Goal: Task Accomplishment & Management: Manage account settings

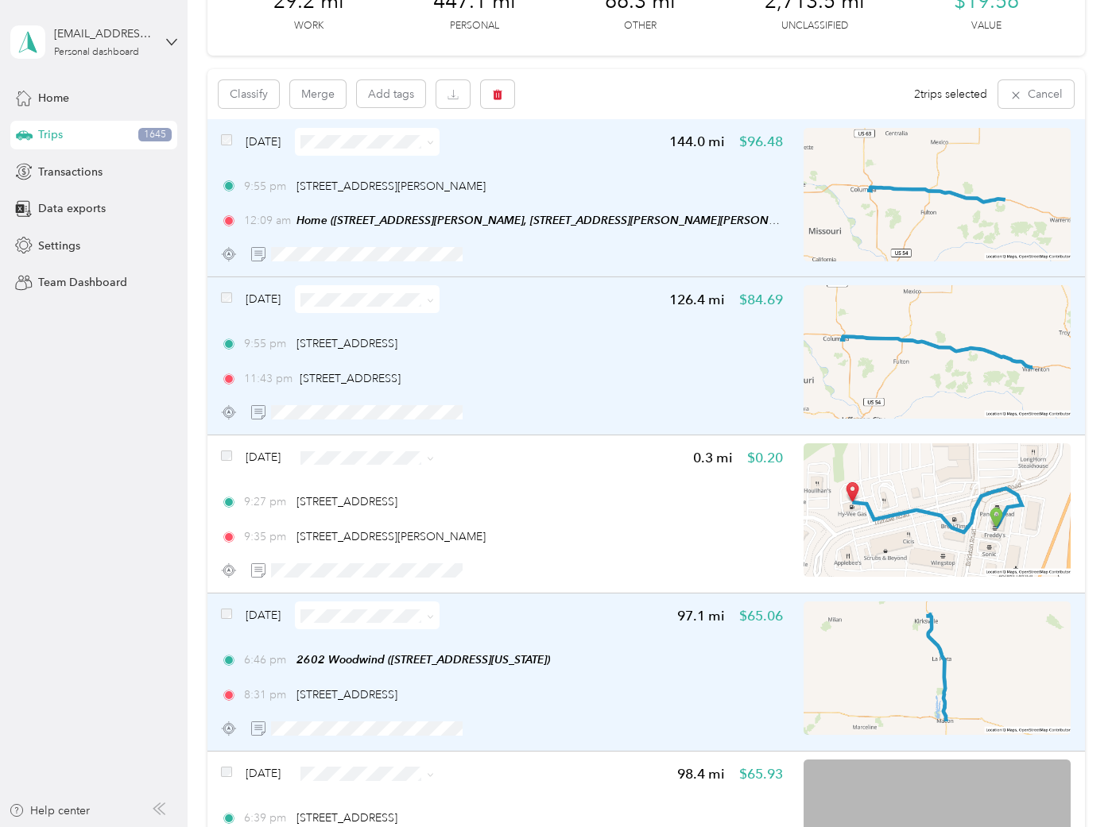
scroll to position [176, 0]
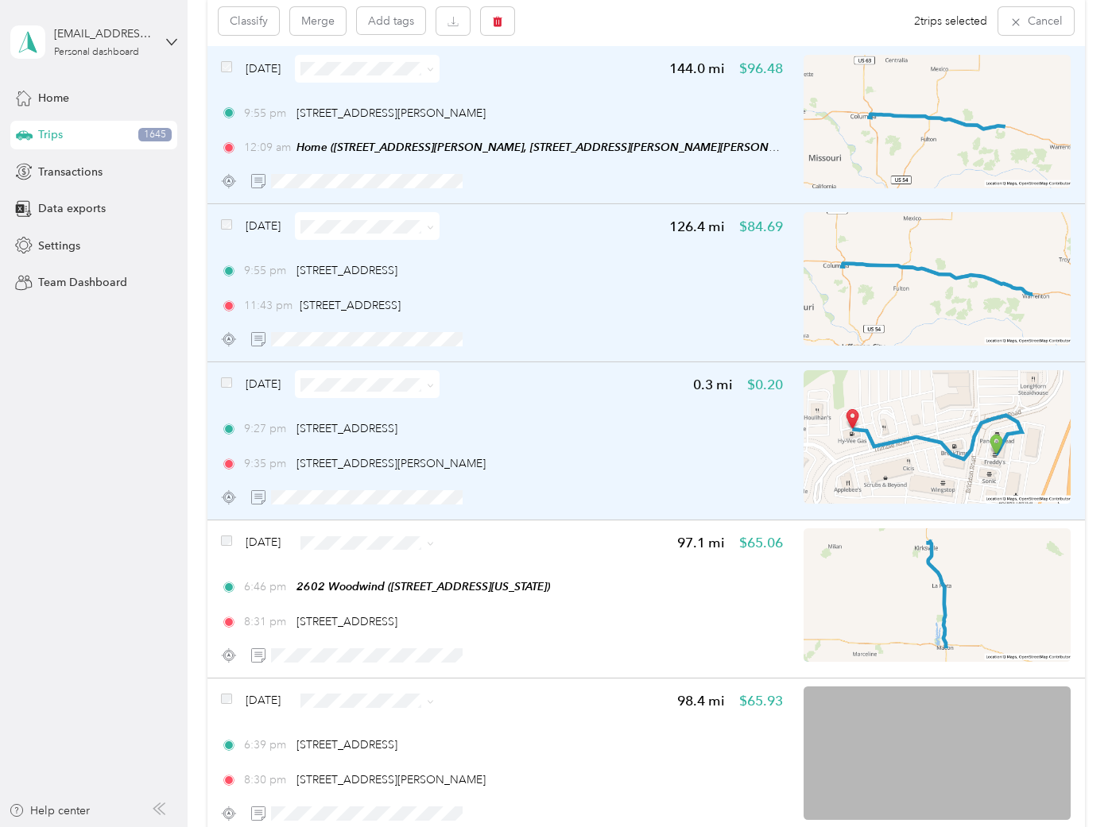
click at [228, 391] on span at bounding box center [226, 384] width 11 height 17
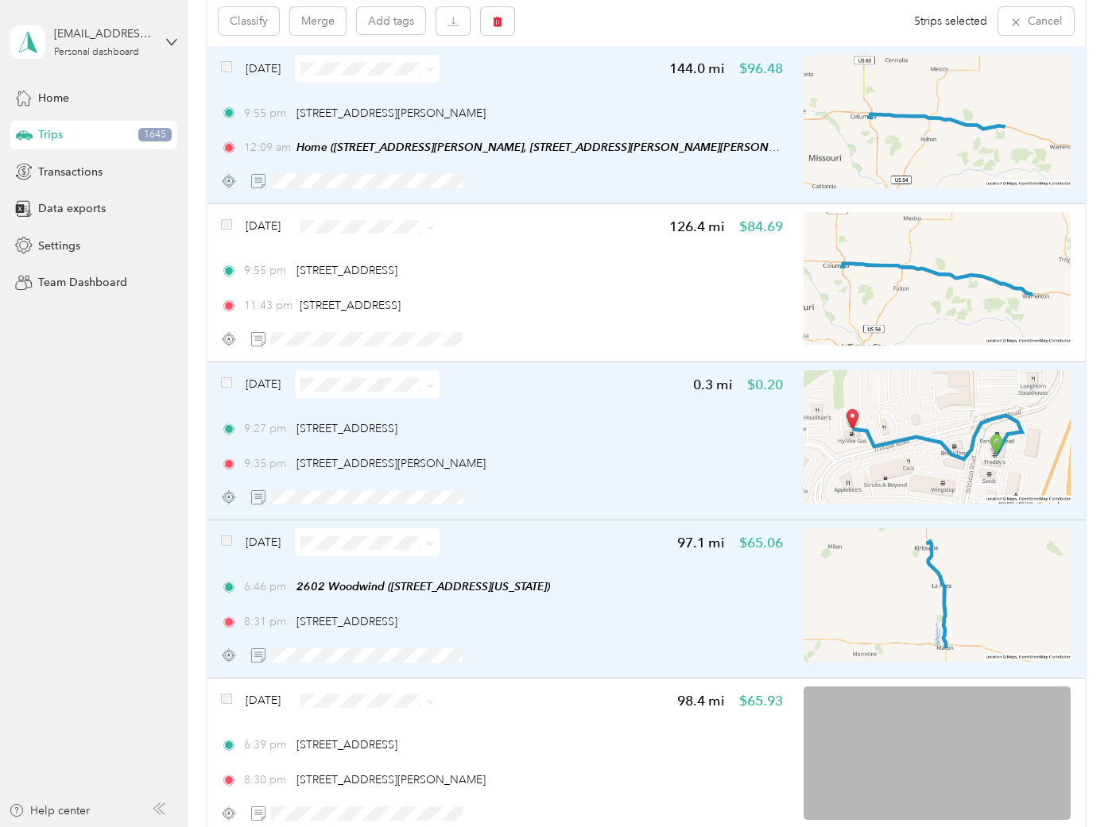
scroll to position [0, 0]
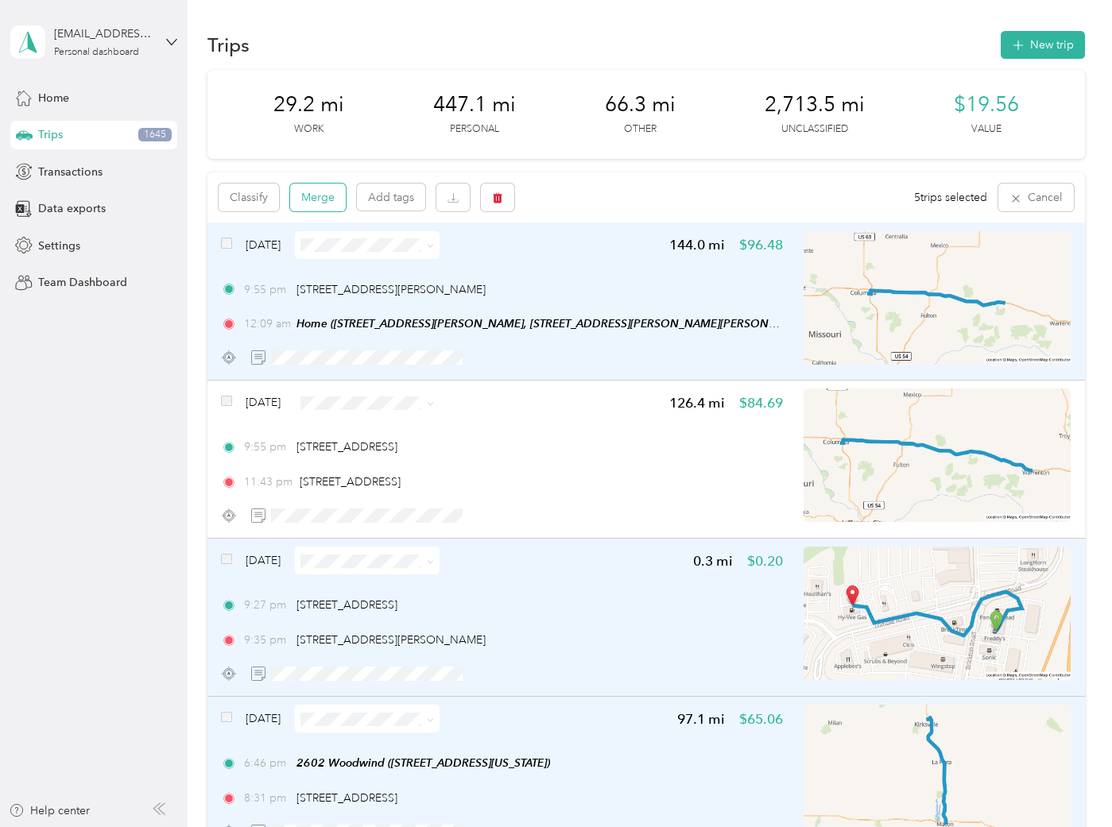
click at [312, 203] on button "Merge" at bounding box center [318, 198] width 56 height 28
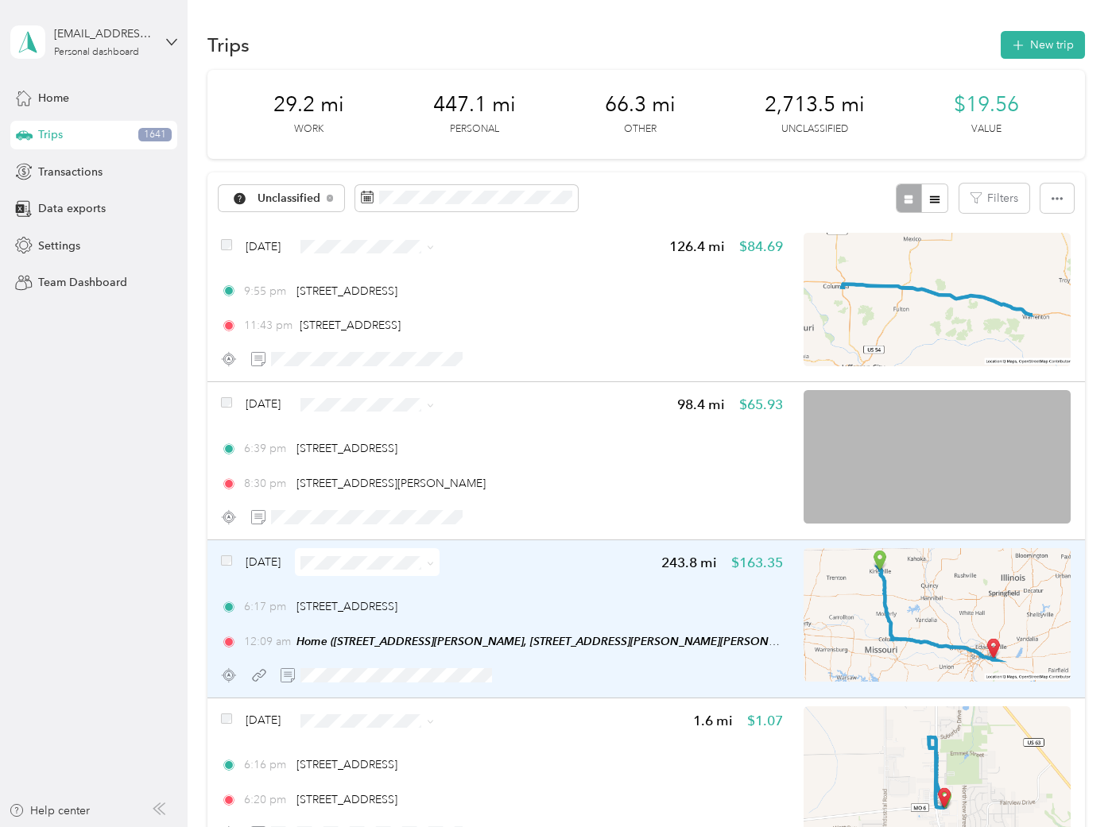
click at [623, 583] on div "[DATE] 243.8 mi $163.35 6:17 pm [STREET_ADDRESS] 12:09 am Home ([STREET_ADDRESS…" at bounding box center [502, 618] width 562 height 141
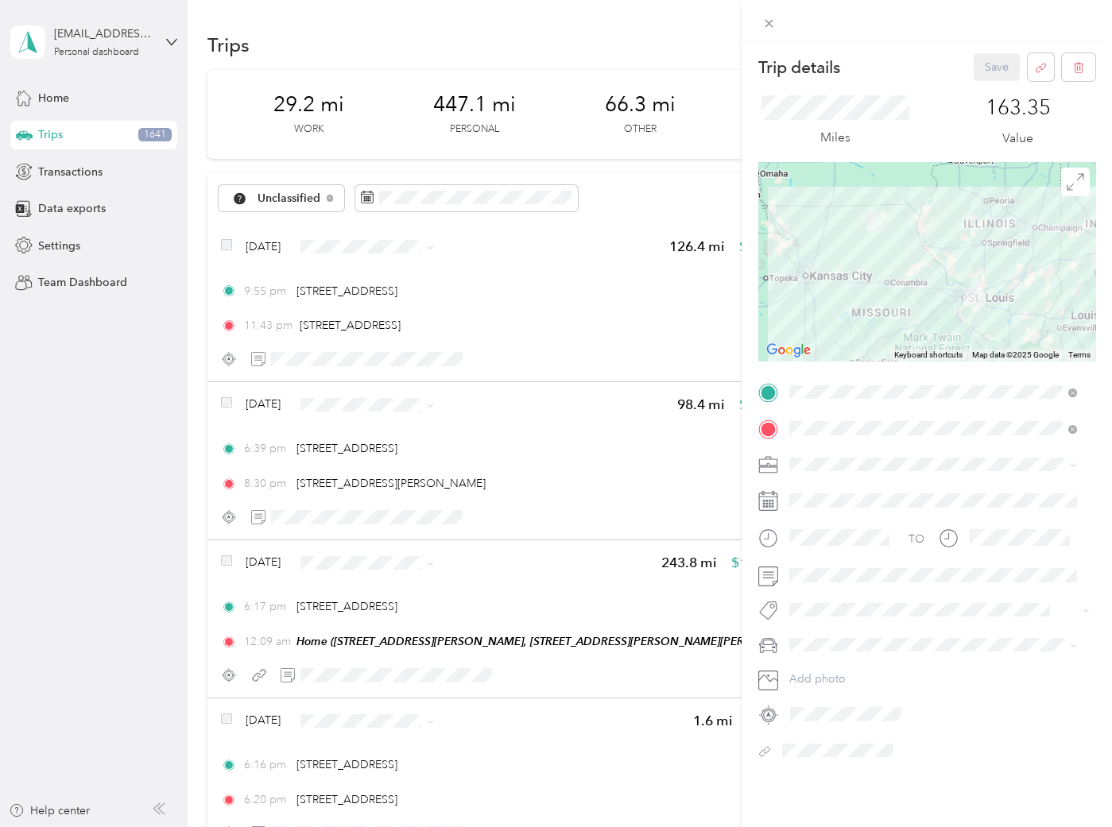
click at [827, 471] on span at bounding box center [940, 464] width 312 height 25
click at [835, 568] on div "ASH" at bounding box center [933, 571] width 277 height 17
click at [831, 542] on span "2602 Ww" at bounding box center [826, 543] width 41 height 14
click at [978, 67] on button "Save" at bounding box center [997, 67] width 46 height 28
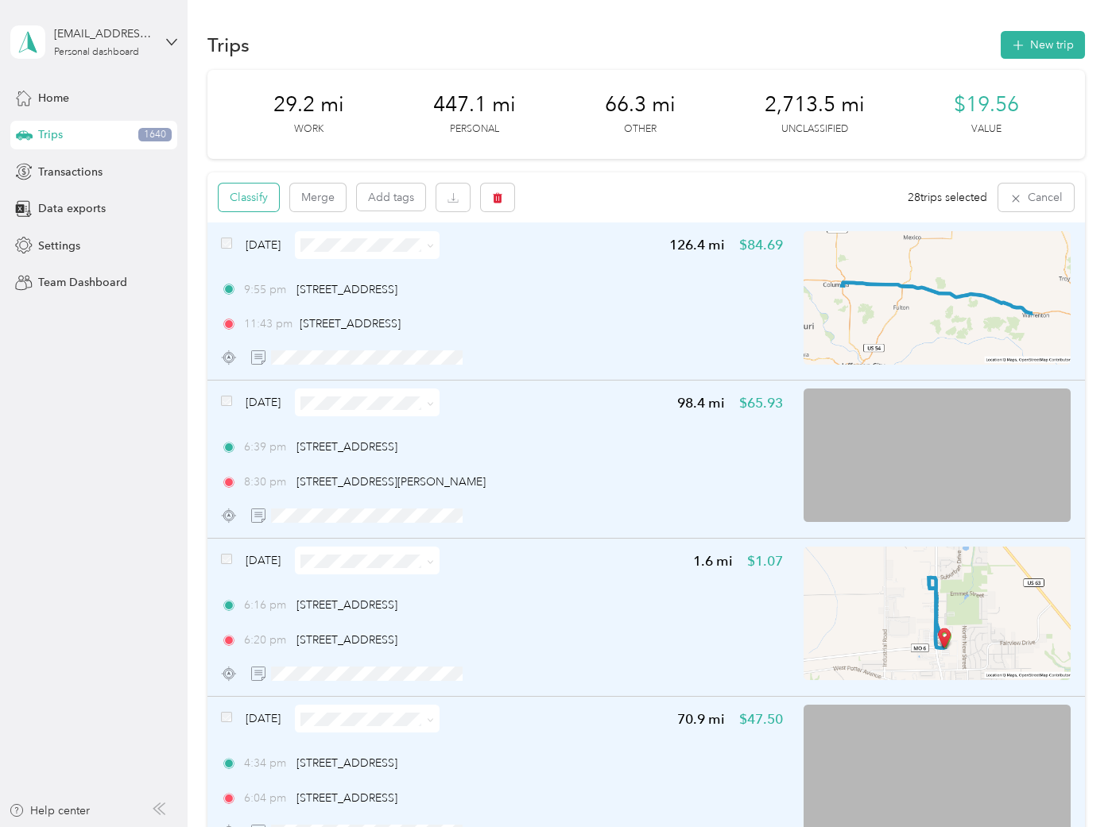
click at [251, 196] on button "Classify" at bounding box center [249, 198] width 60 height 28
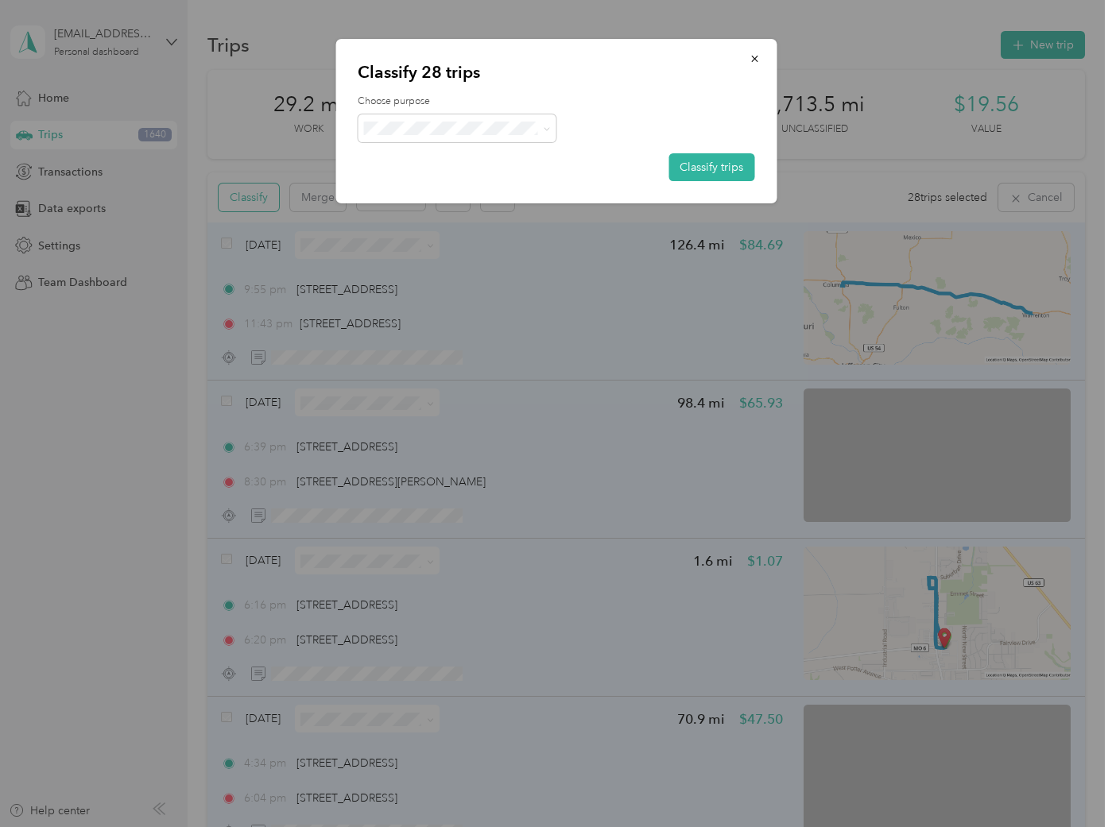
click at [251, 196] on div at bounding box center [556, 413] width 1112 height 827
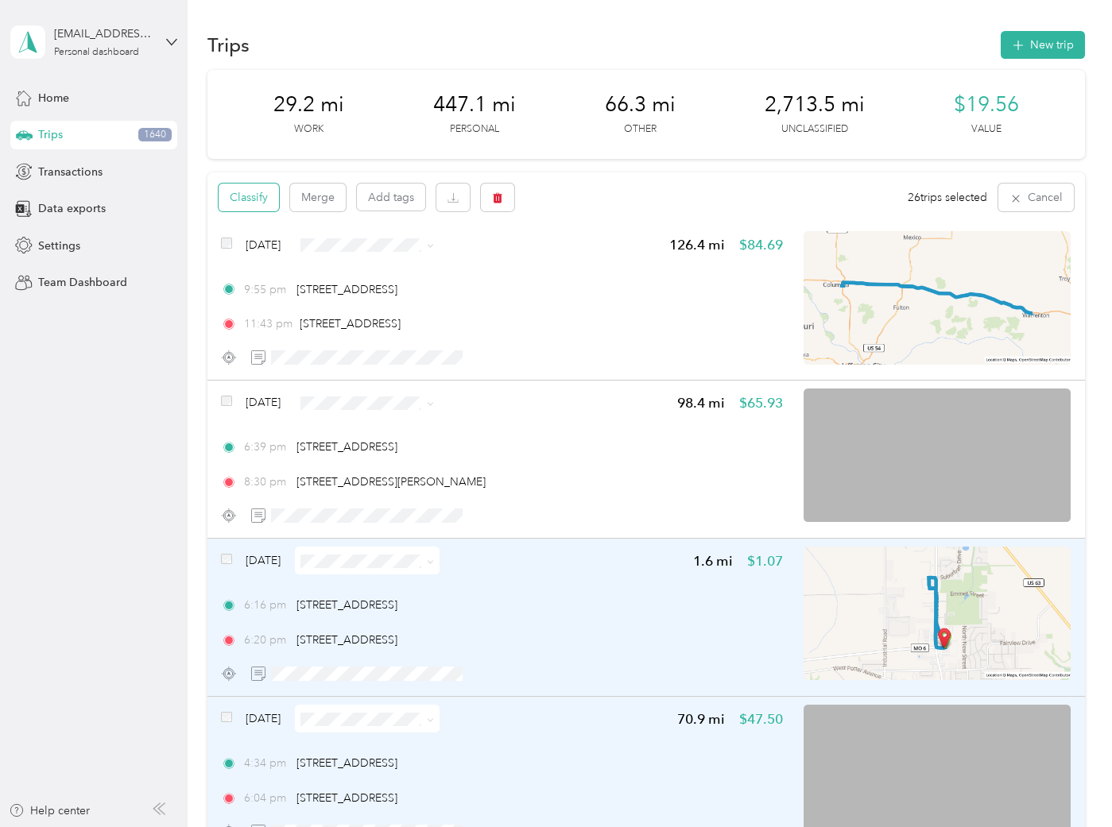
click at [240, 205] on button "Classify" at bounding box center [249, 198] width 60 height 28
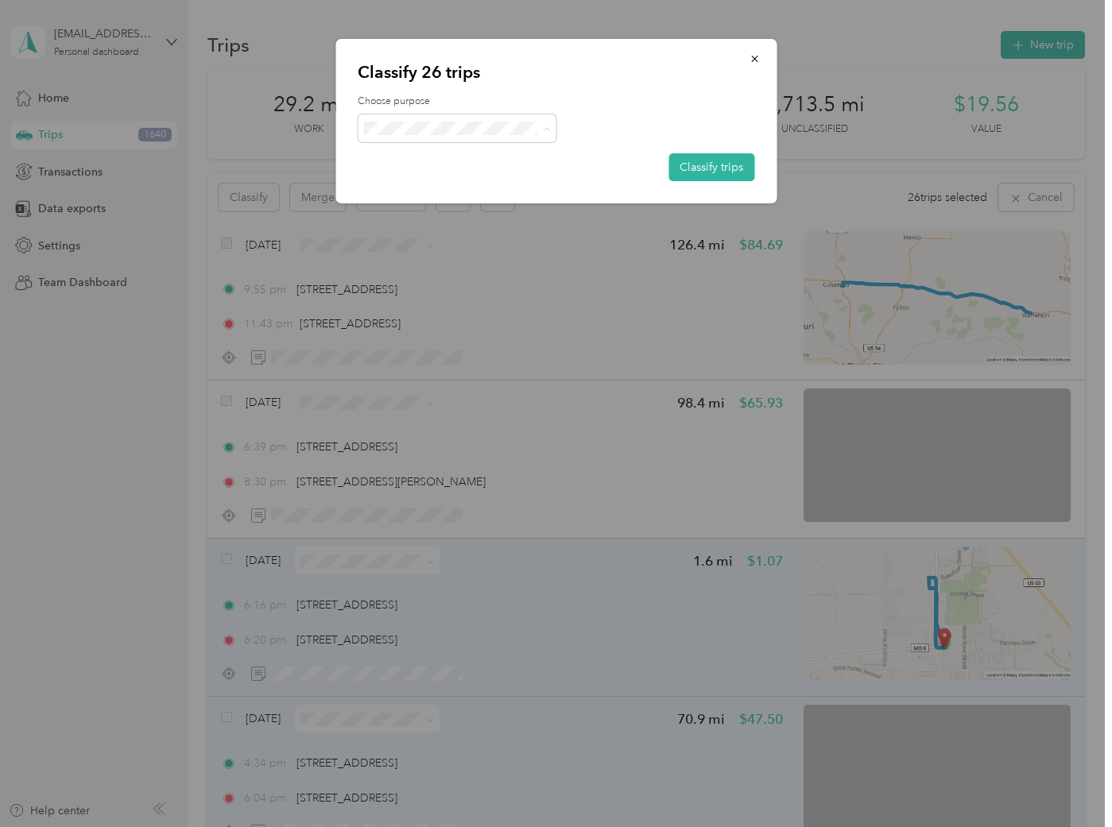
click at [432, 183] on span "Personal" at bounding box center [471, 184] width 148 height 17
click at [722, 165] on button "Classify trips" at bounding box center [711, 167] width 86 height 28
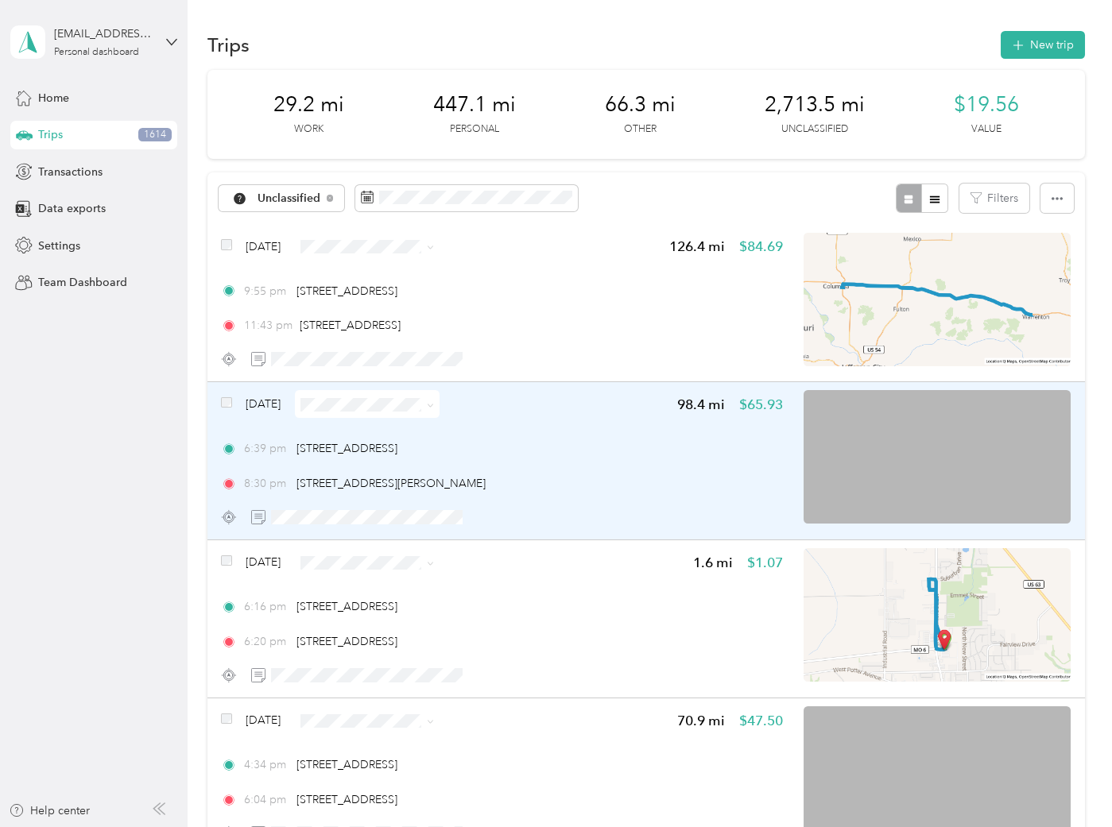
click at [538, 419] on div "[DATE] 98.4 mi $65.93 6:39 pm [STREET_ADDRESS] 8:30 pm [STREET_ADDRESS][PERSON_…" at bounding box center [502, 460] width 562 height 141
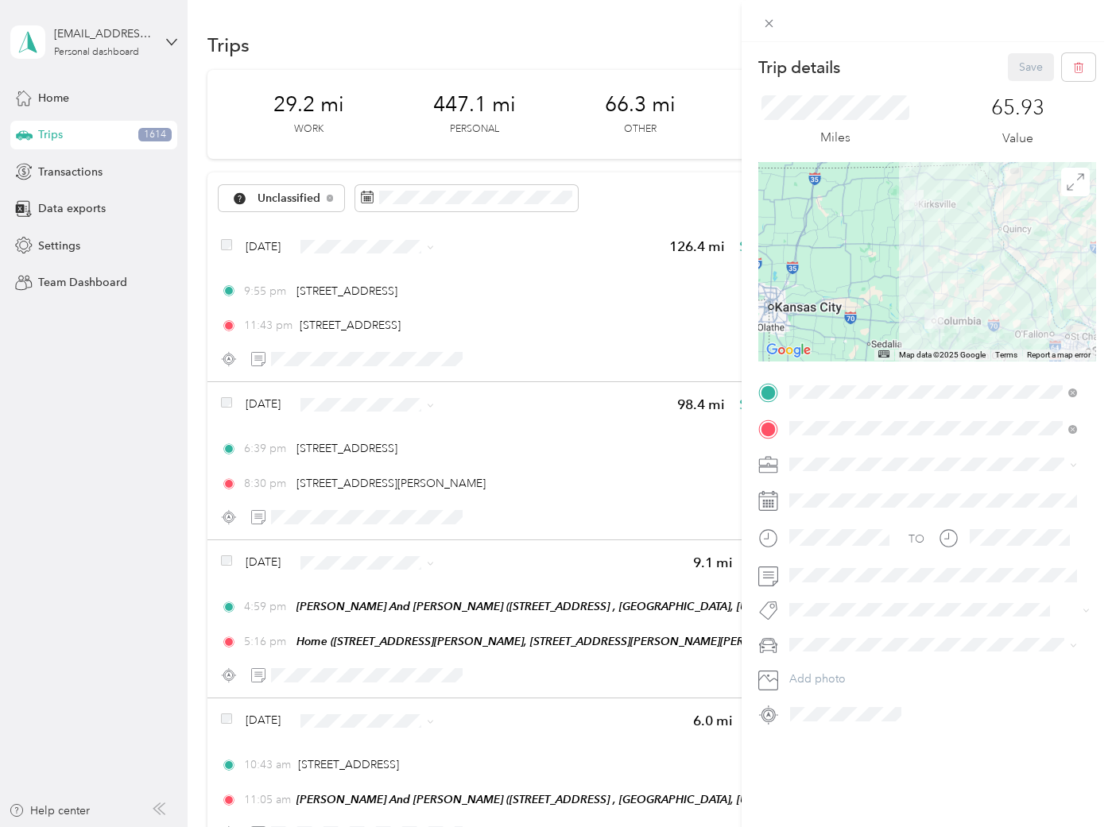
click at [821, 567] on div "ASH" at bounding box center [933, 570] width 277 height 17
click at [822, 618] on div at bounding box center [926, 610] width 285 height 17
click at [839, 544] on button "2602 Ww" at bounding box center [827, 543] width 64 height 20
click at [1013, 71] on button "Save" at bounding box center [1031, 67] width 46 height 28
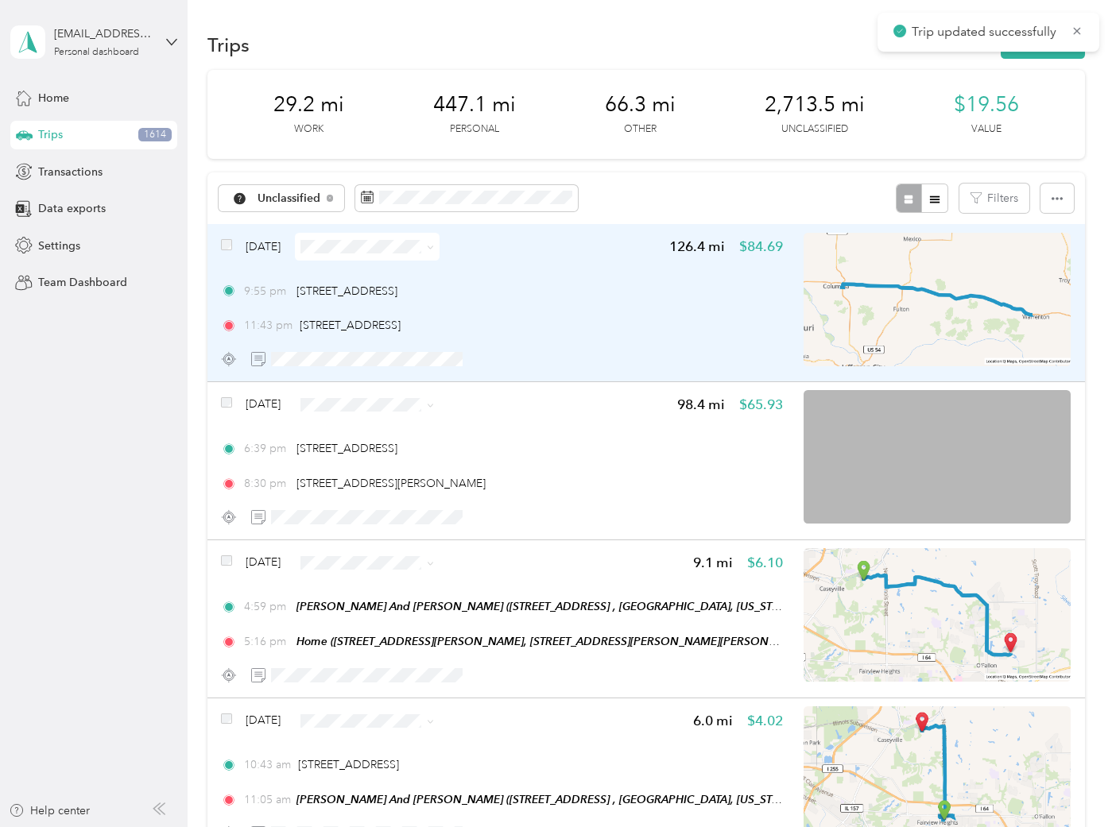
click at [595, 304] on div "9:55 pm [STREET_ADDRESS] 11:43 pm [STREET_ADDRESS]" at bounding box center [502, 309] width 562 height 52
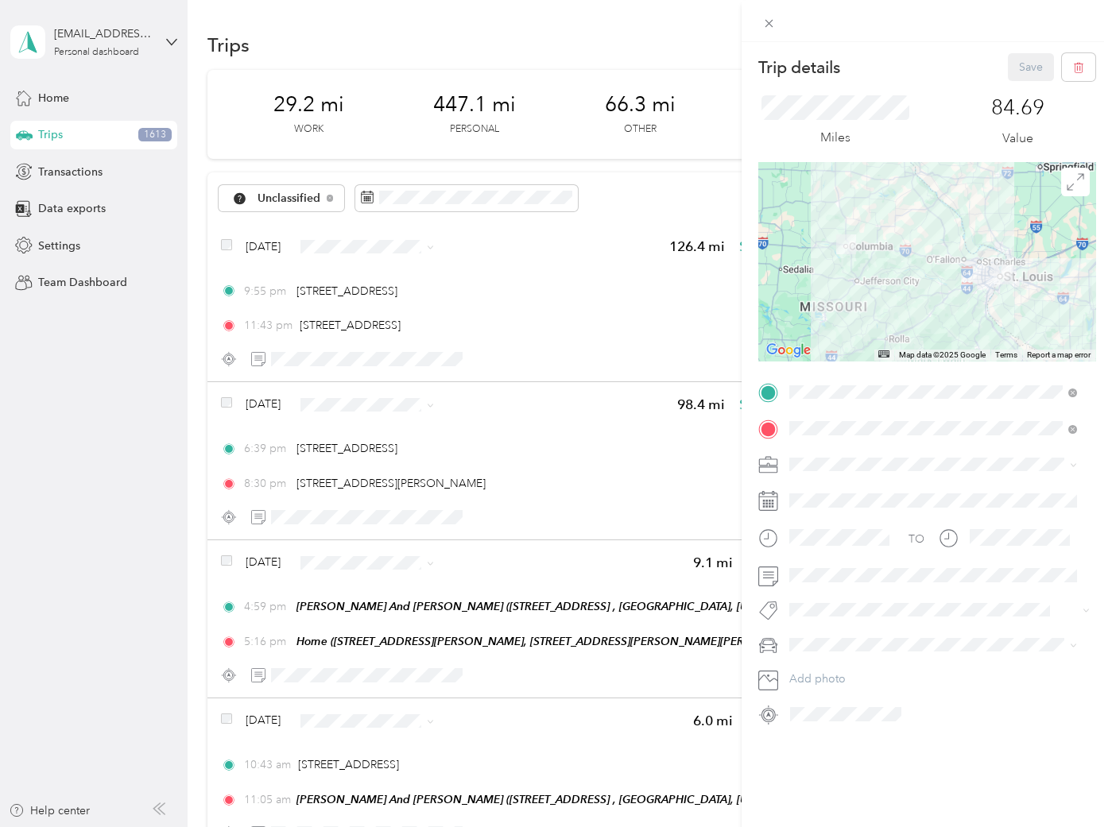
click at [844, 576] on div "ASH" at bounding box center [933, 574] width 277 height 17
click at [838, 538] on span "2602 Ww" at bounding box center [826, 544] width 41 height 14
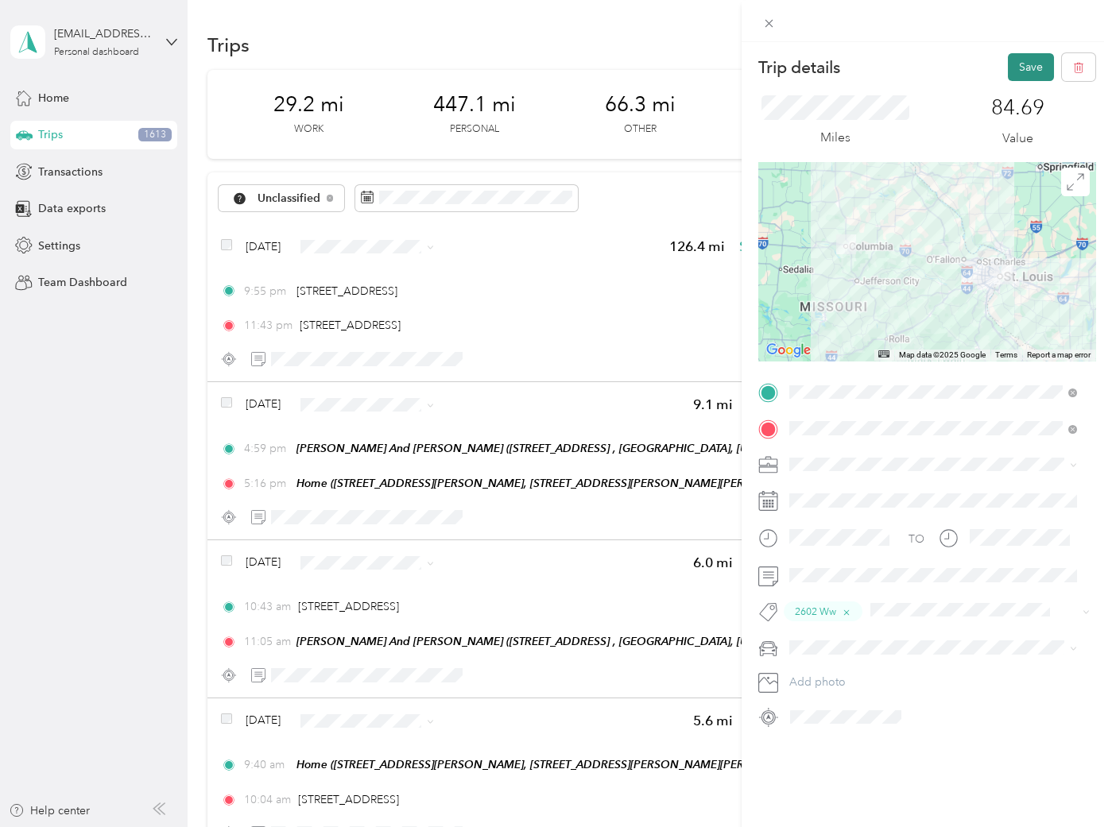
click at [1017, 73] on button "Save" at bounding box center [1031, 67] width 46 height 28
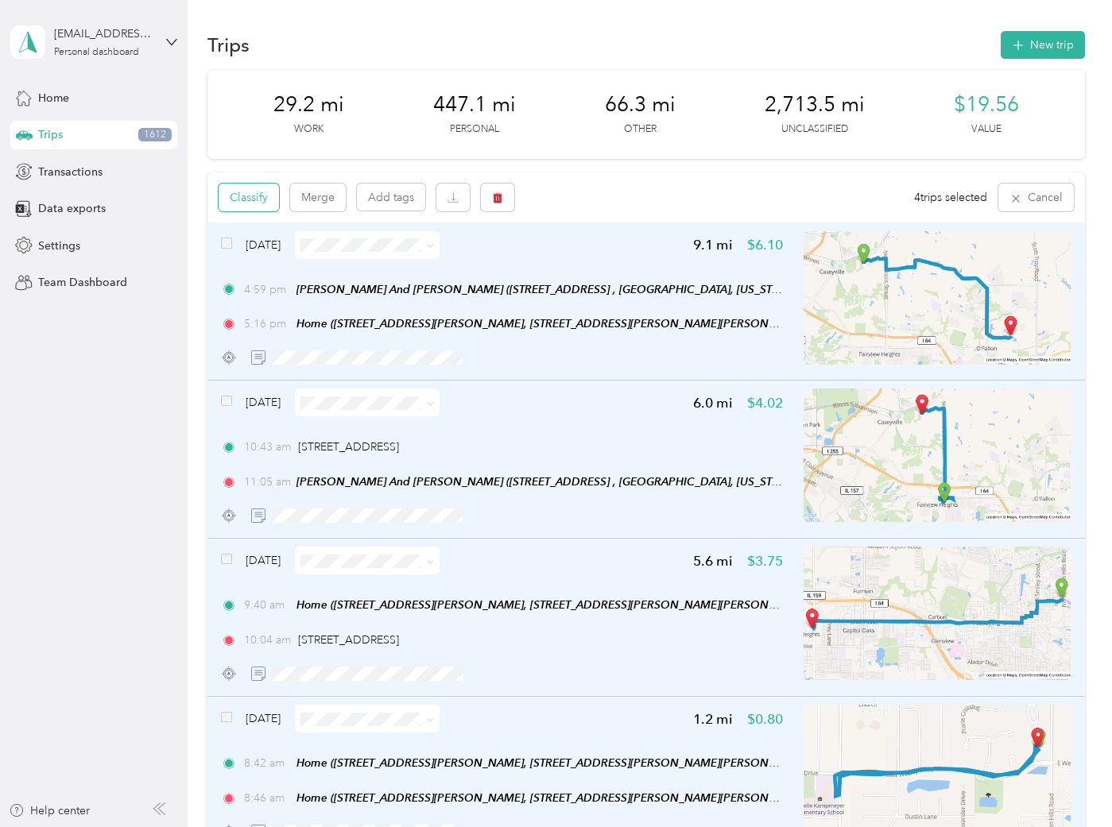
click at [269, 196] on button "Classify" at bounding box center [249, 198] width 60 height 28
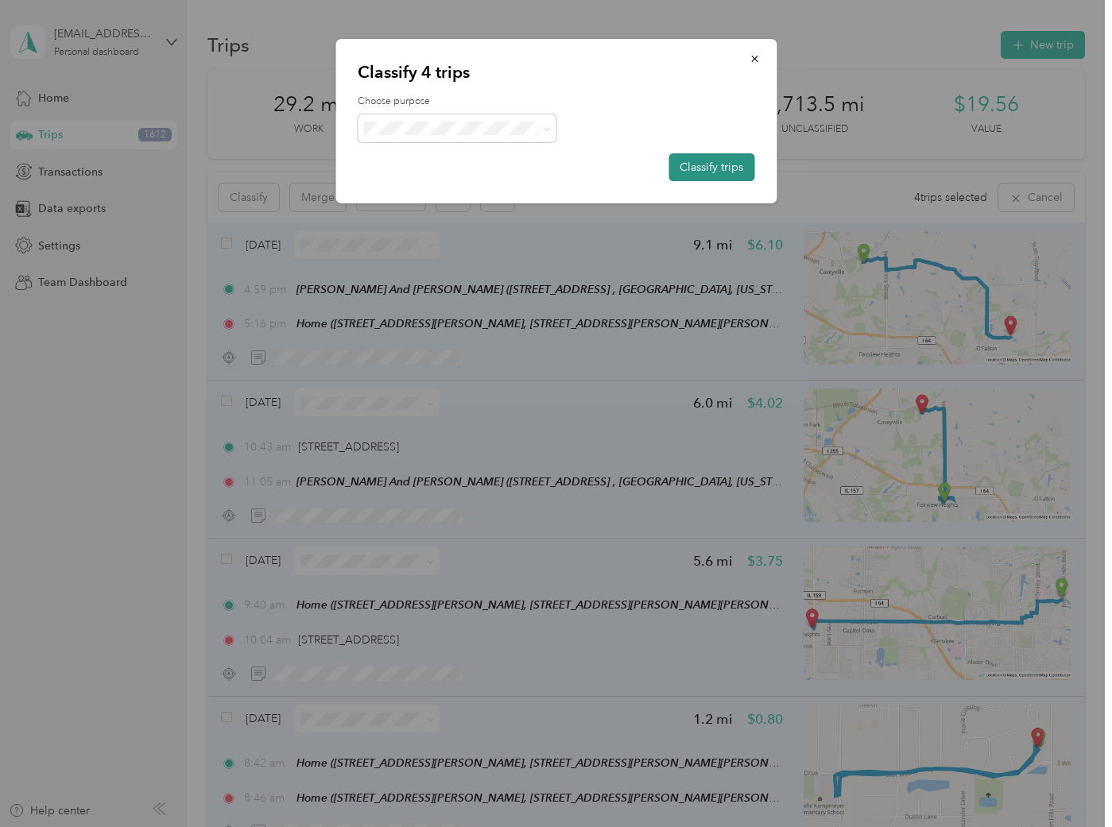
click at [741, 163] on button "Classify trips" at bounding box center [711, 167] width 86 height 28
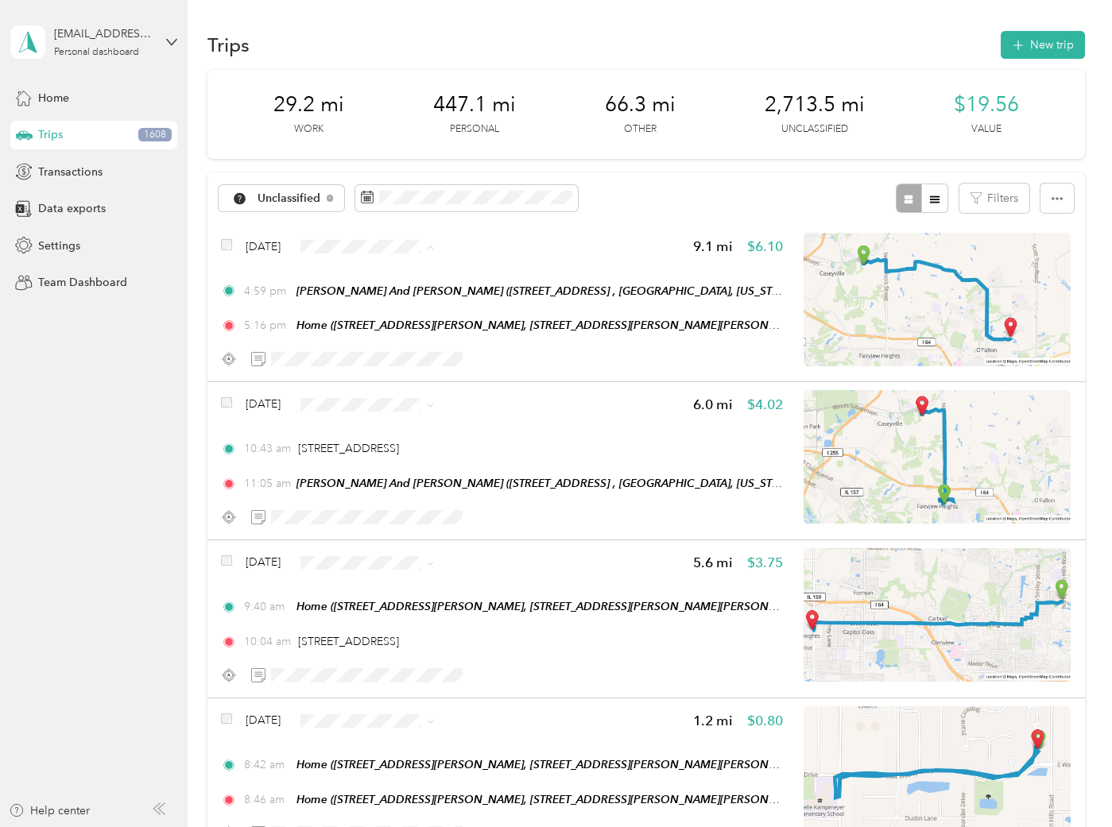
click at [374, 298] on span "Personal" at bounding box center [430, 303] width 129 height 17
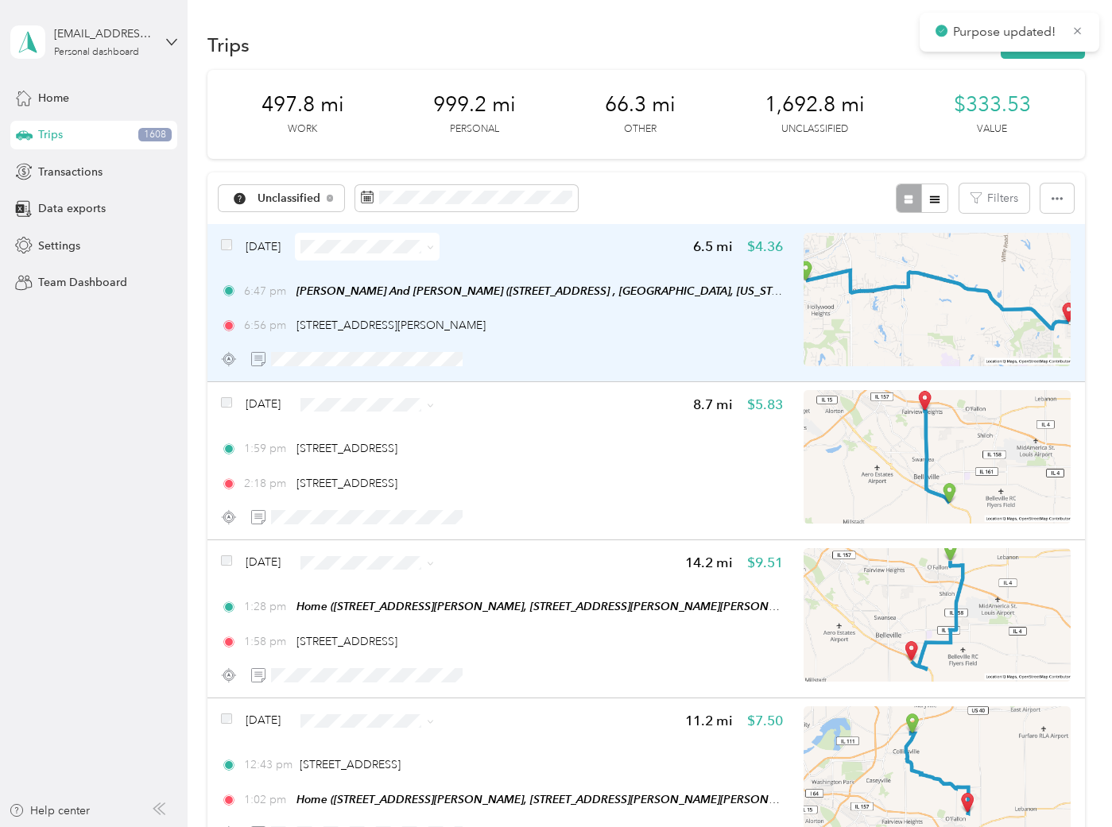
click at [872, 320] on img at bounding box center [937, 300] width 267 height 134
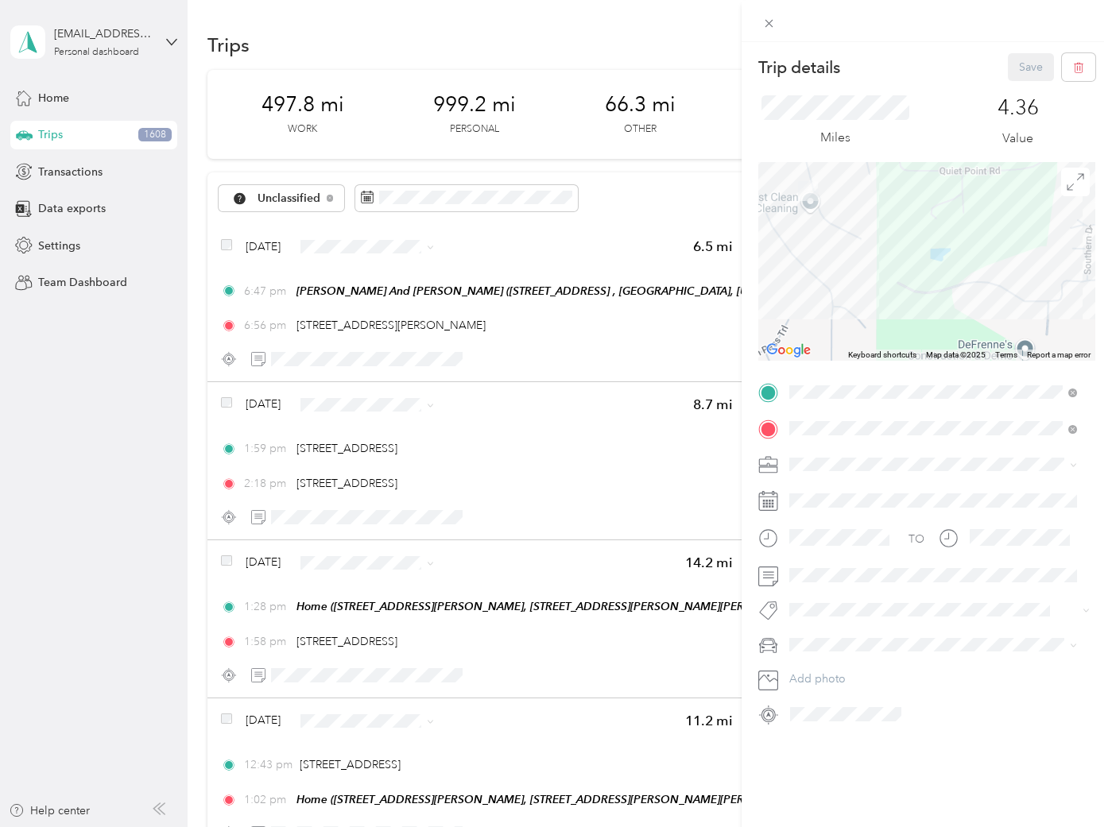
click at [930, 285] on div at bounding box center [926, 261] width 337 height 199
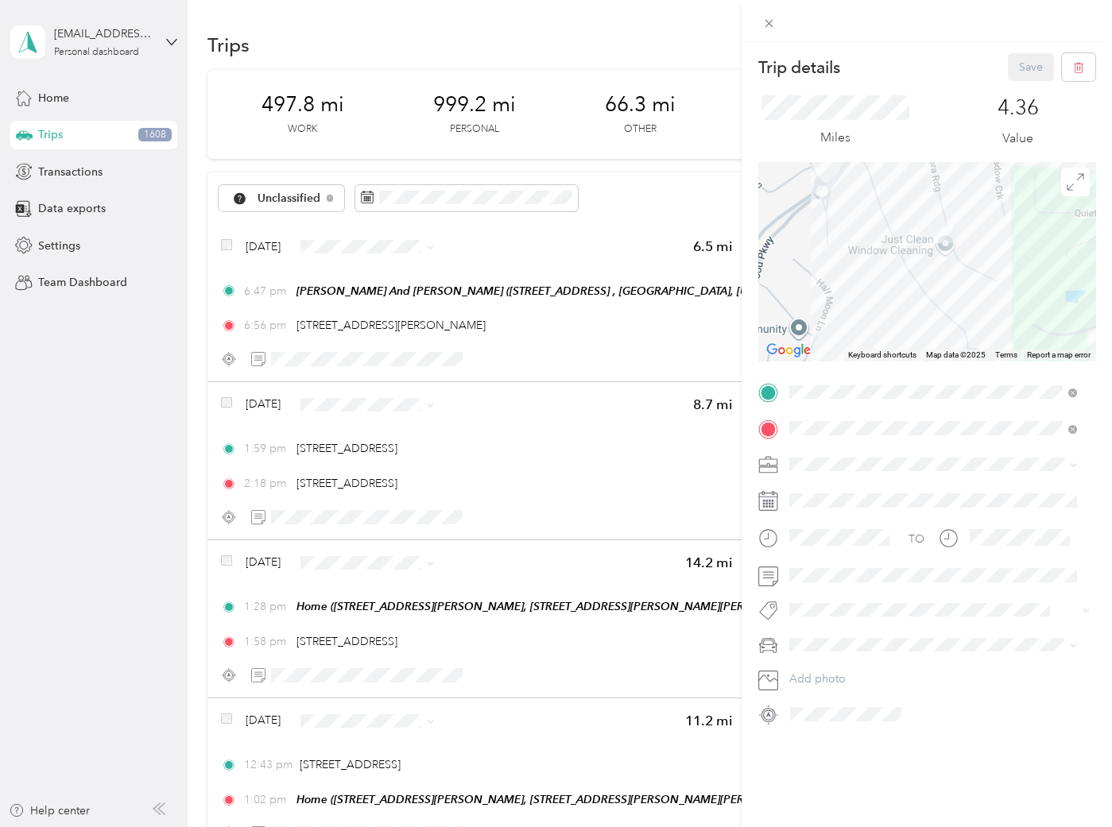
drag, startPoint x: 852, startPoint y: 233, endPoint x: 987, endPoint y: 275, distance: 141.5
click at [987, 275] on div at bounding box center [926, 261] width 337 height 199
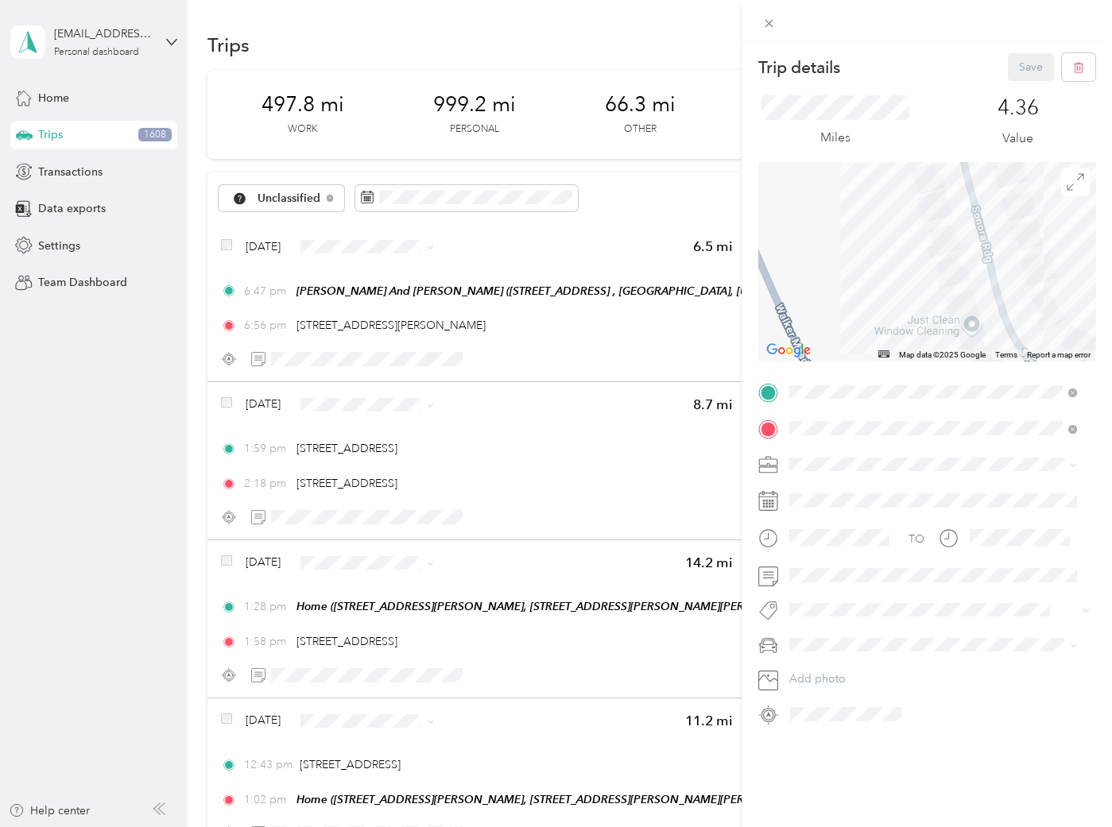
drag, startPoint x: 974, startPoint y: 269, endPoint x: 975, endPoint y: 293, distance: 23.9
click at [975, 293] on div at bounding box center [926, 261] width 337 height 199
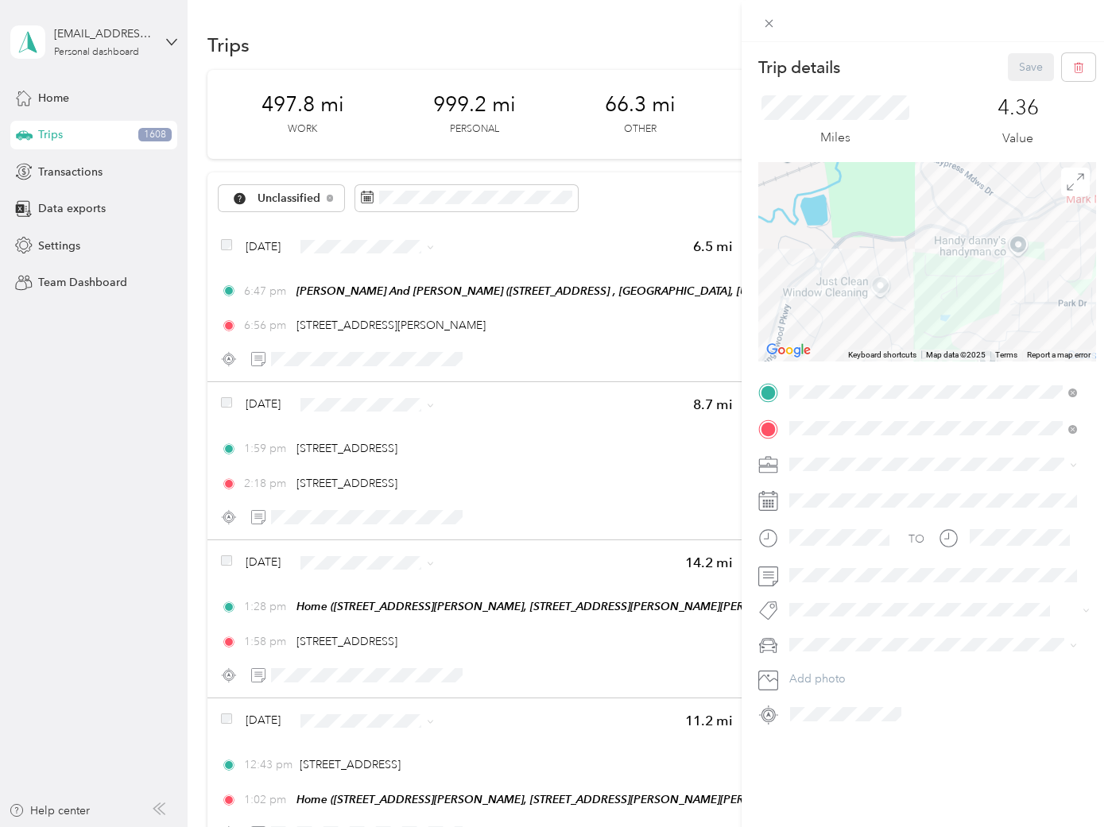
drag, startPoint x: 1055, startPoint y: 302, endPoint x: 1040, endPoint y: 278, distance: 27.8
click at [1040, 278] on div at bounding box center [926, 261] width 337 height 199
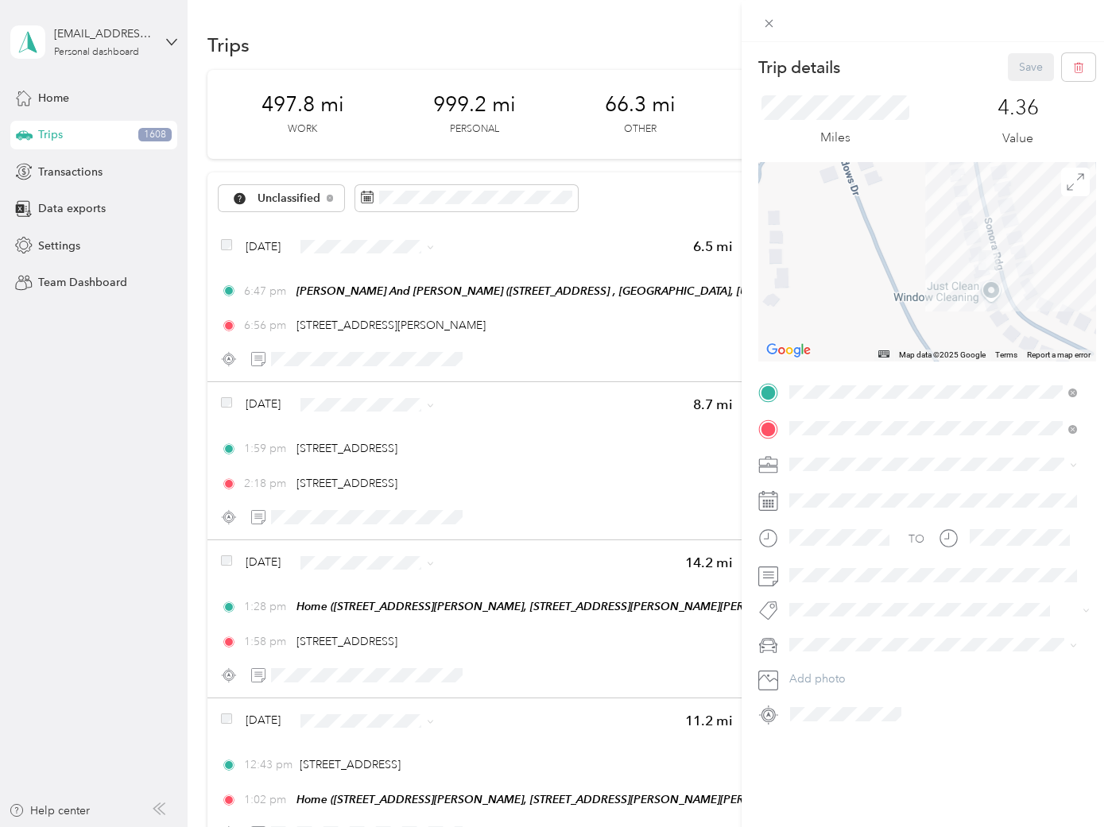
click at [110, 417] on div "Trip details Save This trip cannot be edited because it is either under review,…" at bounding box center [556, 413] width 1112 height 827
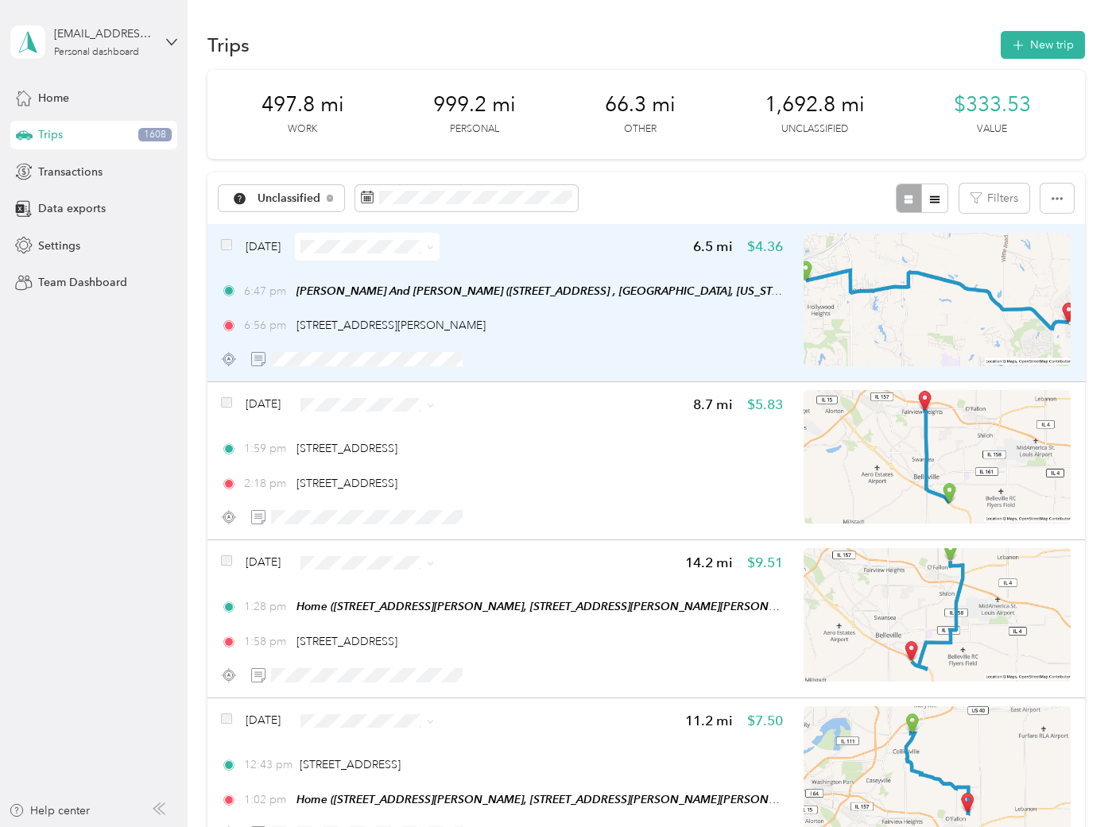
click at [948, 330] on img at bounding box center [937, 300] width 267 height 134
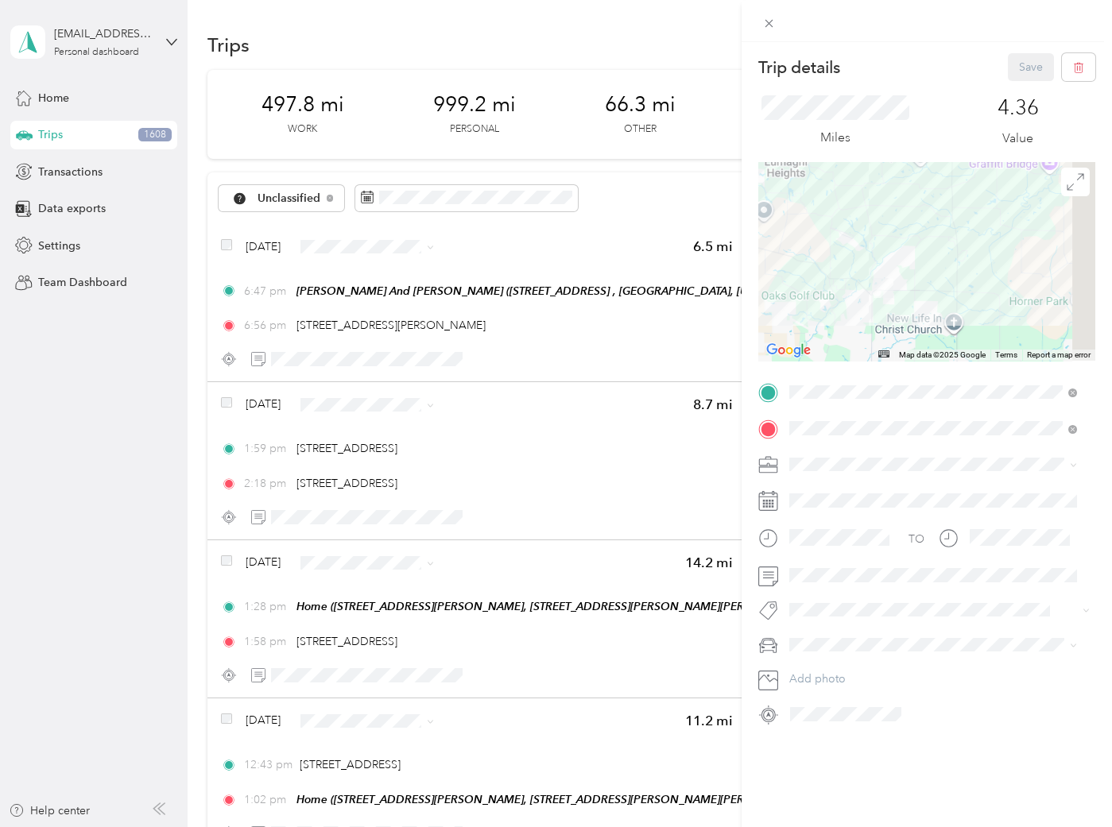
drag, startPoint x: 989, startPoint y: 308, endPoint x: 835, endPoint y: 316, distance: 153.7
click at [835, 316] on div at bounding box center [926, 261] width 337 height 199
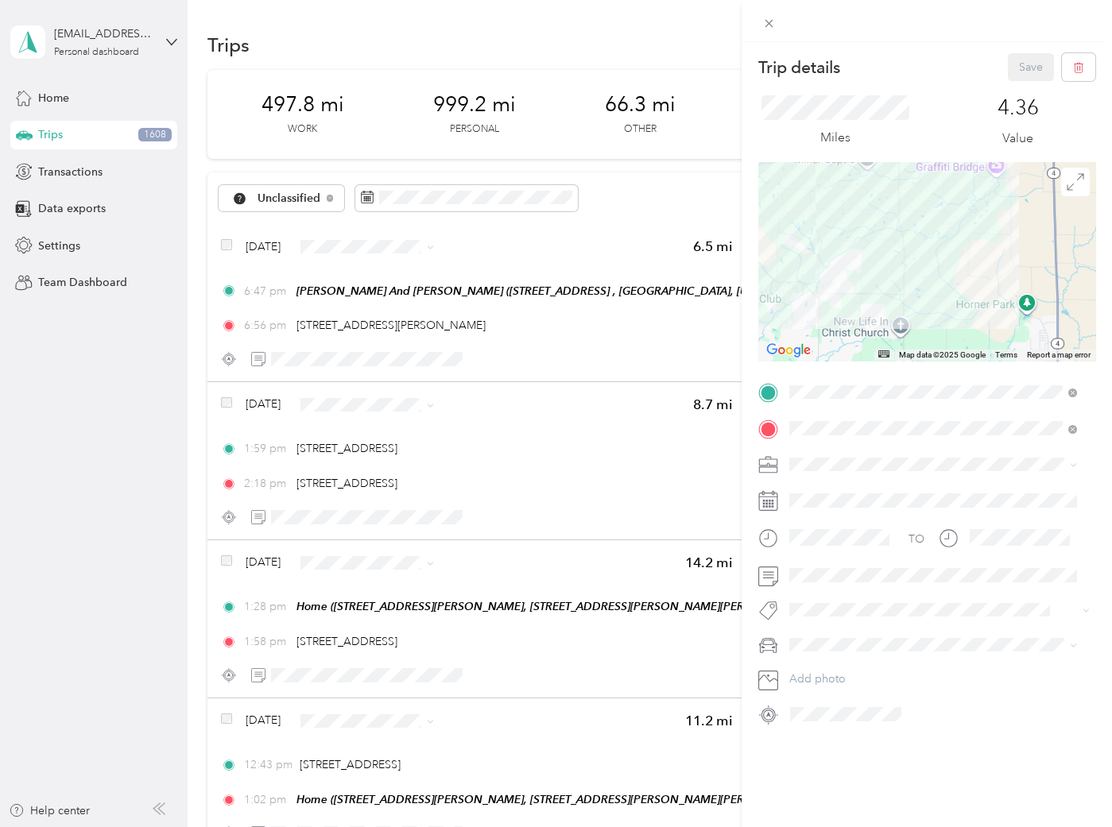
drag, startPoint x: 851, startPoint y: 292, endPoint x: 1083, endPoint y: 263, distance: 233.1
click at [1084, 265] on form "Trip details Save This trip cannot be edited because it is either under review,…" at bounding box center [927, 390] width 370 height 674
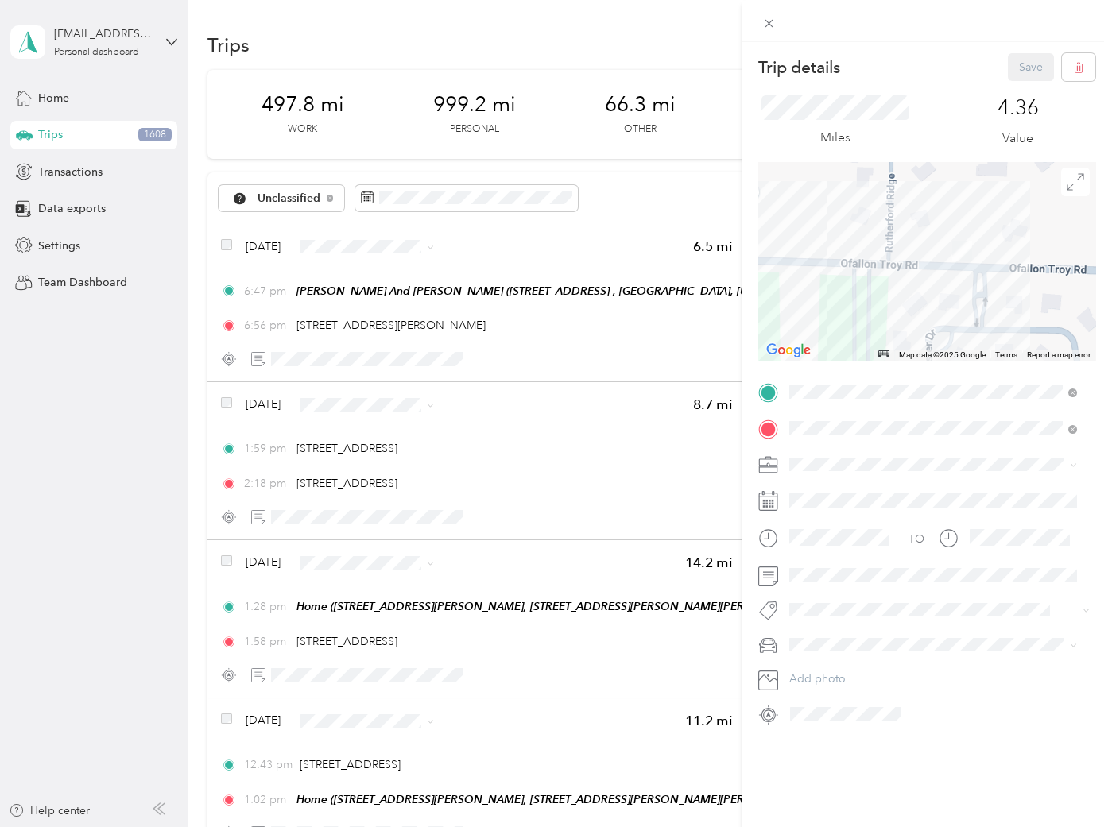
drag, startPoint x: 928, startPoint y: 215, endPoint x: 951, endPoint y: 307, distance: 95.0
click at [951, 307] on div at bounding box center [926, 261] width 337 height 199
click at [156, 452] on div "Trip details Save This trip cannot be edited because it is either under review,…" at bounding box center [556, 413] width 1112 height 827
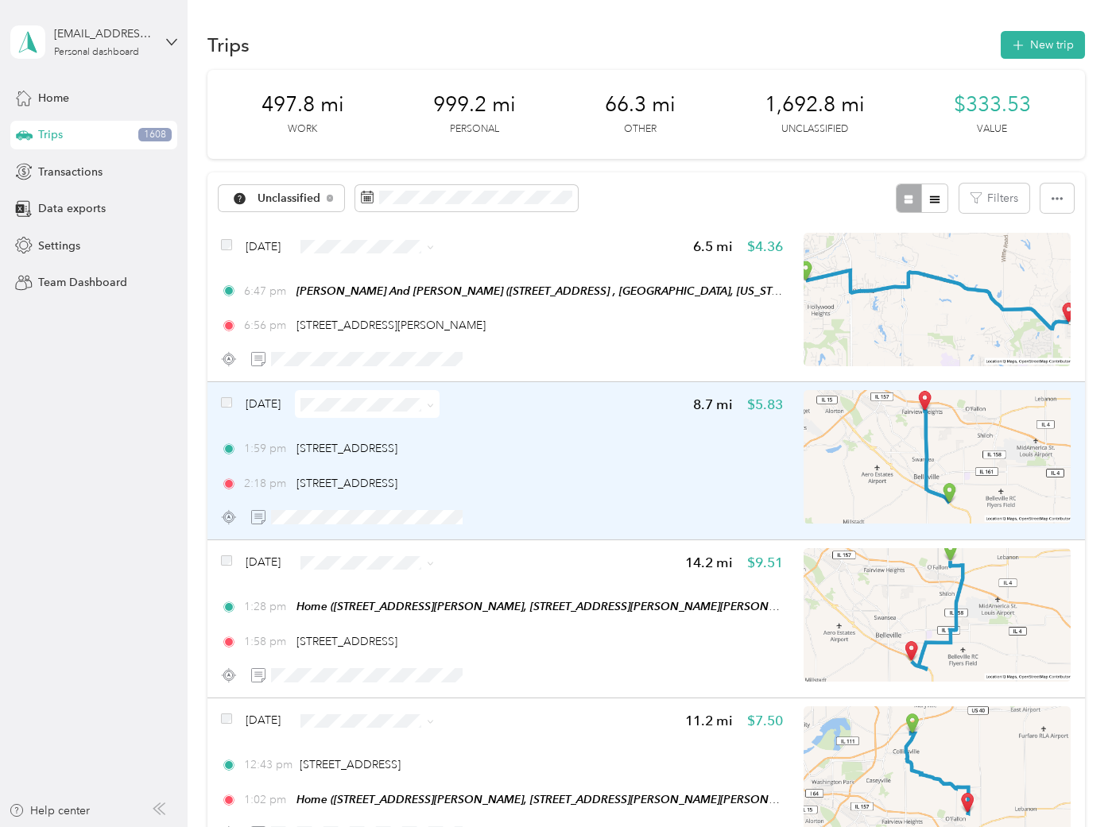
click at [979, 442] on img at bounding box center [937, 457] width 267 height 134
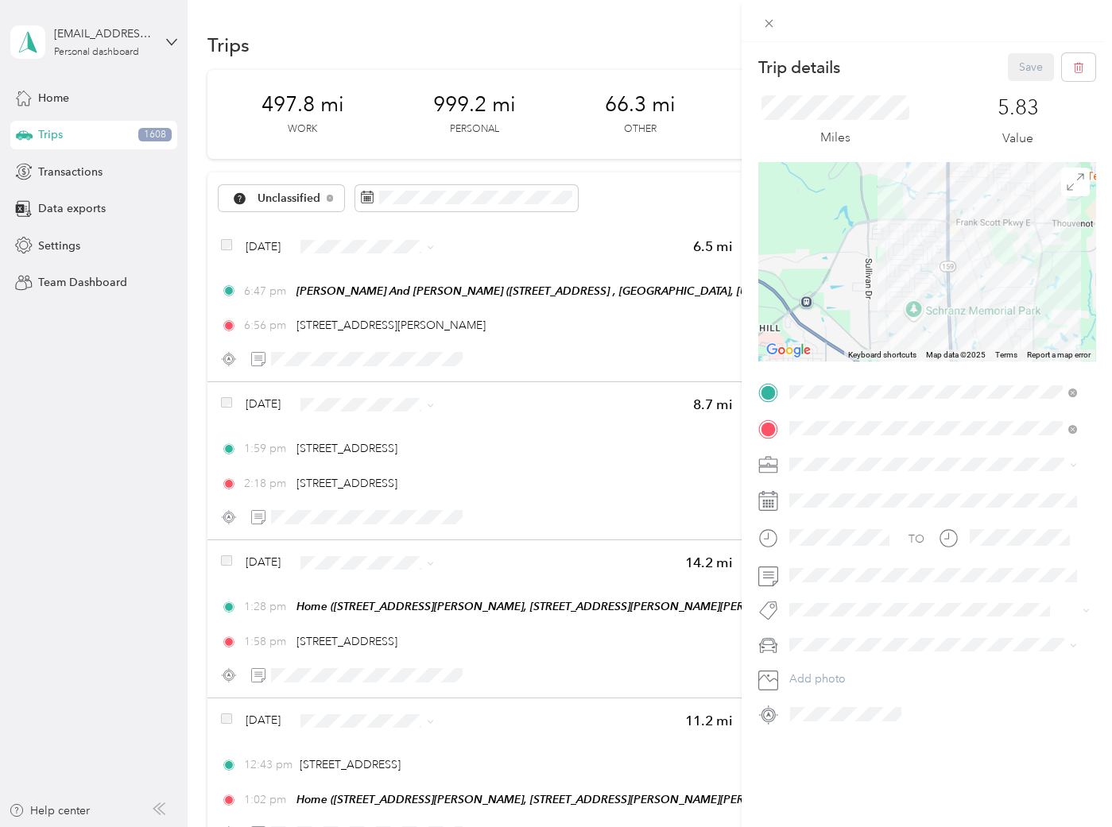
drag, startPoint x: 985, startPoint y: 193, endPoint x: 1000, endPoint y: 339, distance: 146.2
click at [1000, 339] on div at bounding box center [926, 261] width 337 height 199
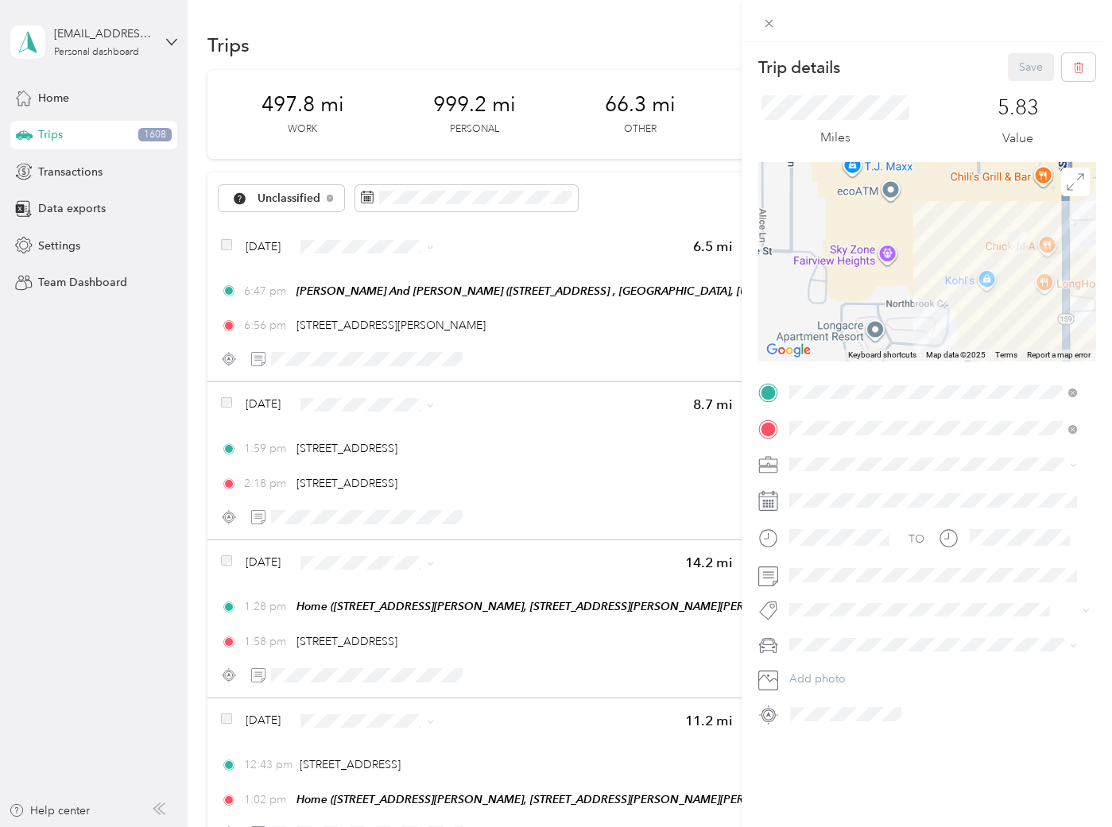
drag, startPoint x: 1007, startPoint y: 326, endPoint x: 907, endPoint y: 200, distance: 160.6
click at [901, 194] on div at bounding box center [926, 261] width 337 height 199
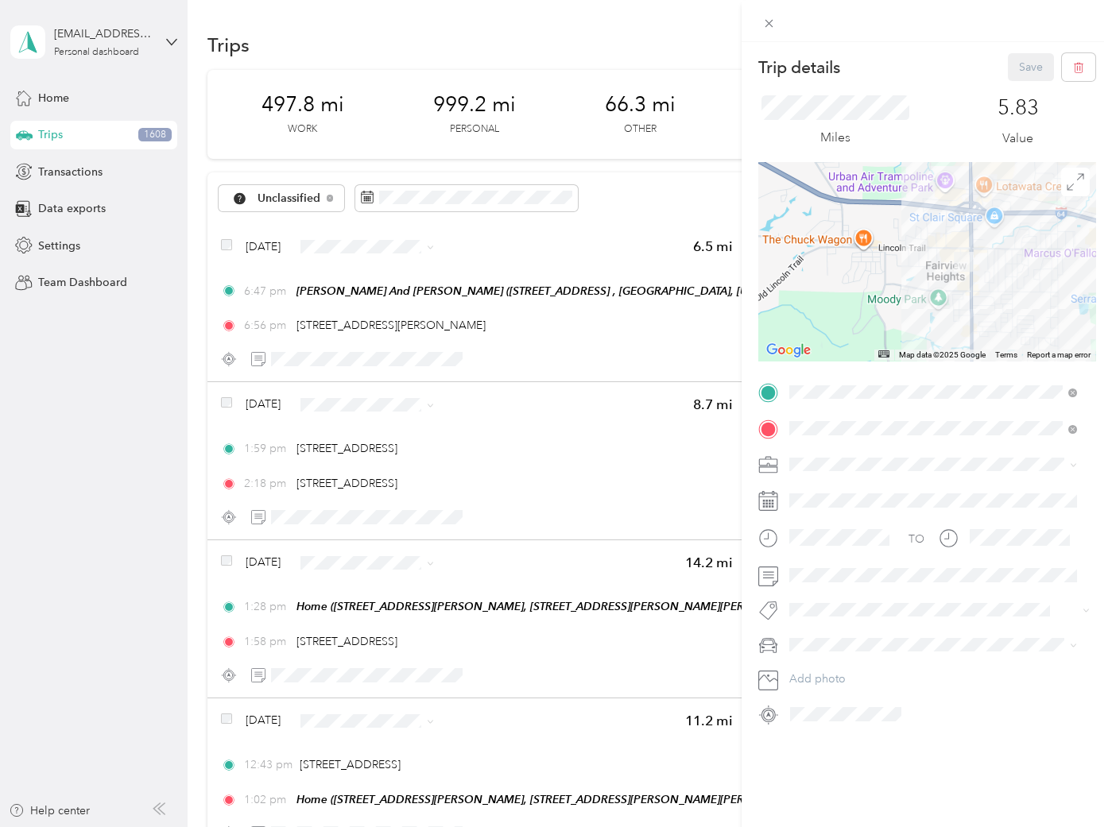
drag, startPoint x: 1021, startPoint y: 339, endPoint x: 931, endPoint y: 172, distance: 190.3
click at [931, 172] on div at bounding box center [926, 261] width 337 height 199
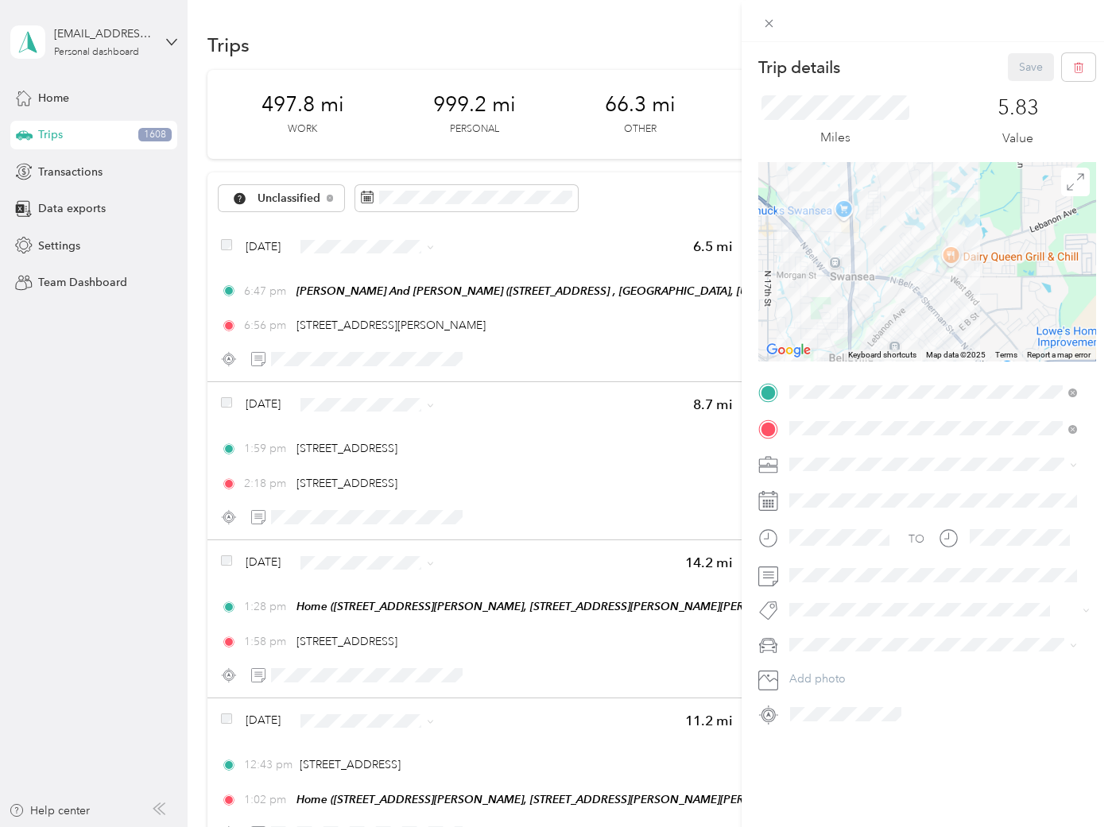
drag, startPoint x: 933, startPoint y: 306, endPoint x: 917, endPoint y: 184, distance: 122.7
click at [917, 184] on div at bounding box center [926, 261] width 337 height 199
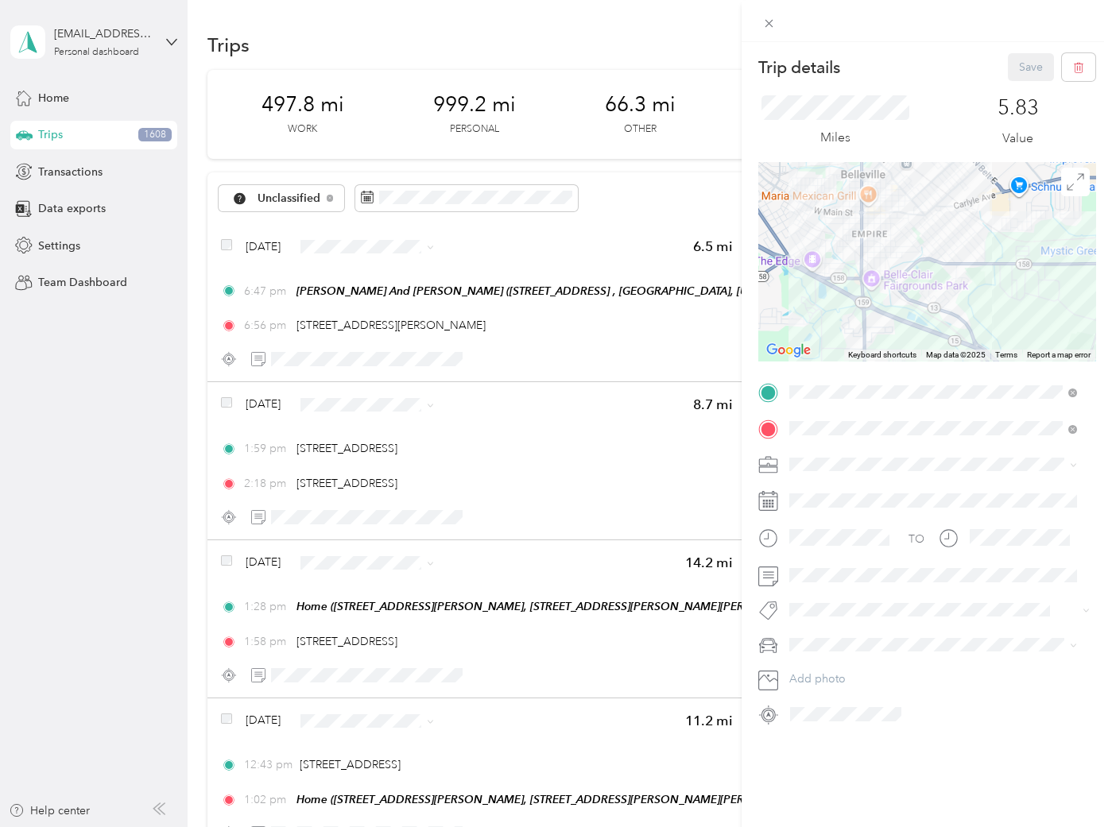
drag, startPoint x: 921, startPoint y: 302, endPoint x: 932, endPoint y: 141, distance: 161.7
click at [932, 139] on div "Trip details Save This trip cannot be edited because it is either under review,…" at bounding box center [926, 390] width 337 height 674
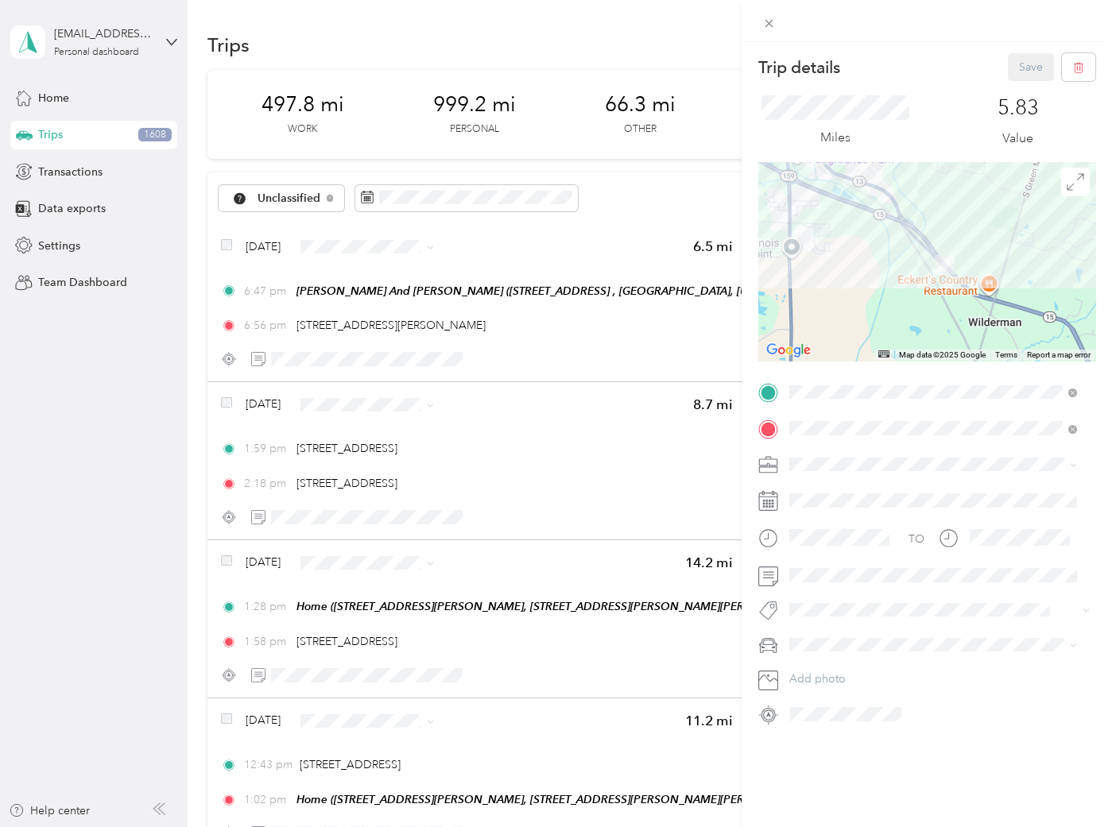
drag, startPoint x: 971, startPoint y: 323, endPoint x: 887, endPoint y: 273, distance: 96.9
click at [886, 273] on div at bounding box center [926, 261] width 337 height 199
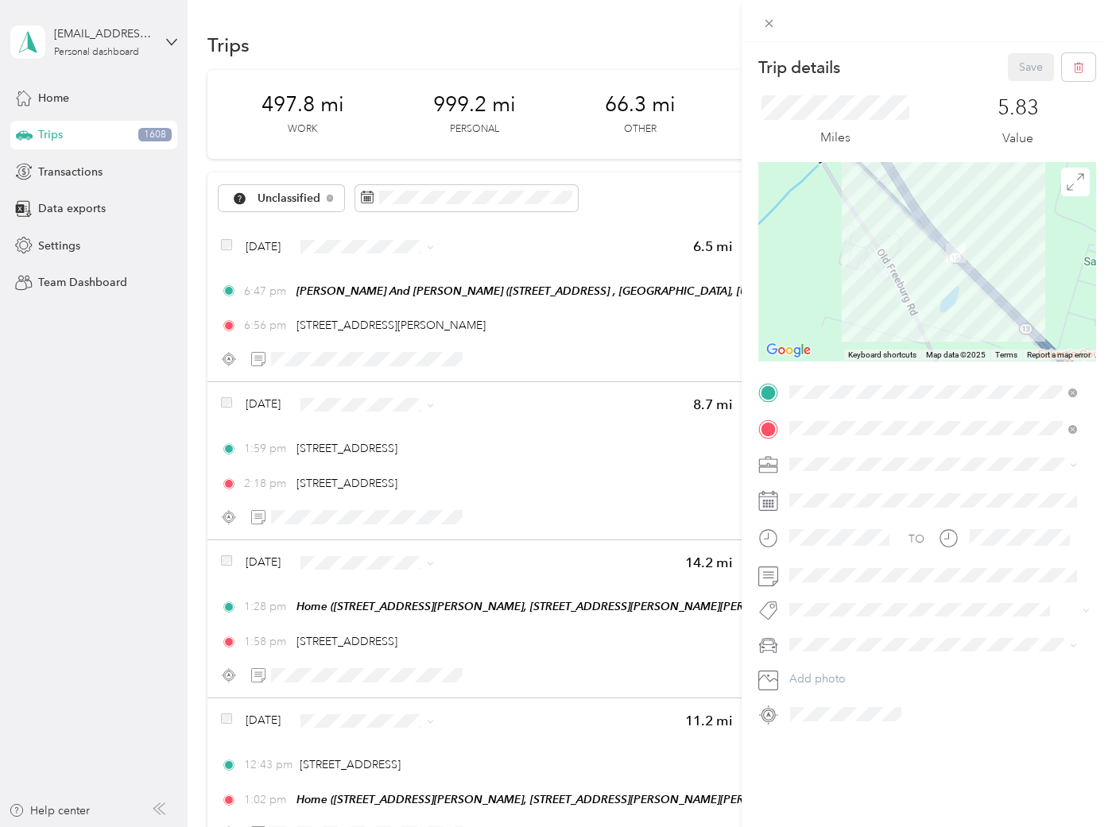
drag, startPoint x: 901, startPoint y: 226, endPoint x: 919, endPoint y: 326, distance: 101.8
click at [919, 326] on div at bounding box center [926, 261] width 337 height 199
click at [135, 476] on div "Trip details Save This trip cannot be edited because it is either under review,…" at bounding box center [556, 413] width 1112 height 827
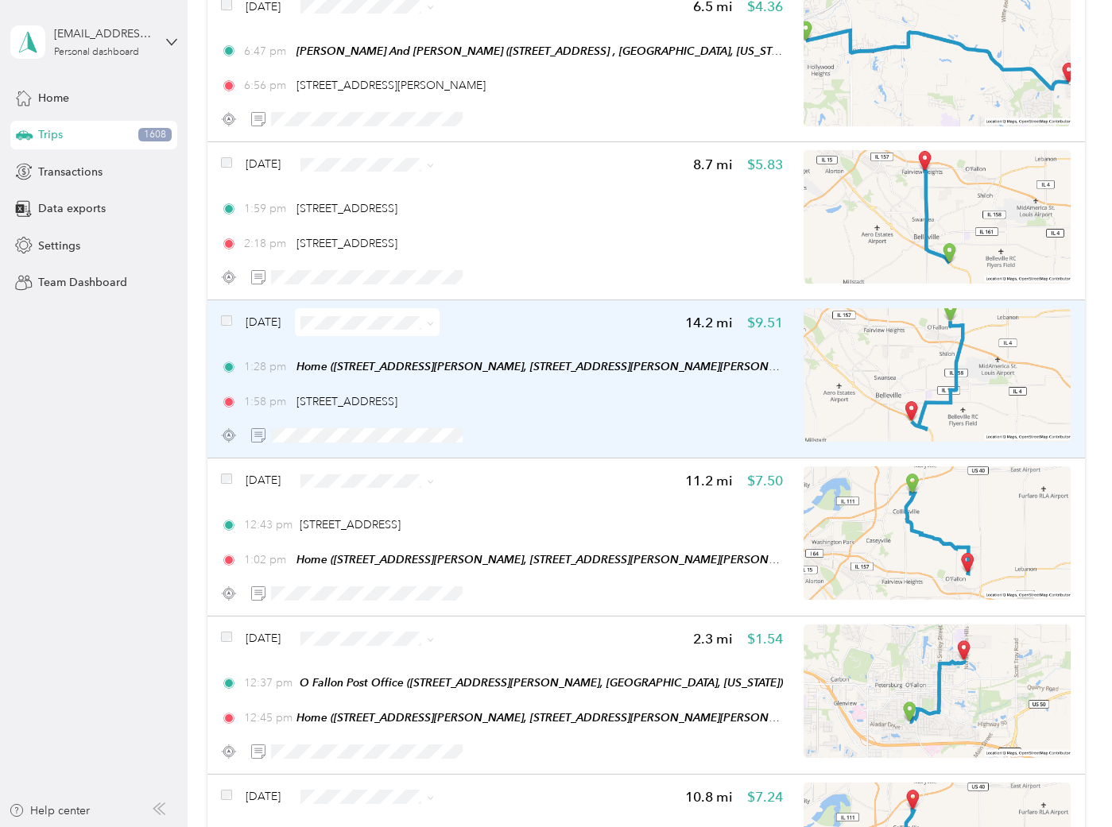
scroll to position [265, 0]
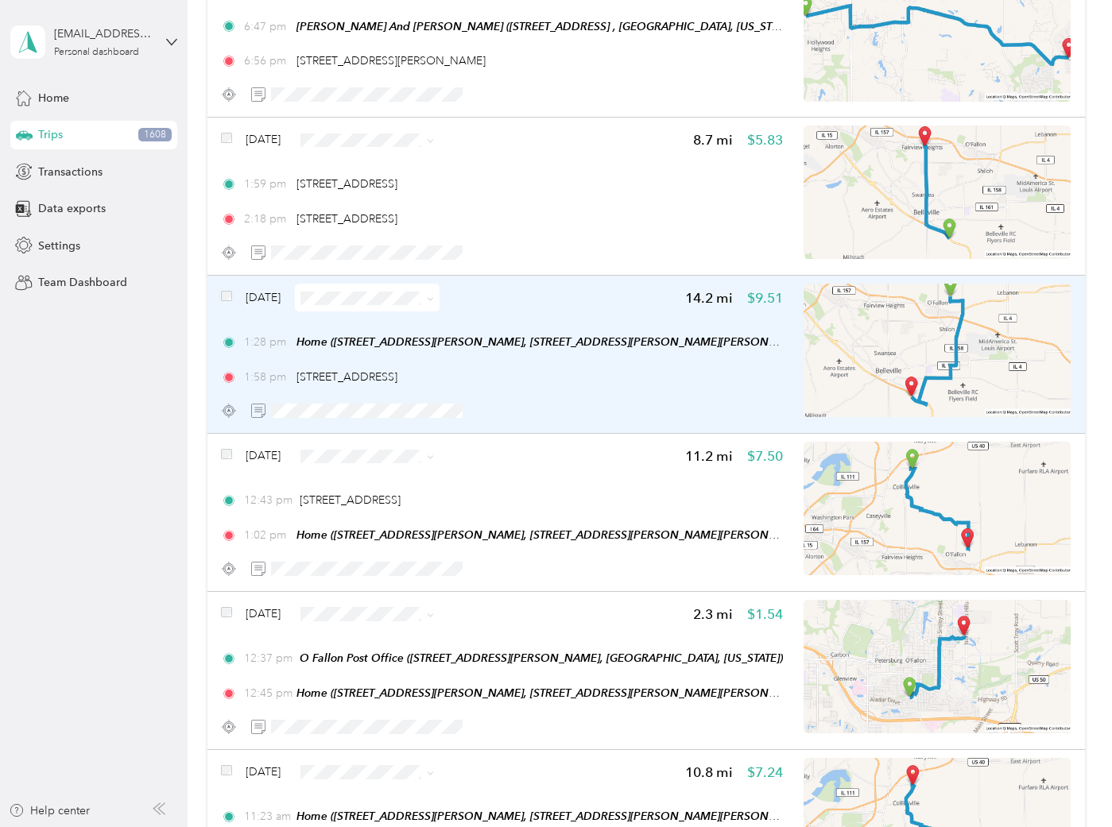
click at [981, 386] on img at bounding box center [937, 351] width 267 height 134
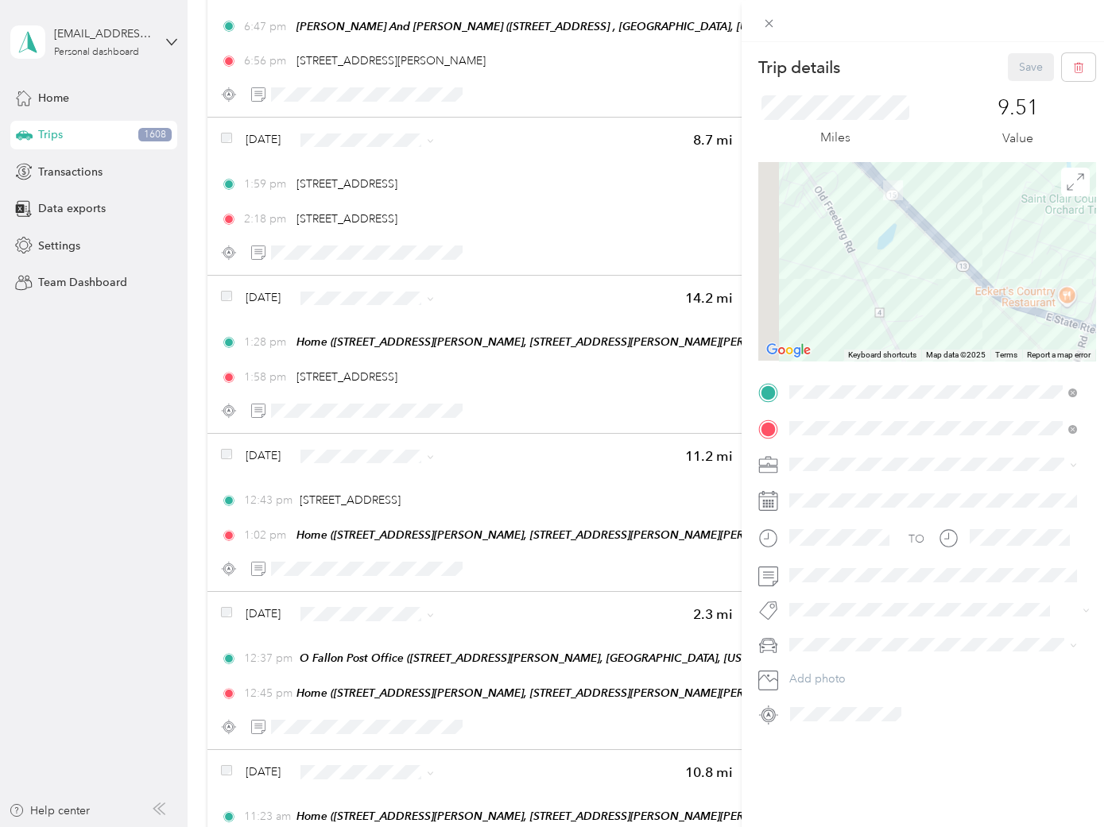
drag, startPoint x: 874, startPoint y: 254, endPoint x: 936, endPoint y: 338, distance: 104.0
click at [941, 348] on div at bounding box center [926, 261] width 337 height 199
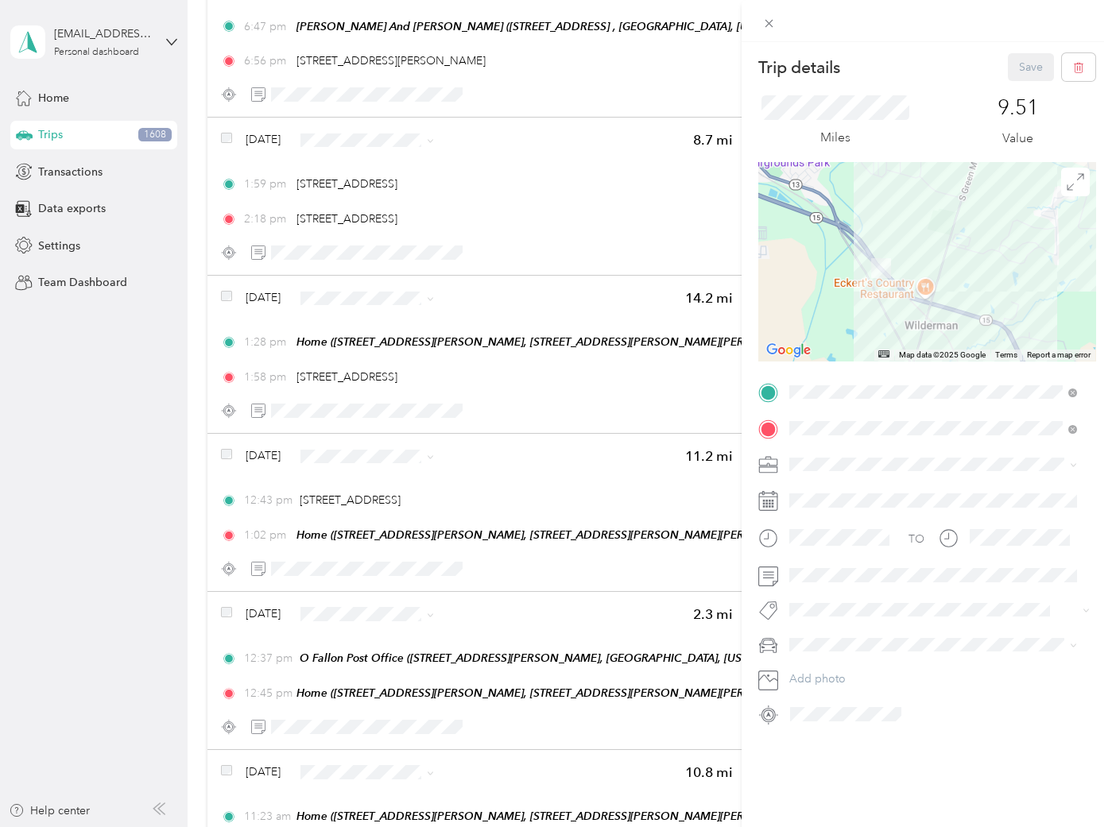
drag, startPoint x: 1032, startPoint y: 277, endPoint x: 899, endPoint y: 230, distance: 140.8
click at [901, 233] on div at bounding box center [926, 261] width 337 height 199
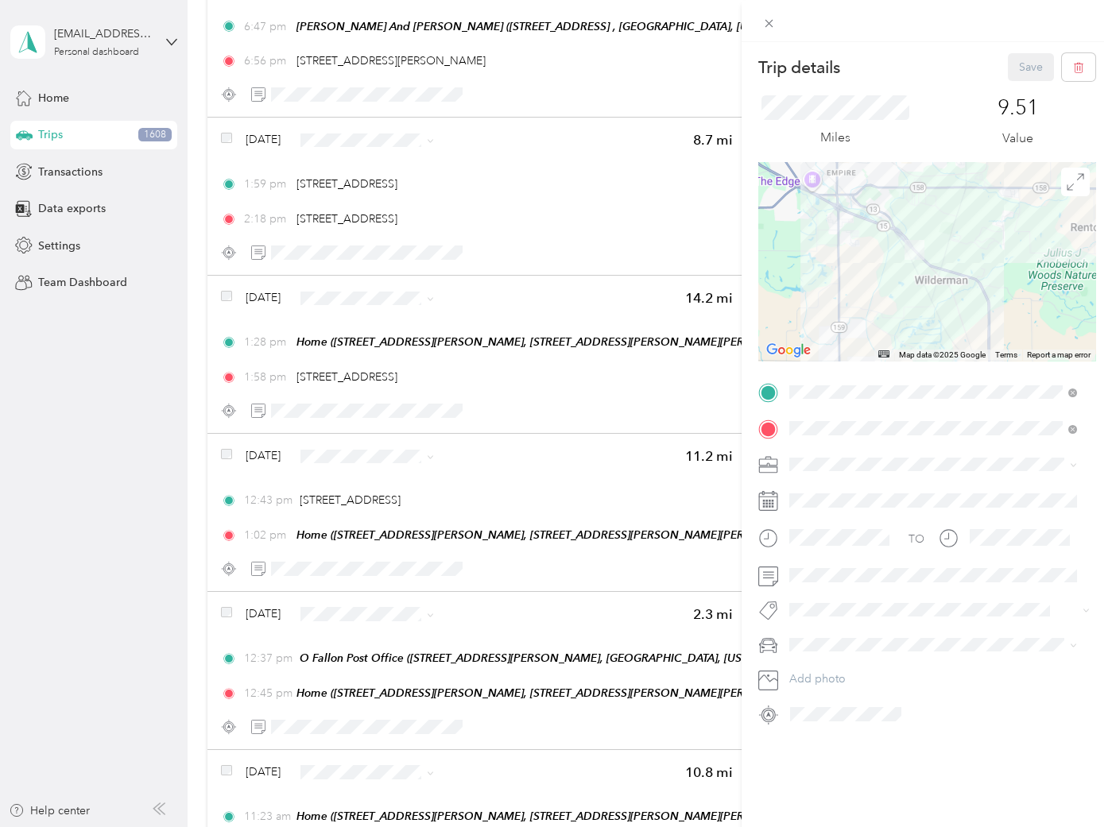
click at [228, 449] on div "Trip details Save This trip cannot be edited because it is either under review,…" at bounding box center [556, 413] width 1112 height 827
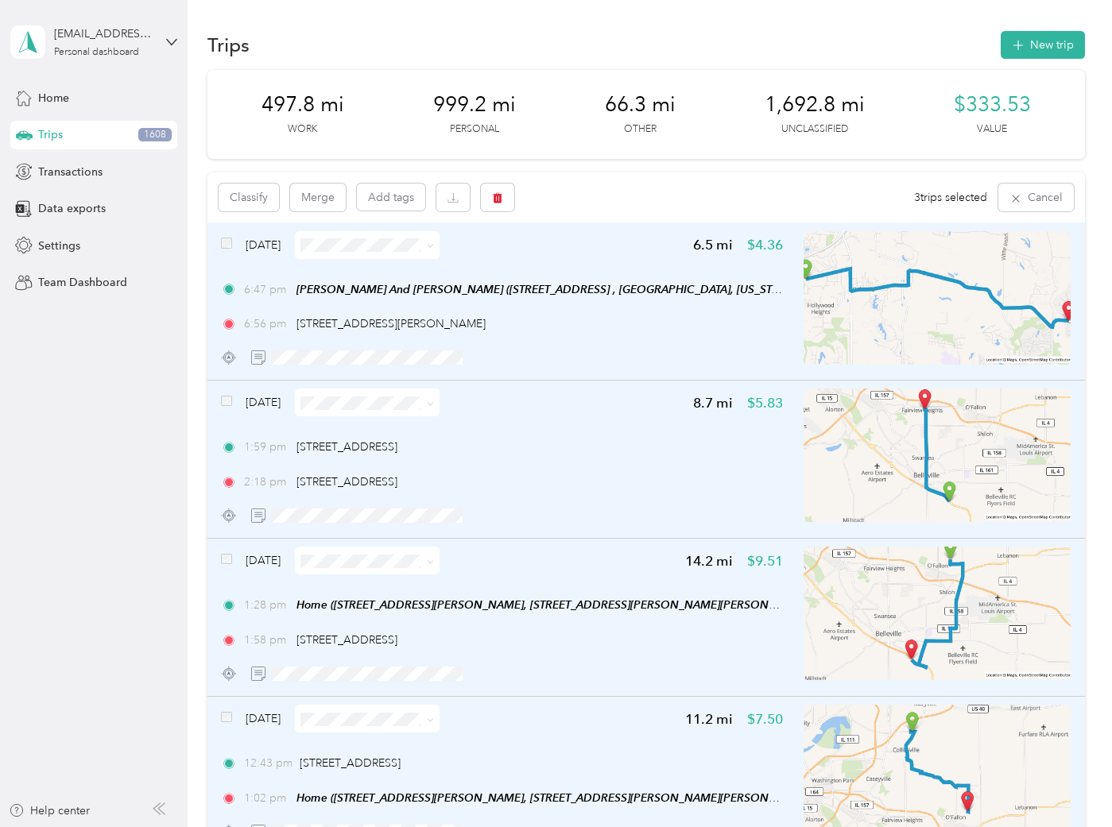
click at [228, 248] on span at bounding box center [226, 245] width 11 height 17
click at [248, 199] on button "Classify" at bounding box center [249, 198] width 60 height 28
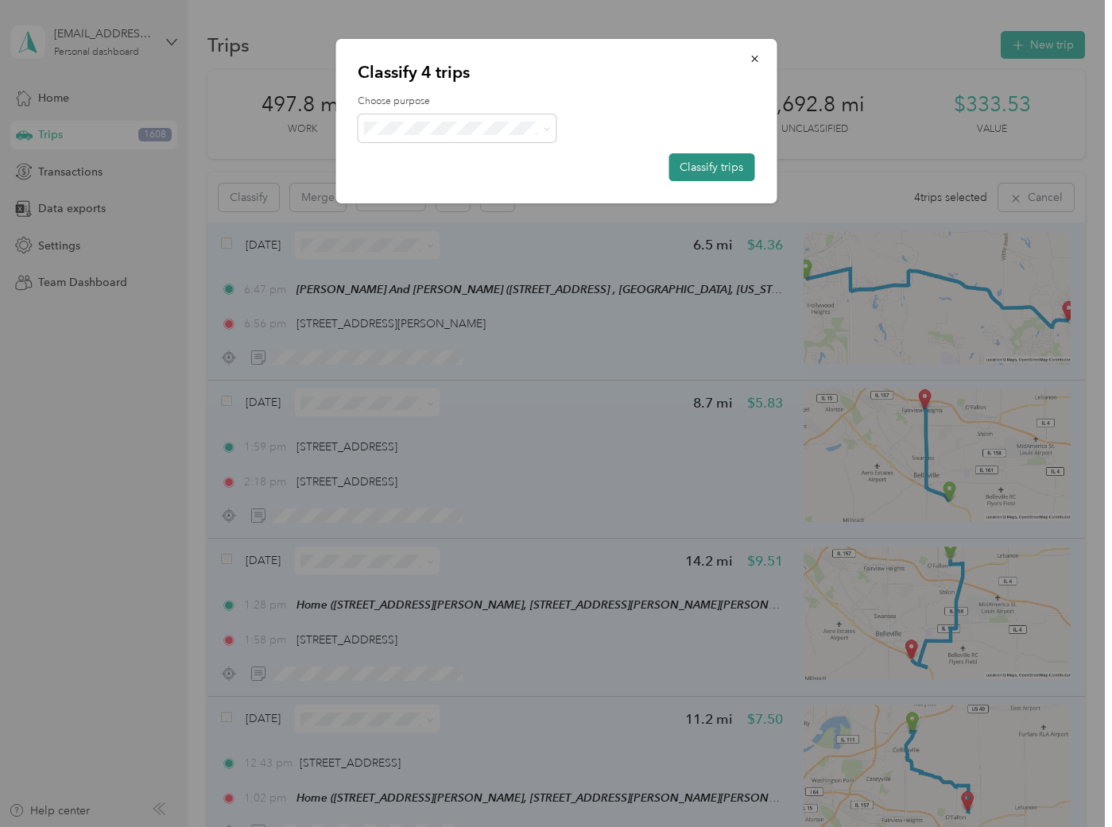
click at [715, 153] on button "Classify trips" at bounding box center [711, 167] width 86 height 28
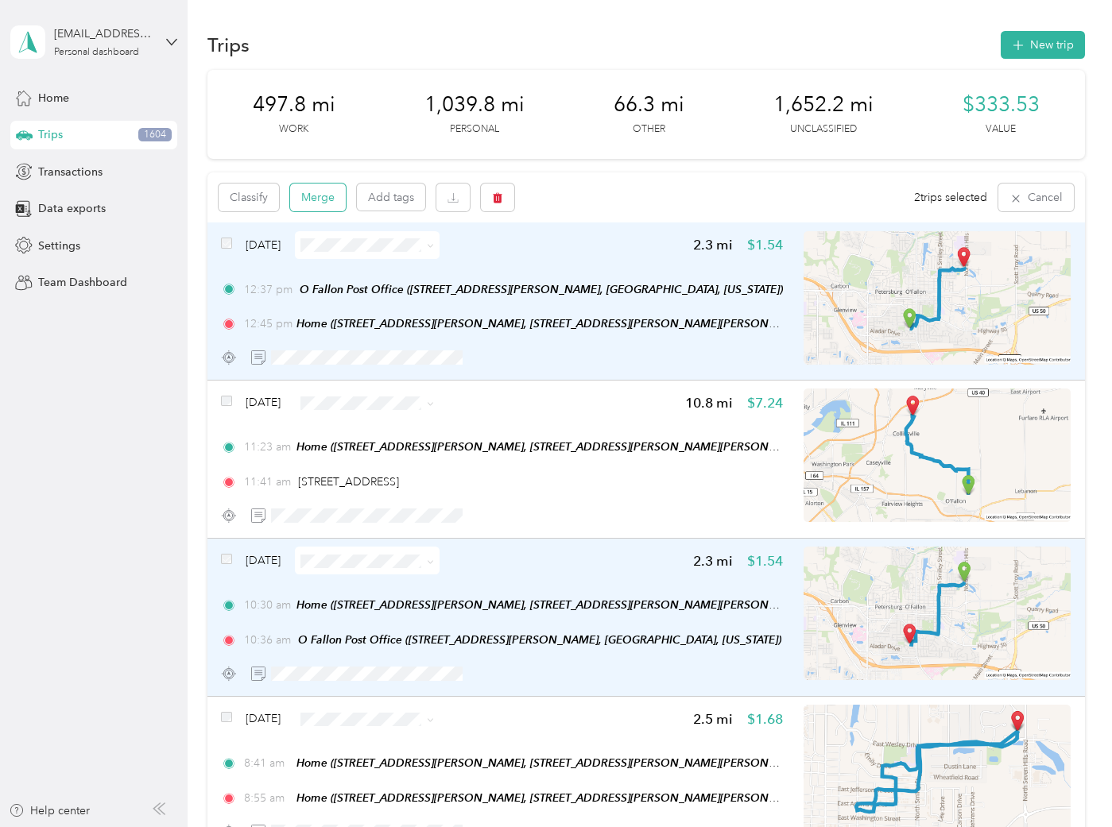
click at [309, 196] on button "Merge" at bounding box center [318, 198] width 56 height 28
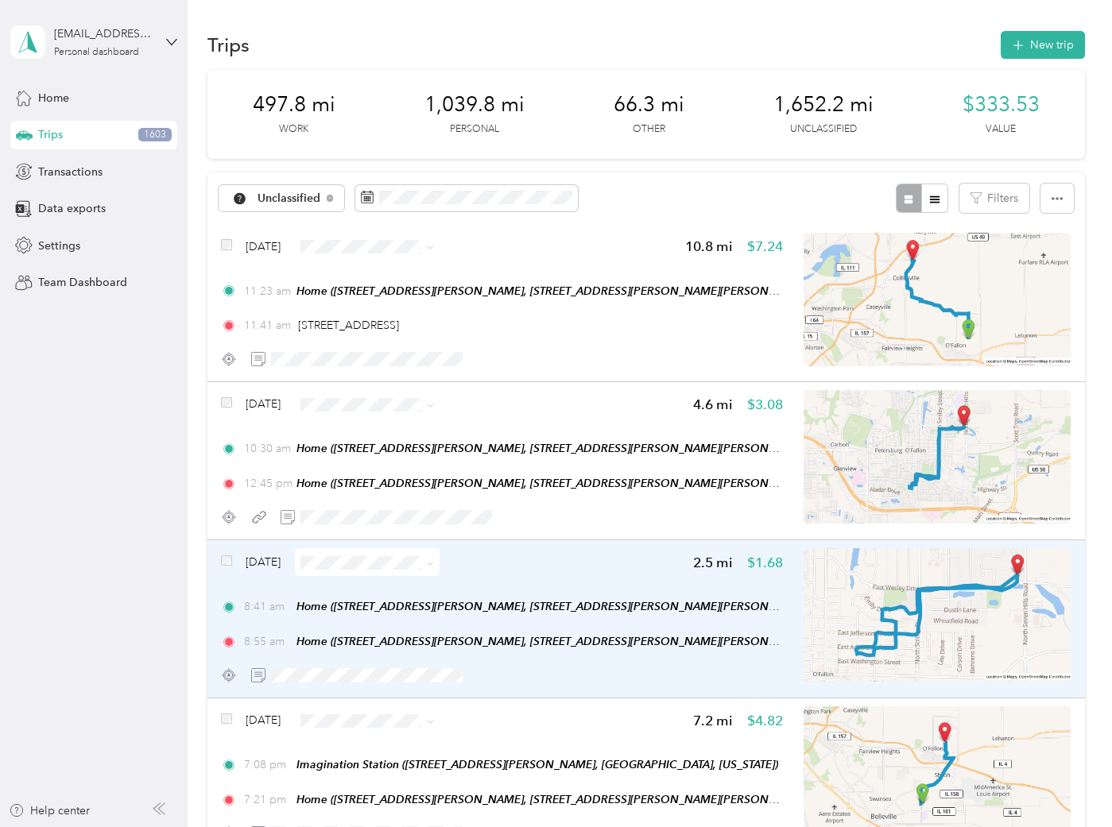
click at [630, 573] on div "[DATE] 2.5 mi $1.68" at bounding box center [502, 562] width 562 height 28
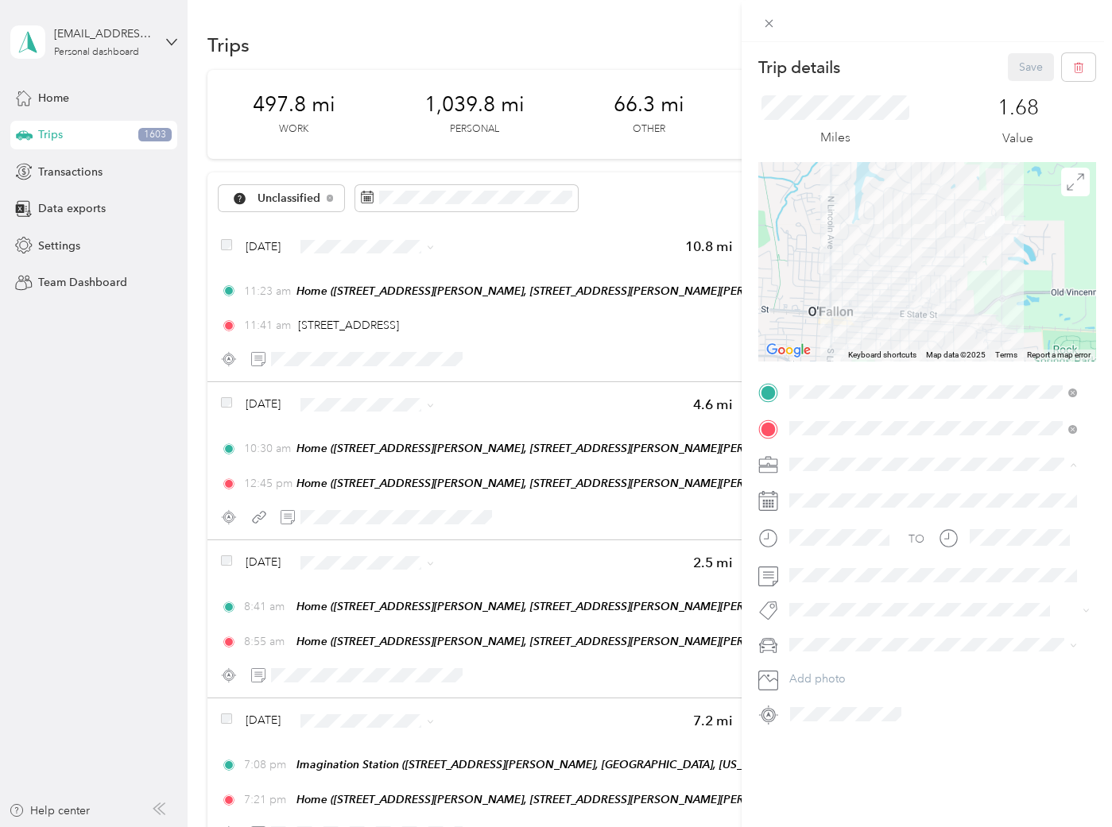
click at [821, 575] on div "ASH" at bounding box center [933, 576] width 277 height 17
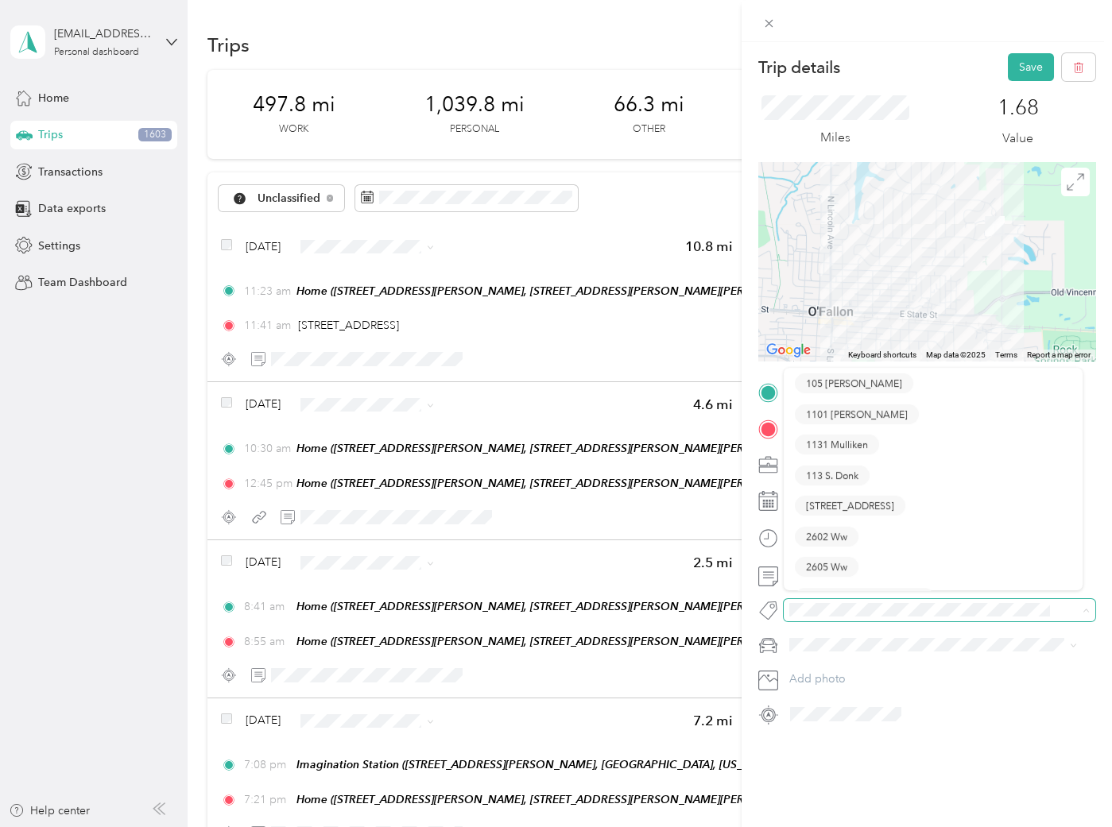
click at [828, 600] on span at bounding box center [940, 610] width 312 height 22
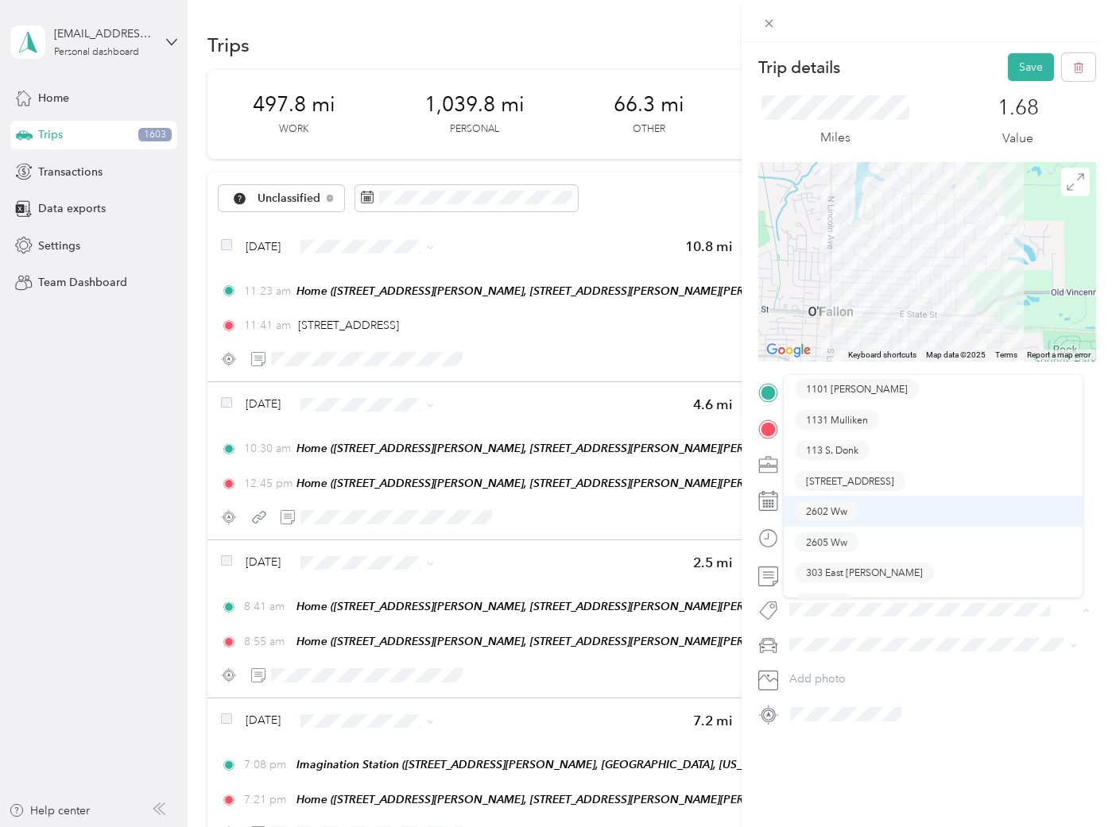
scroll to position [144, 0]
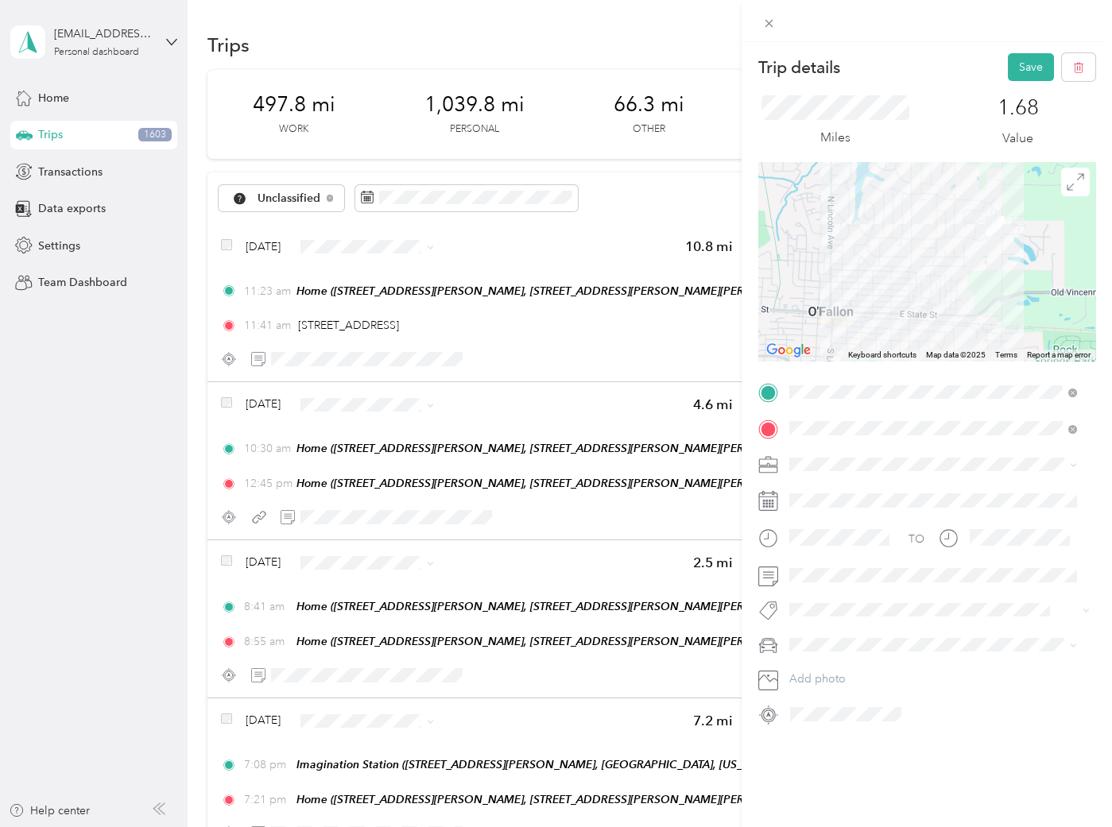
click at [844, 462] on span "303 East [PERSON_NAME]" at bounding box center [864, 460] width 117 height 14
click at [1017, 57] on button "Save" at bounding box center [1031, 67] width 46 height 28
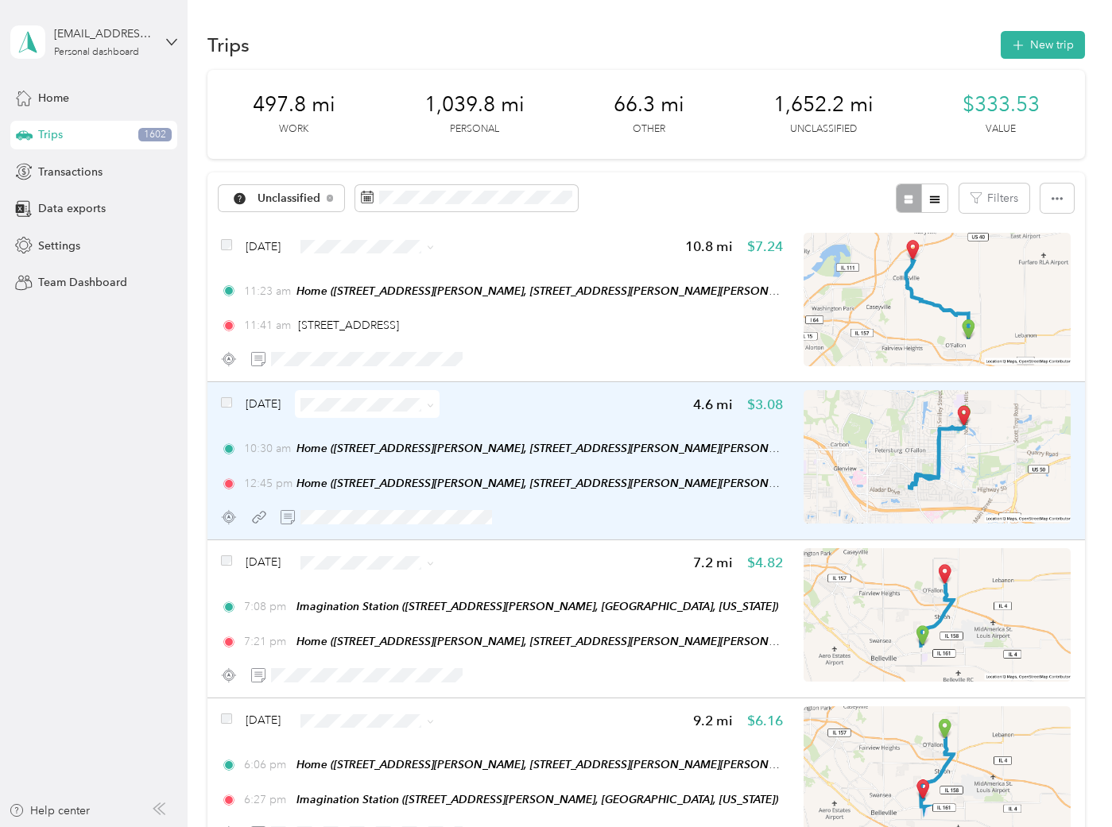
click at [603, 418] on div "[DATE] 4.6 mi $3.08 10:30 am Home ([STREET_ADDRESS][PERSON_NAME], [STREET_ADDRE…" at bounding box center [502, 460] width 562 height 141
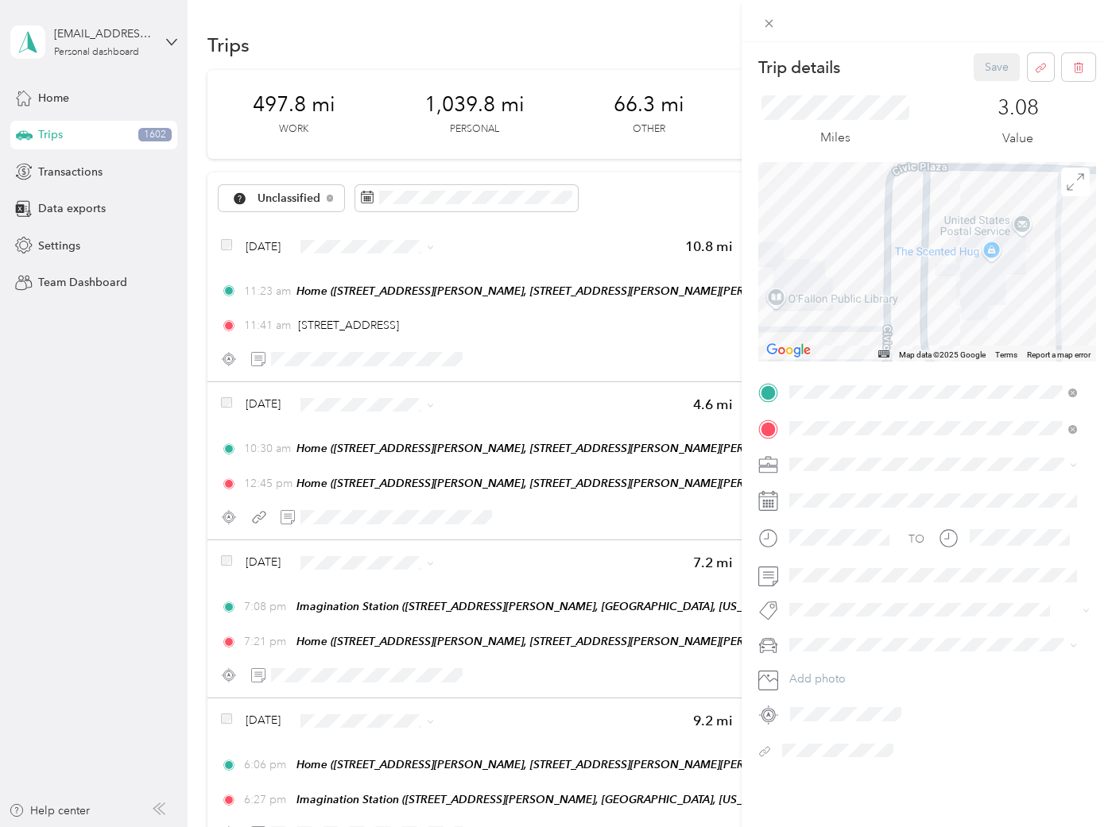
drag, startPoint x: 866, startPoint y: 285, endPoint x: 1032, endPoint y: 324, distance: 170.0
click at [1032, 324] on div at bounding box center [926, 261] width 337 height 199
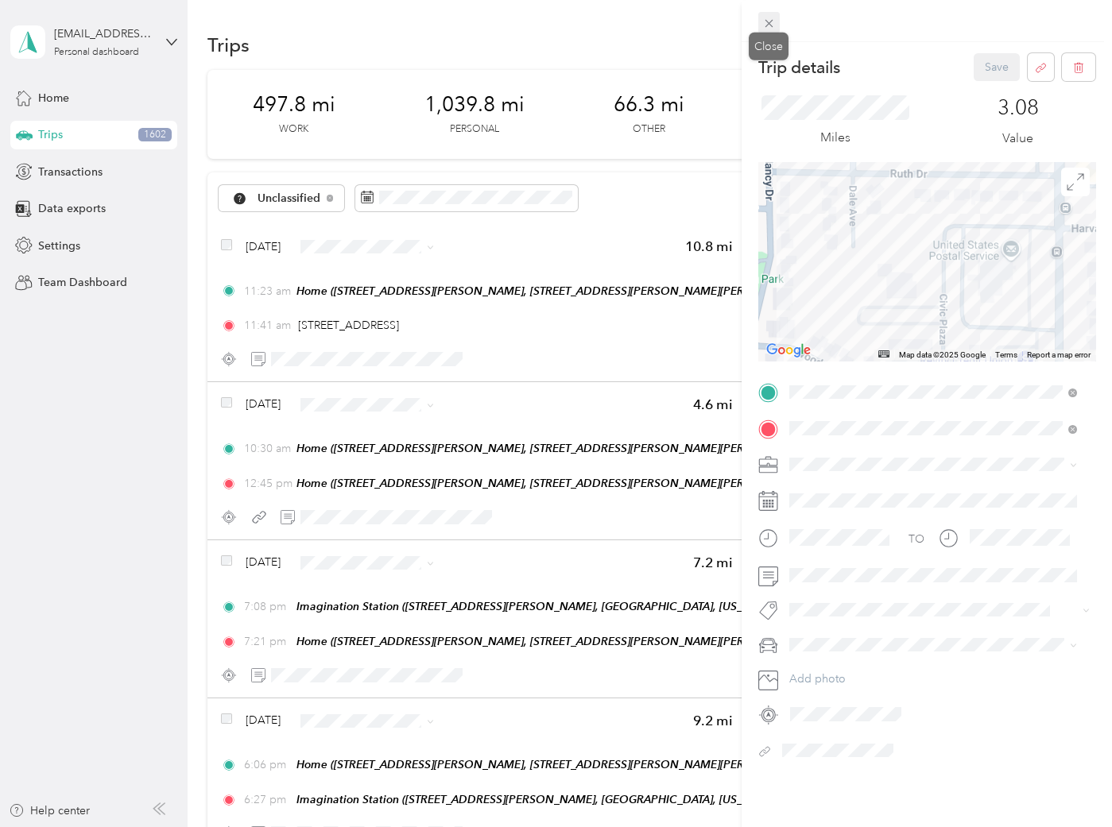
click at [773, 18] on icon at bounding box center [769, 24] width 14 height 14
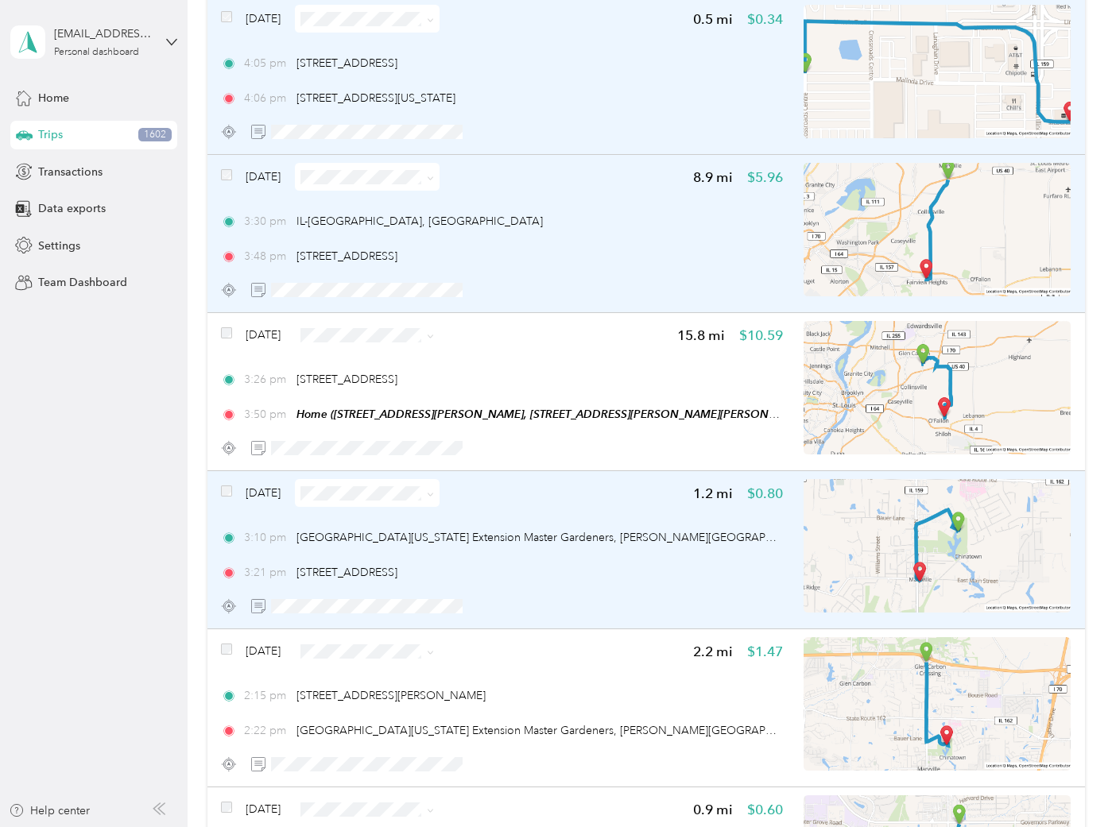
scroll to position [1501, 0]
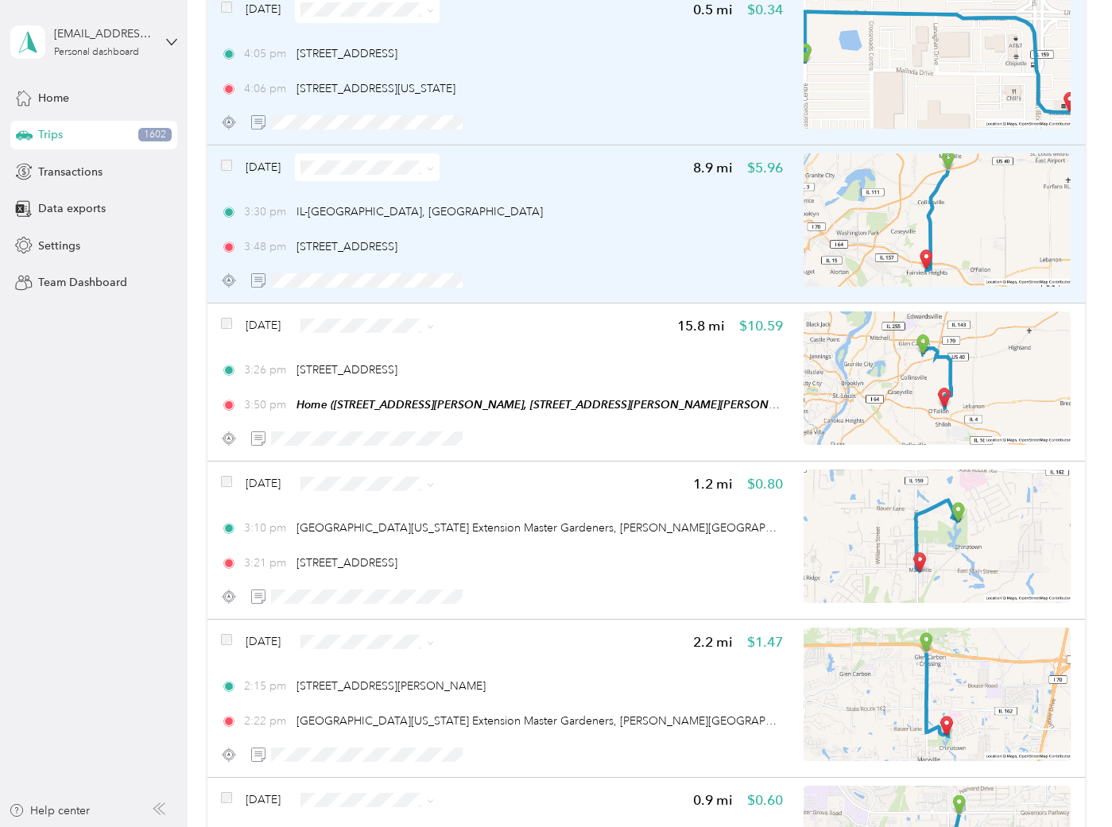
click at [223, 166] on span at bounding box center [226, 167] width 11 height 17
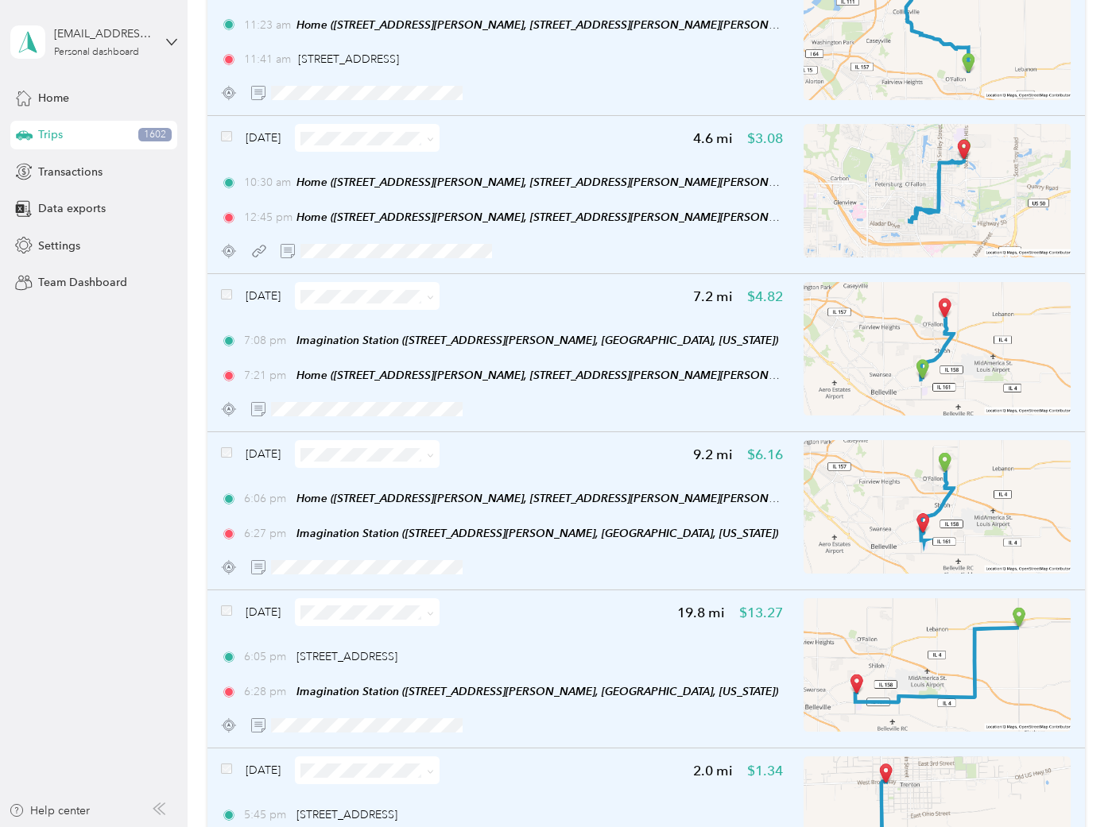
scroll to position [0, 0]
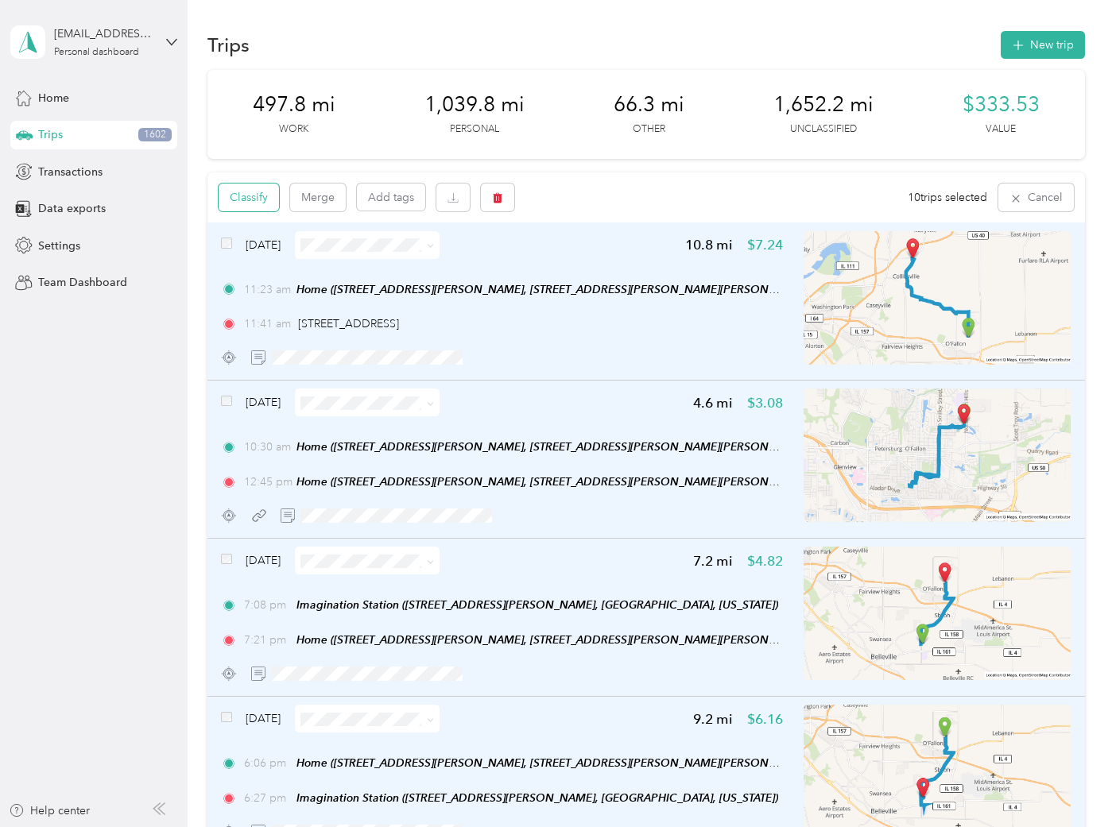
click at [242, 198] on button "Classify" at bounding box center [249, 198] width 60 height 28
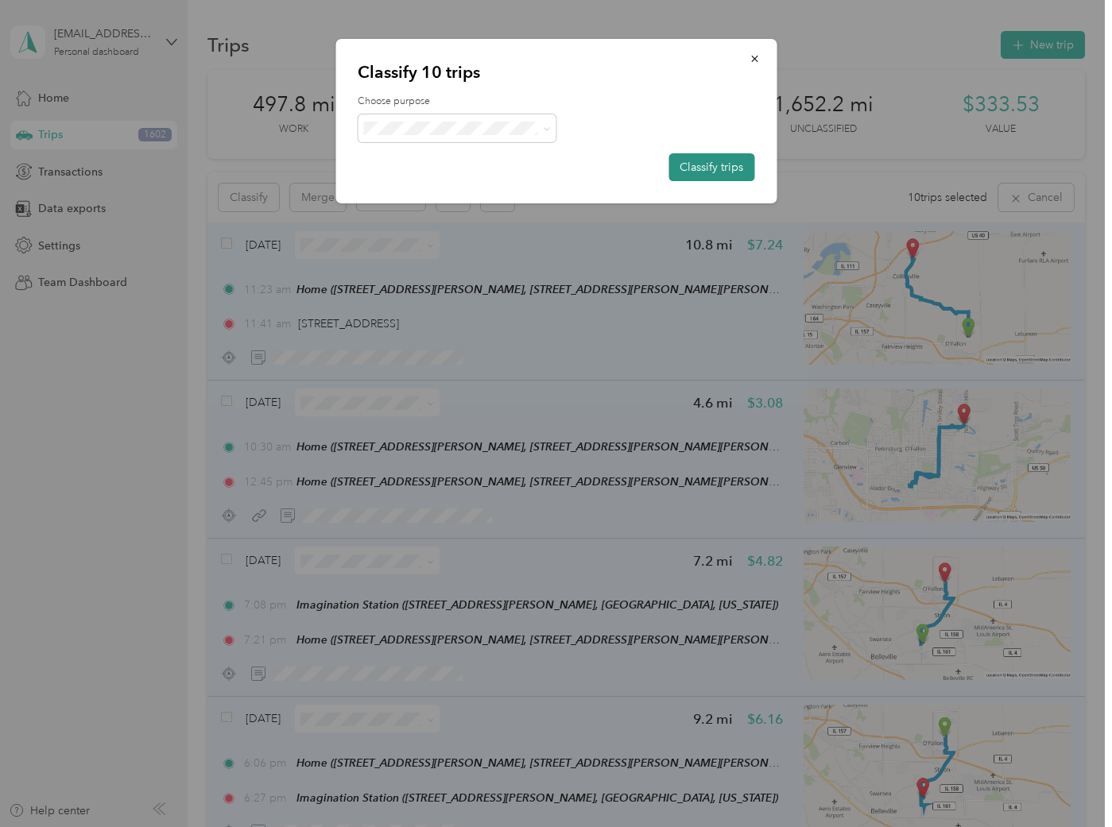
click at [700, 165] on button "Classify trips" at bounding box center [711, 167] width 86 height 28
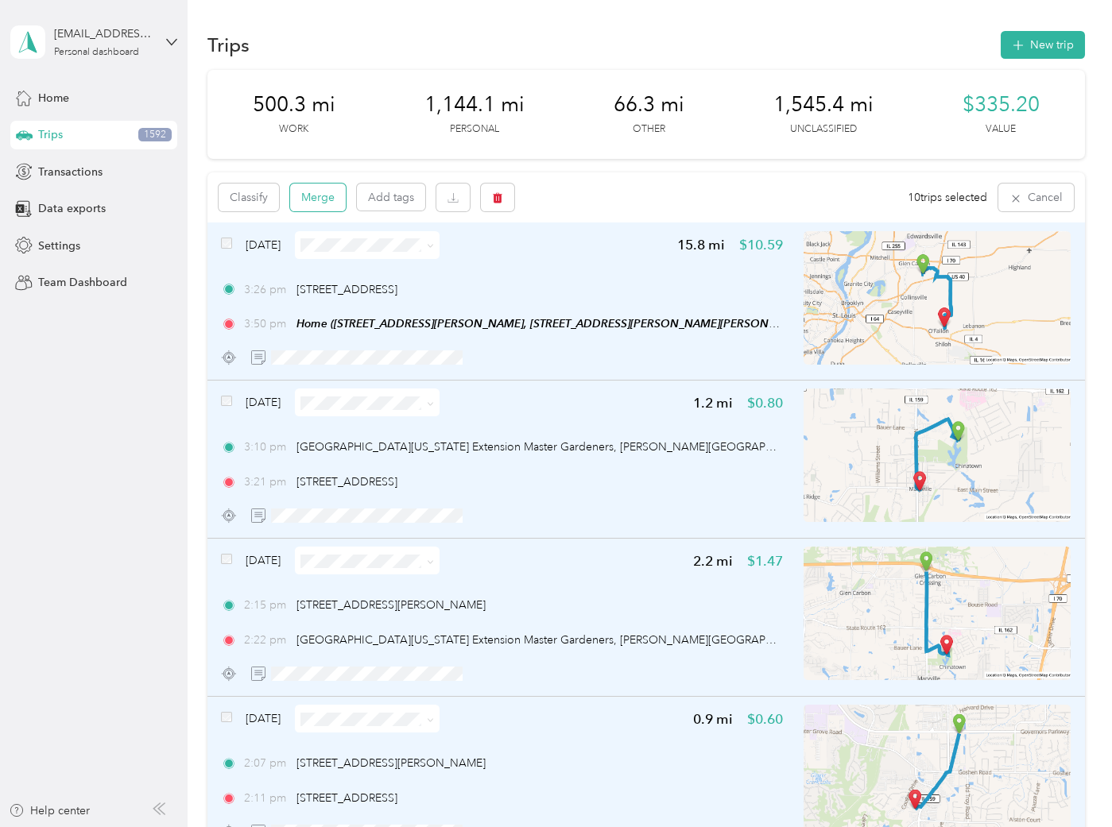
click at [307, 199] on button "Merge" at bounding box center [318, 198] width 56 height 28
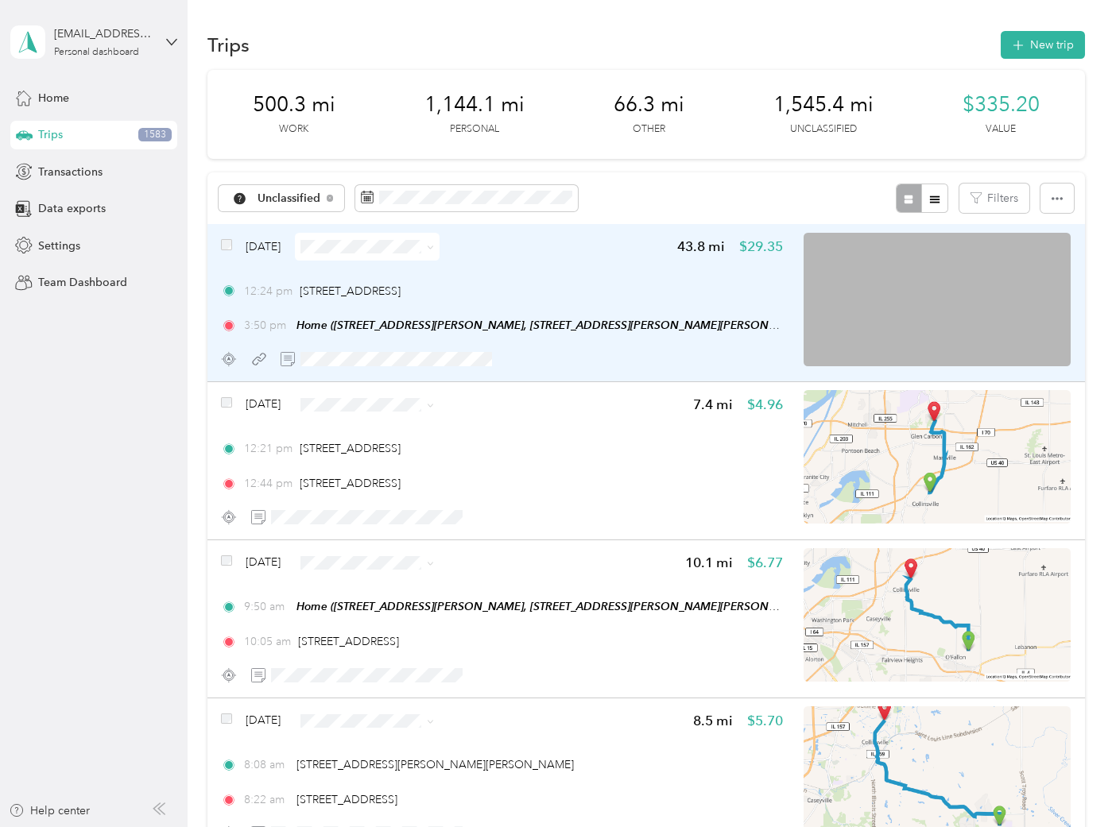
click at [616, 267] on div "[DATE] 43.8 mi $29.35 12:24 pm [STREET_ADDRESS] 3:50 pm Home ([STREET_ADDRESS][…" at bounding box center [502, 303] width 562 height 141
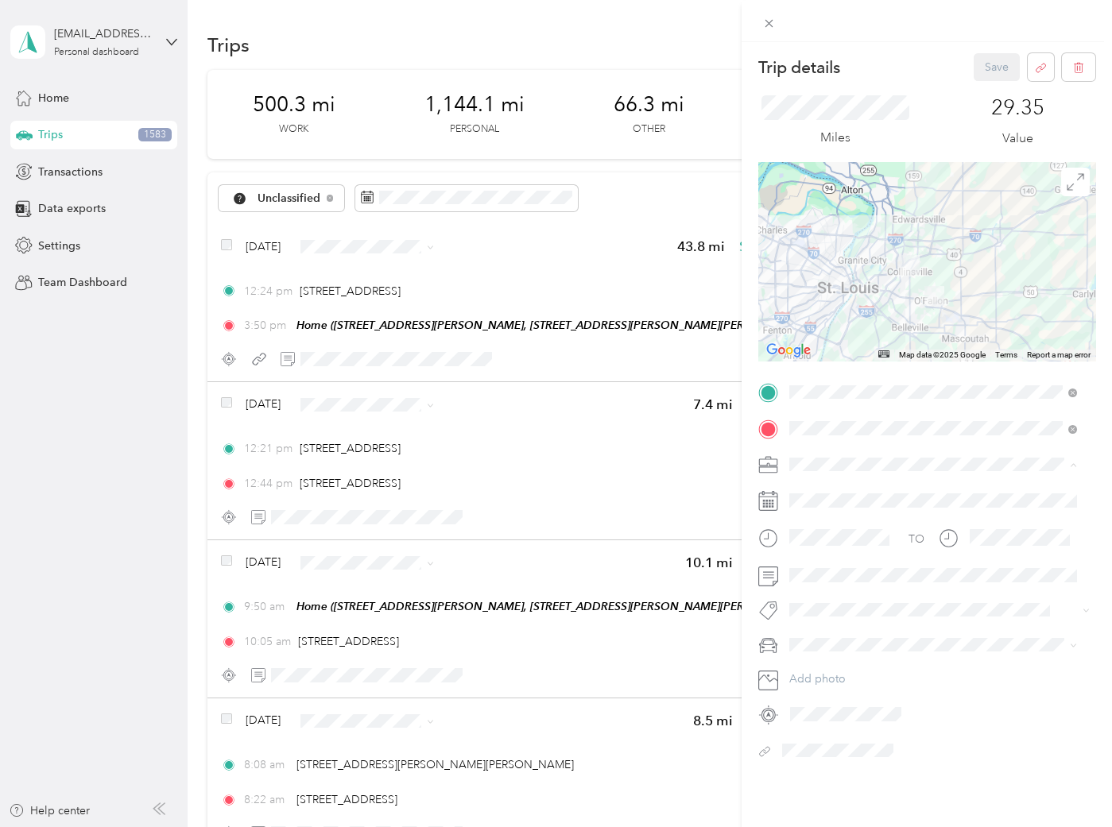
click at [847, 566] on li "ASH" at bounding box center [933, 576] width 299 height 28
click at [839, 478] on span "113 S. Donk" at bounding box center [832, 482] width 52 height 14
click at [978, 62] on button "Save" at bounding box center [997, 67] width 46 height 28
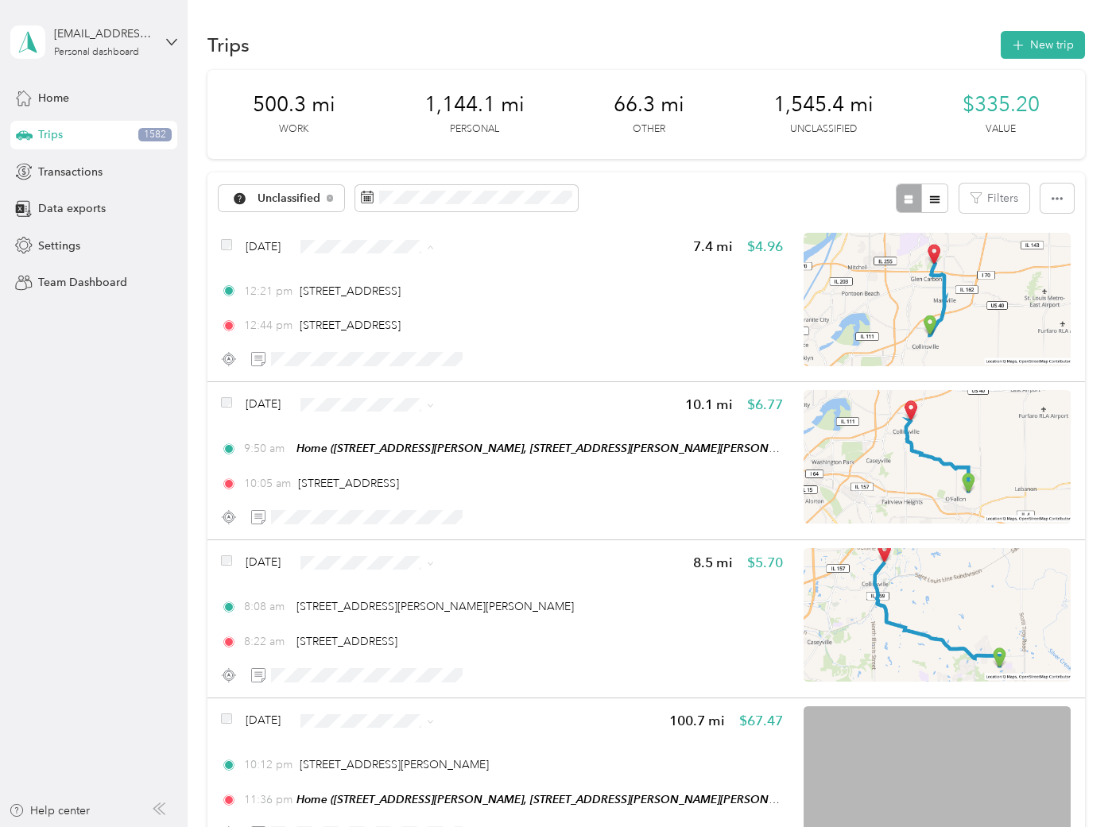
click at [367, 301] on span "Personal" at bounding box center [430, 303] width 129 height 17
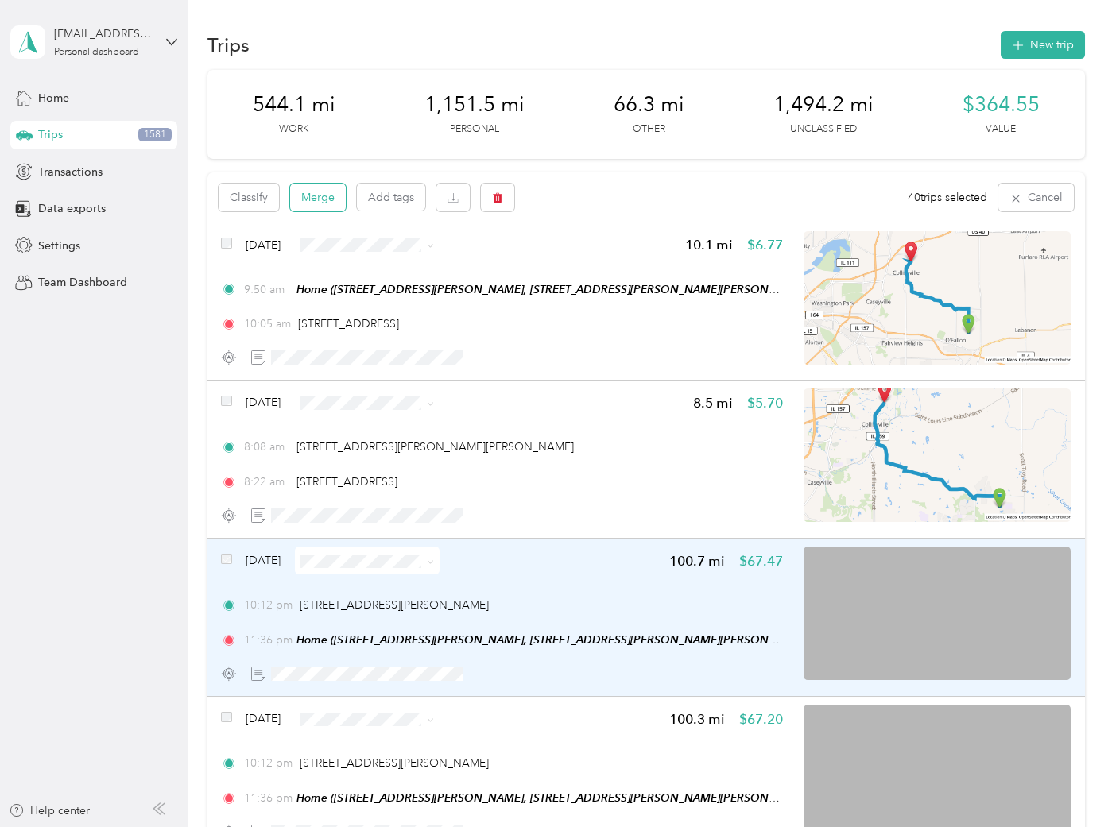
click at [319, 188] on button "Merge" at bounding box center [318, 198] width 56 height 28
click at [310, 192] on button "Merge" at bounding box center [318, 198] width 56 height 28
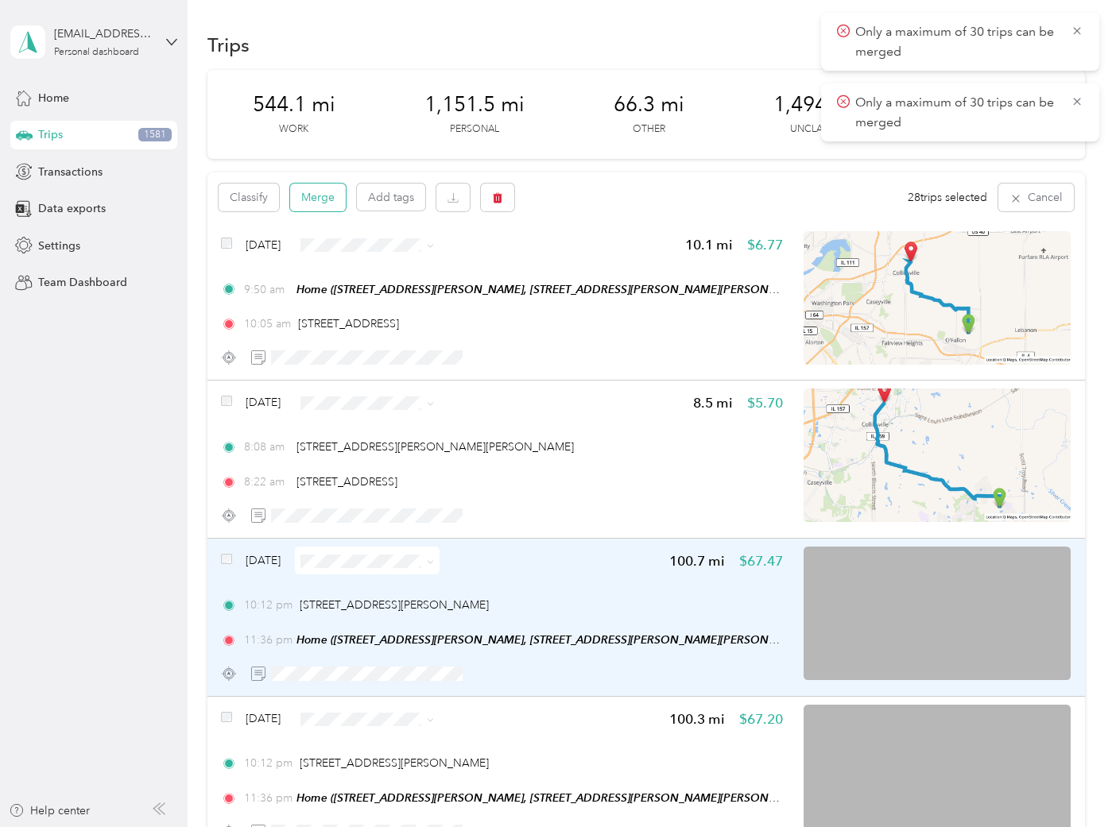
click at [308, 191] on button "Merge" at bounding box center [318, 198] width 56 height 28
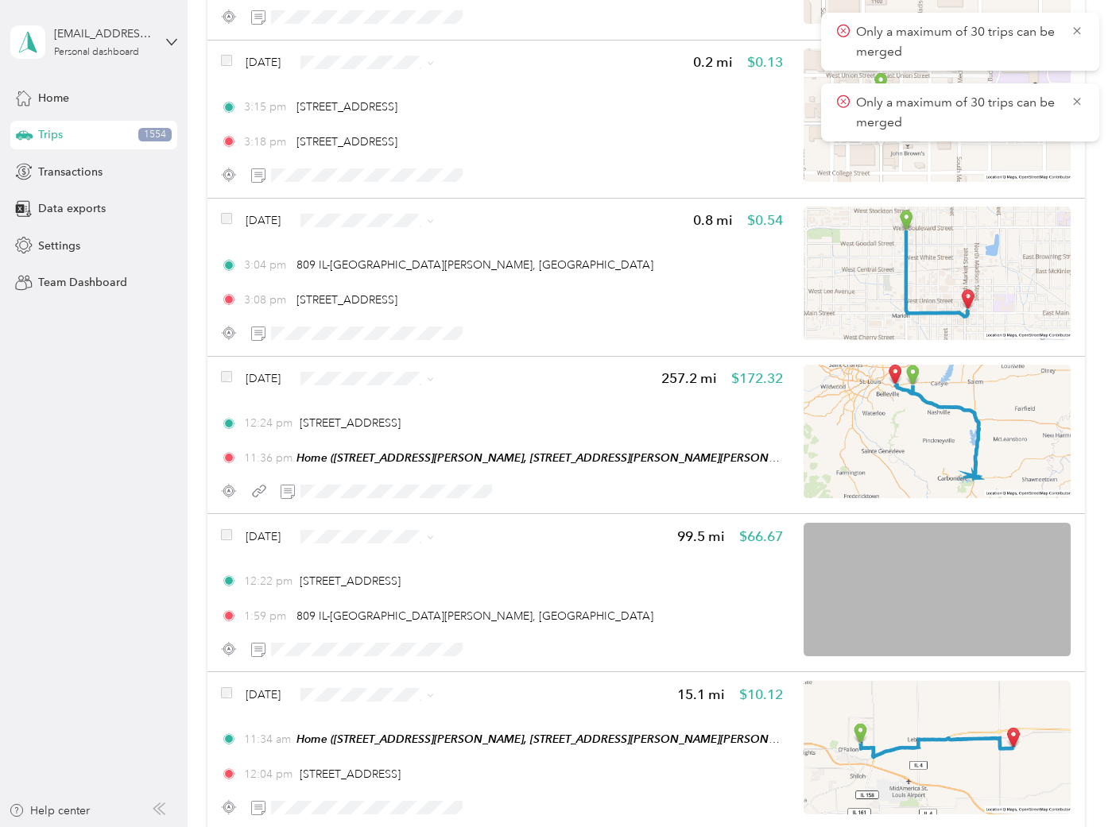
scroll to position [5034, 0]
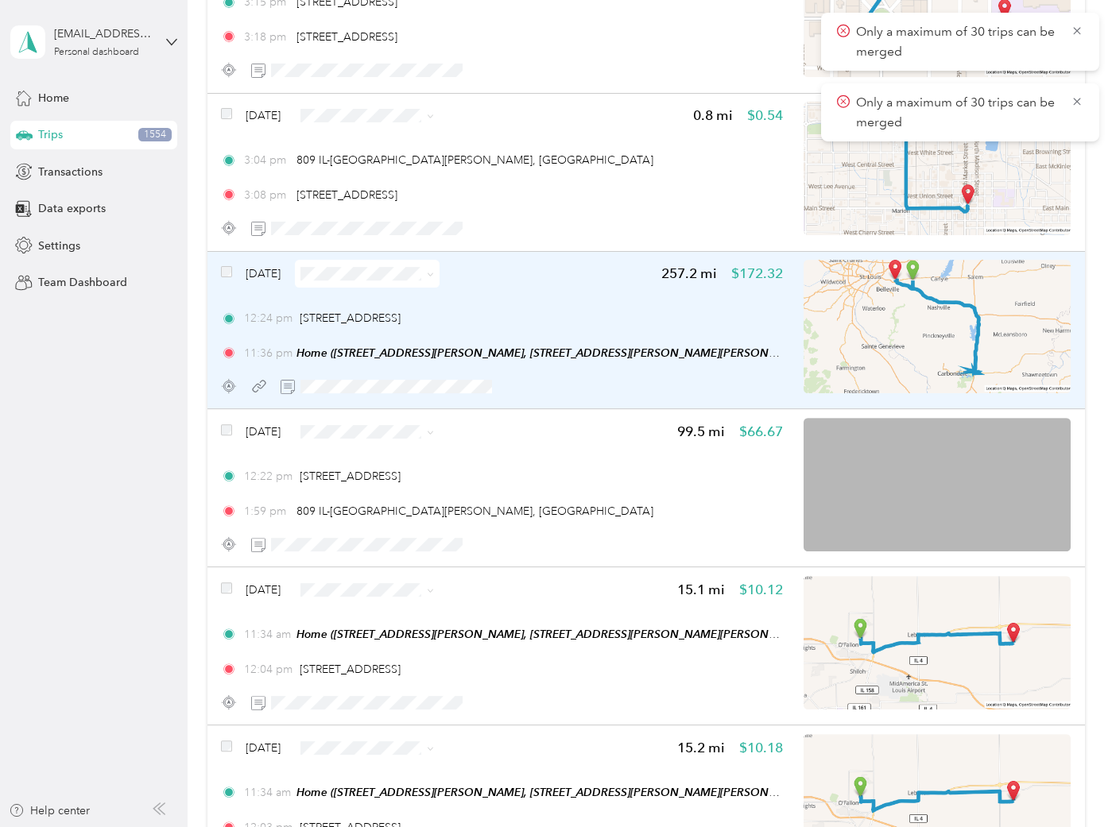
click at [570, 281] on div "[DATE] 257.2 mi $172.32 12:24 pm [STREET_ADDRESS] 11:36 pm Home ([STREET_ADDRES…" at bounding box center [502, 330] width 562 height 141
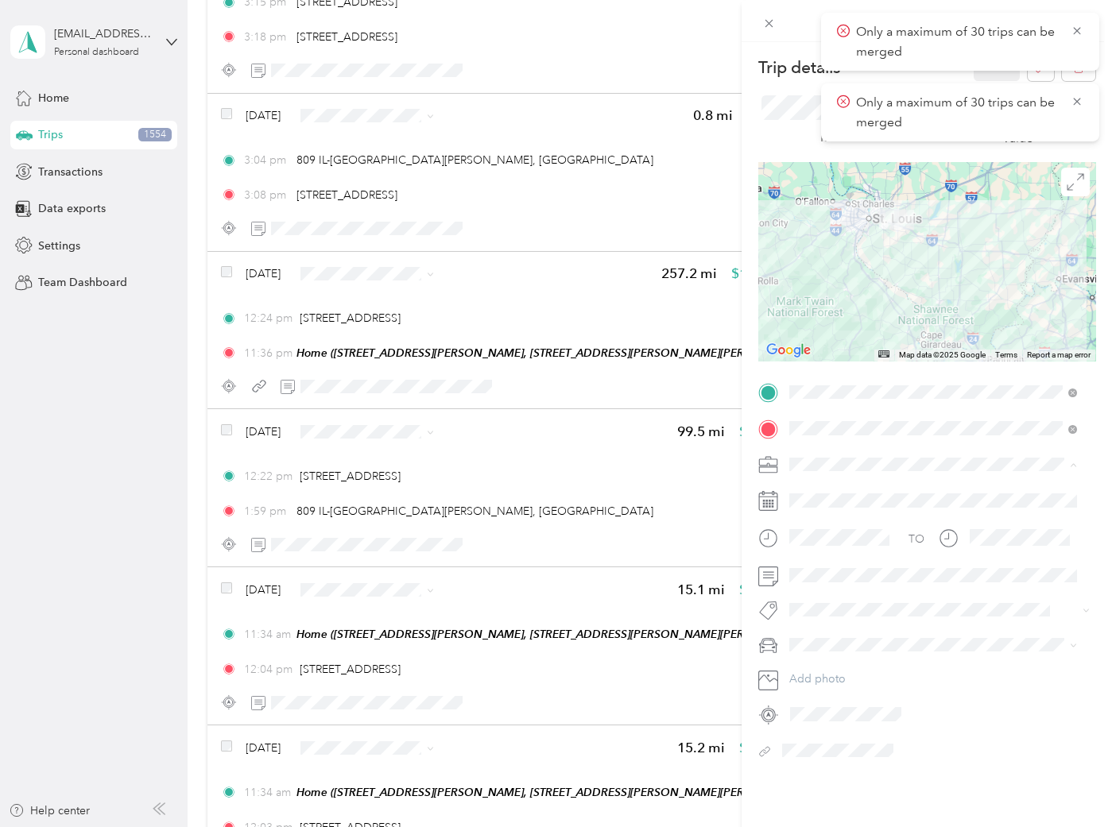
click at [842, 609] on li "SBE" at bounding box center [933, 604] width 299 height 28
click at [847, 387] on span "105 [PERSON_NAME]" at bounding box center [854, 390] width 96 height 14
click at [1079, 26] on icon at bounding box center [1077, 31] width 13 height 14
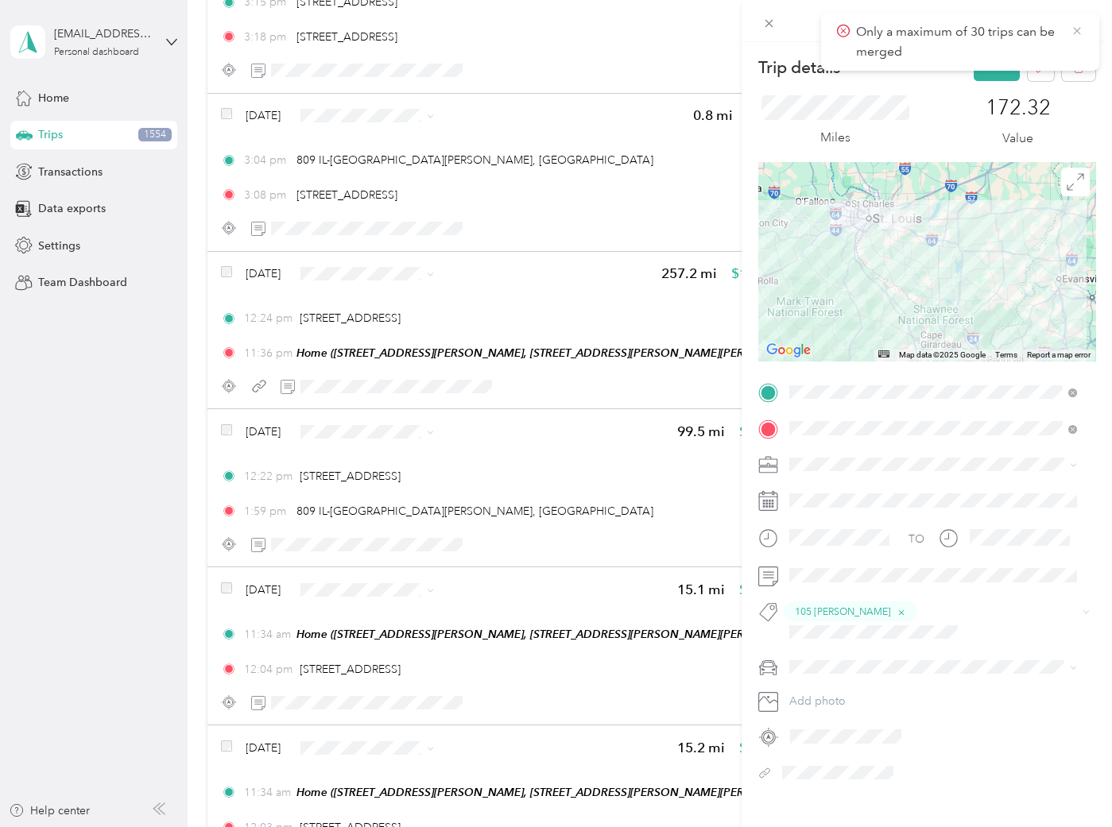
click at [1079, 25] on icon at bounding box center [1077, 31] width 13 height 14
click at [984, 68] on button "Save" at bounding box center [997, 67] width 46 height 28
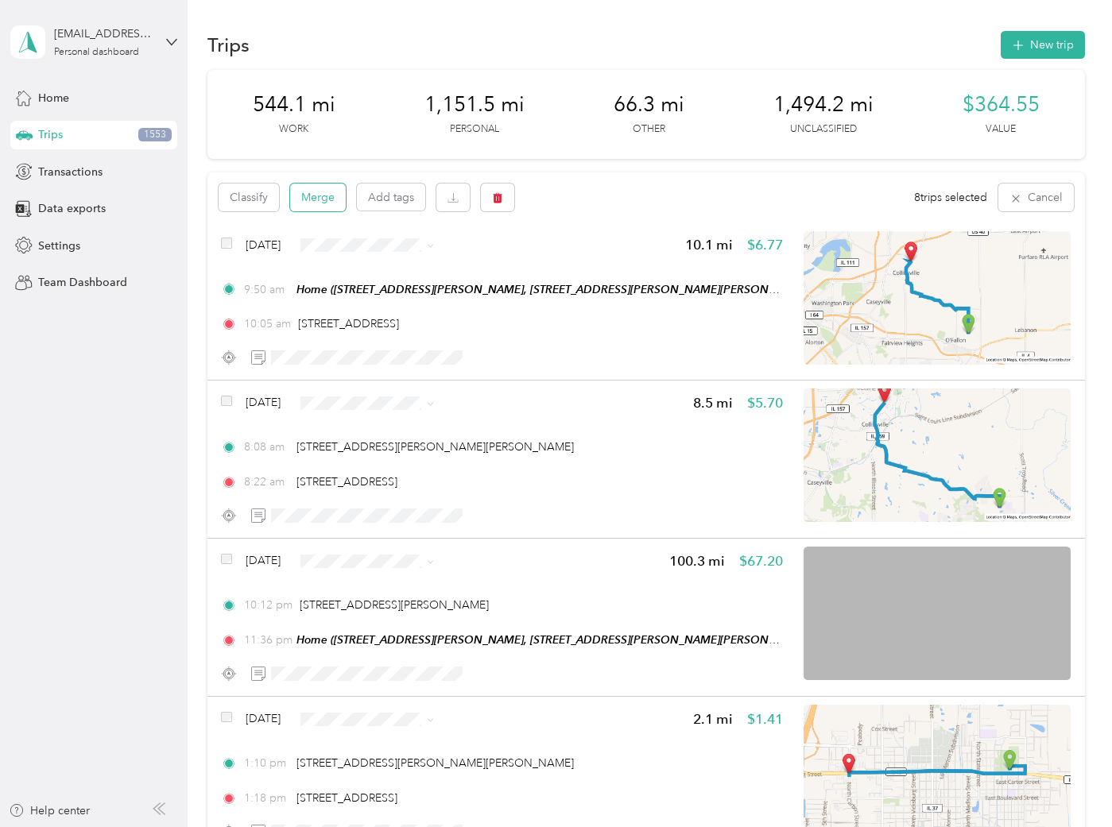
click at [323, 191] on button "Merge" at bounding box center [318, 198] width 56 height 28
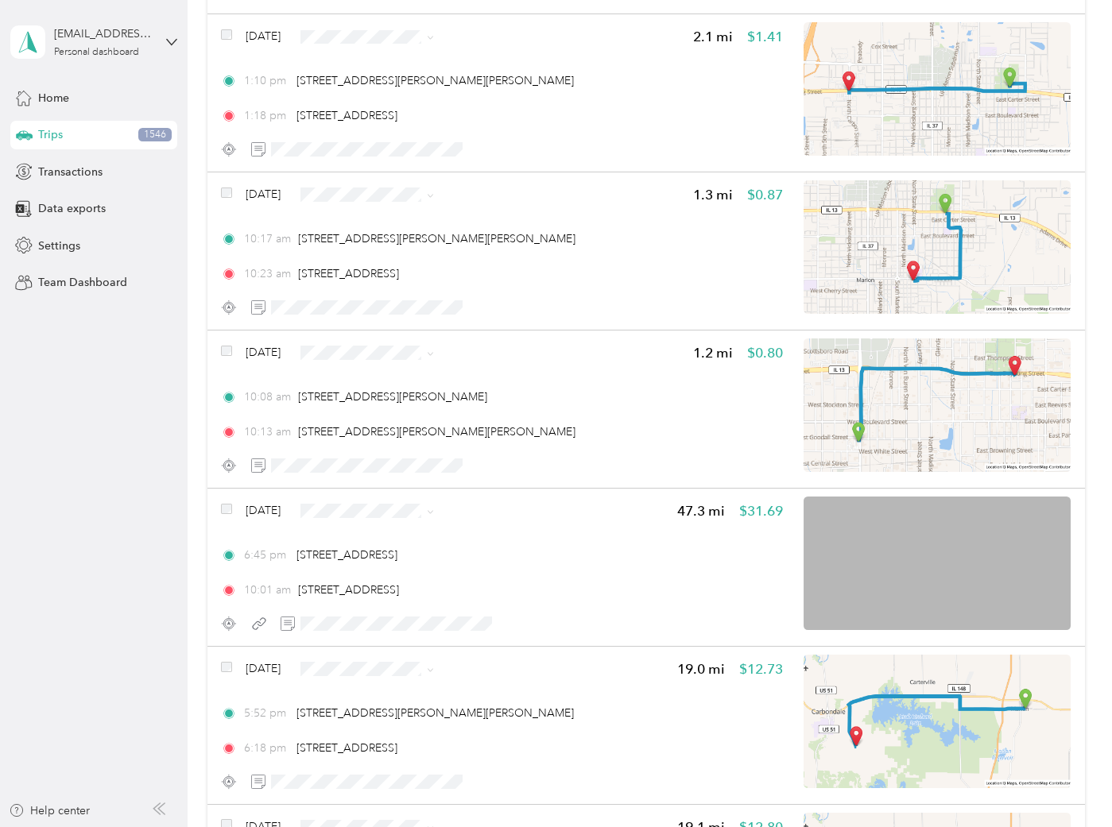
scroll to position [706, 0]
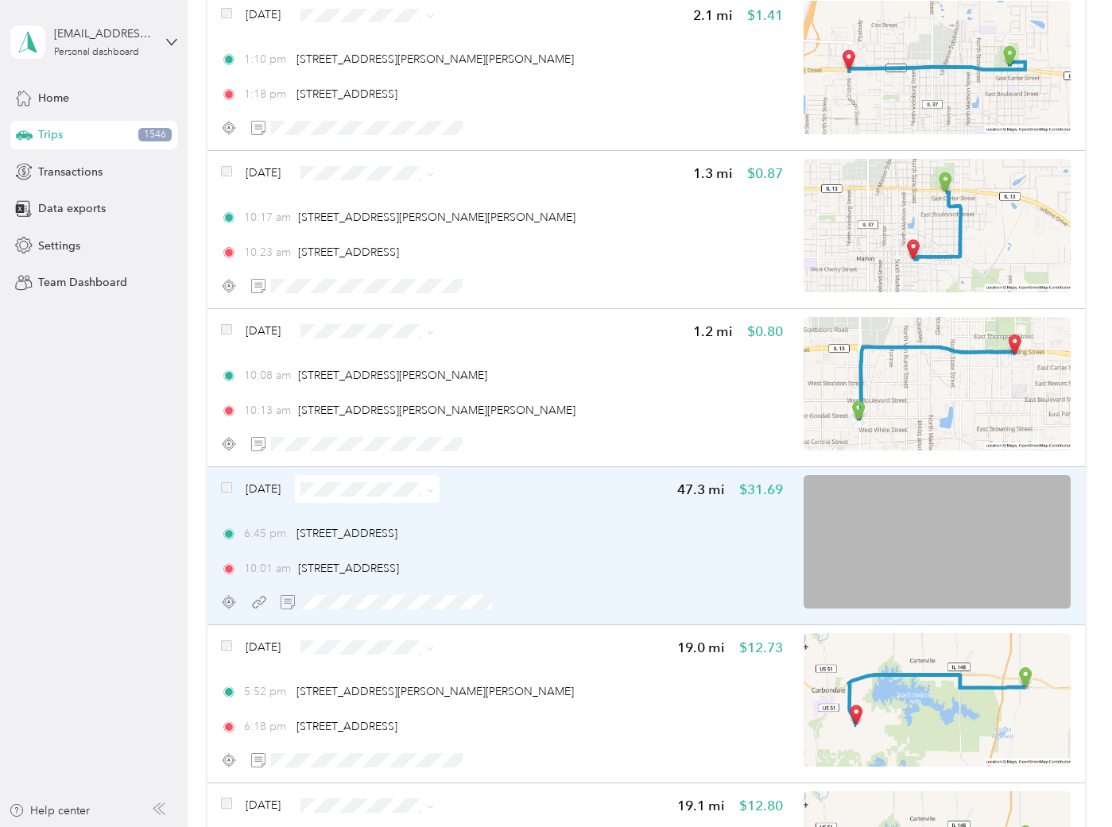
click at [635, 529] on div "6:45 pm [STREET_ADDRESS]" at bounding box center [502, 533] width 562 height 17
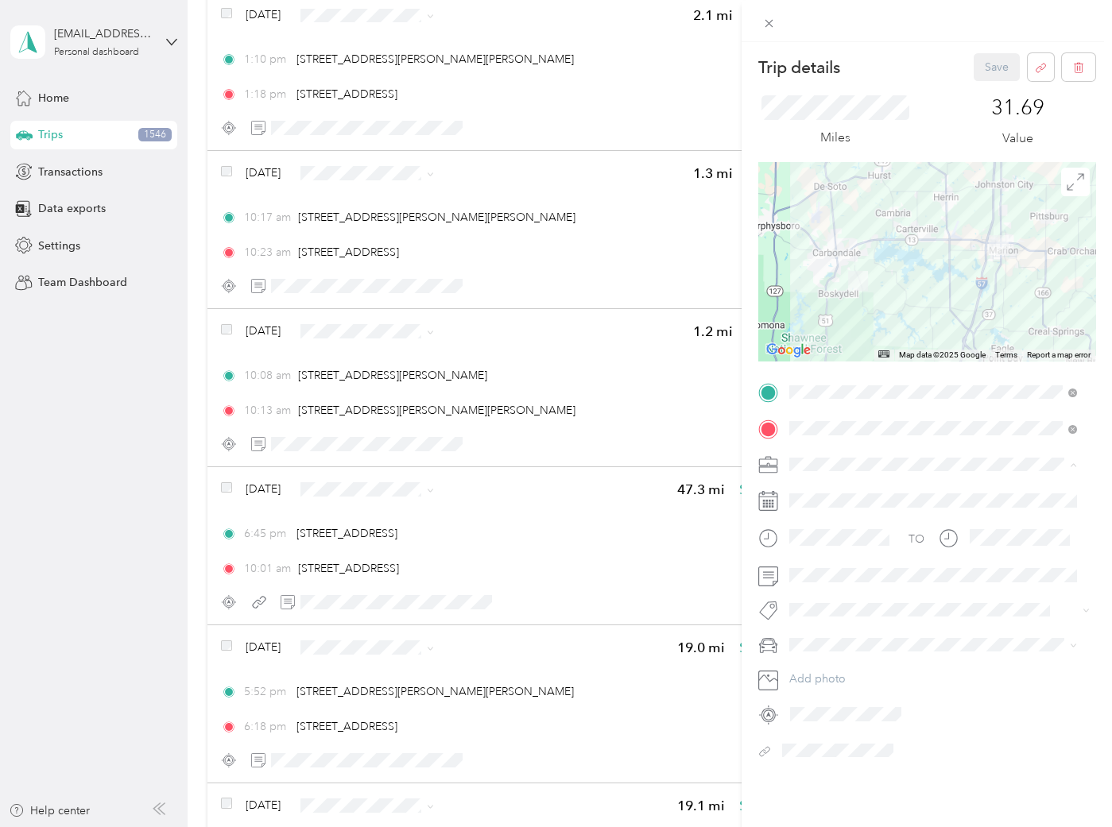
click at [827, 607] on div "SBE" at bounding box center [933, 603] width 277 height 17
click at [835, 395] on li "105 [PERSON_NAME]" at bounding box center [933, 390] width 299 height 31
click at [983, 66] on button "Save" at bounding box center [997, 67] width 46 height 28
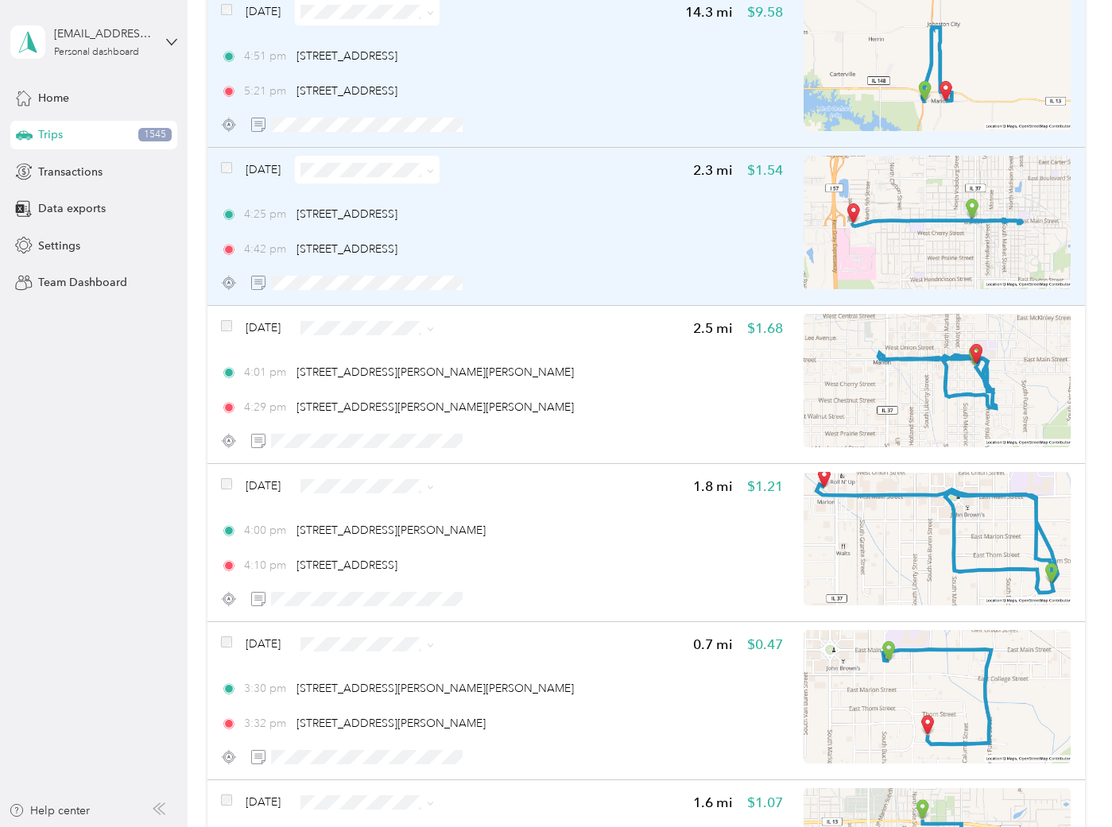
scroll to position [1501, 0]
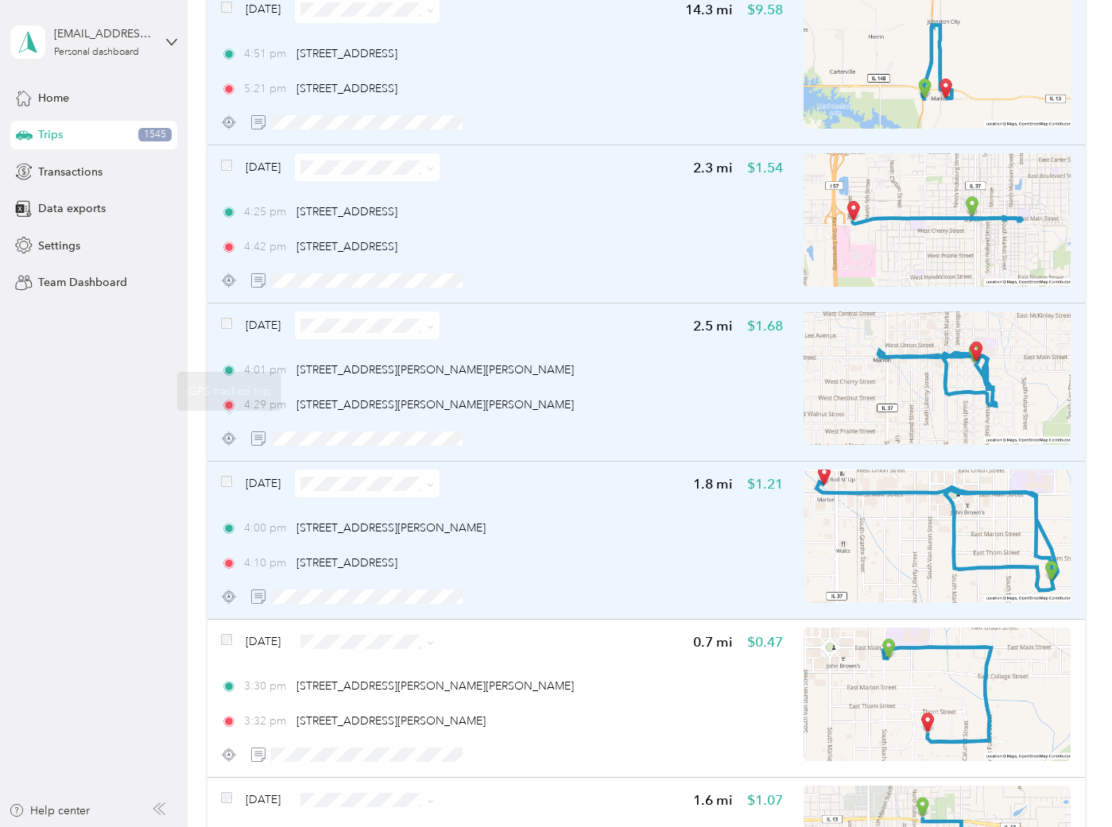
click at [226, 483] on span at bounding box center [226, 483] width 11 height 17
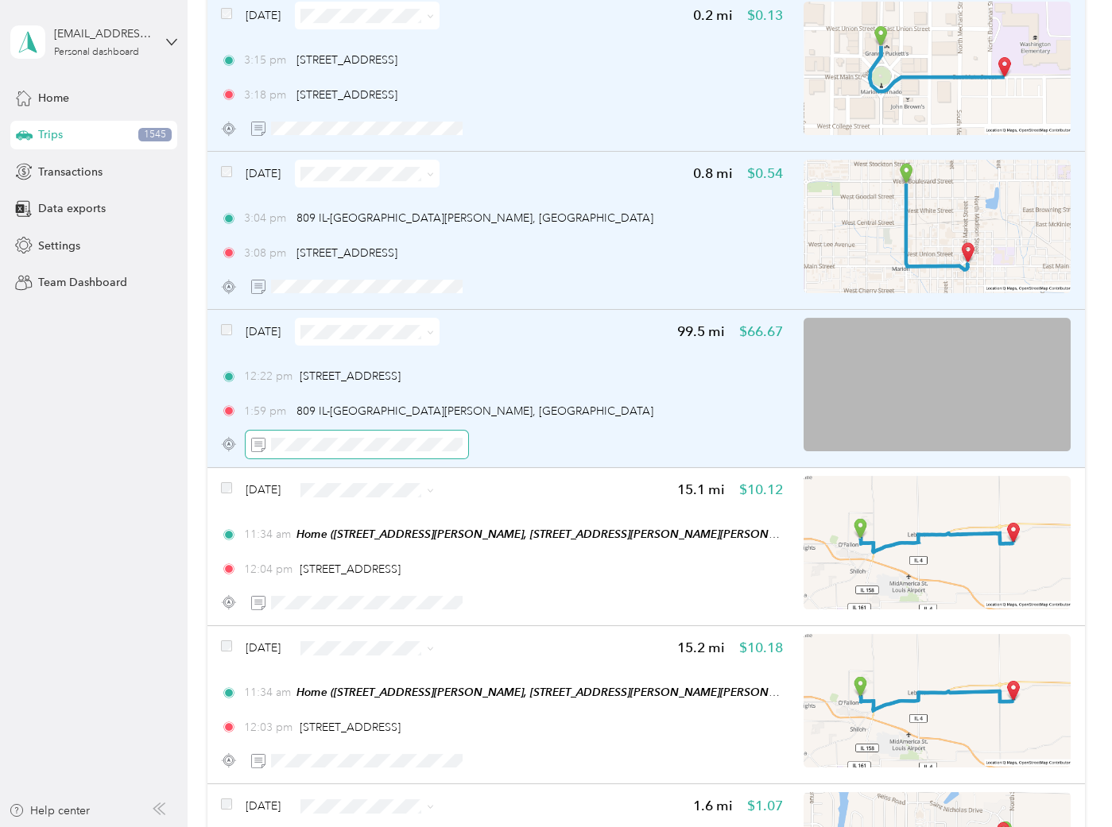
scroll to position [3797, 0]
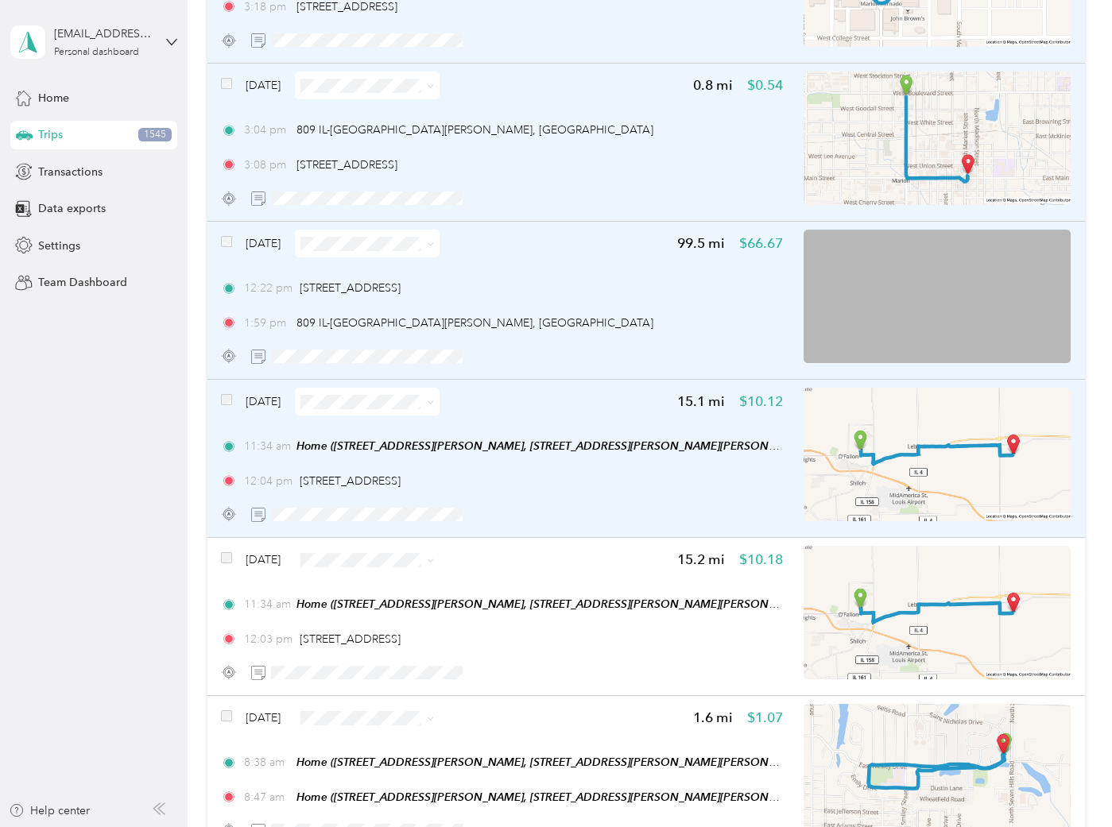
click at [227, 393] on span at bounding box center [226, 401] width 11 height 17
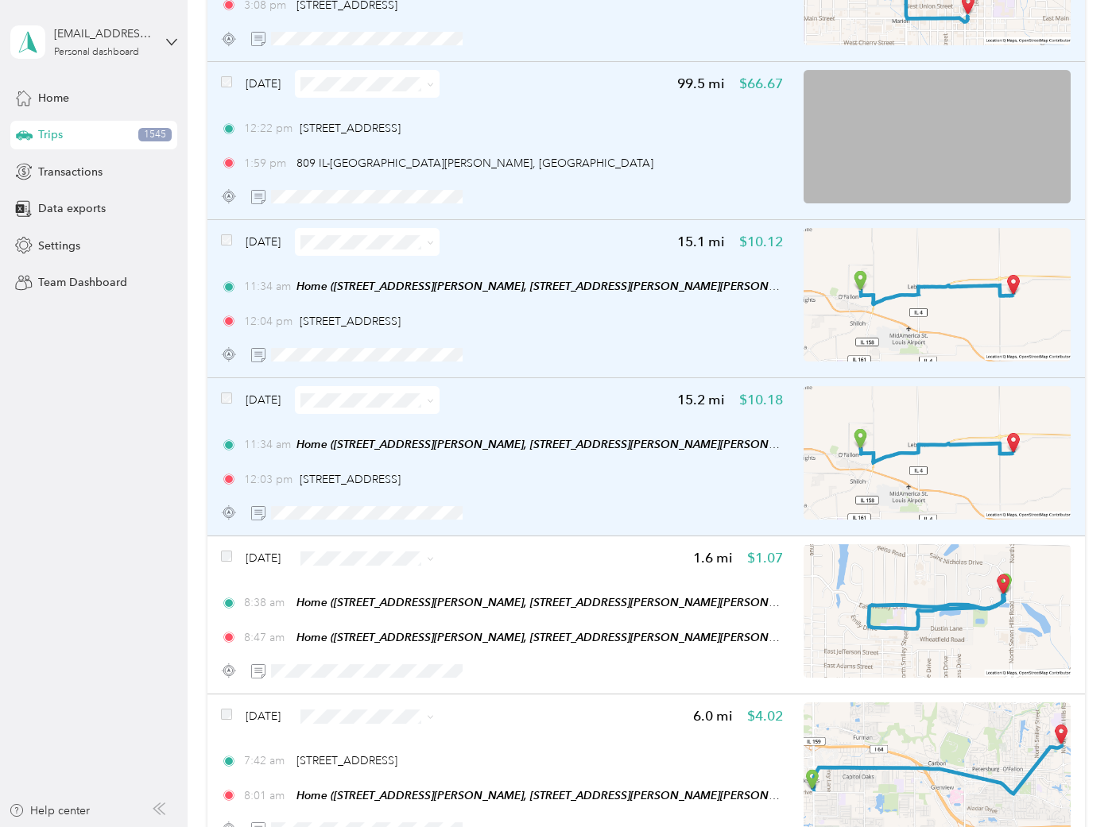
scroll to position [3974, 0]
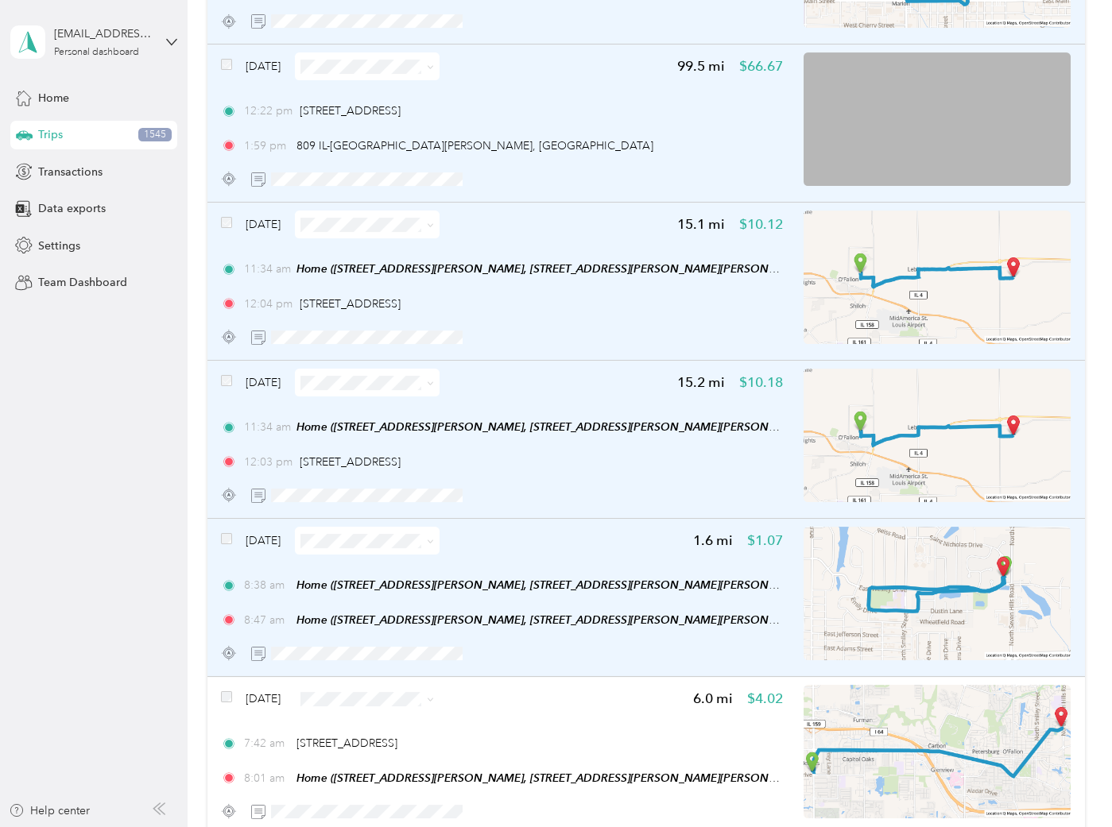
click at [228, 533] on span at bounding box center [226, 541] width 11 height 17
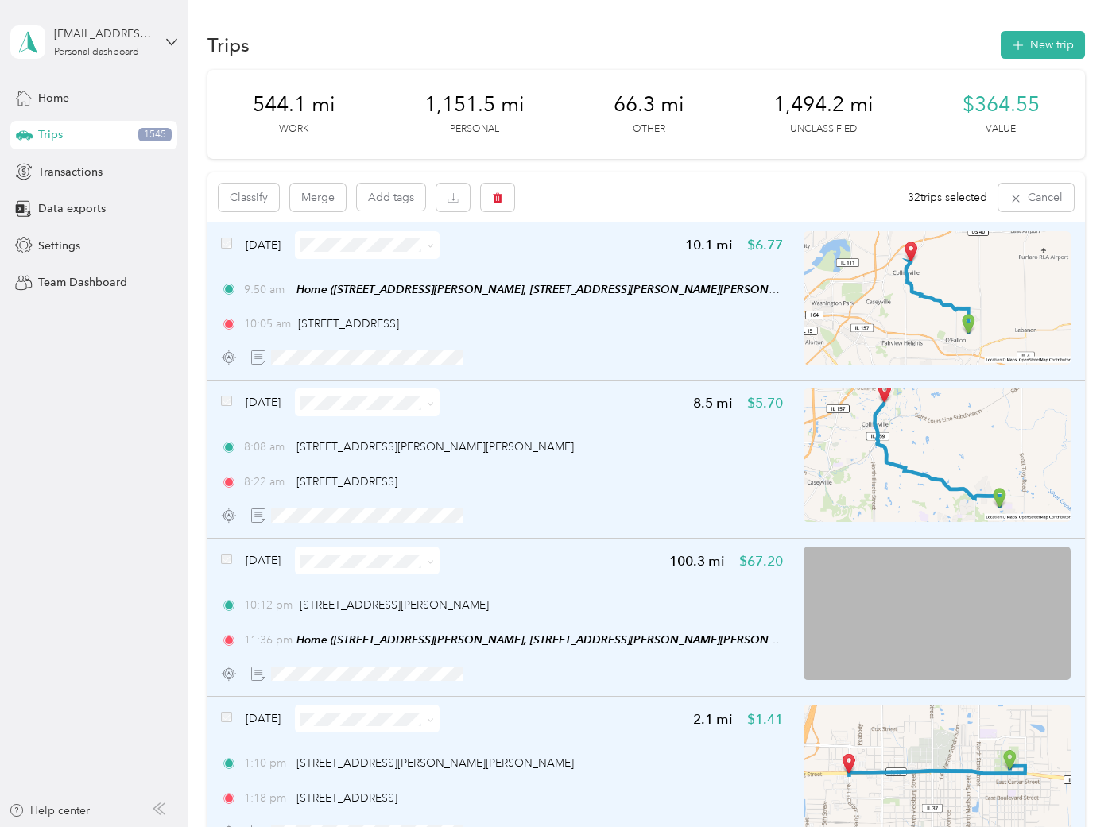
scroll to position [0, 0]
click at [258, 200] on button "Classify" at bounding box center [249, 198] width 60 height 28
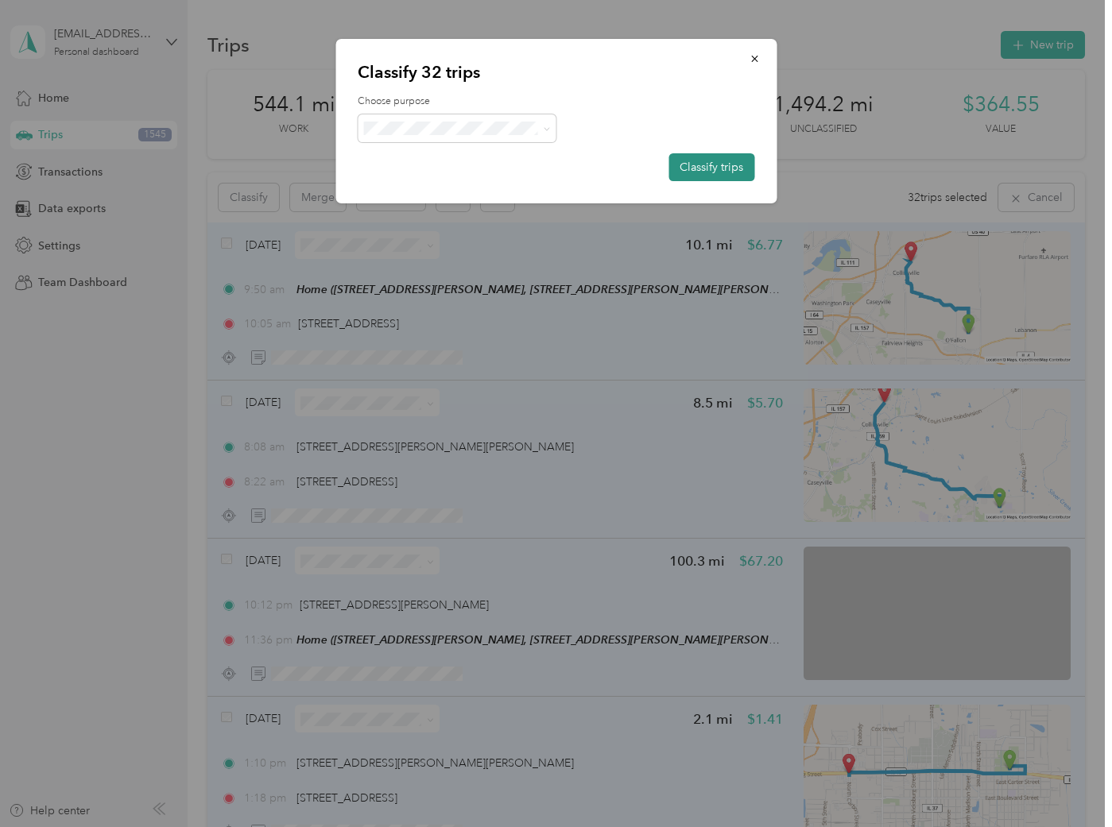
click at [719, 162] on button "Classify trips" at bounding box center [711, 167] width 86 height 28
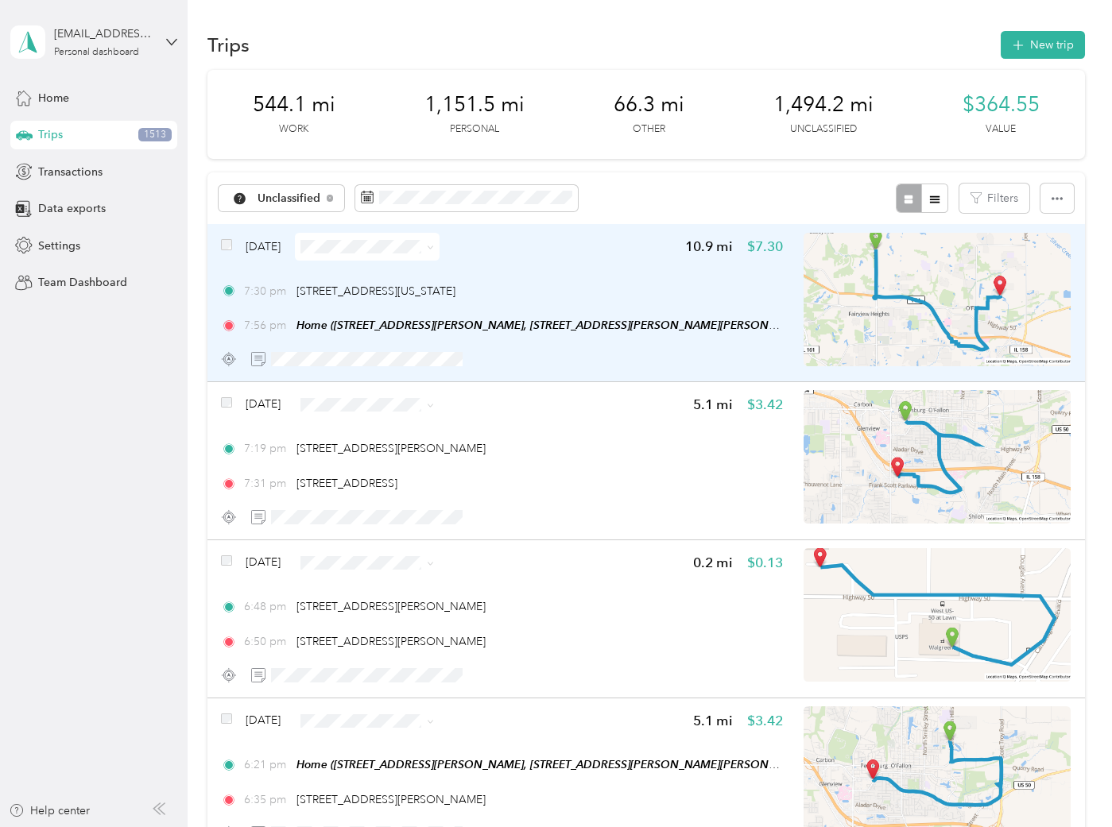
click at [879, 269] on img at bounding box center [937, 300] width 267 height 134
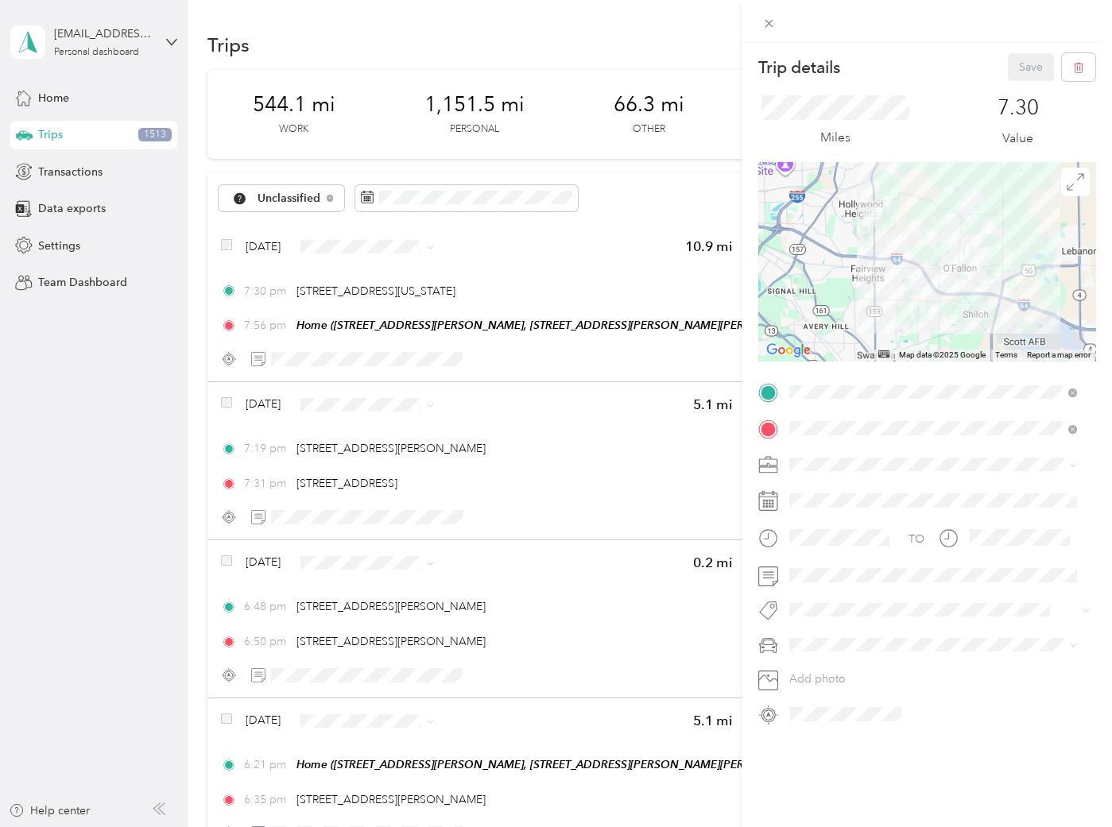
click at [890, 226] on div at bounding box center [926, 261] width 337 height 199
click at [824, 241] on div at bounding box center [926, 261] width 337 height 199
click at [789, 300] on div at bounding box center [926, 261] width 337 height 199
click at [979, 188] on div at bounding box center [926, 261] width 337 height 199
click at [1067, 188] on icon at bounding box center [1075, 181] width 17 height 17
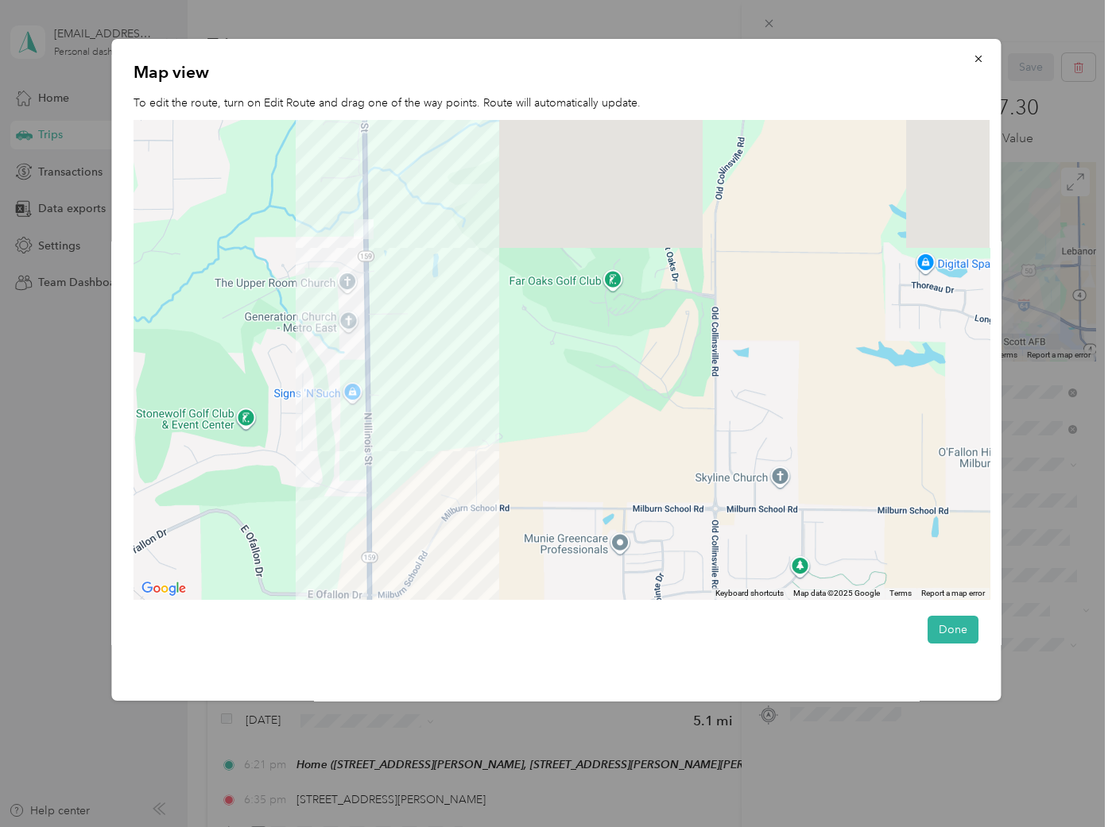
drag, startPoint x: 335, startPoint y: 203, endPoint x: 444, endPoint y: 358, distance: 188.3
click at [444, 358] on div at bounding box center [562, 360] width 856 height 480
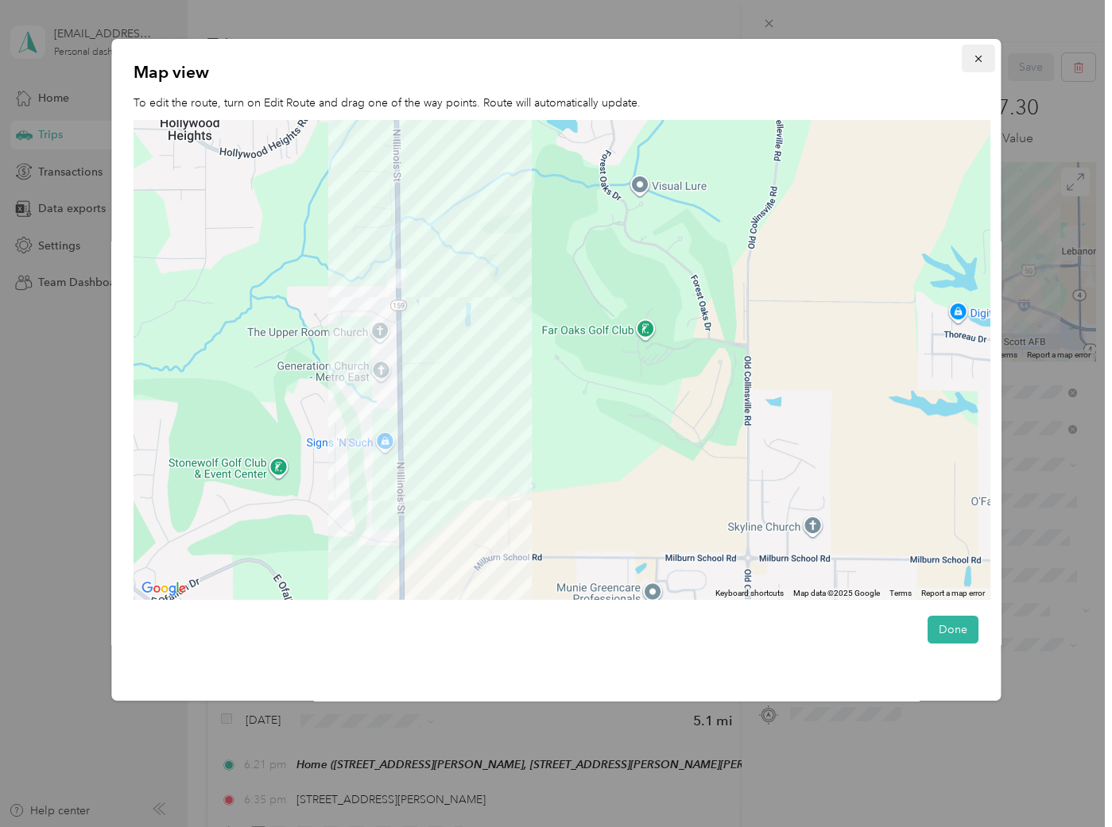
click at [979, 66] on button "button" at bounding box center [978, 59] width 33 height 28
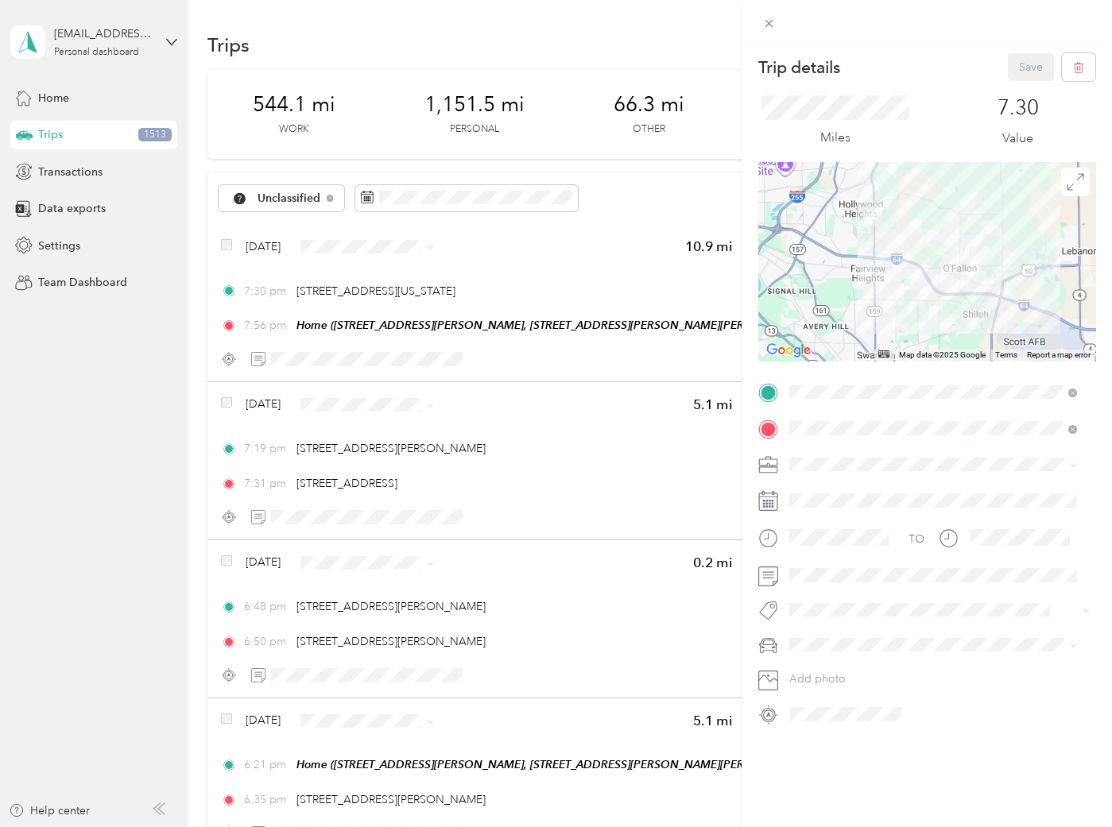
click at [102, 498] on div "Trip details Save This trip cannot be edited because it is either under review,…" at bounding box center [556, 413] width 1112 height 827
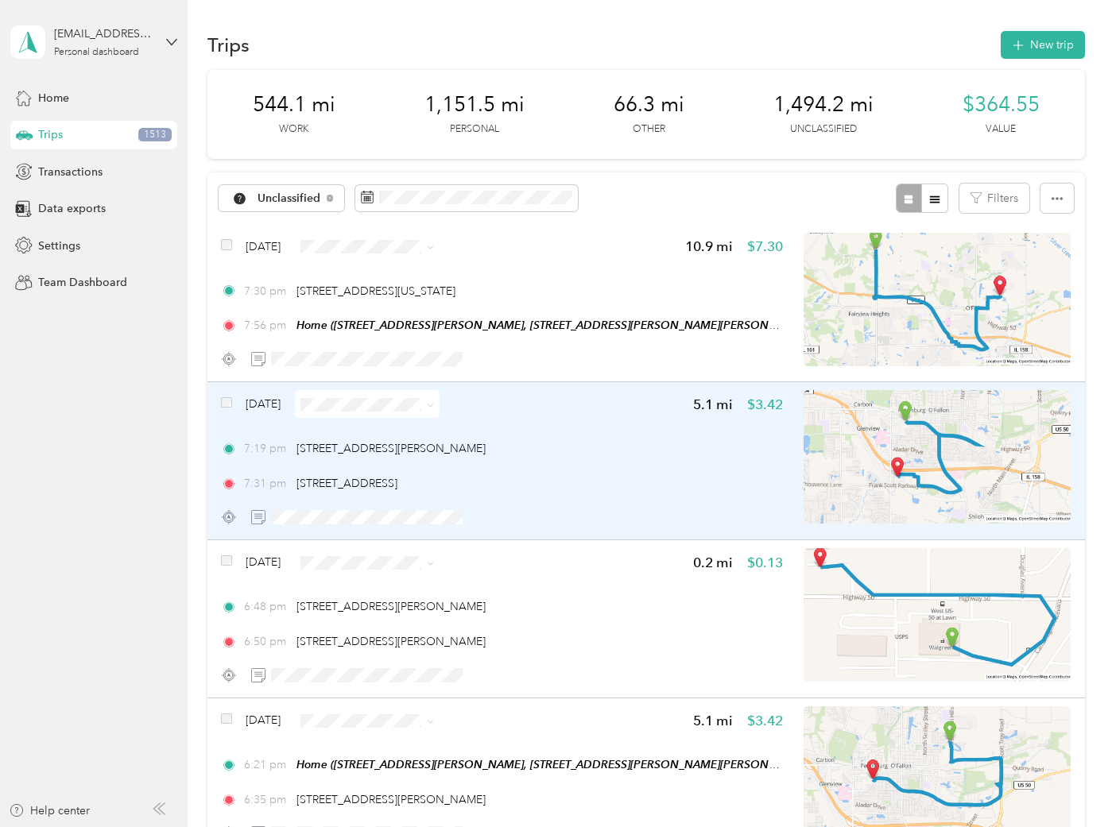
click at [646, 479] on div "7:31 pm [STREET_ADDRESS]" at bounding box center [502, 483] width 562 height 17
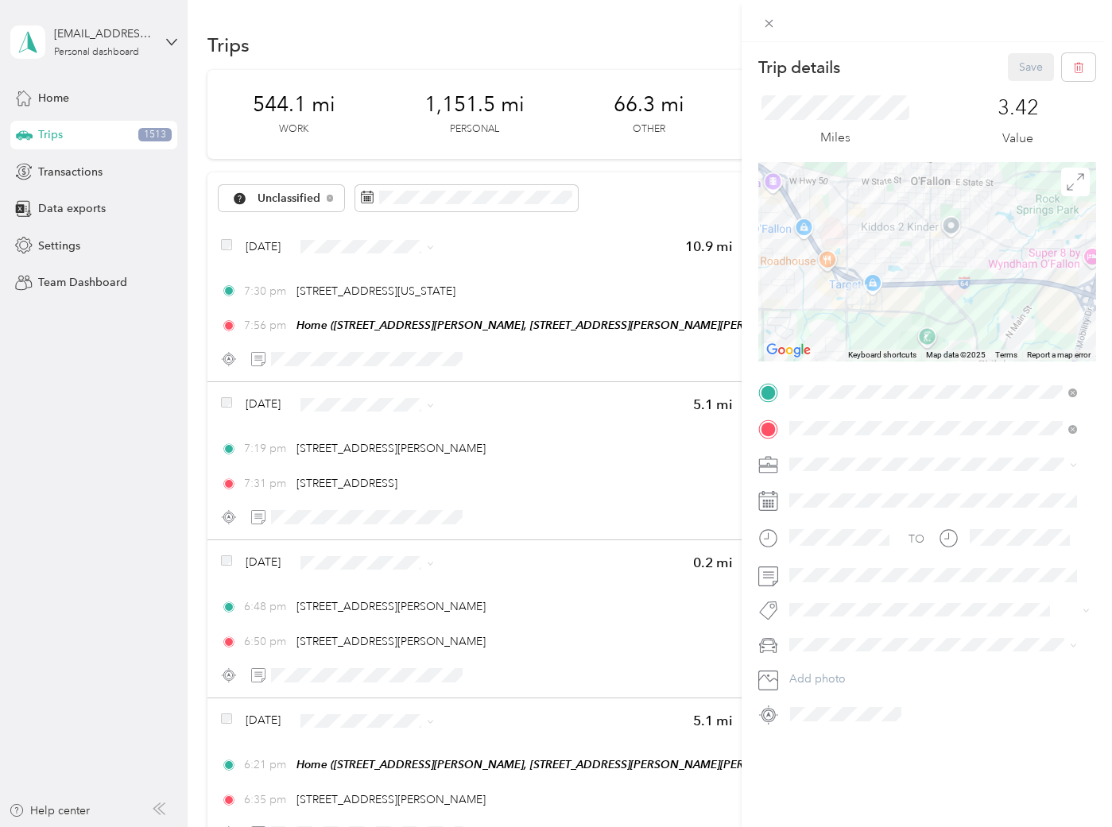
click at [882, 252] on div at bounding box center [926, 261] width 337 height 199
click at [1067, 185] on icon at bounding box center [1075, 181] width 17 height 17
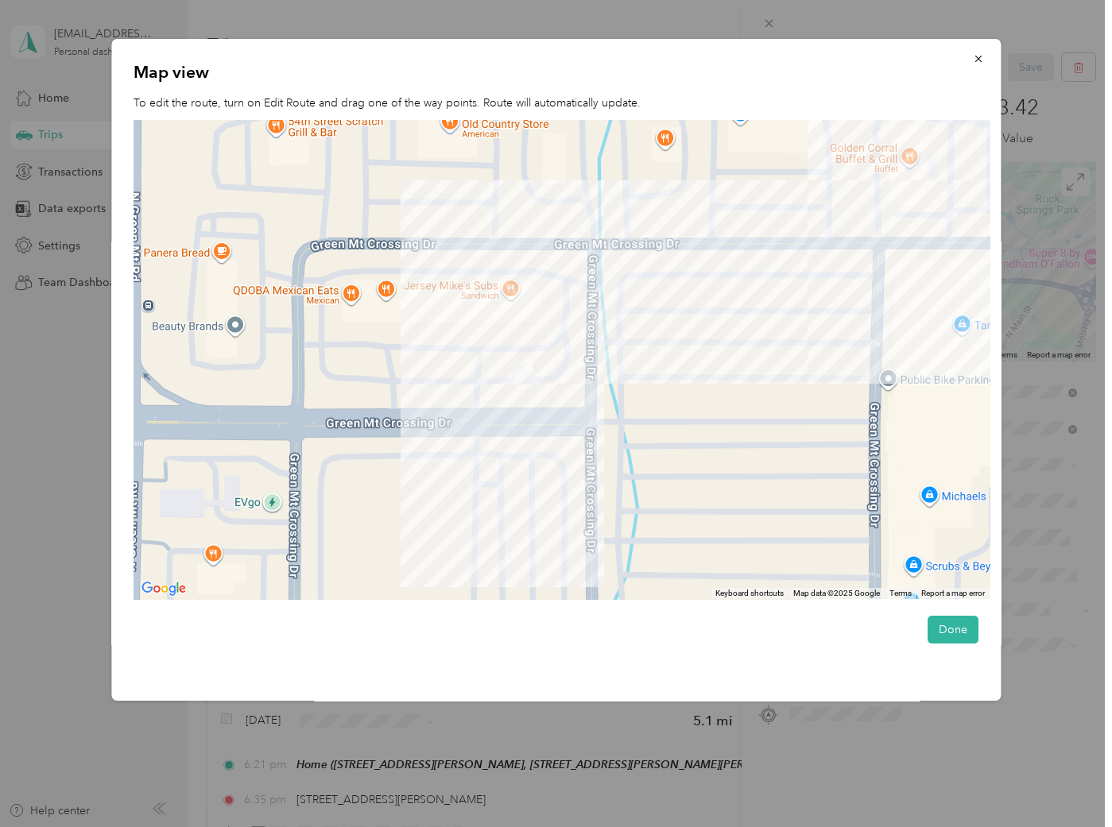
drag, startPoint x: 551, startPoint y: 334, endPoint x: 551, endPoint y: 371, distance: 37.4
click at [551, 371] on div at bounding box center [562, 360] width 856 height 480
click at [977, 56] on icon "button" at bounding box center [978, 58] width 11 height 11
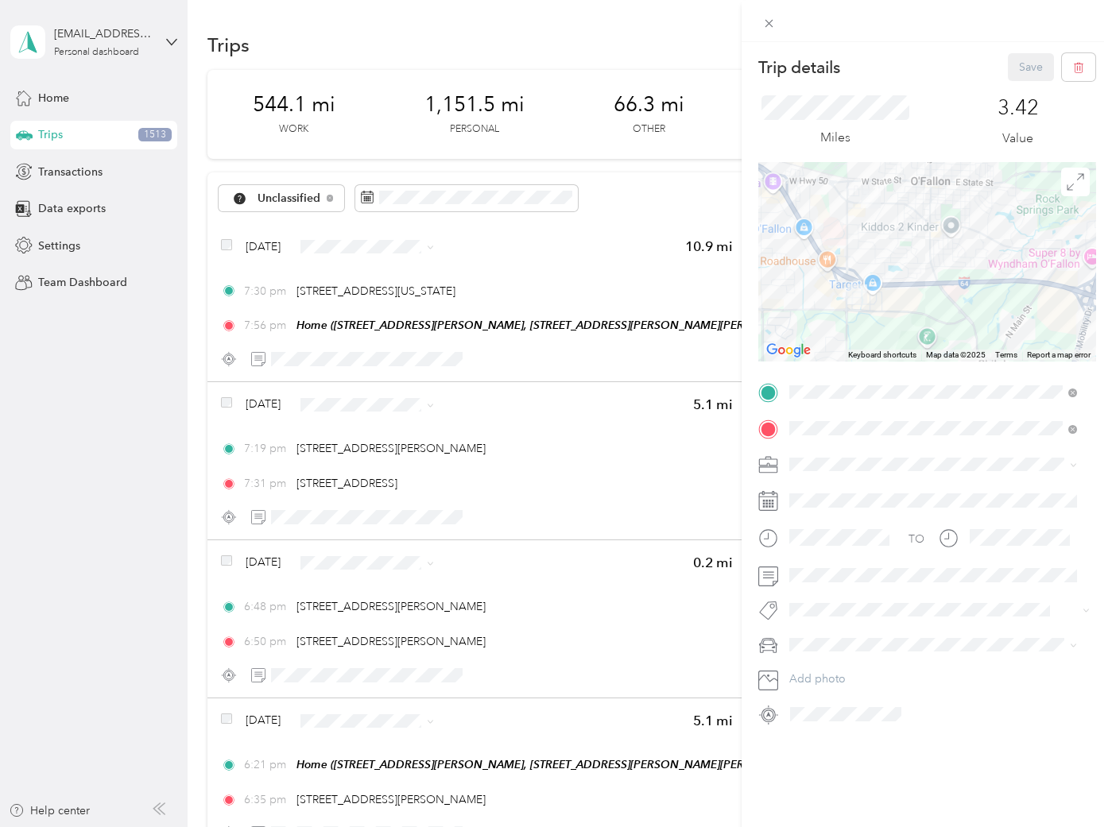
click at [102, 513] on div "Trip details Save This trip cannot be edited because it is either under review,…" at bounding box center [556, 413] width 1112 height 827
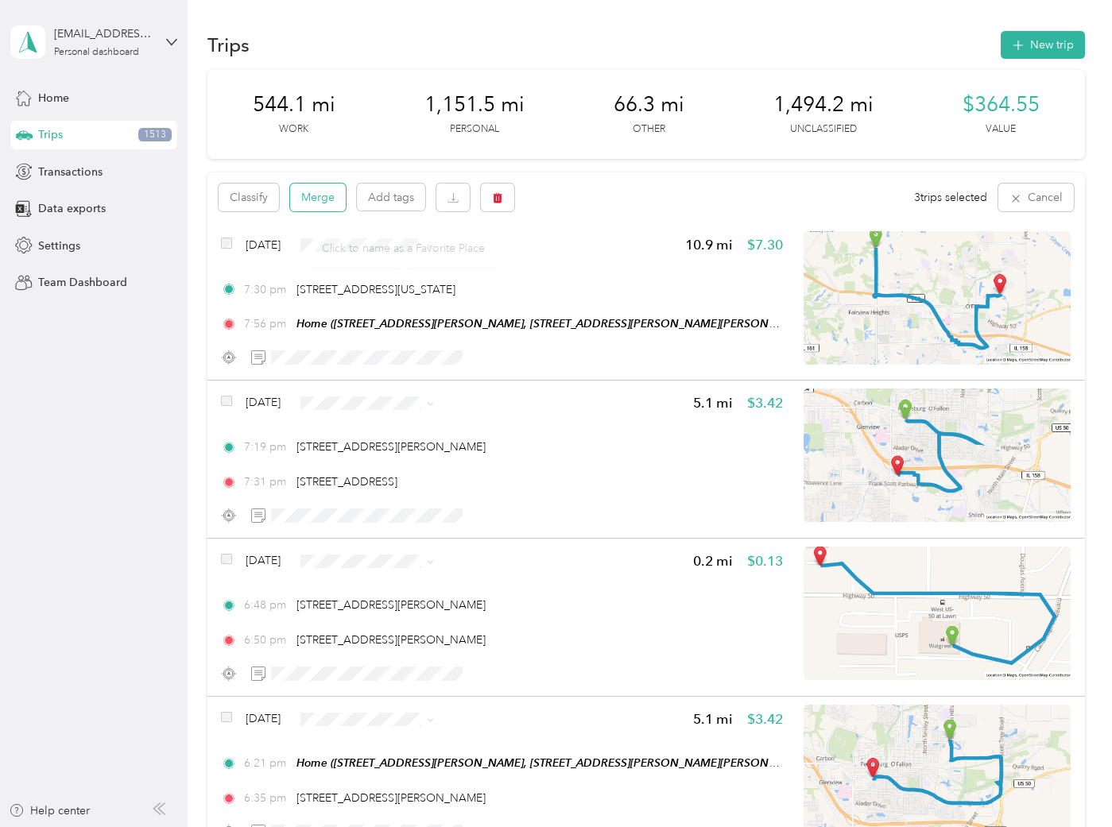
click at [316, 188] on button "Merge" at bounding box center [318, 198] width 56 height 28
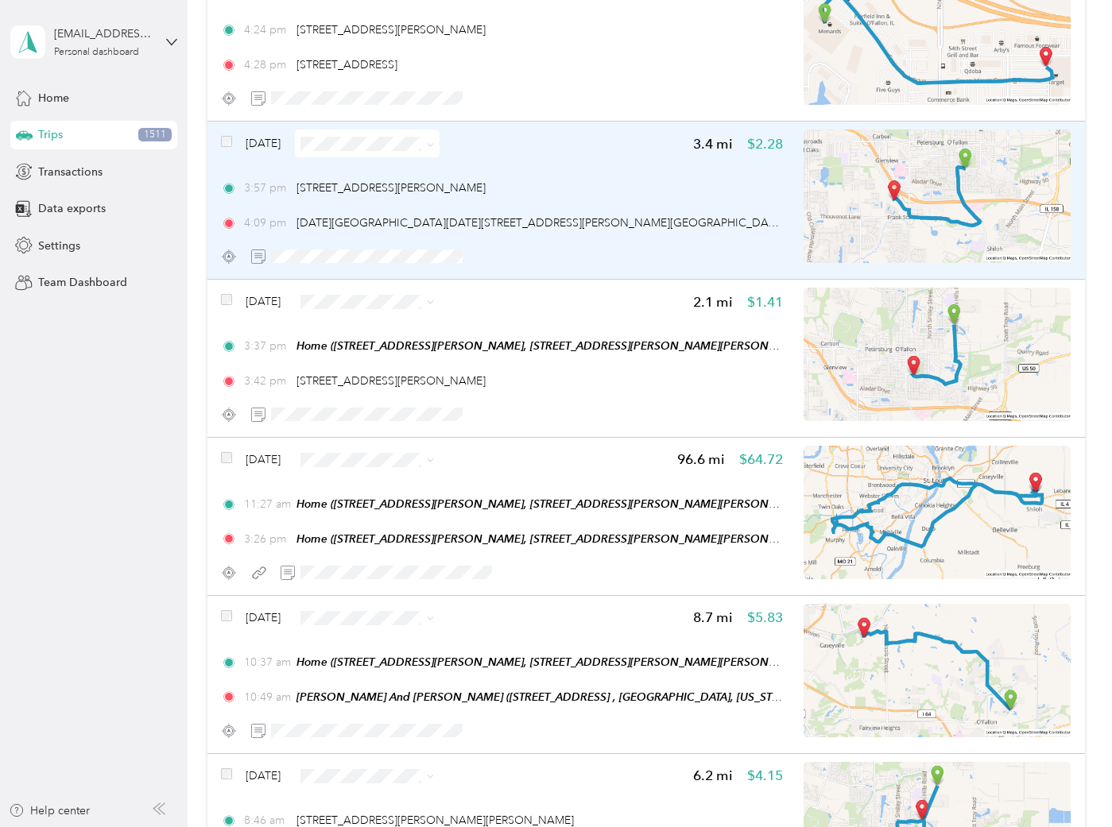
scroll to position [2561, 0]
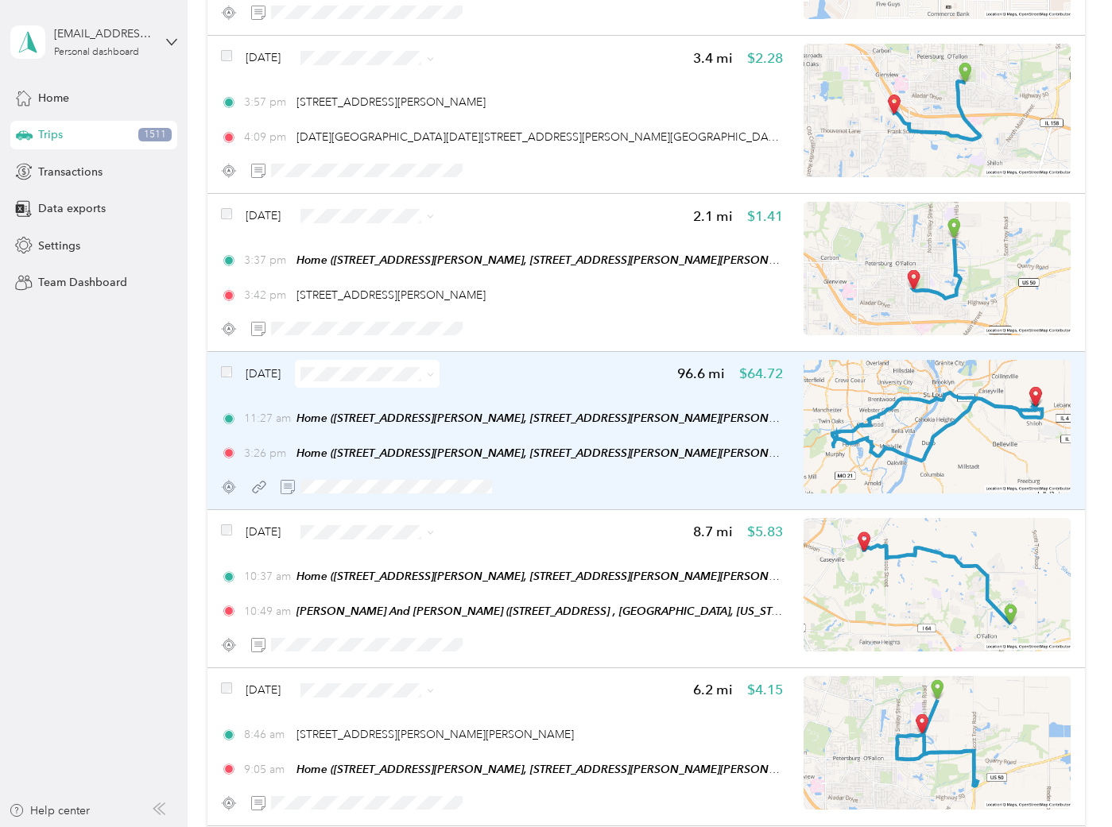
click at [549, 378] on div "[DATE] 96.6 mi $64.72" at bounding box center [502, 374] width 562 height 28
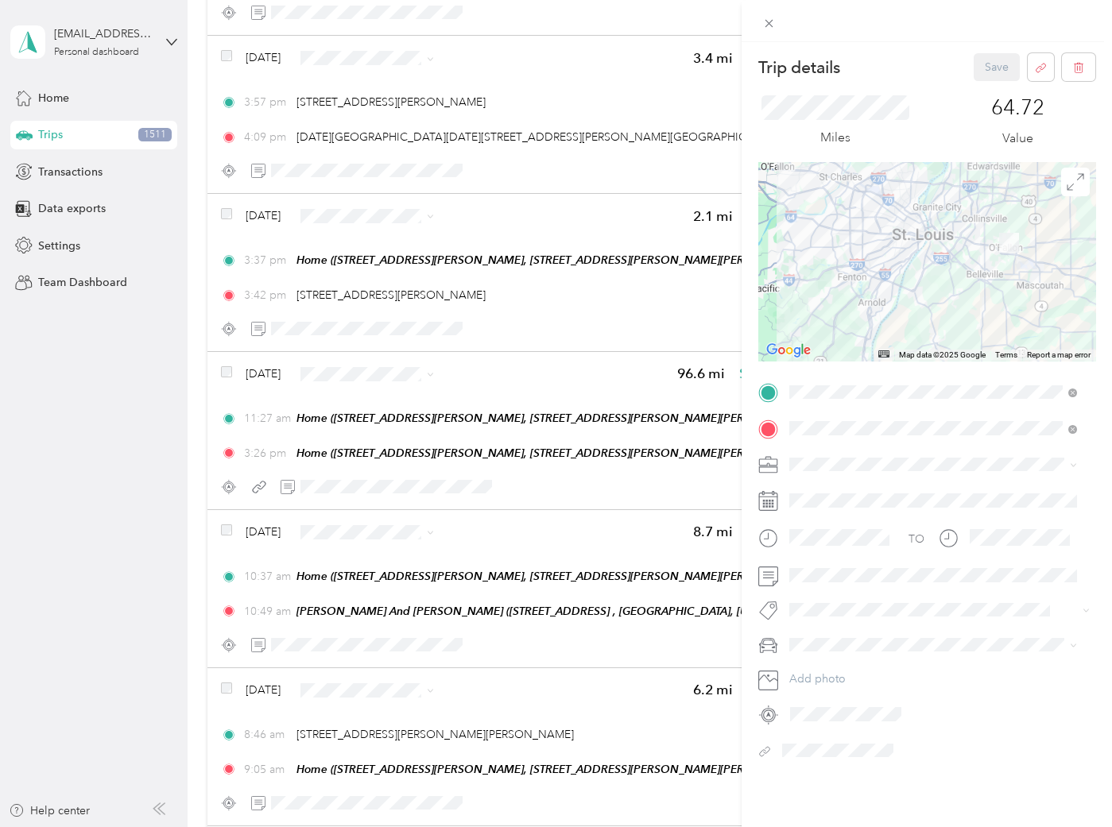
click at [844, 455] on span at bounding box center [940, 464] width 312 height 25
click at [850, 596] on div "SBE" at bounding box center [933, 603] width 277 height 17
click at [832, 389] on span "105 [PERSON_NAME]" at bounding box center [854, 390] width 96 height 14
click at [981, 64] on button "Save" at bounding box center [997, 67] width 46 height 28
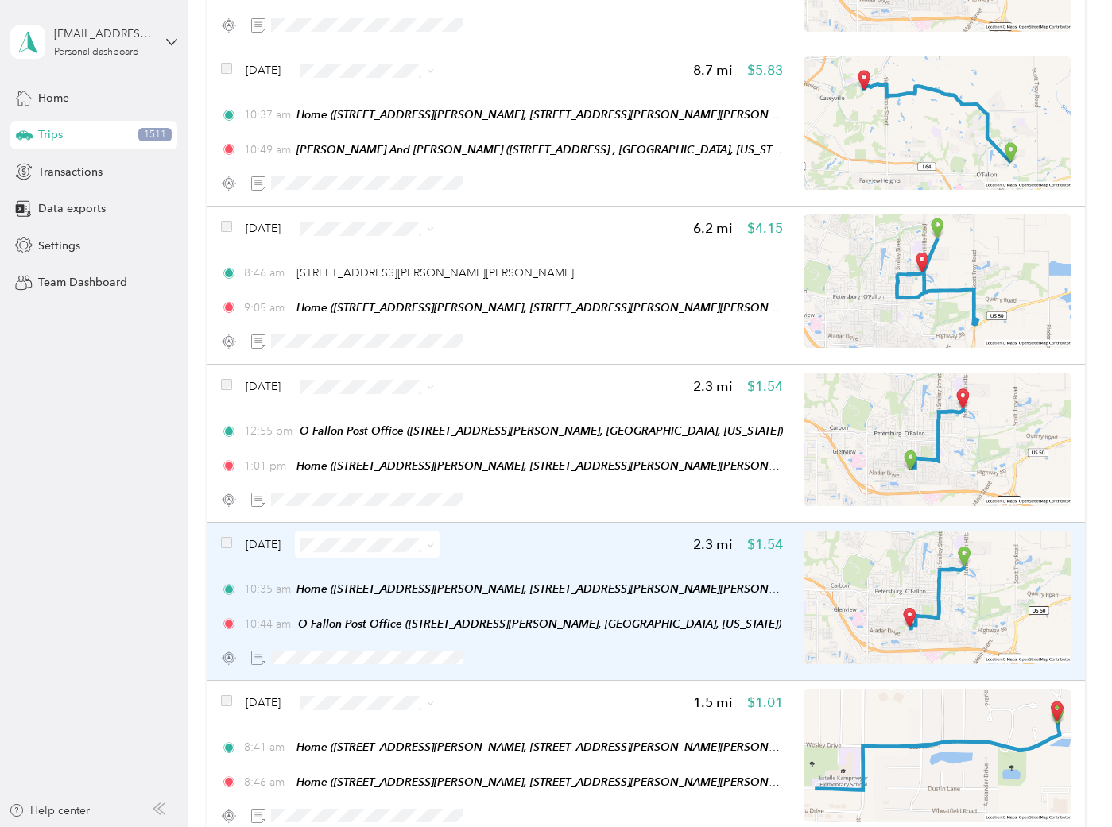
scroll to position [2914, 0]
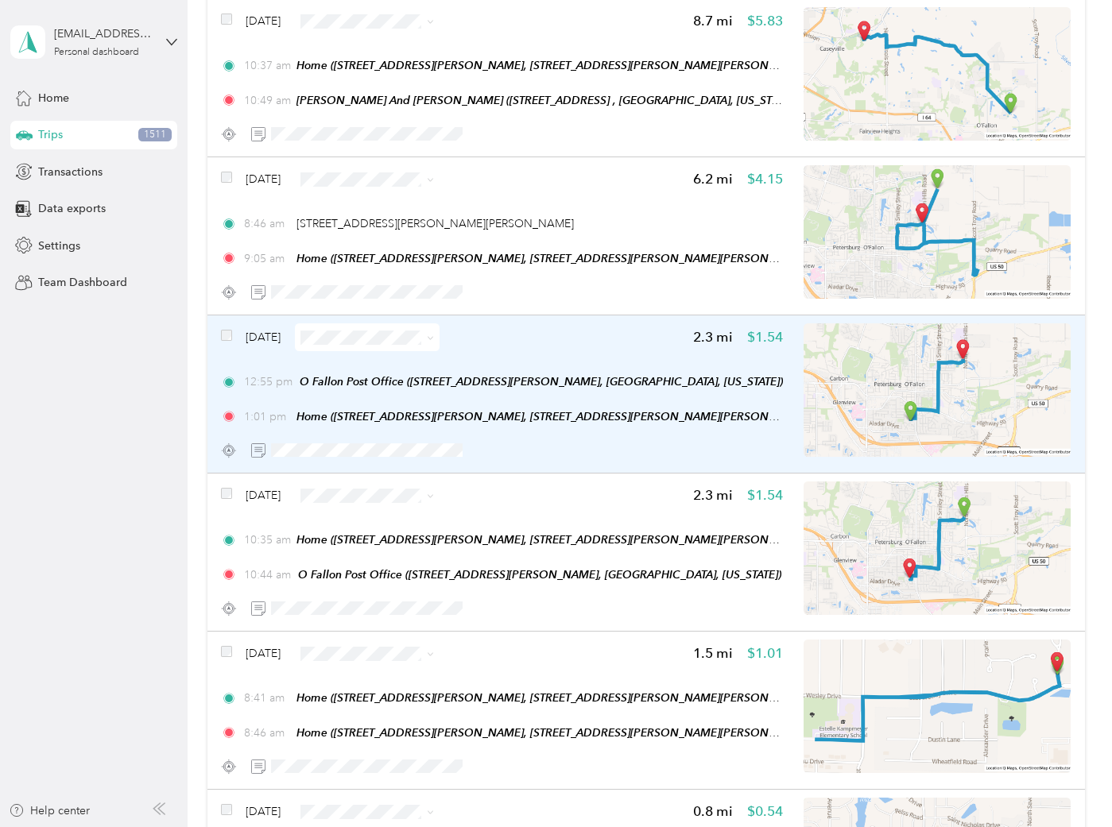
click at [540, 333] on div "[DATE] 2.3 mi $1.54" at bounding box center [502, 338] width 562 height 28
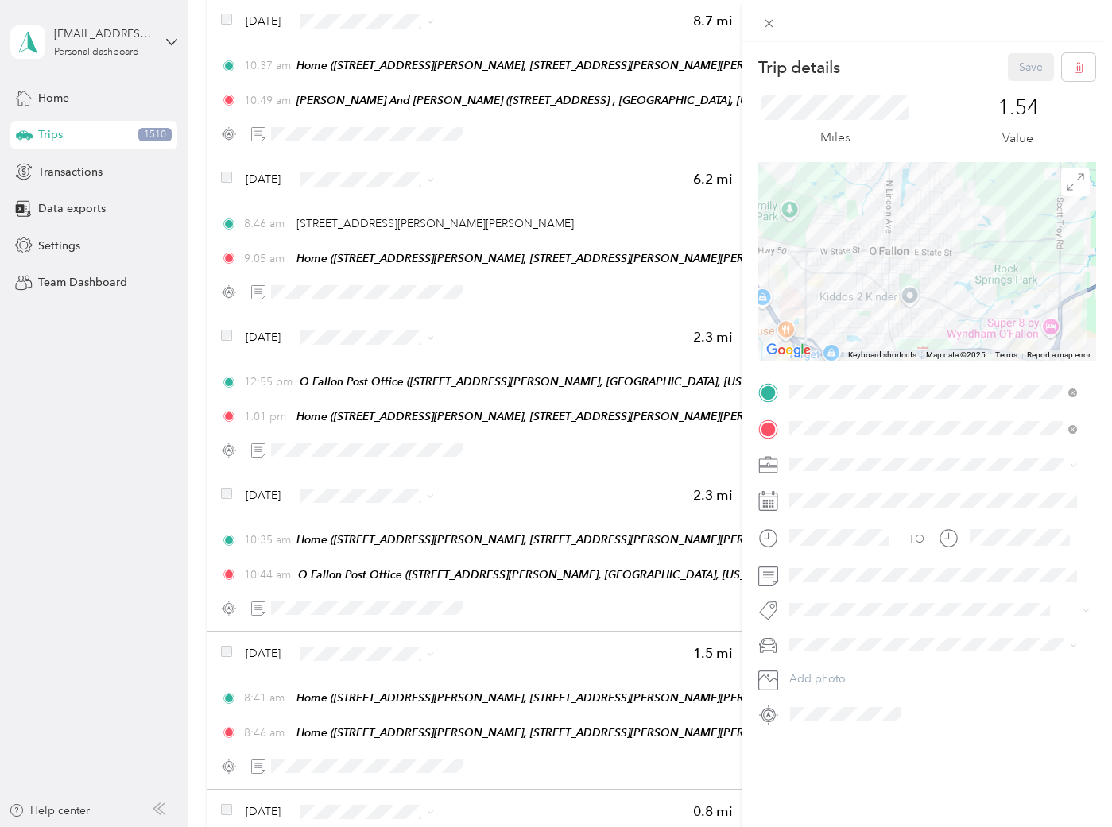
click at [803, 583] on li "ASH" at bounding box center [933, 575] width 299 height 28
click at [843, 479] on span "113 S. Donk" at bounding box center [832, 482] width 52 height 14
click at [1013, 62] on button "Save" at bounding box center [1031, 67] width 46 height 28
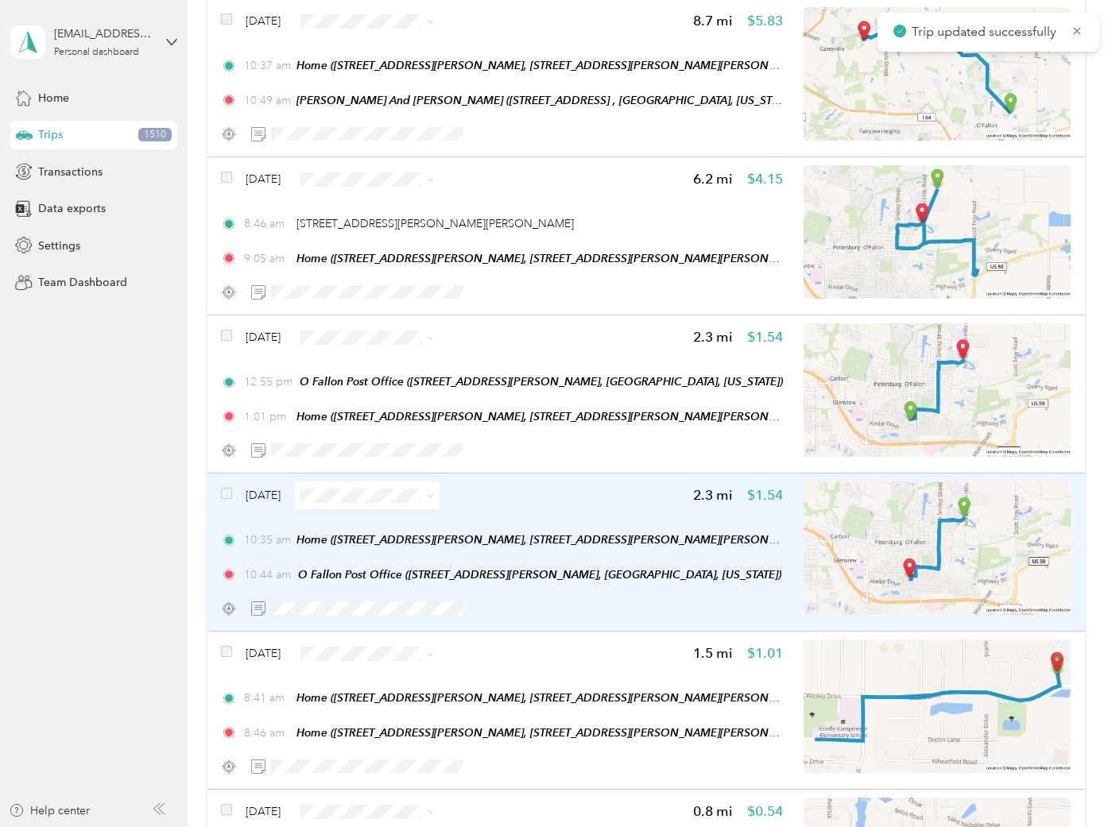
click at [549, 482] on div "[DATE] 2.3 mi $1.54" at bounding box center [502, 496] width 562 height 28
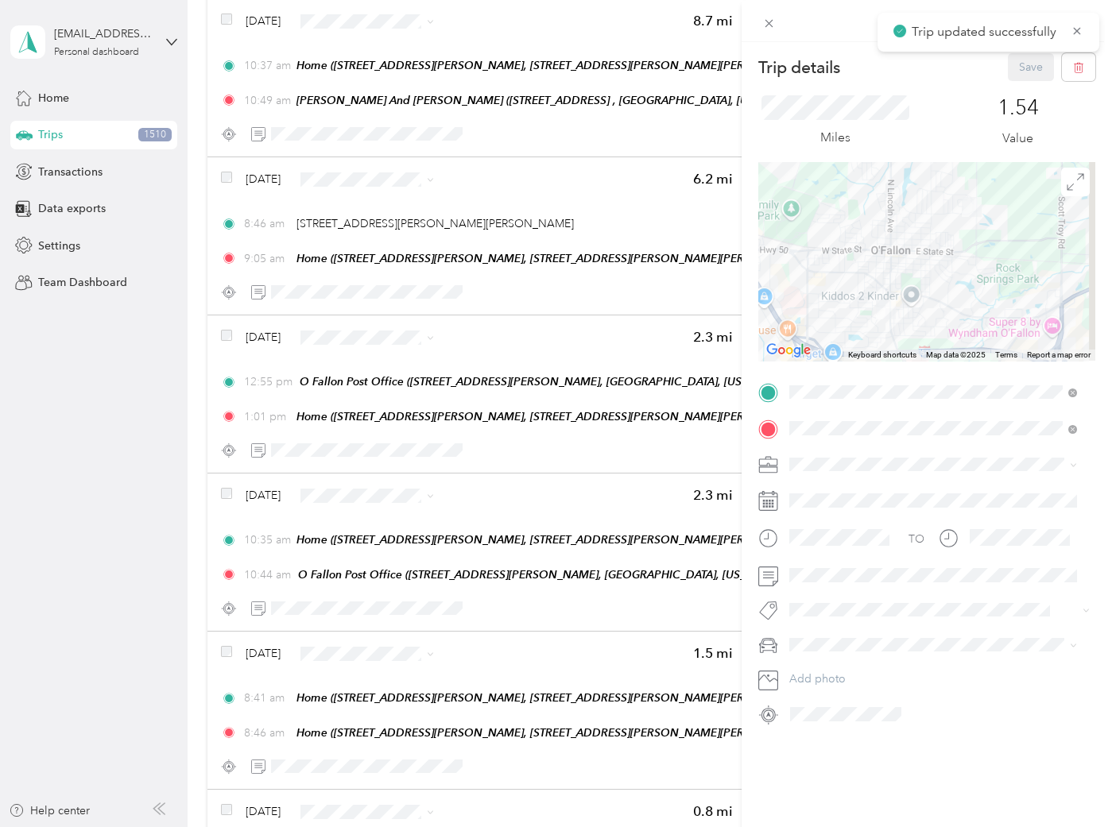
click at [841, 456] on span at bounding box center [940, 464] width 312 height 25
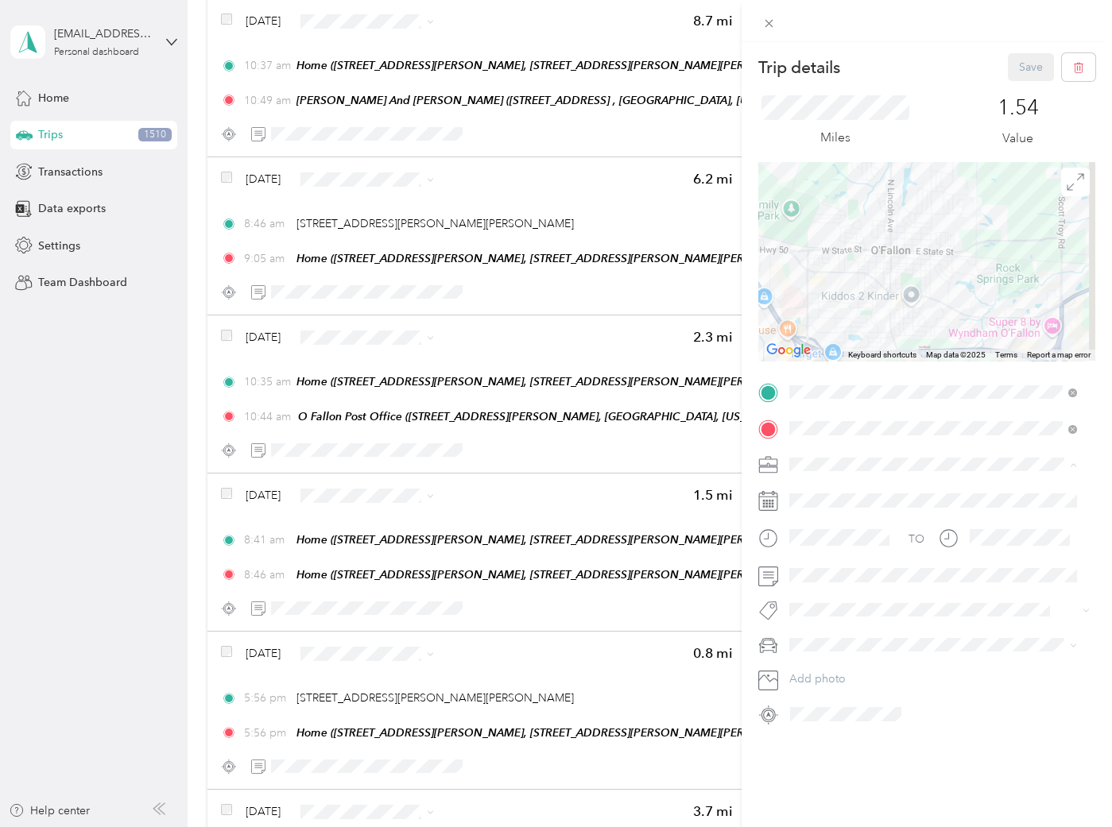
click at [832, 564] on li "ASH" at bounding box center [933, 576] width 299 height 28
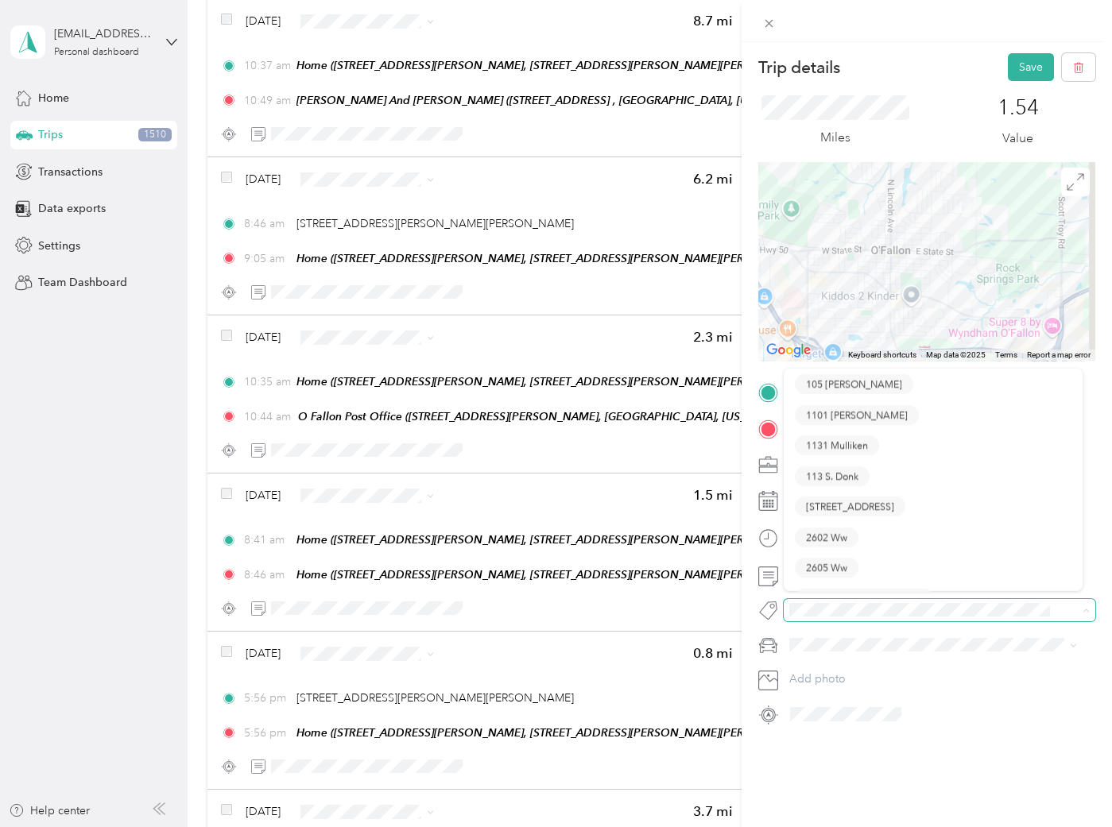
click at [841, 600] on span at bounding box center [940, 610] width 312 height 22
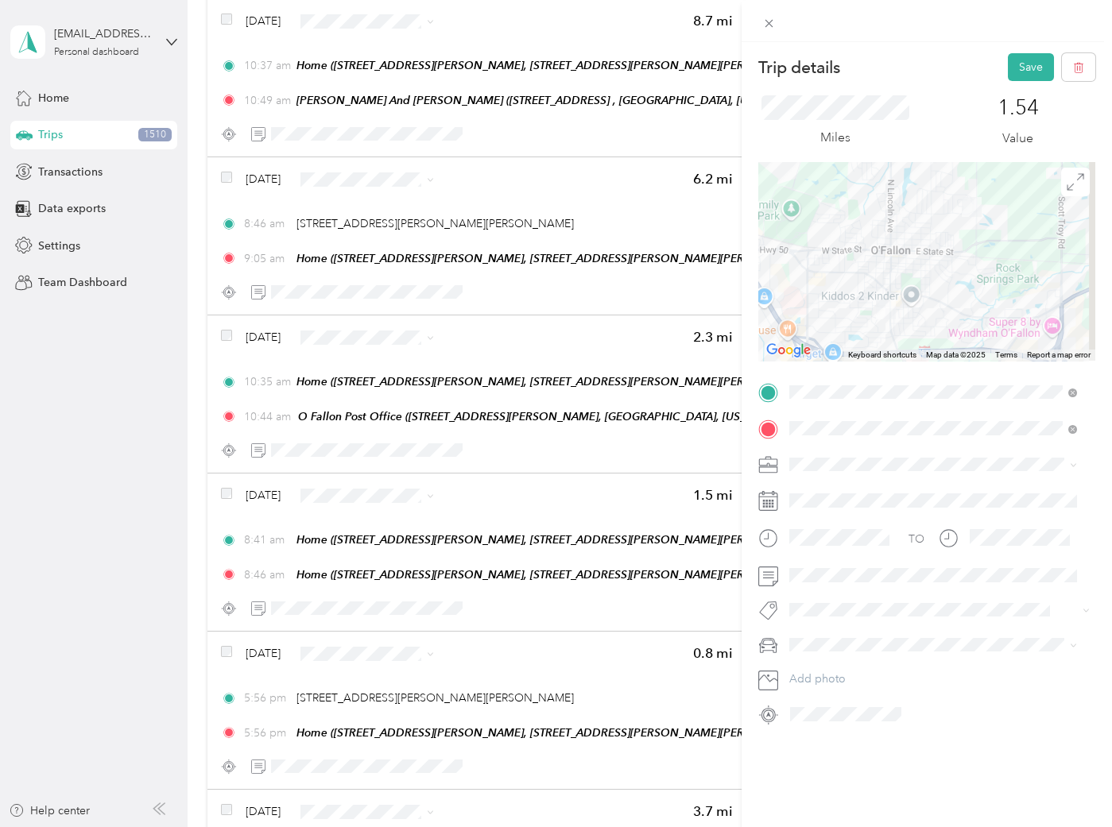
click at [839, 471] on li "113 S. Donk" at bounding box center [933, 480] width 299 height 31
click at [1008, 64] on button "Save" at bounding box center [1031, 67] width 46 height 28
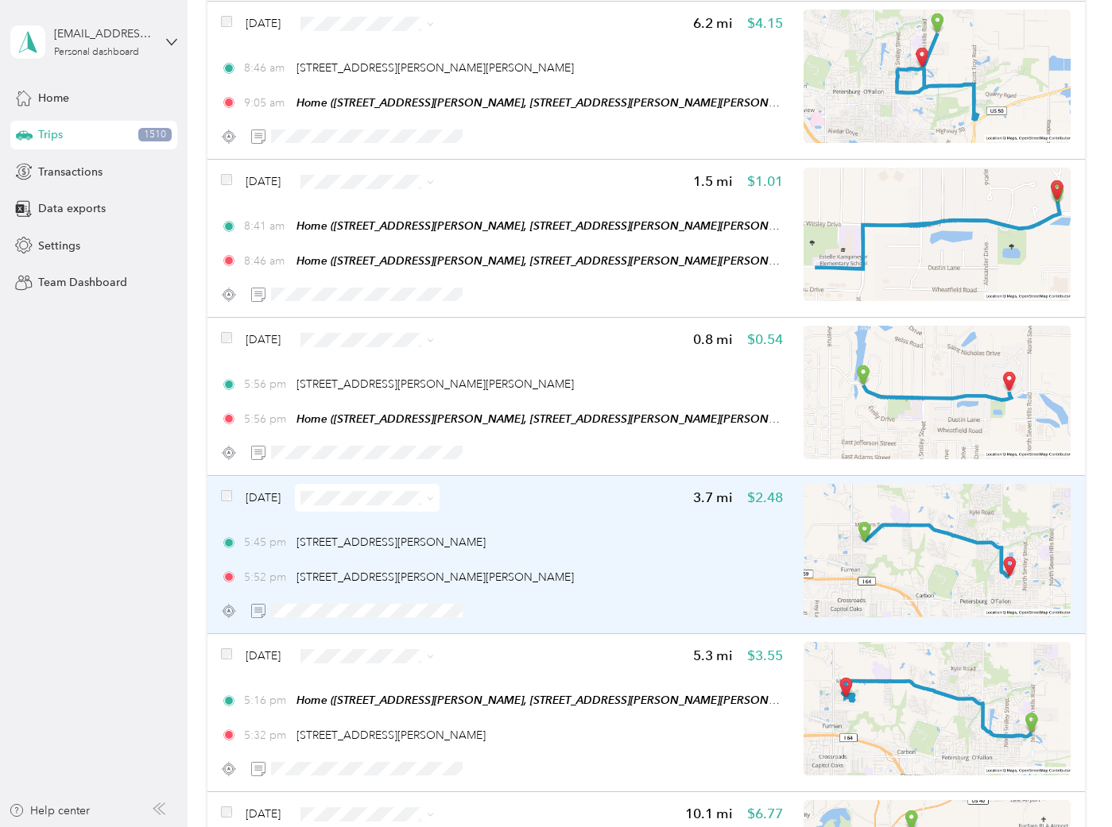
scroll to position [3091, 0]
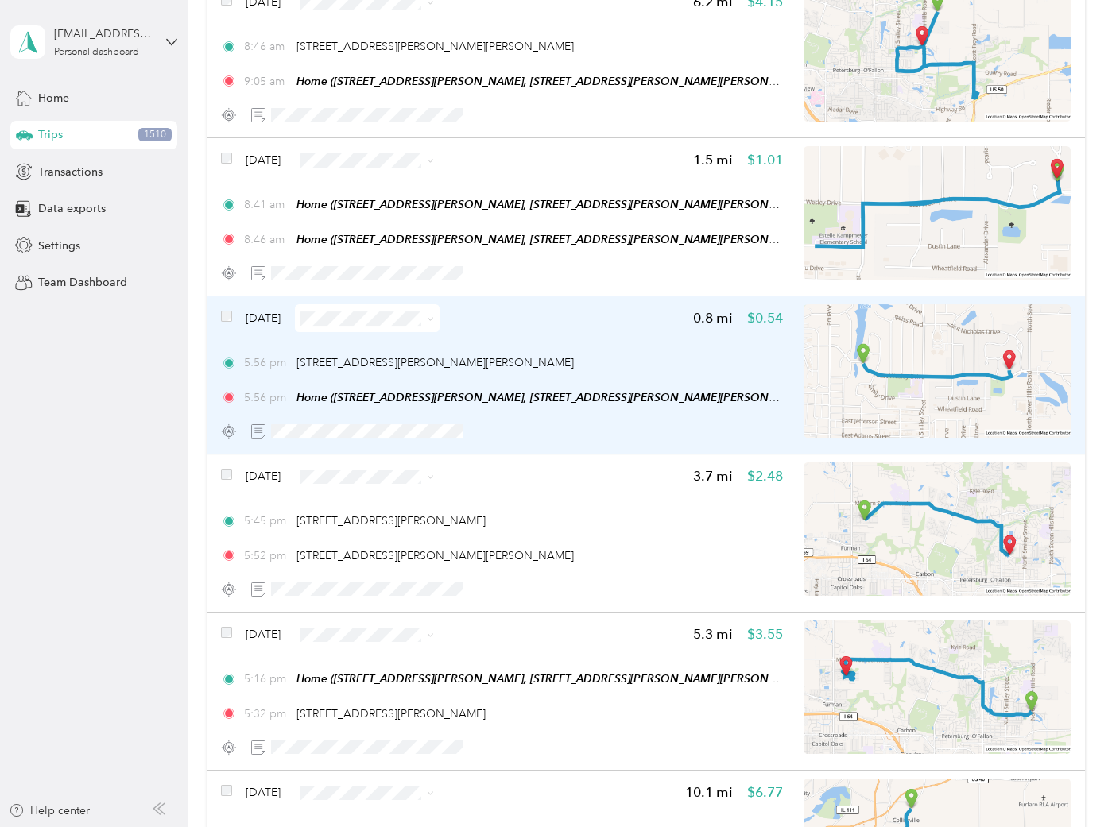
click at [600, 313] on div "[DATE] 0.8 mi $0.54" at bounding box center [502, 318] width 562 height 28
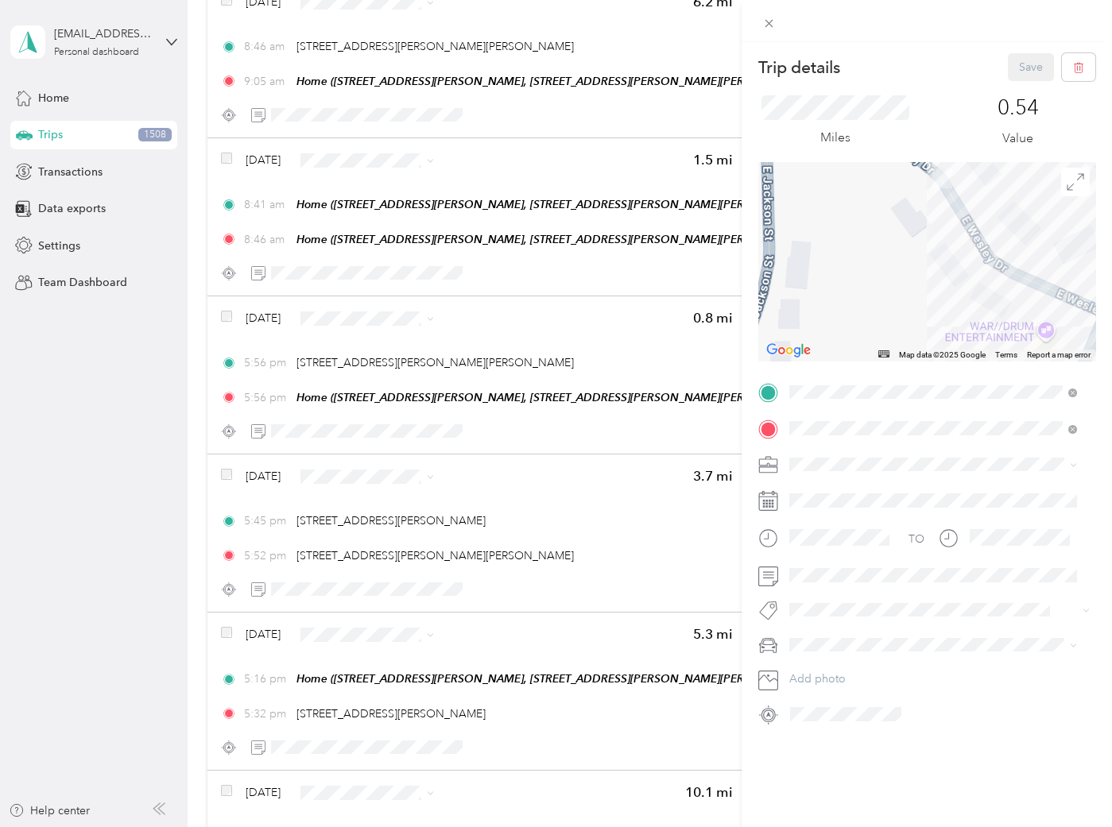
click at [123, 487] on div "Trip details Save This trip cannot be edited because it is either under review,…" at bounding box center [556, 413] width 1112 height 827
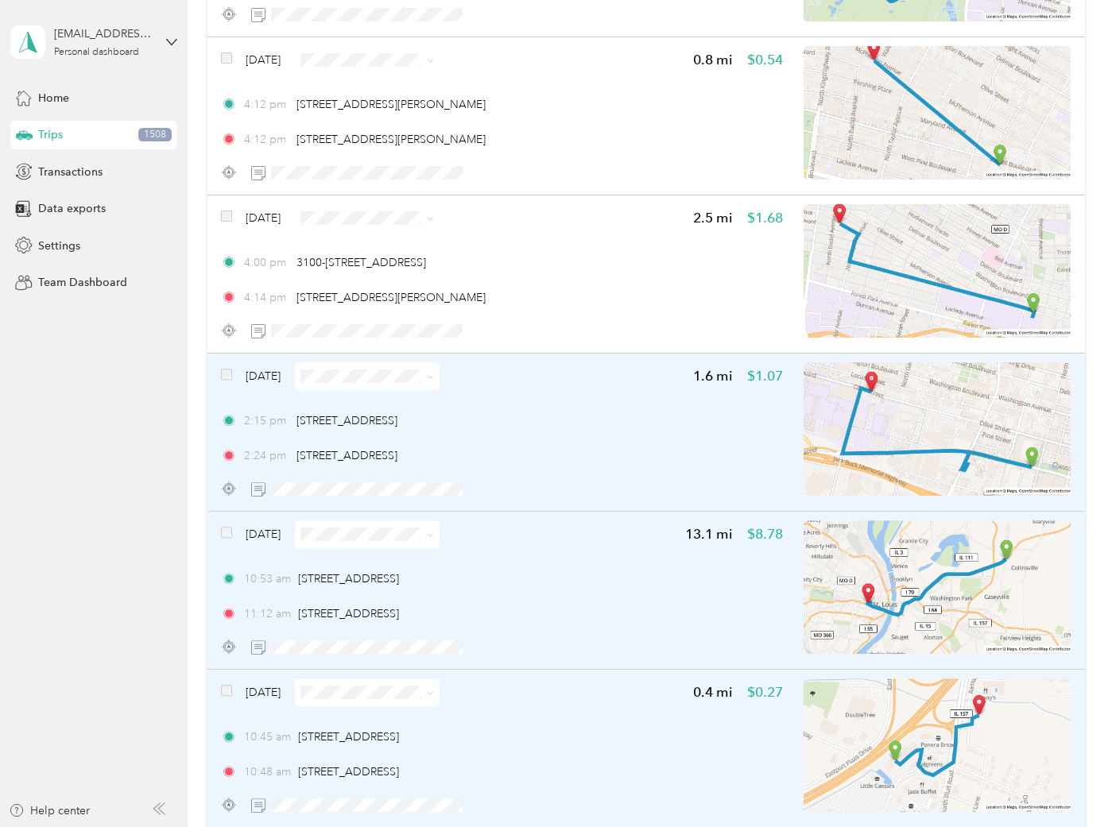
scroll to position [5563, 0]
click at [231, 369] on div at bounding box center [226, 374] width 11 height 11
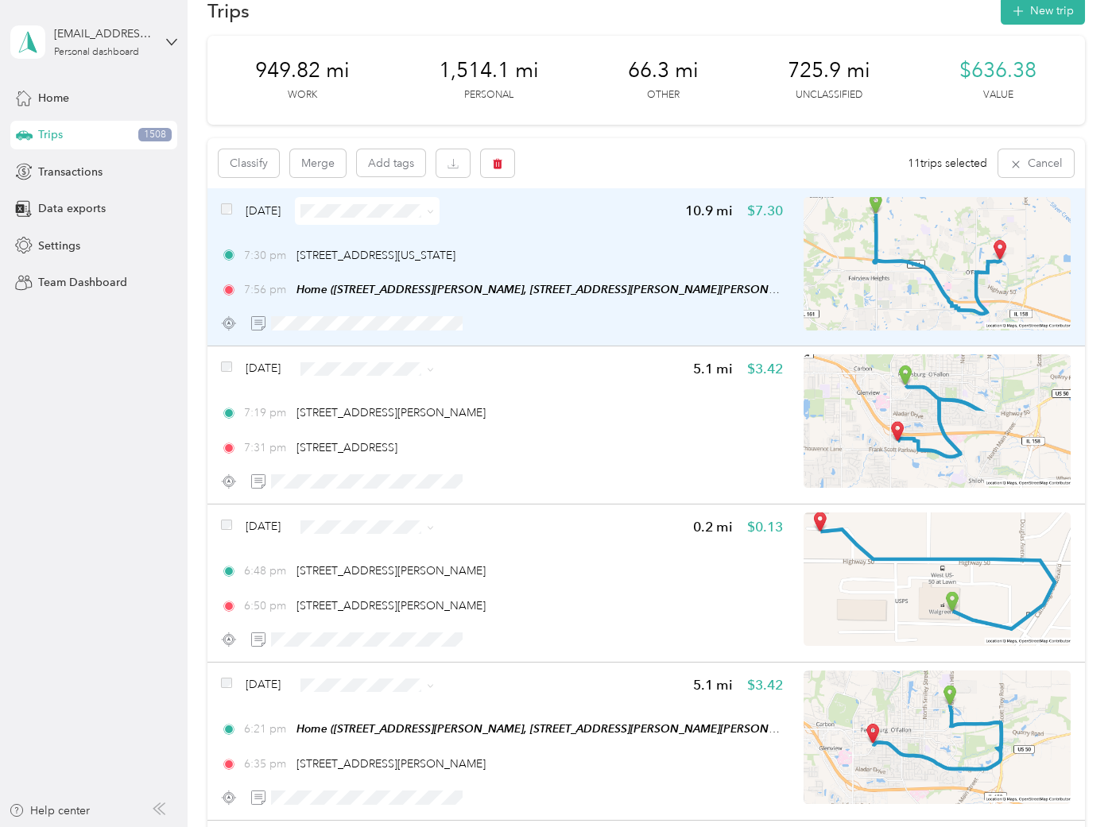
scroll to position [0, 0]
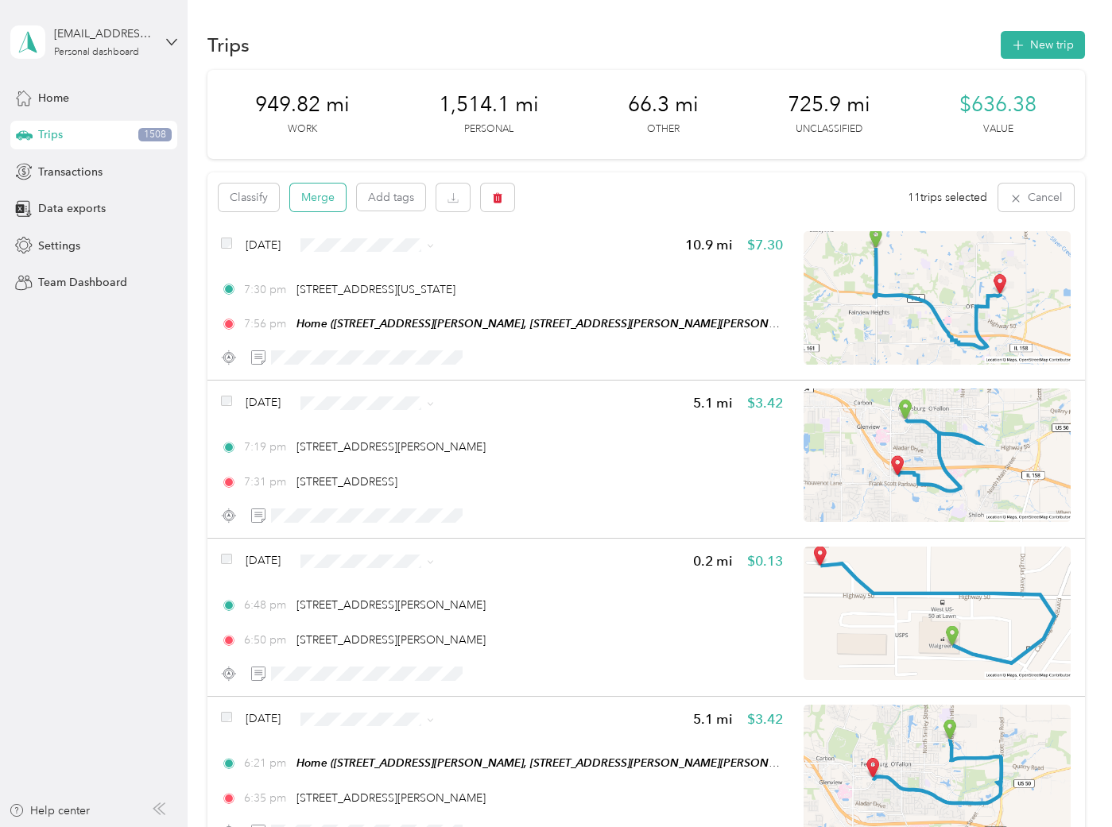
click at [327, 191] on button "Merge" at bounding box center [318, 198] width 56 height 28
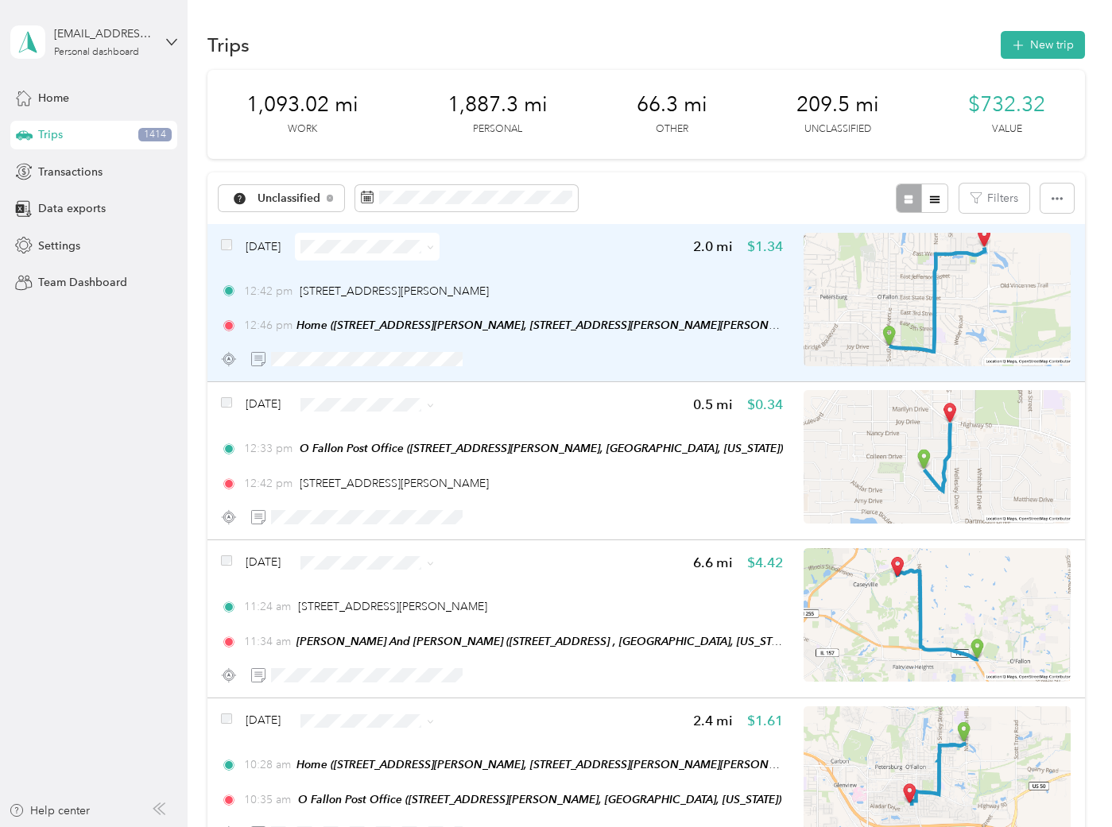
click at [231, 238] on span at bounding box center [226, 246] width 11 height 17
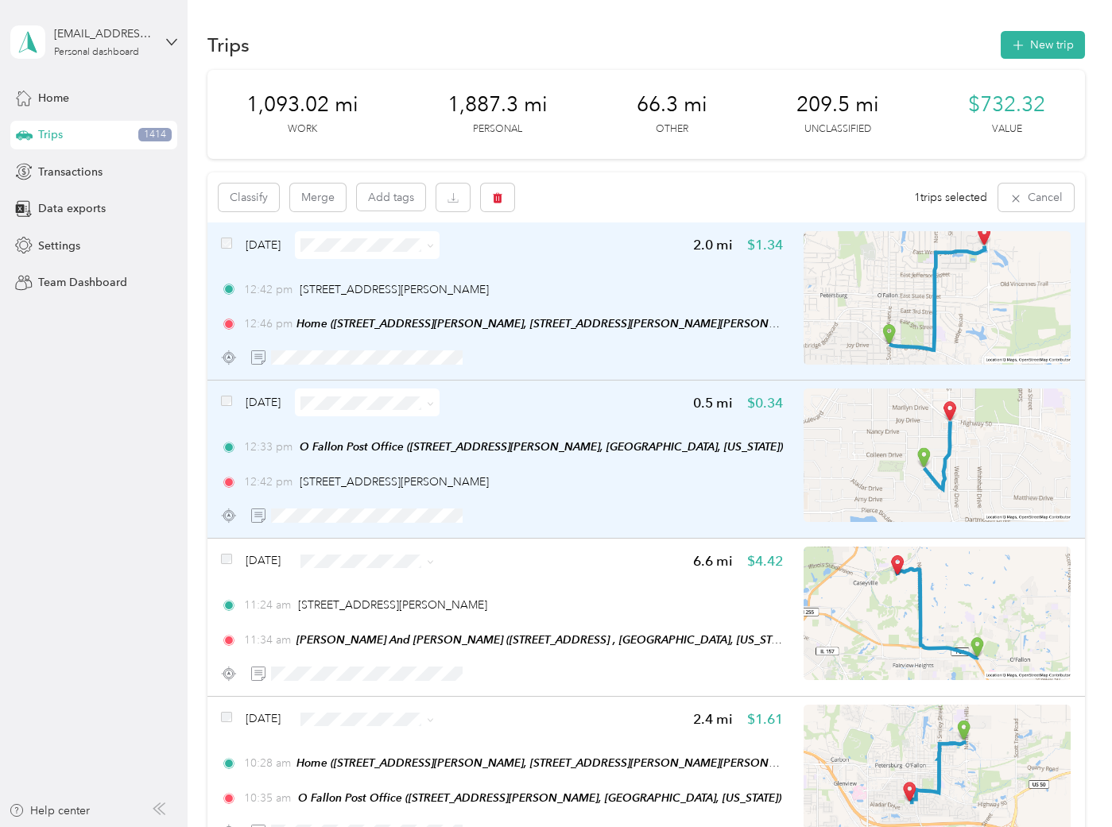
click at [220, 398] on div "Mar 11, 2024 0.5 mi $0.34 12:33 pm O Fallon Post Office (1111 S Lincoln Ave, O'…" at bounding box center [646, 460] width 878 height 158
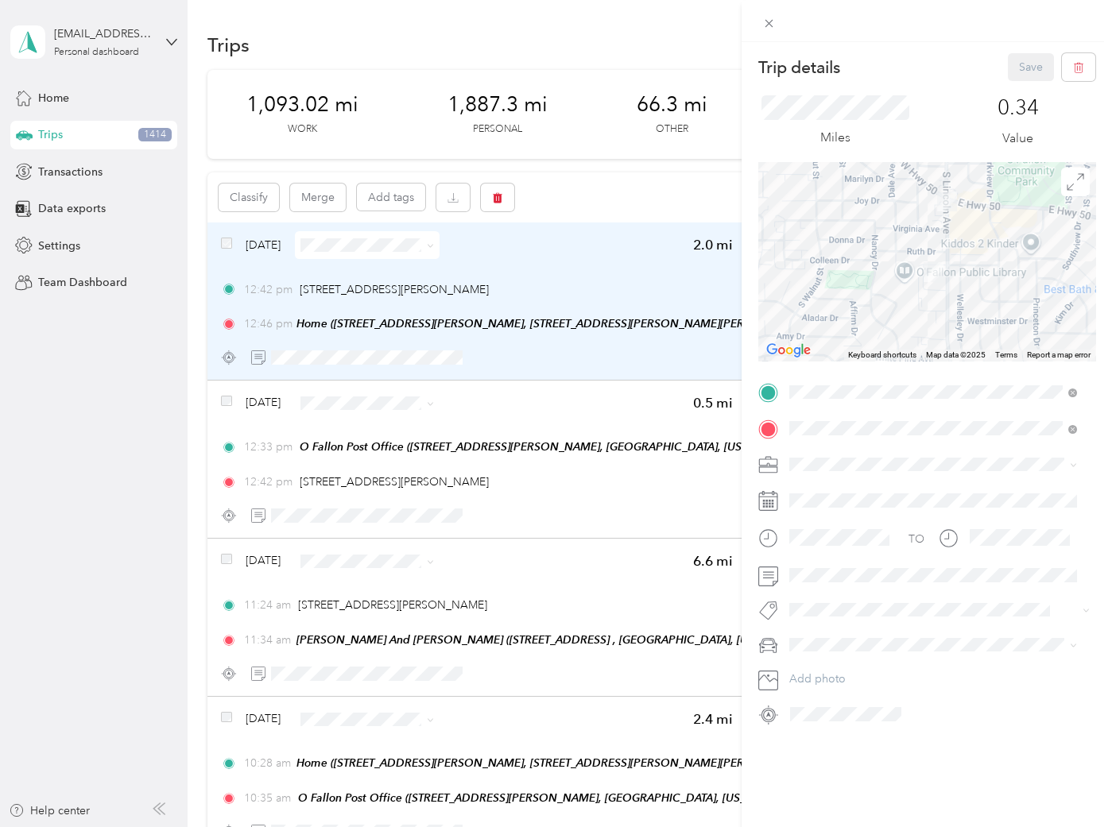
click at [493, 409] on div "Trip details Save This trip cannot be edited because it is either under review,…" at bounding box center [556, 413] width 1112 height 827
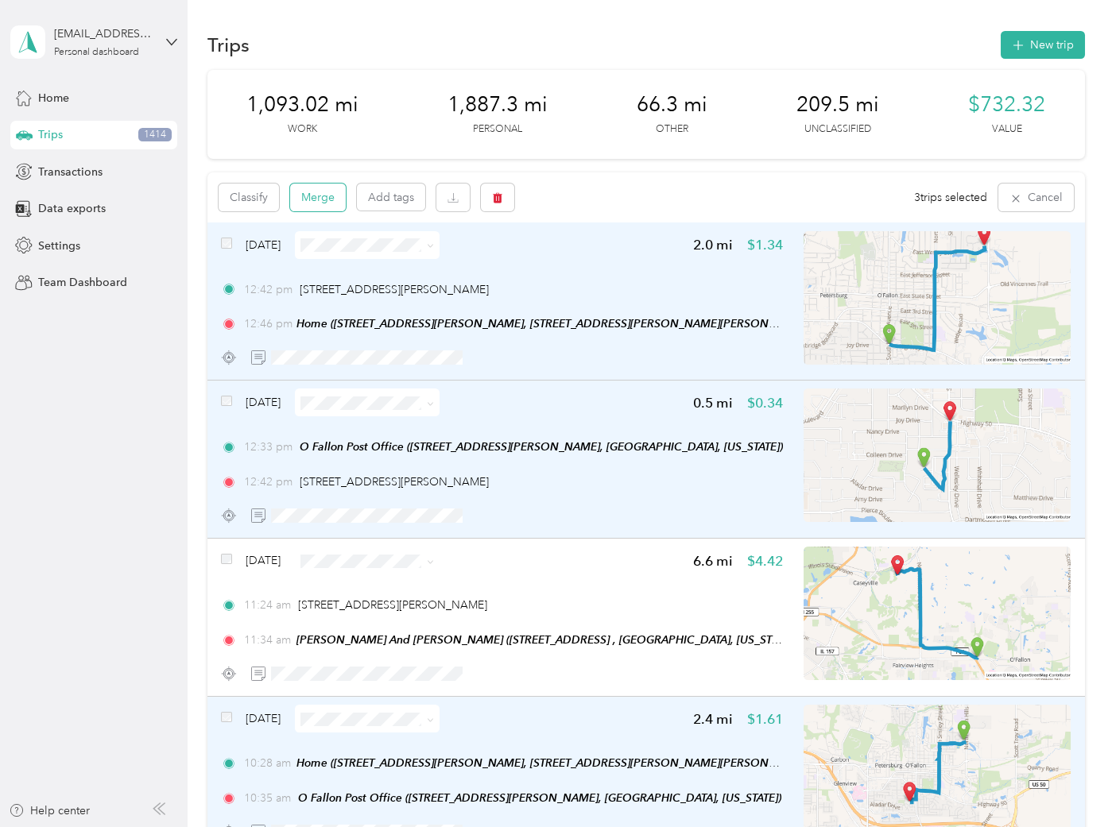
click at [329, 188] on button "Merge" at bounding box center [318, 198] width 56 height 28
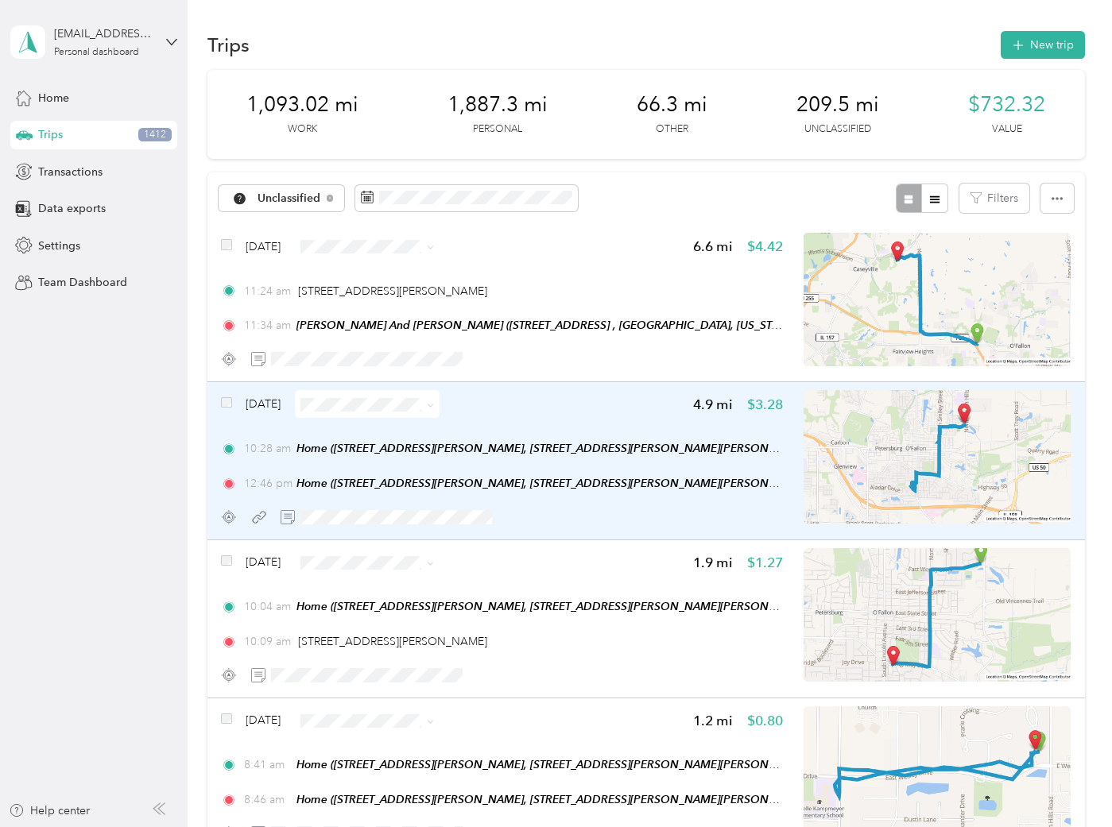
click at [615, 412] on div "Mar 11, 2024 4.9 mi $3.28" at bounding box center [502, 404] width 562 height 28
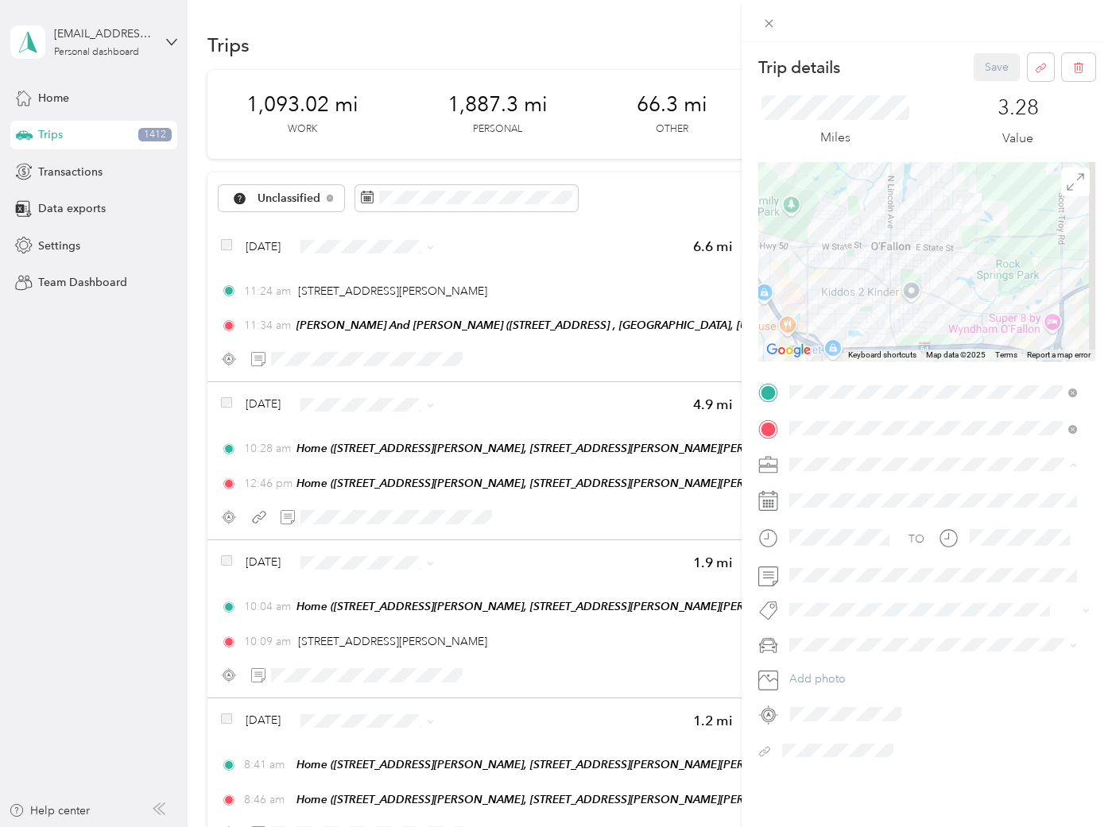
click at [824, 572] on div "ASH" at bounding box center [933, 576] width 277 height 17
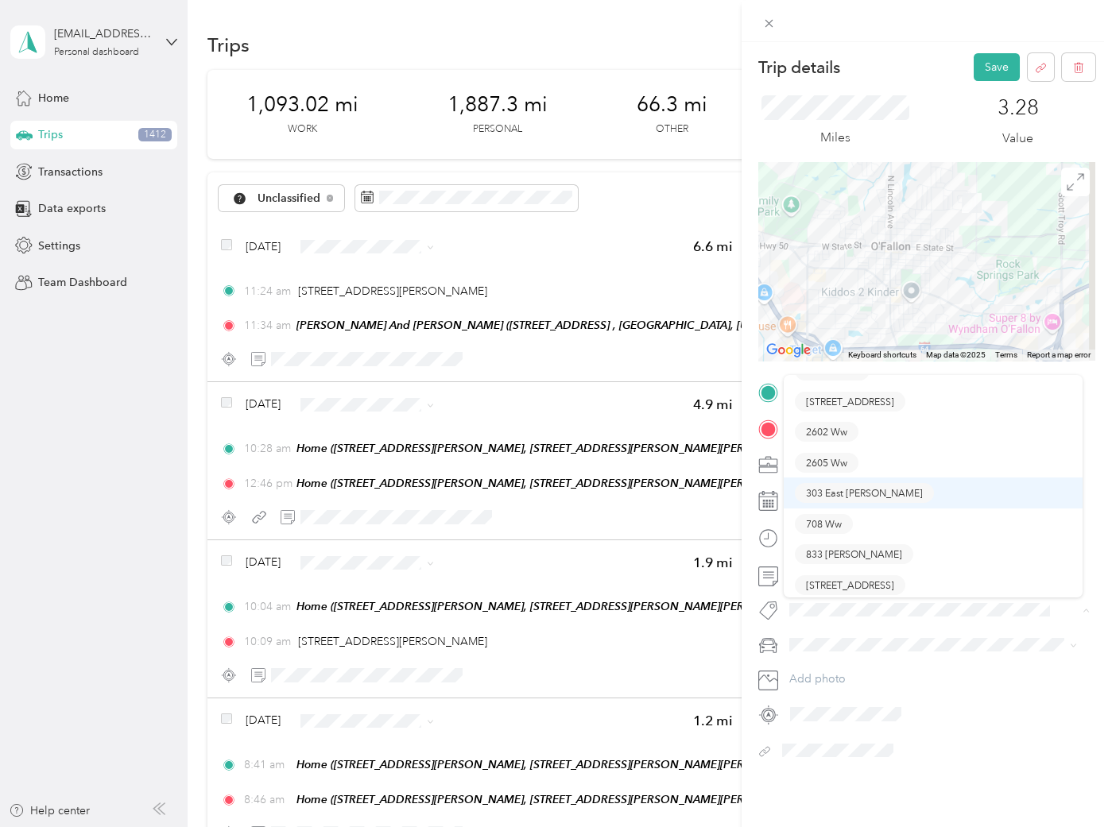
scroll to position [144, 0]
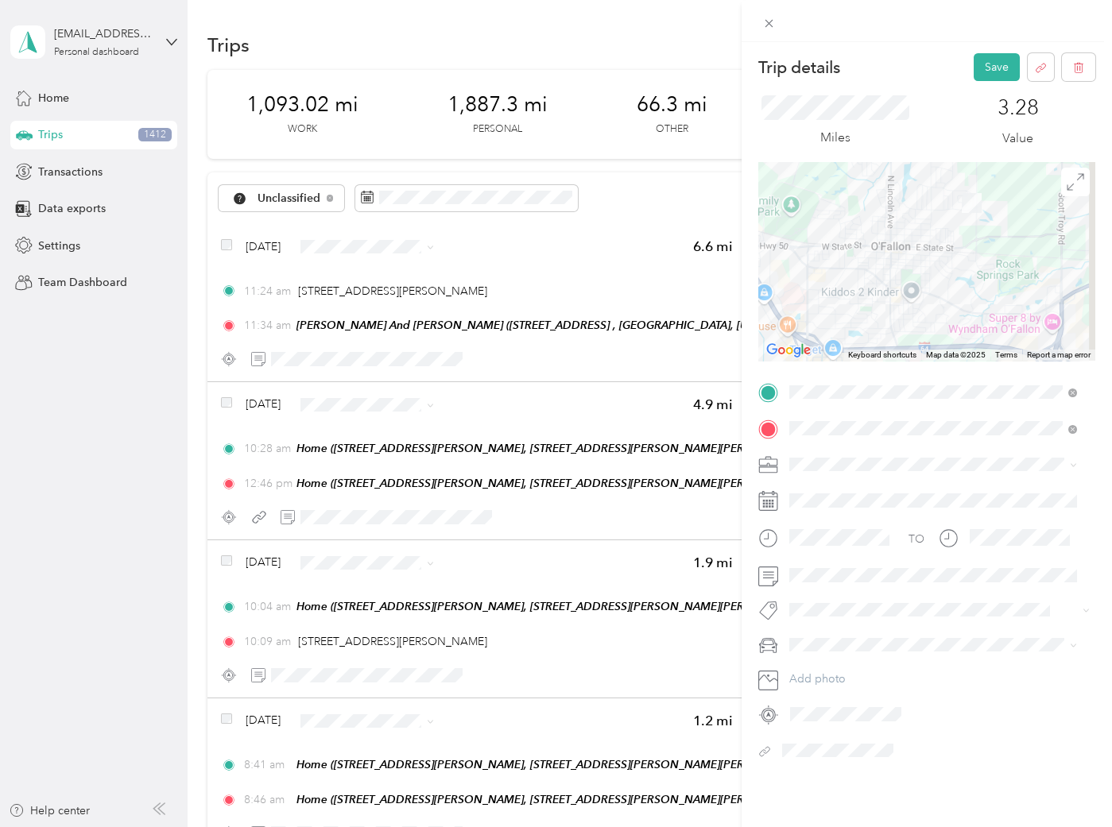
click at [847, 467] on ol "105 S. Buch 1101 S. Buch 1131 Mulliken 113 S. Donk 116 Belt Ave 2602 Ww 2605 Ww…" at bounding box center [933, 480] width 299 height 223
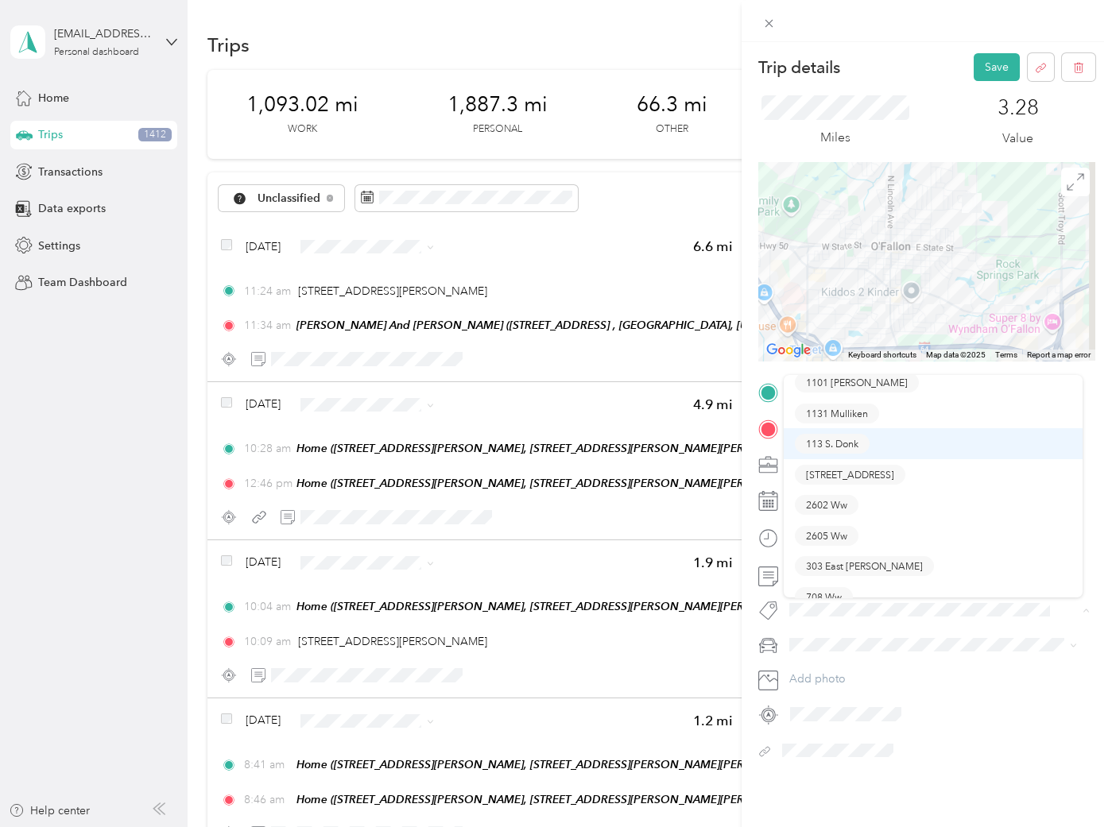
scroll to position [87, 0]
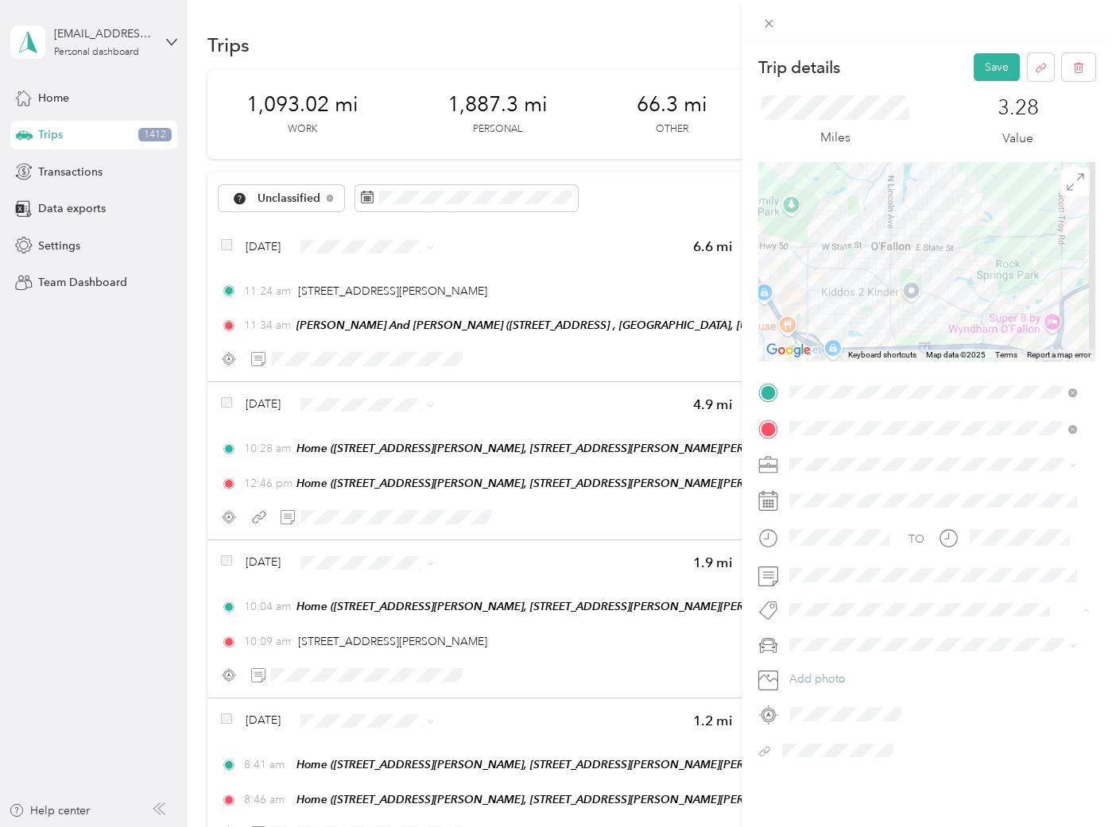
click at [837, 514] on span "303 East [PERSON_NAME]" at bounding box center [864, 517] width 117 height 14
click at [974, 60] on button "Save" at bounding box center [997, 67] width 46 height 28
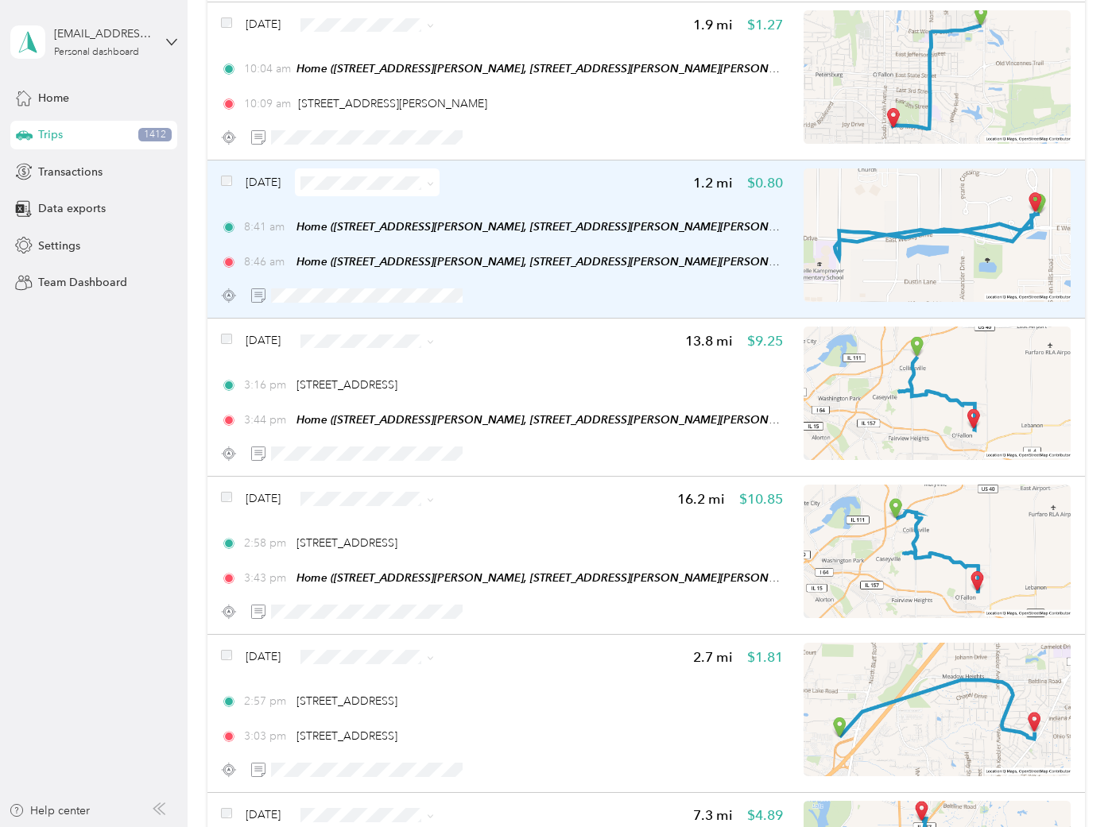
scroll to position [441, 0]
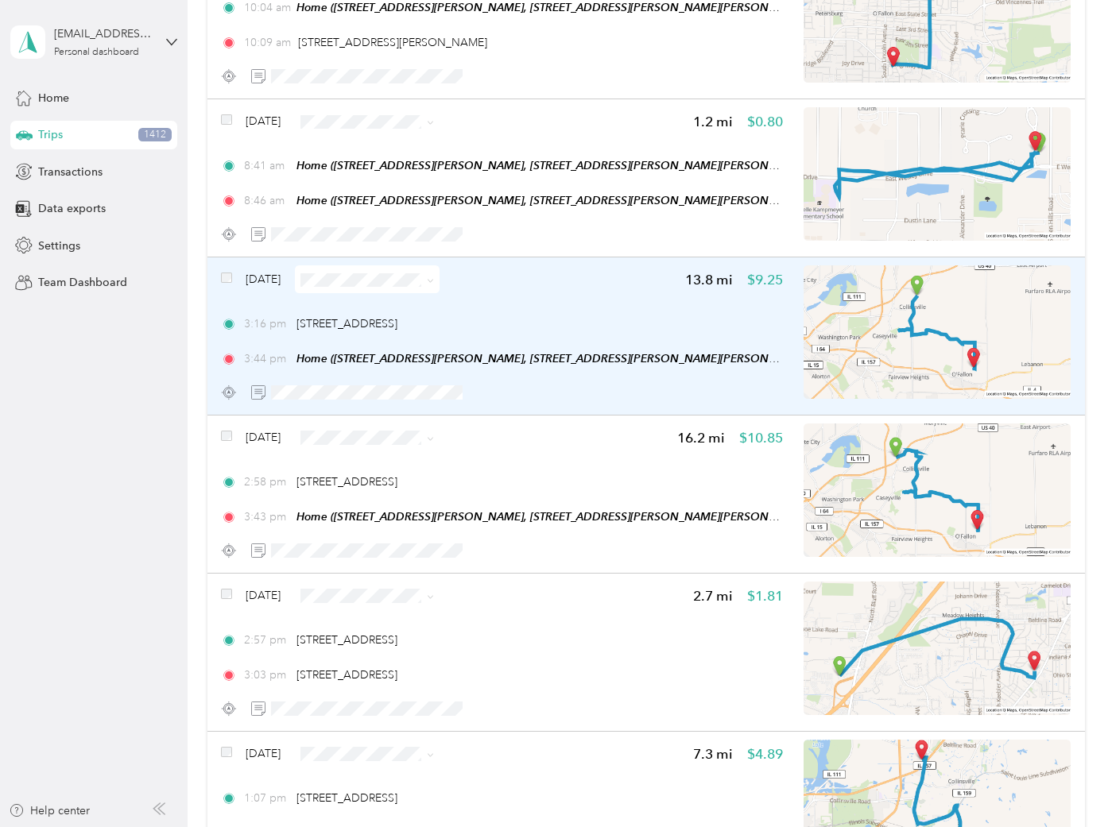
click at [576, 312] on div "Mar 10, 2024 13.8 mi $9.25 3:16 pm 1205 Vandalia St, Collinsville, IL 62234, US…" at bounding box center [502, 335] width 562 height 141
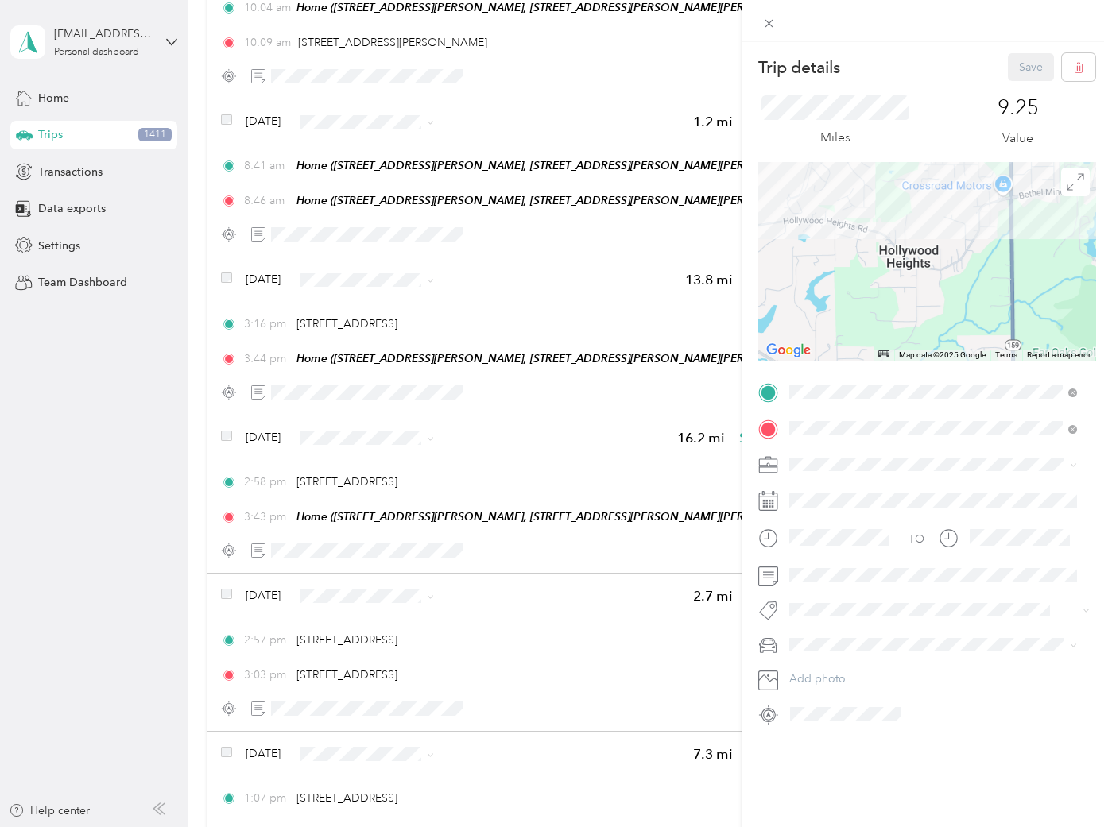
click at [561, 319] on div "Trip details Save This trip cannot be edited because it is either under review,…" at bounding box center [556, 413] width 1112 height 827
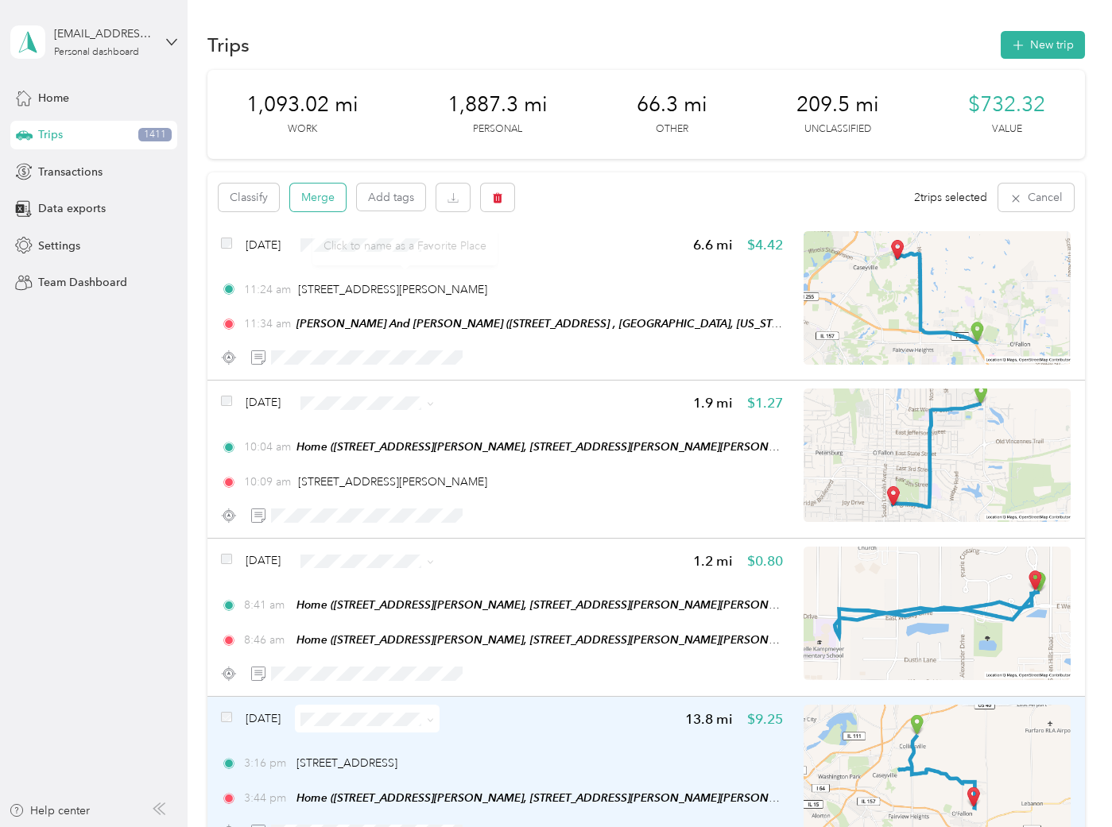
click at [316, 199] on button "Merge" at bounding box center [318, 198] width 56 height 28
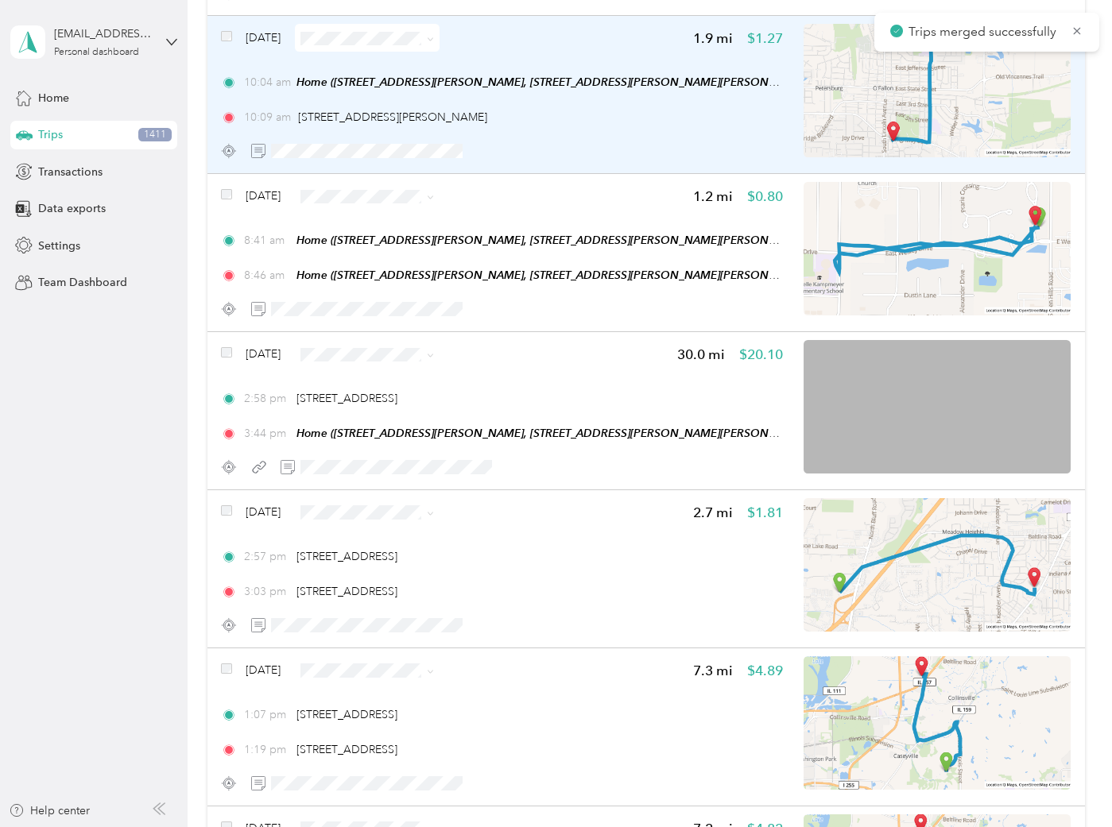
scroll to position [441, 0]
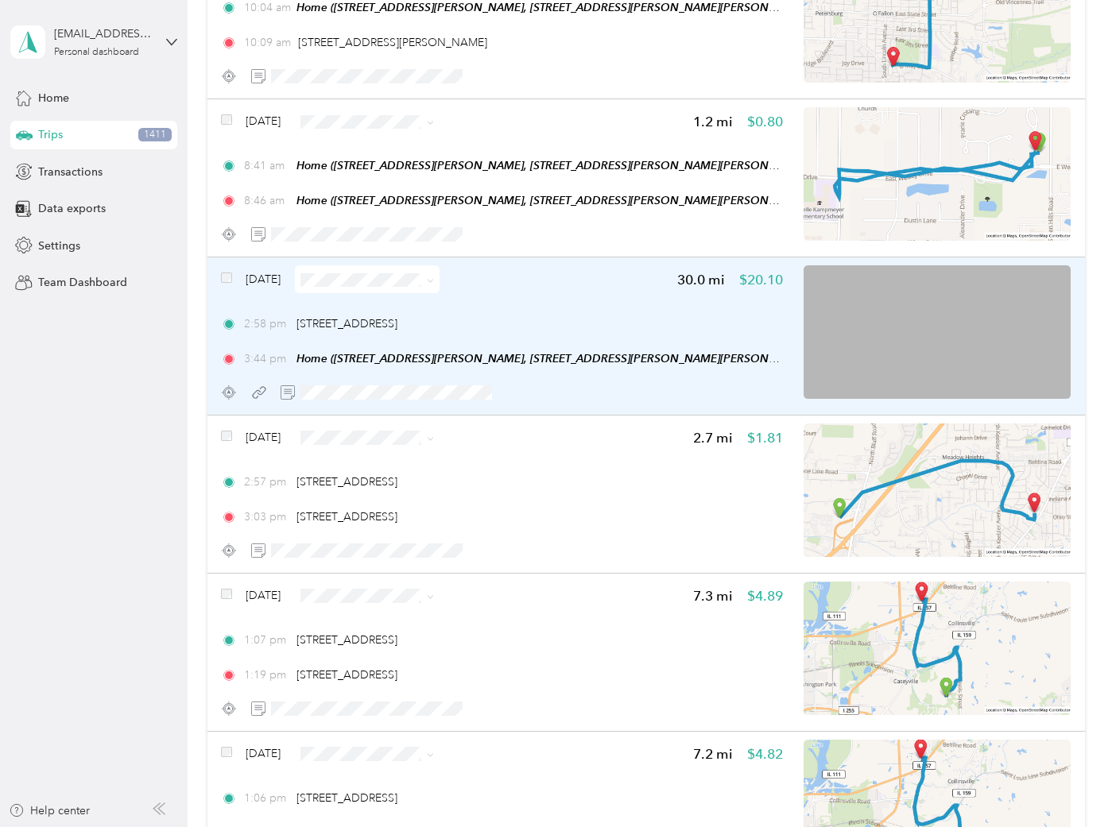
click at [596, 323] on div "2:58 pm 7 Commerce Dr, Collinsville, IL 62234, USA" at bounding box center [502, 324] width 562 height 17
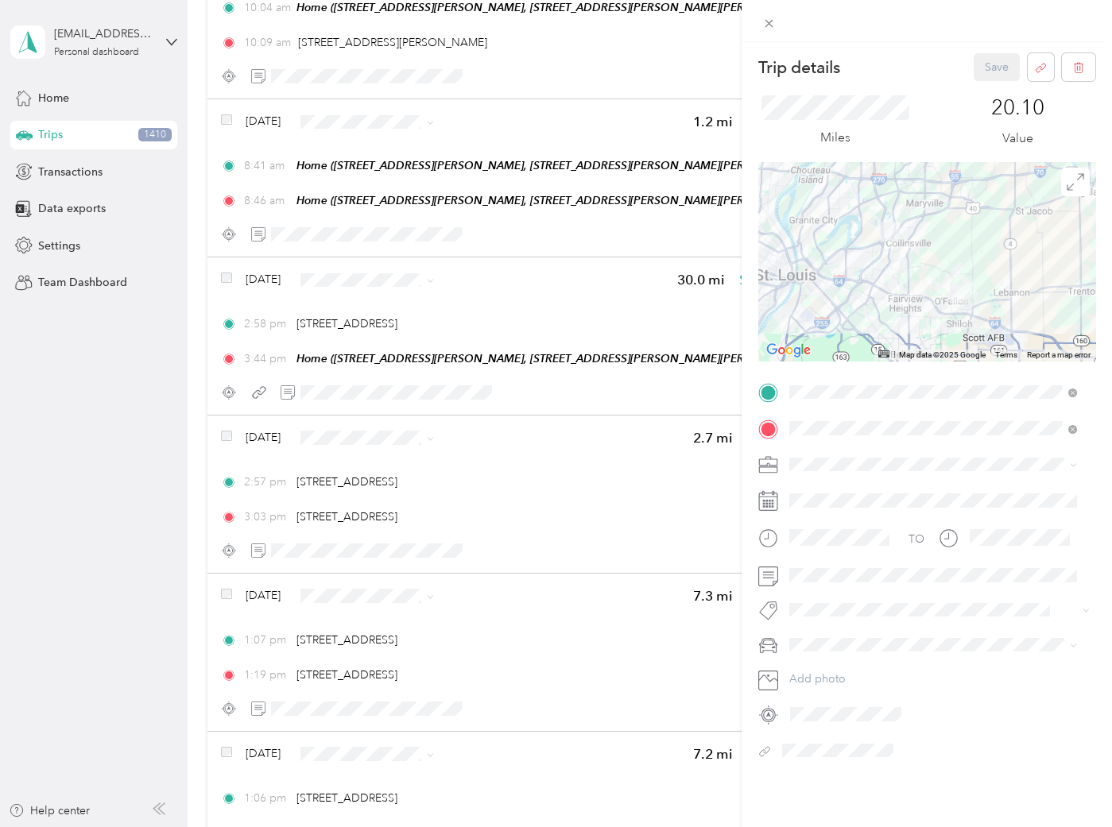
click at [832, 566] on li "ASH" at bounding box center [933, 574] width 299 height 28
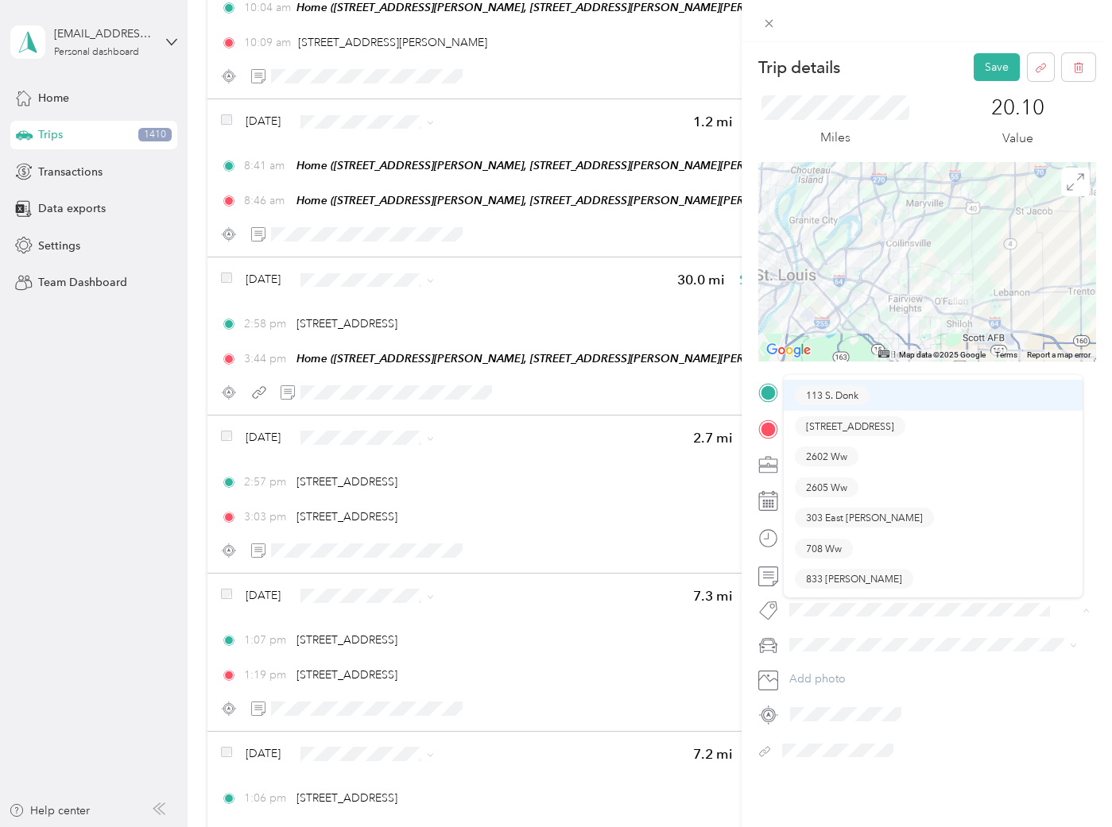
scroll to position [87, 0]
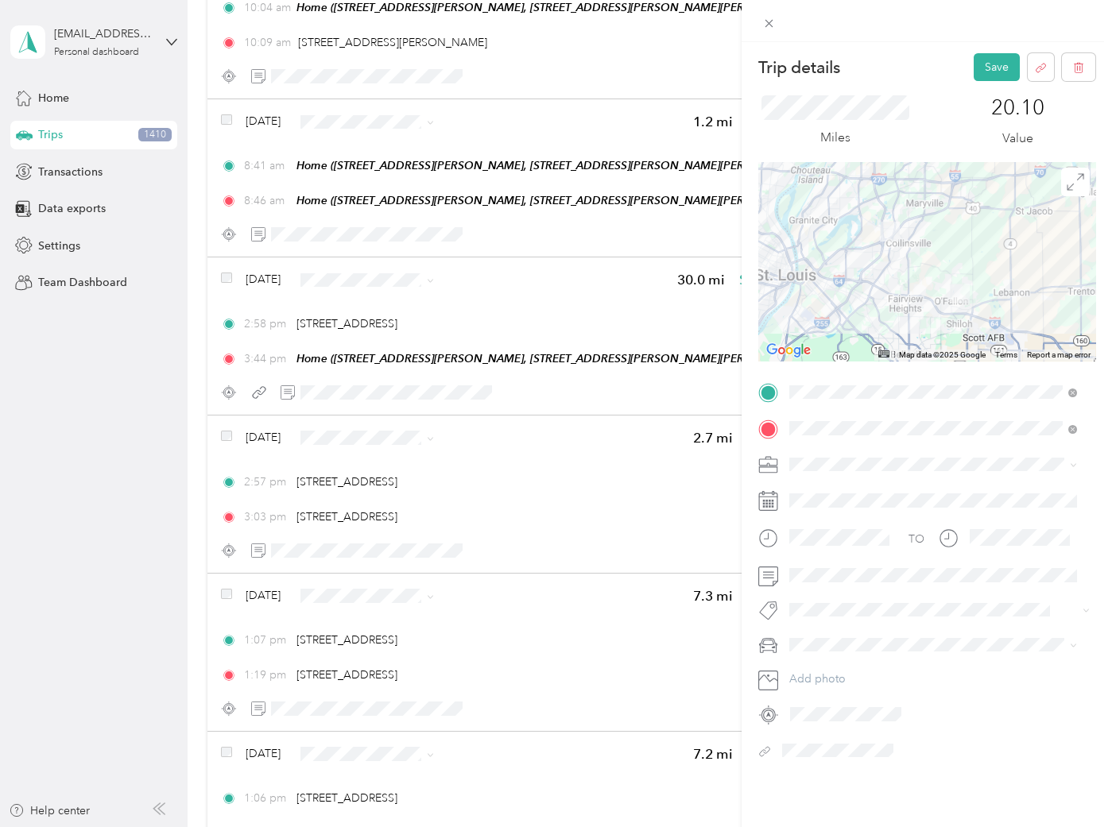
click at [848, 514] on span "303 East [PERSON_NAME]" at bounding box center [864, 517] width 117 height 14
click at [980, 70] on button "Save" at bounding box center [997, 67] width 46 height 28
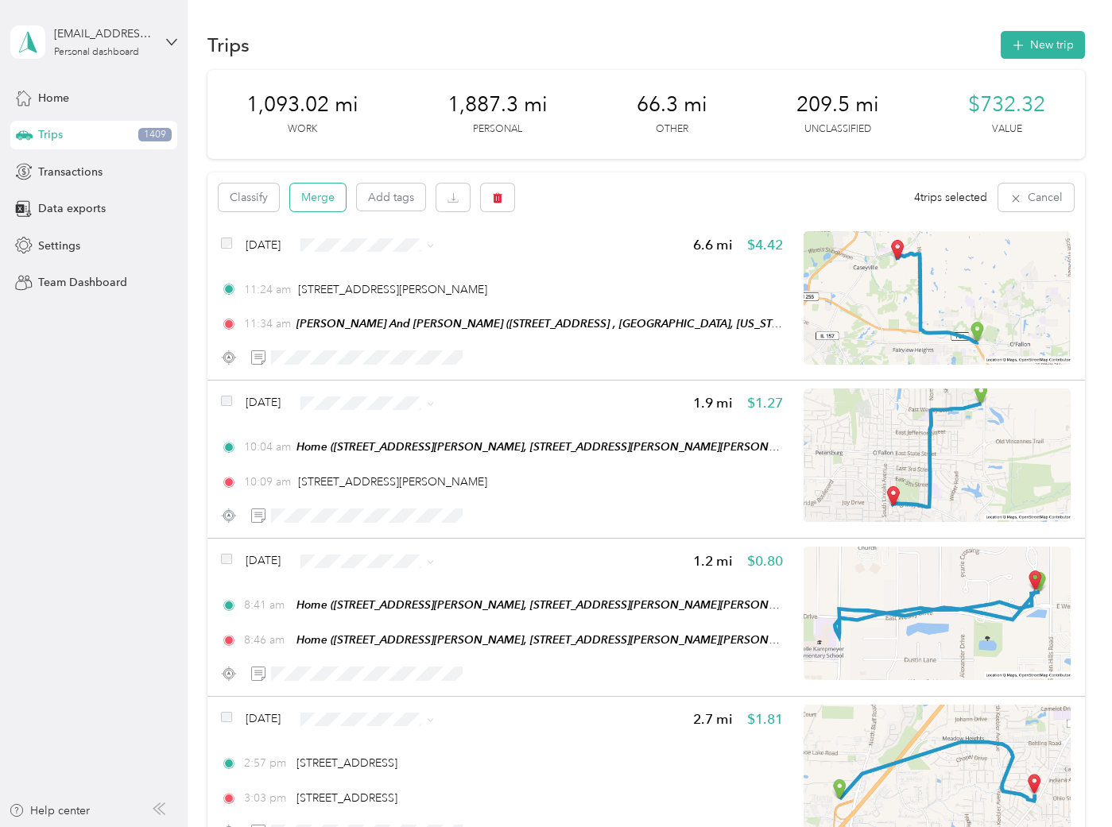
click at [326, 197] on button "Merge" at bounding box center [318, 198] width 56 height 28
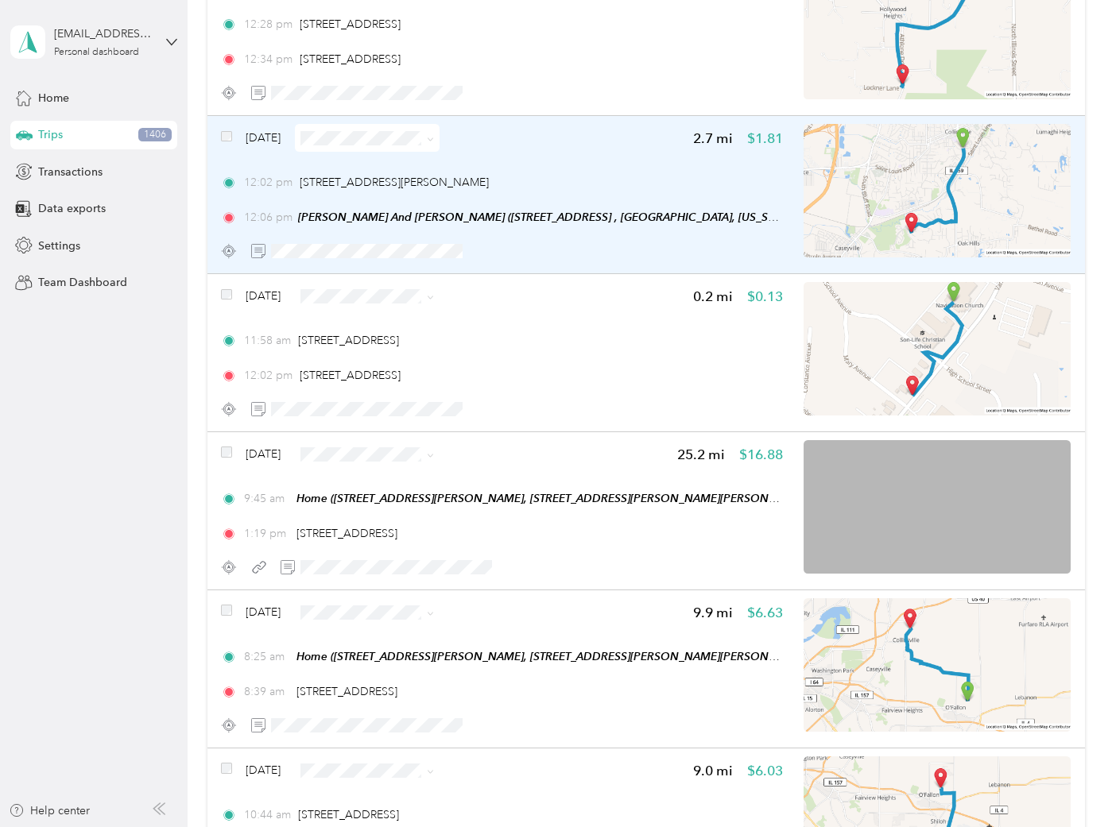
scroll to position [1060, 0]
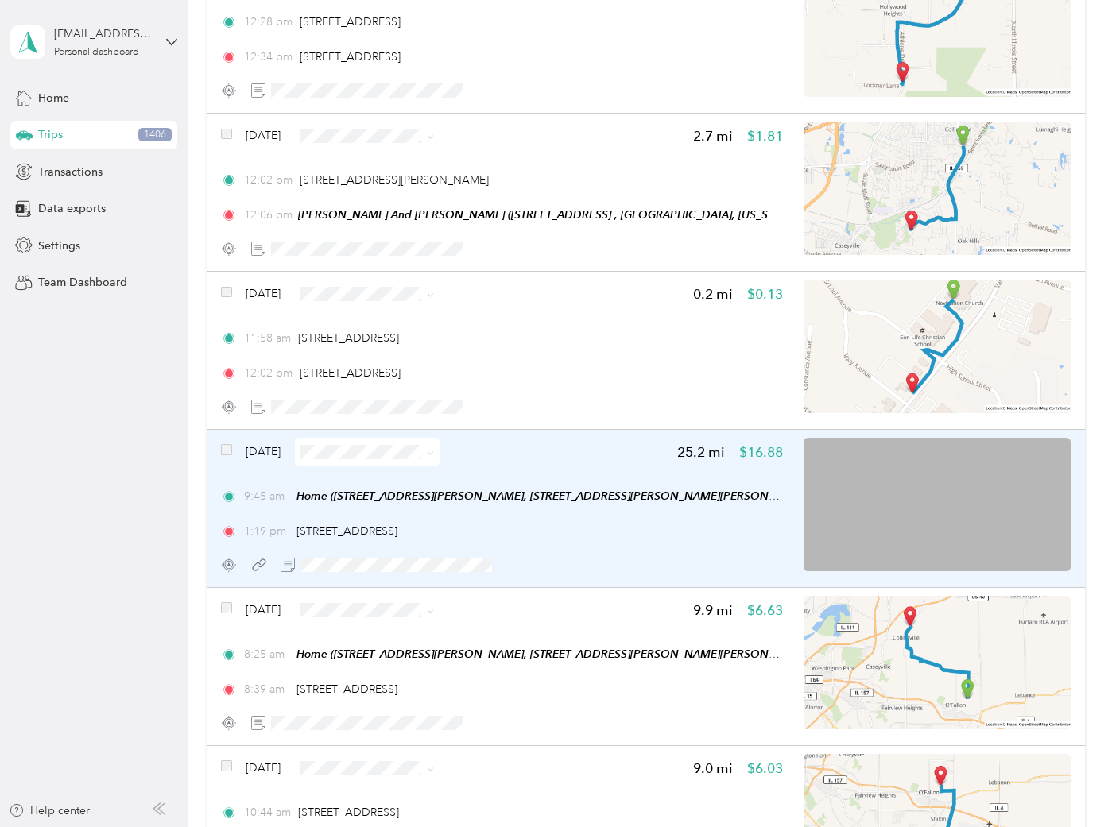
click at [577, 475] on div "Mar 10, 2024 25.2 mi $16.88 9:45 am Home (932 Saint Nicholas Drive, 932 Saint N…" at bounding box center [502, 508] width 562 height 141
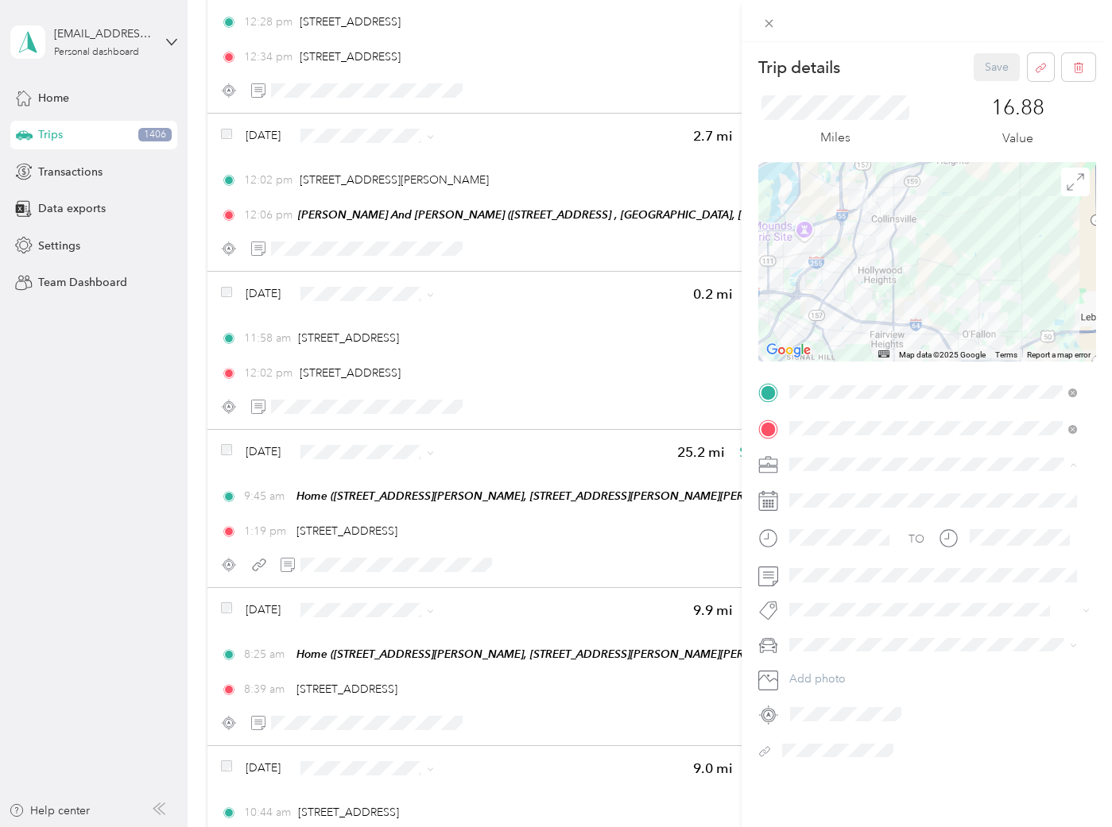
click at [824, 567] on li "ASH" at bounding box center [933, 576] width 299 height 28
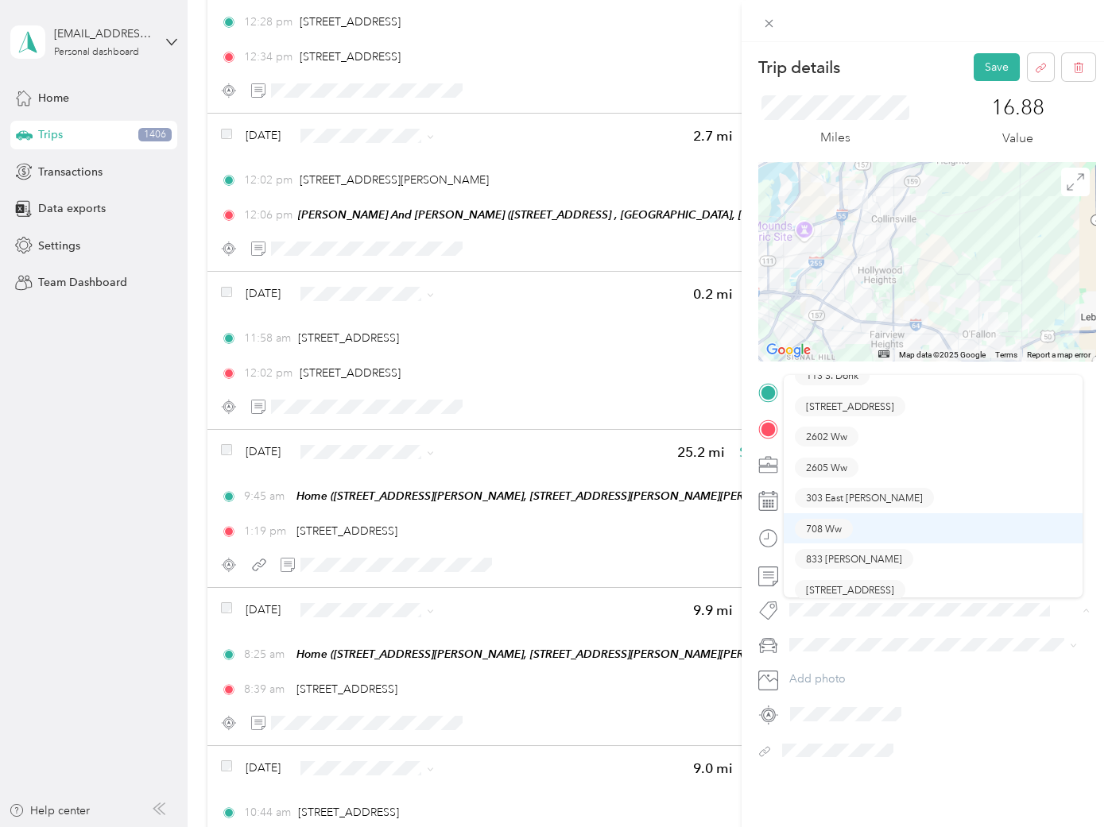
scroll to position [144, 0]
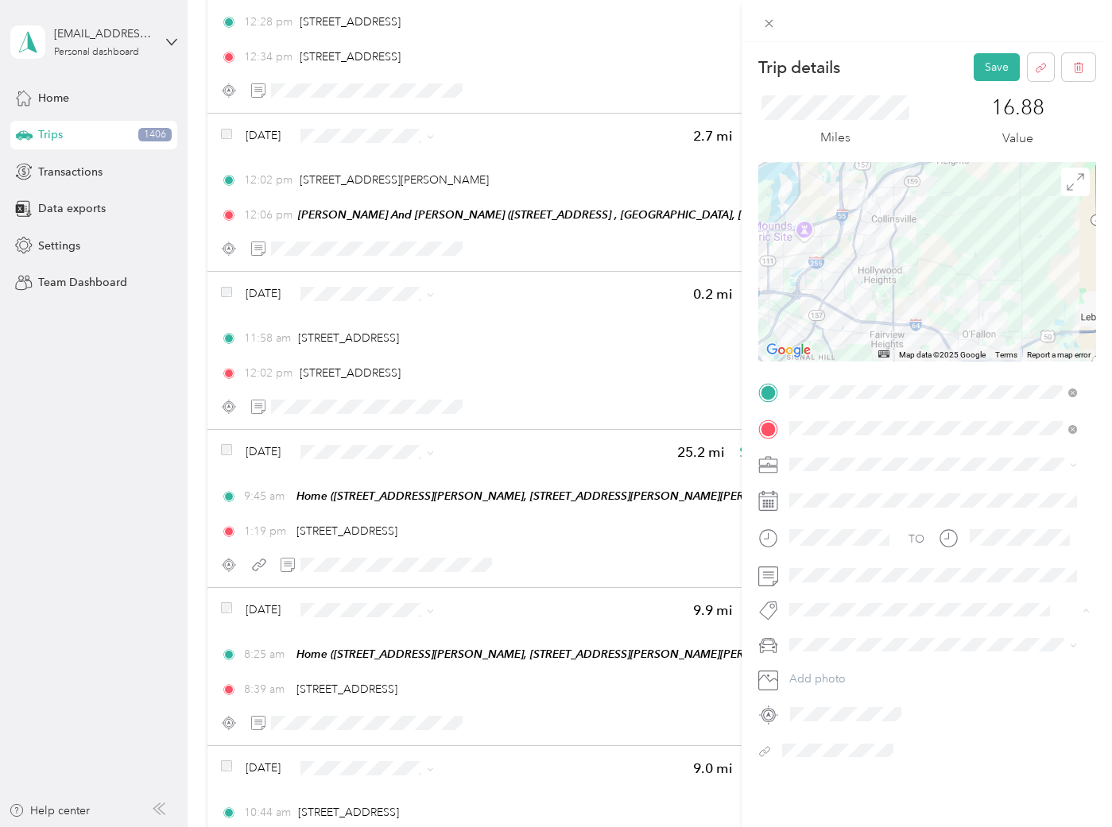
click at [866, 461] on span "303 East [PERSON_NAME]" at bounding box center [864, 461] width 117 height 14
click at [981, 69] on button "Save" at bounding box center [997, 67] width 46 height 28
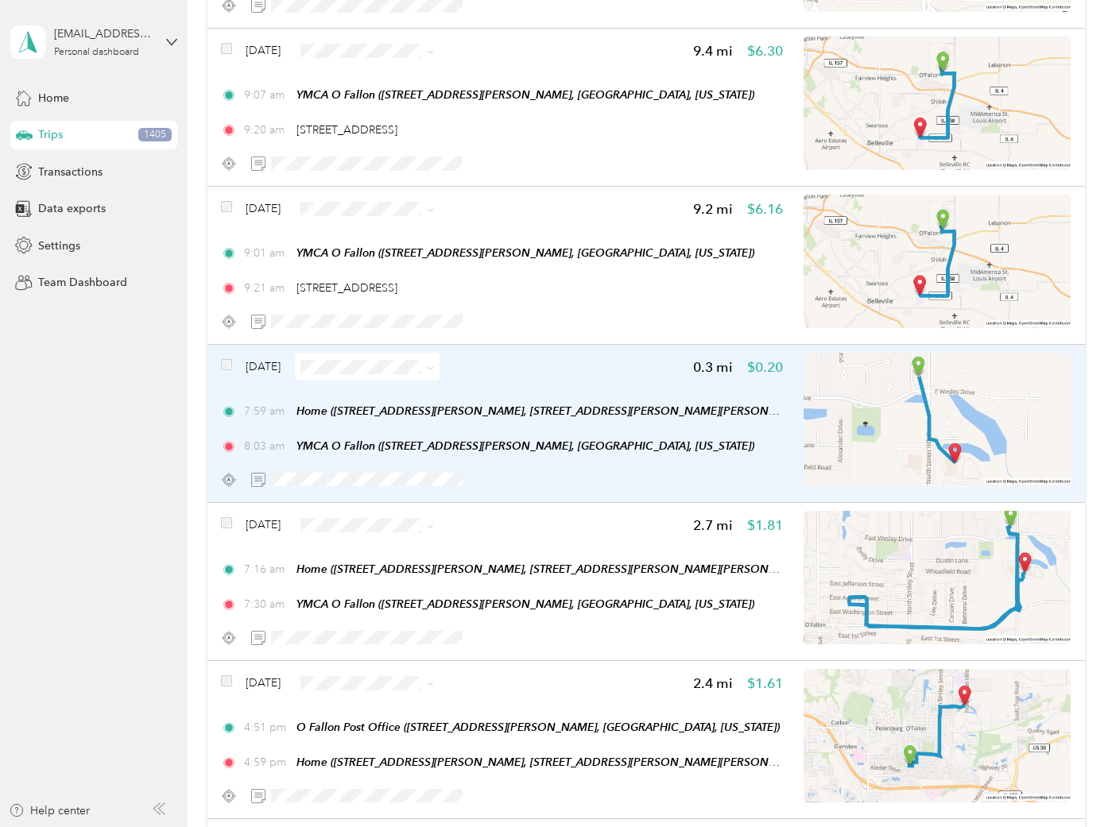
scroll to position [2119, 0]
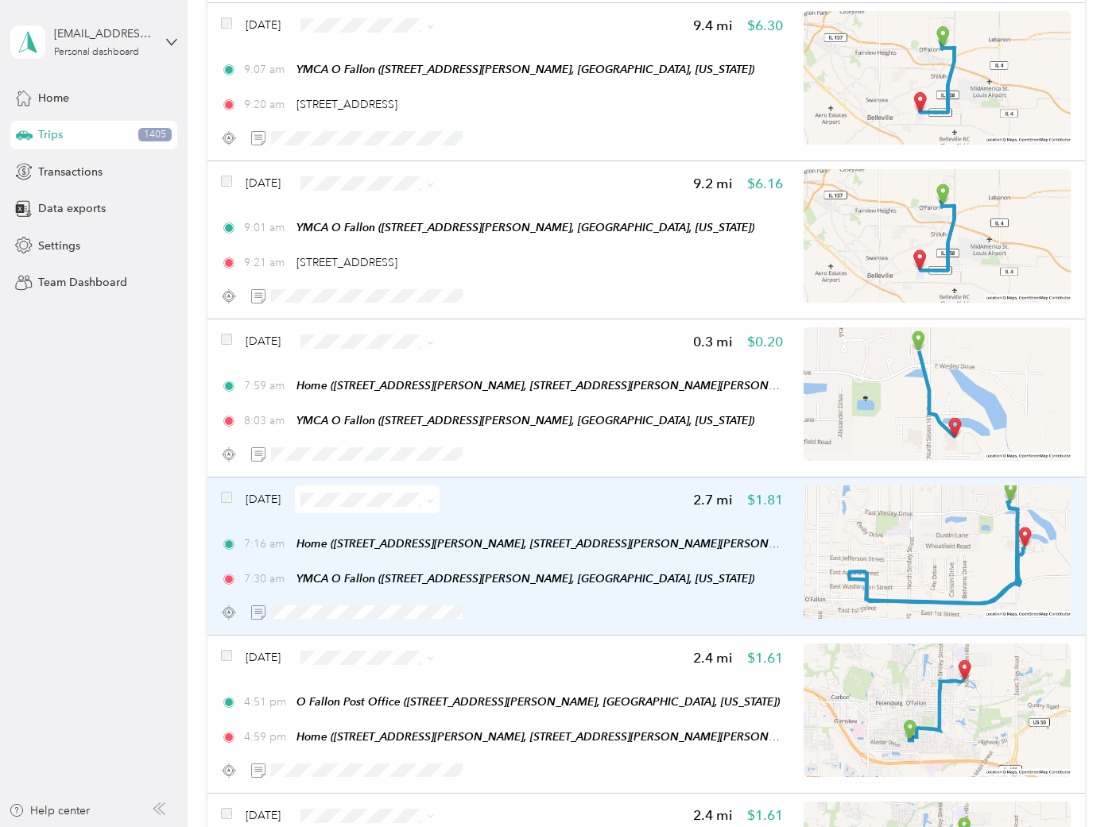
click at [516, 494] on div "Mar 9, 2024 2.7 mi $1.81" at bounding box center [502, 500] width 562 height 28
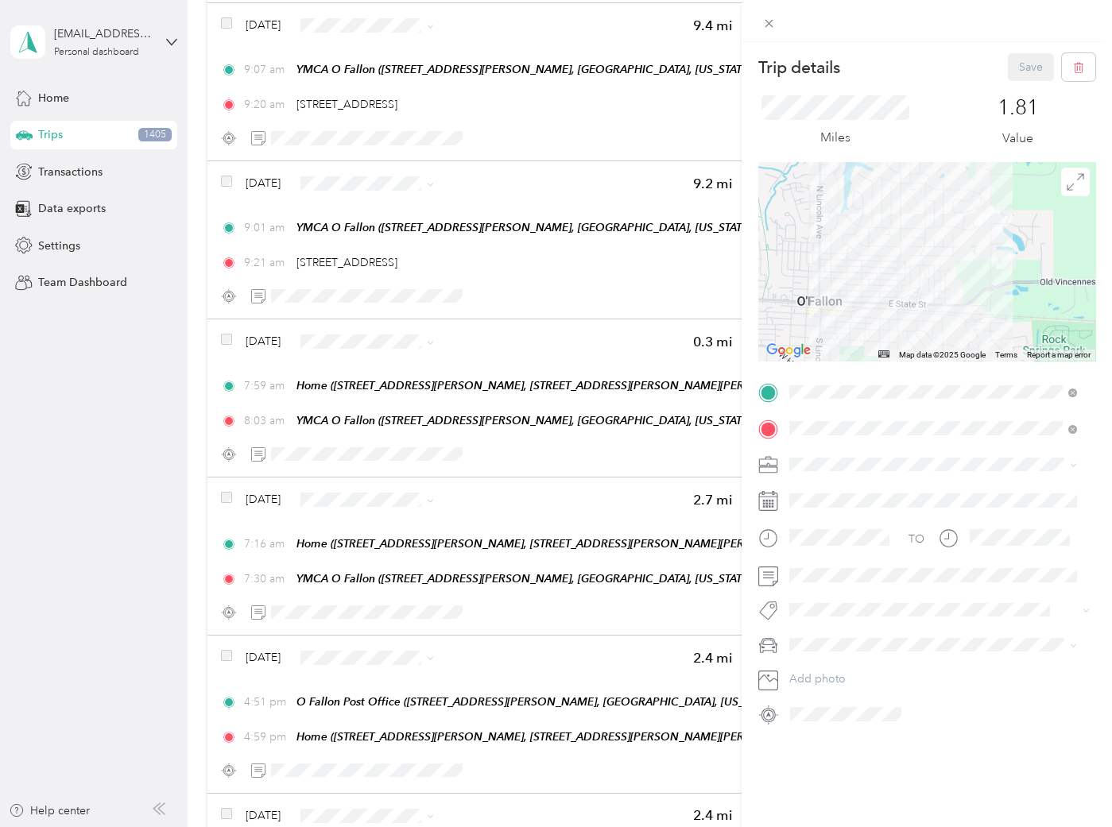
click at [825, 562] on li "ASH" at bounding box center [933, 576] width 299 height 28
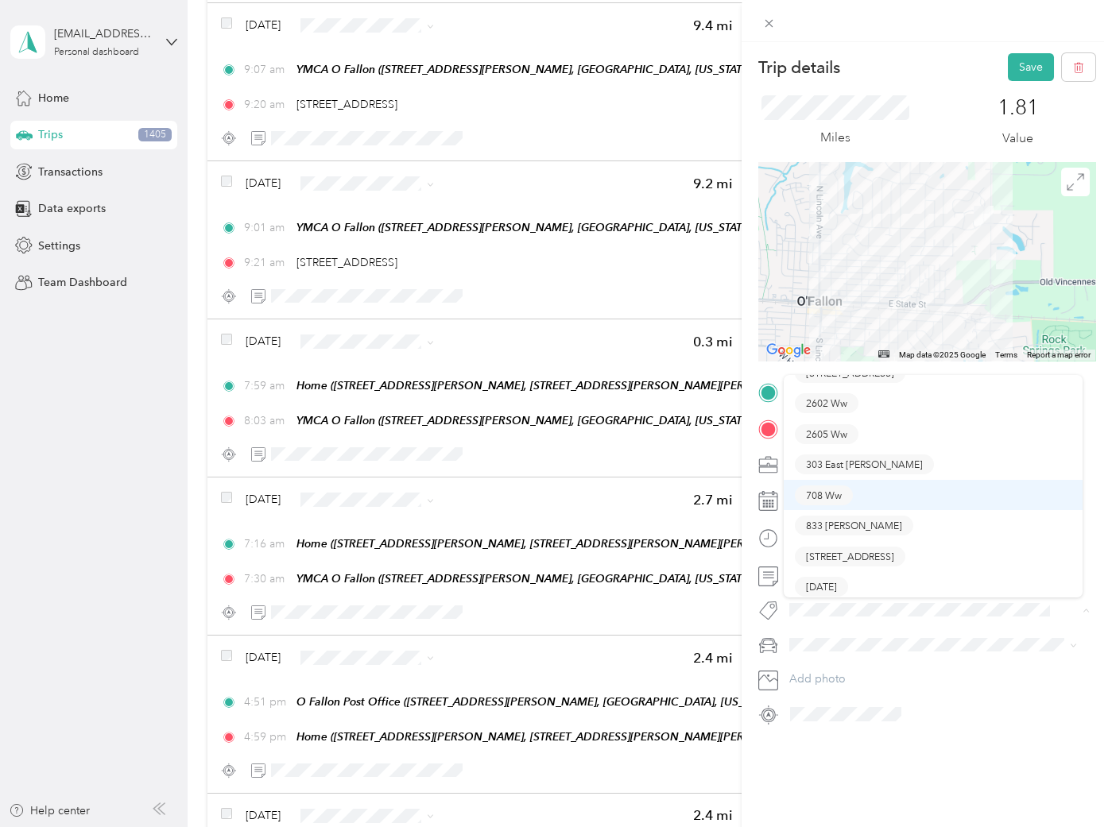
scroll to position [144, 0]
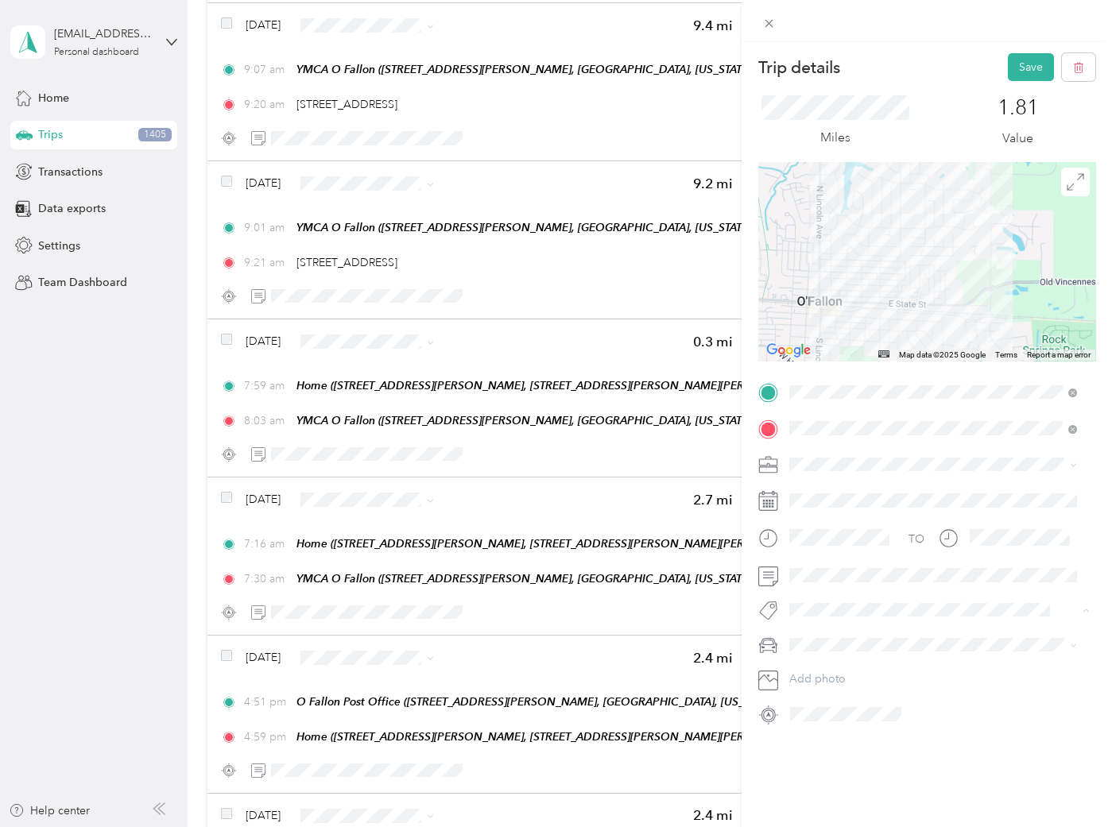
click at [843, 461] on span "303 East [PERSON_NAME]" at bounding box center [864, 461] width 117 height 14
click at [1008, 68] on button "Save" at bounding box center [1031, 67] width 46 height 28
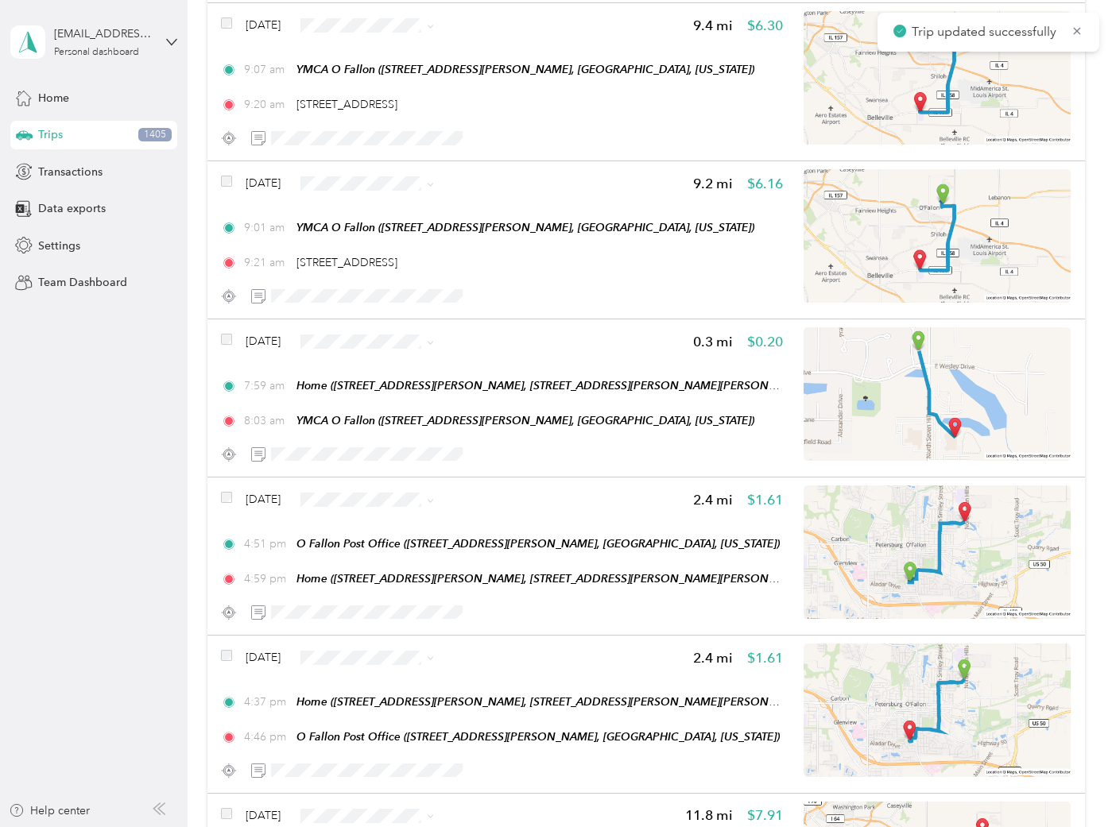
click at [101, 632] on aside "jmf.rental.properties@gmail.com Personal dashboard Home Trips 1405 Transactions…" at bounding box center [94, 413] width 188 height 827
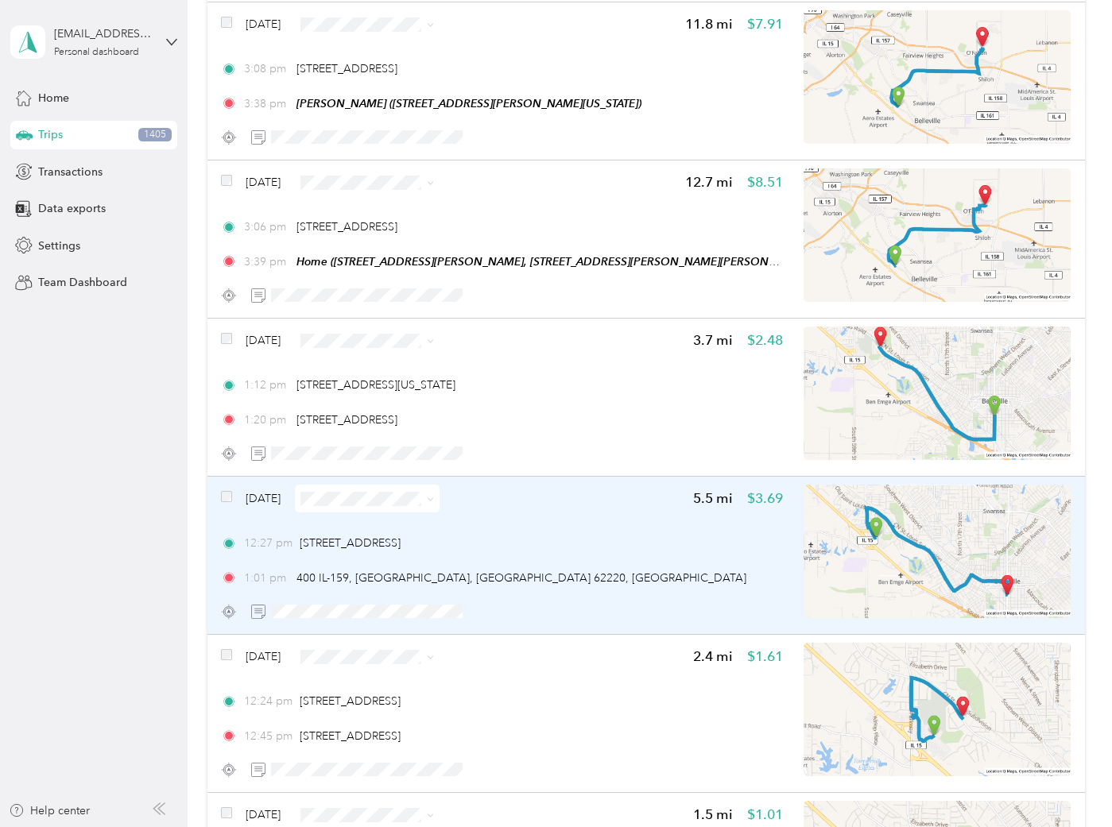
scroll to position [2914, 0]
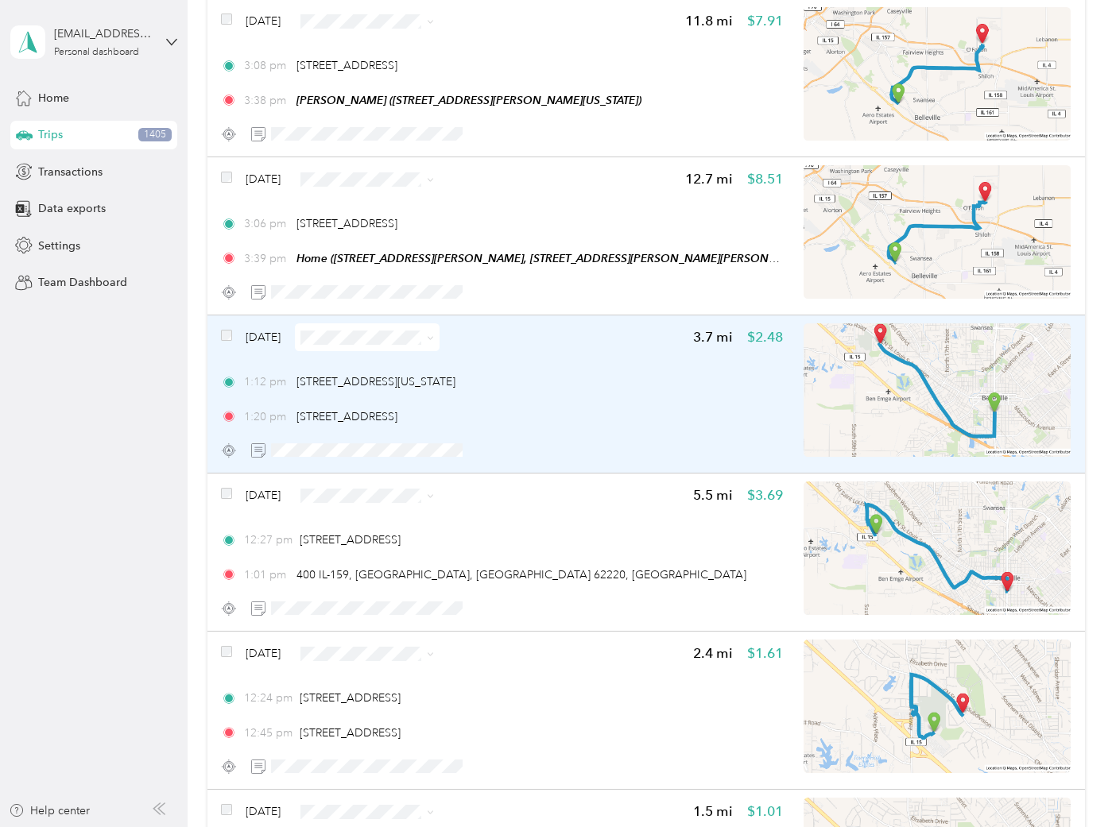
click at [564, 410] on div "1:20 pm 2919 S Belt W, Belleville, IL 62226, USA" at bounding box center [502, 417] width 562 height 17
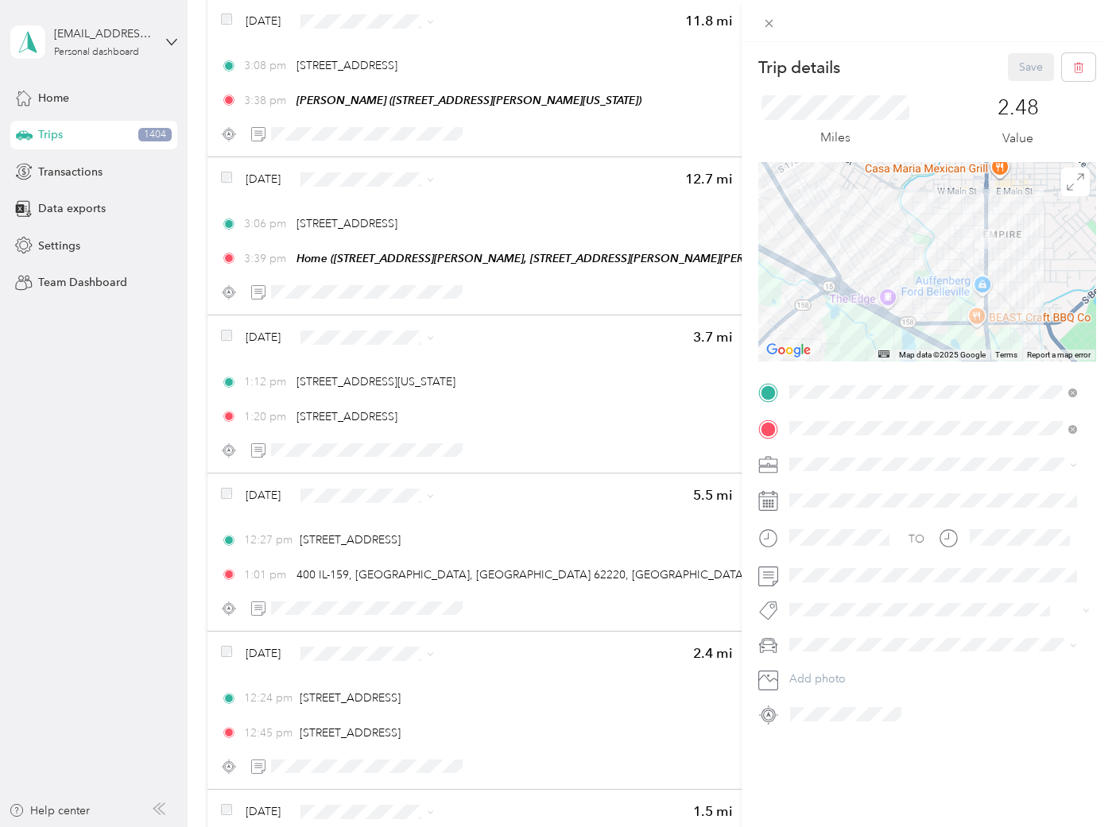
drag, startPoint x: 997, startPoint y: 270, endPoint x: 920, endPoint y: 269, distance: 76.3
click at [920, 269] on div at bounding box center [926, 261] width 337 height 199
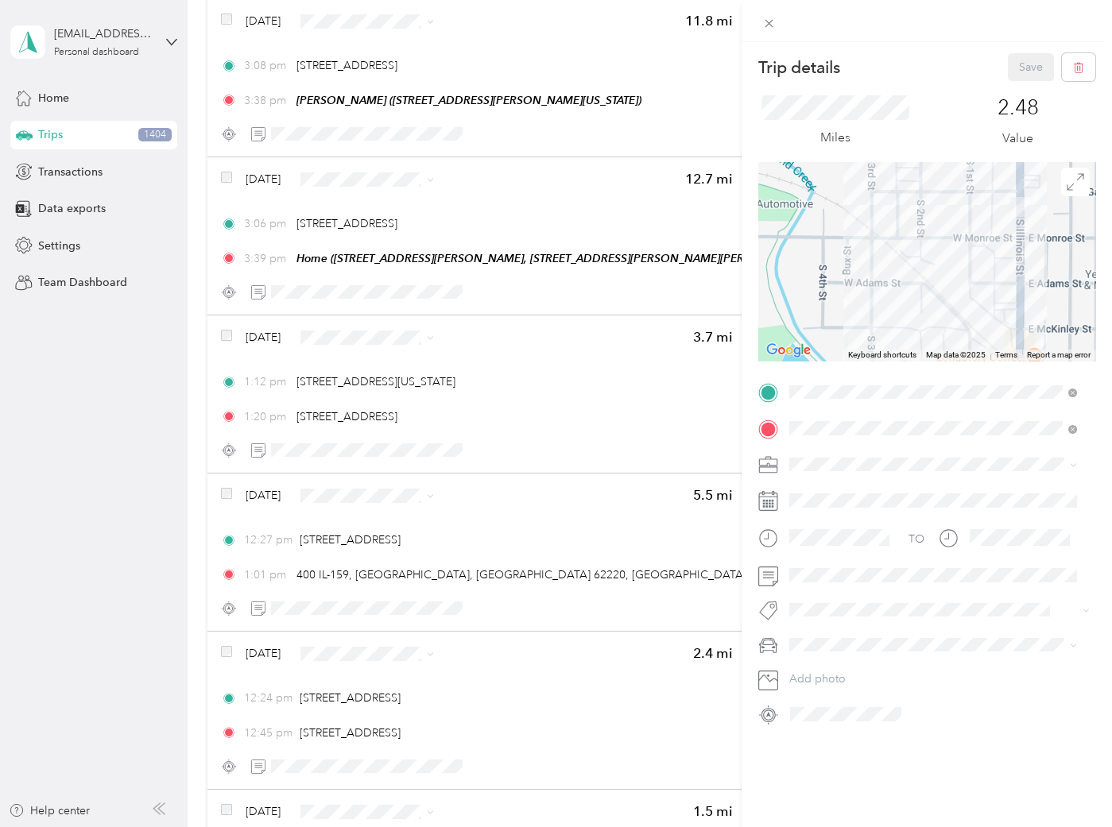
drag, startPoint x: 981, startPoint y: 227, endPoint x: 921, endPoint y: 260, distance: 67.9
click at [921, 260] on div at bounding box center [926, 261] width 337 height 199
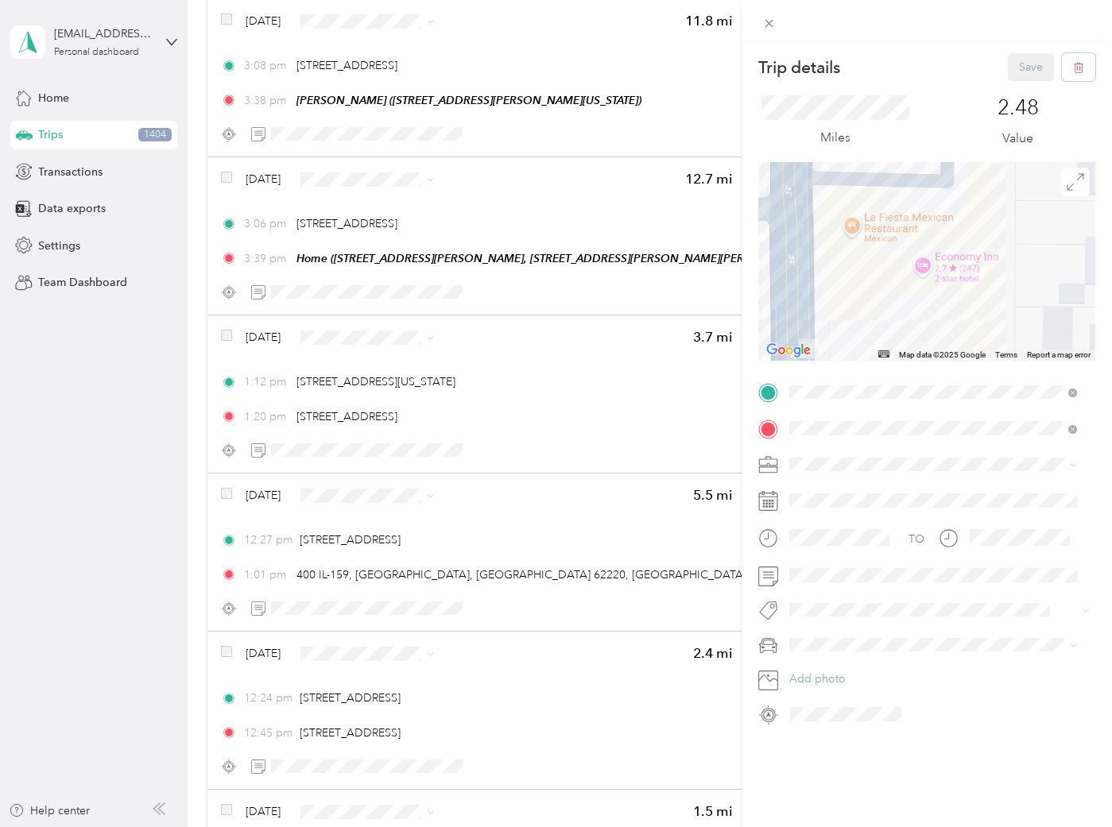
drag, startPoint x: 902, startPoint y: 242, endPoint x: 919, endPoint y: 365, distance: 124.3
click at [919, 365] on div "Trip details Save This trip cannot be edited because it is either under review,…" at bounding box center [926, 390] width 337 height 674
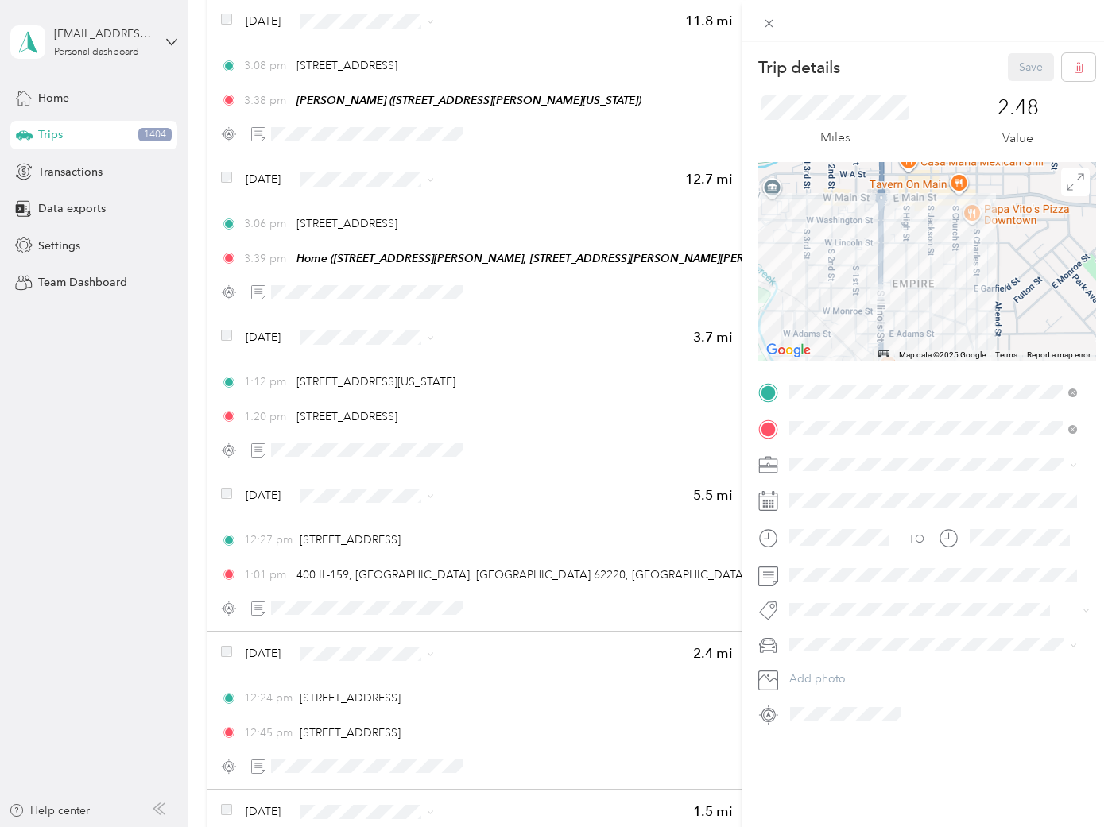
drag, startPoint x: 835, startPoint y: 254, endPoint x: 1029, endPoint y: 242, distance: 193.5
click at [1029, 242] on div at bounding box center [926, 261] width 337 height 199
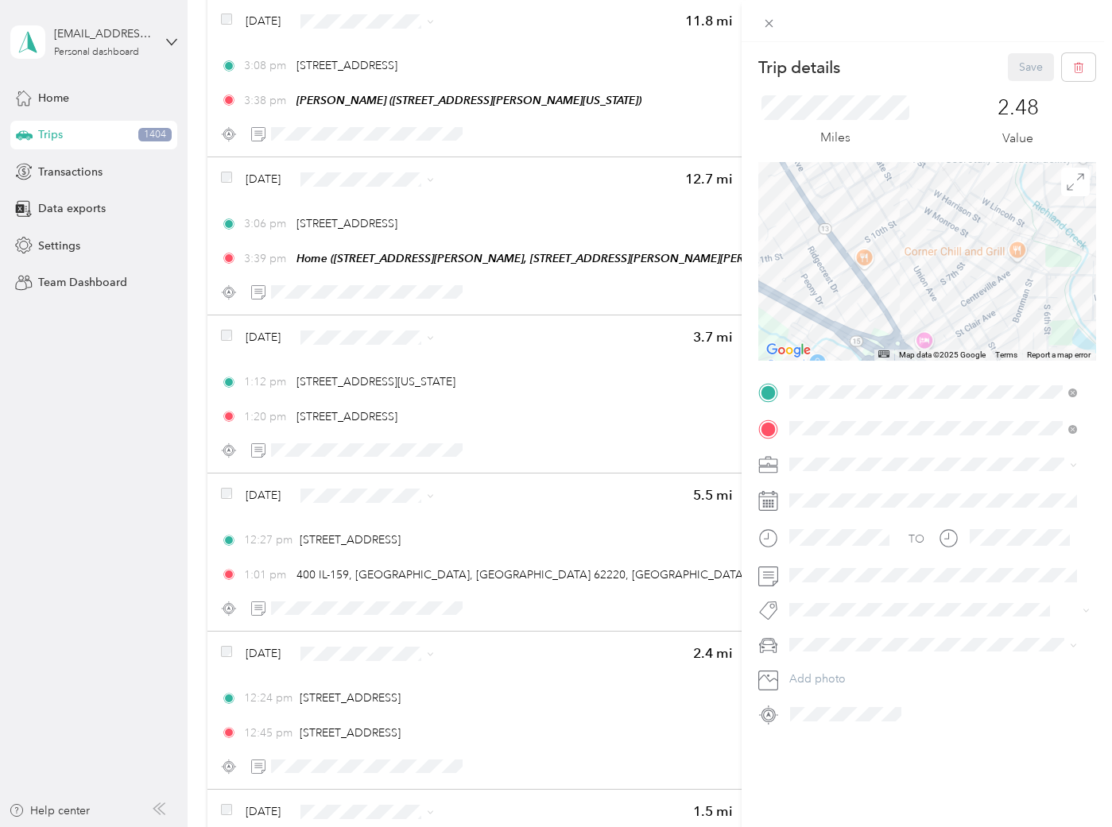
drag, startPoint x: 909, startPoint y: 212, endPoint x: 1026, endPoint y: 354, distance: 184.0
click at [1025, 354] on div "Map Data Map data ©2025 Google Map data ©2025 Google 200 m Click to toggle betw…" at bounding box center [926, 261] width 337 height 199
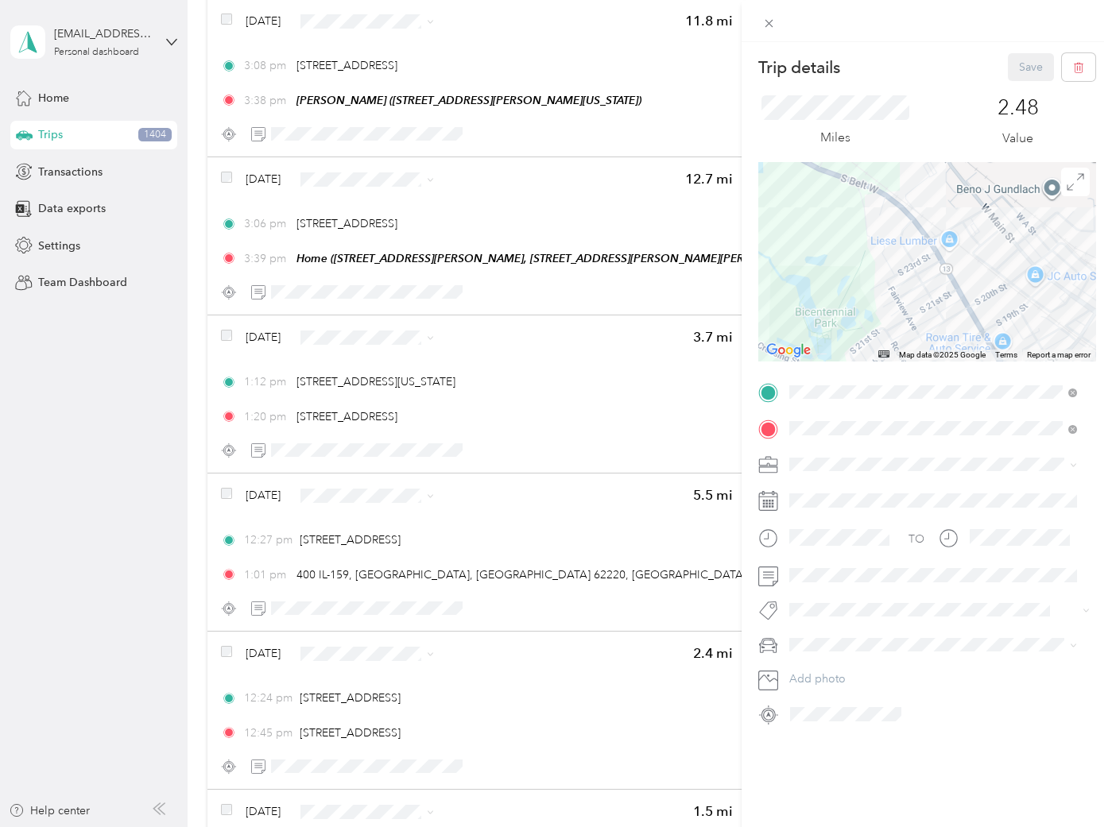
drag, startPoint x: 893, startPoint y: 233, endPoint x: 1120, endPoint y: 316, distance: 242.2
click at [1081, 309] on div at bounding box center [926, 261] width 337 height 199
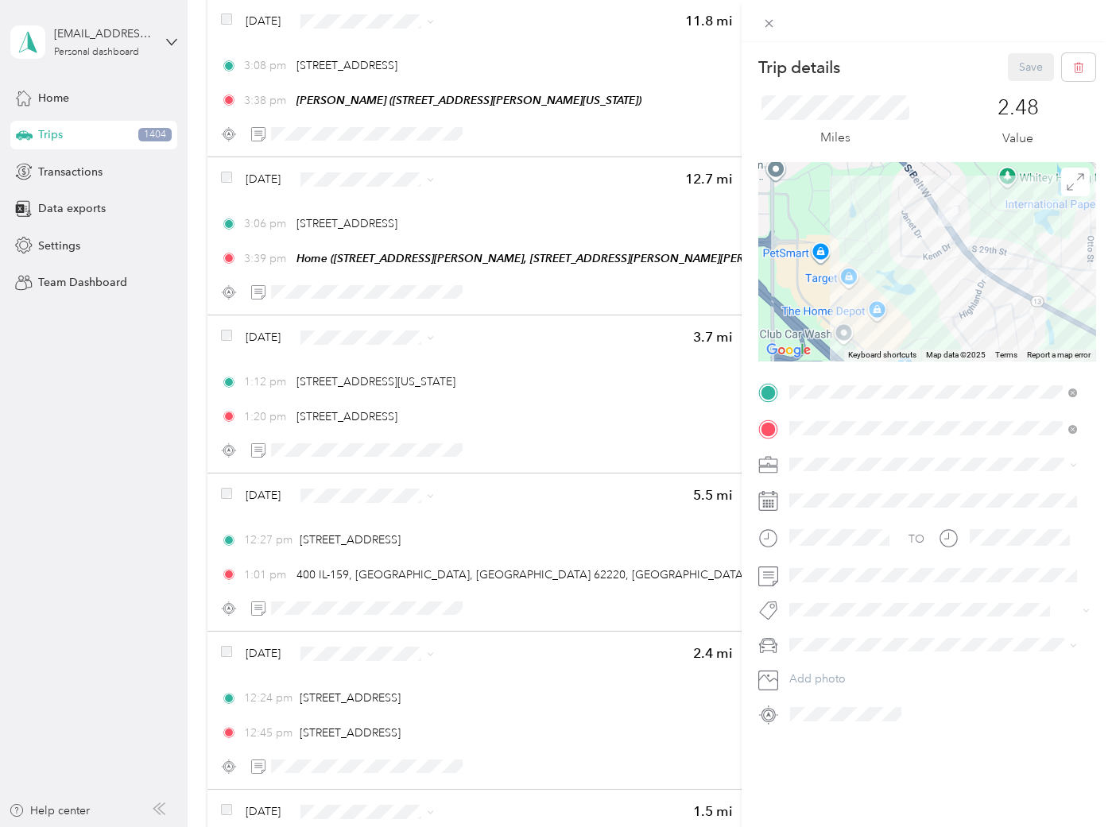
drag, startPoint x: 1013, startPoint y: 250, endPoint x: 734, endPoint y: 217, distance: 280.9
click at [734, 217] on div "Trip details Save This trip cannot be edited because it is either under review,…" at bounding box center [556, 413] width 1112 height 827
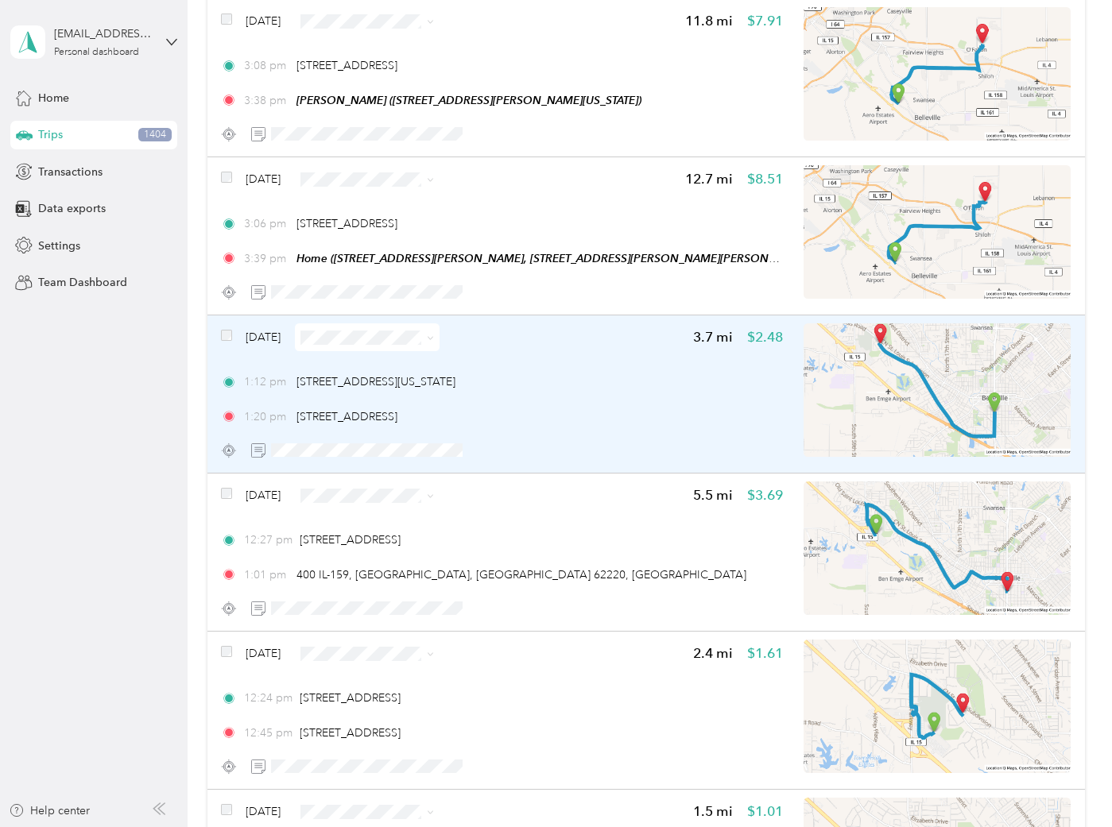
click at [656, 425] on div "Mar 8, 2024 3.7 mi $2.48 1:12 pm 401 S Illinois St, Belleville, IL 62220, USA 1…" at bounding box center [502, 394] width 562 height 141
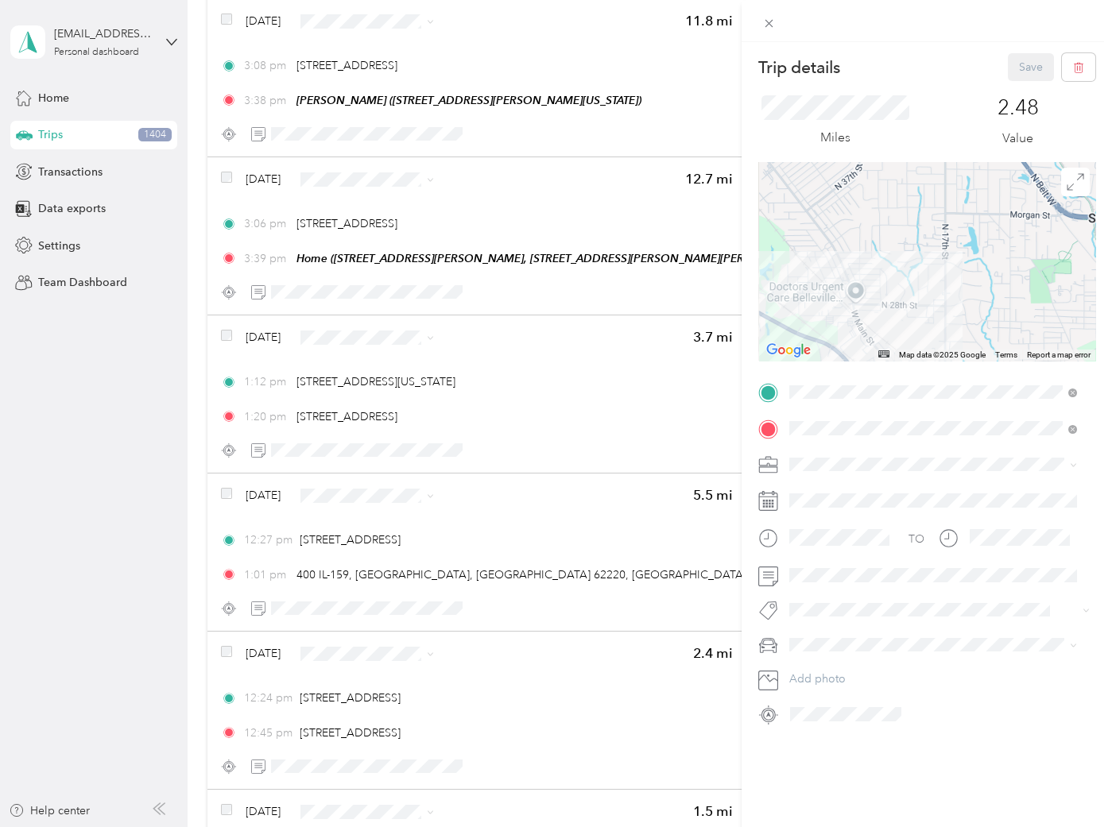
drag, startPoint x: 835, startPoint y: 241, endPoint x: 1000, endPoint y: 229, distance: 165.0
click at [1000, 229] on div at bounding box center [926, 261] width 337 height 199
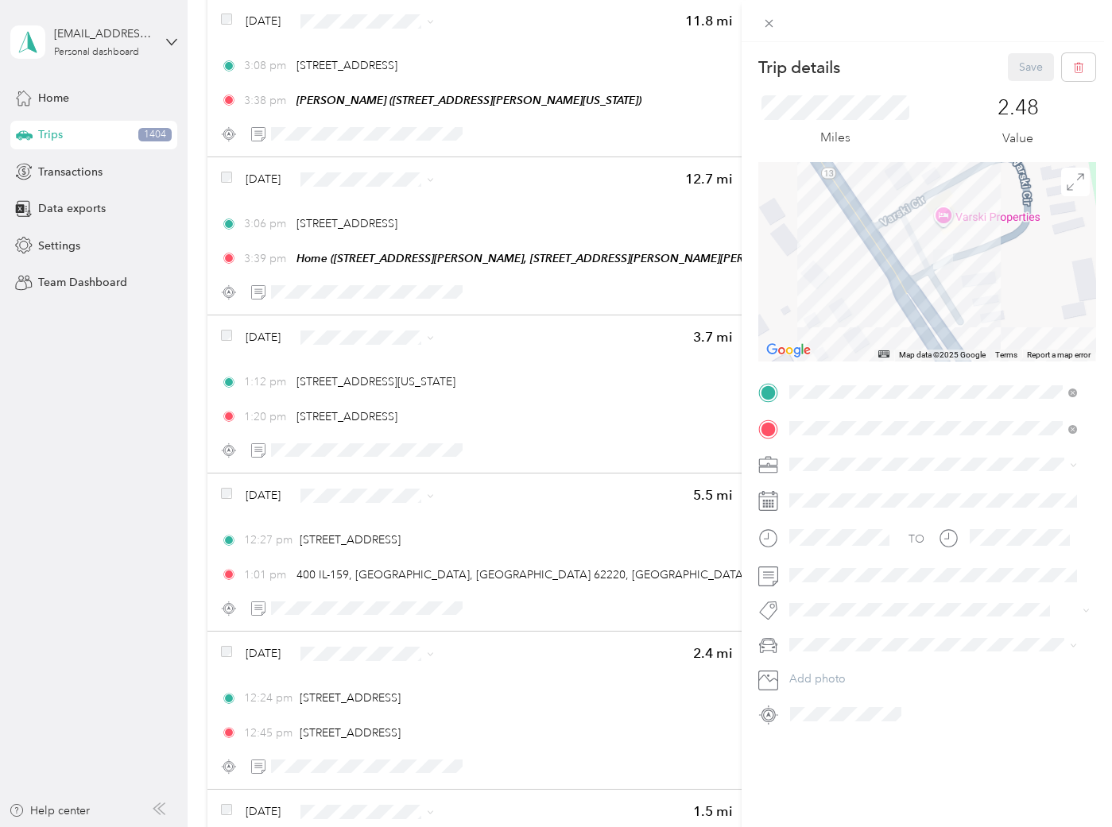
drag, startPoint x: 1002, startPoint y: 251, endPoint x: 929, endPoint y: 273, distance: 76.4
click at [929, 273] on div at bounding box center [926, 261] width 337 height 199
click at [842, 556] on ol "Work Personal JMF Rental ASH SBE PPP Real Estate Airbnb Other Charity Medical M…" at bounding box center [933, 583] width 299 height 223
click at [844, 521] on div "Personal" at bounding box center [933, 520] width 277 height 17
click at [821, 455] on span at bounding box center [940, 463] width 312 height 25
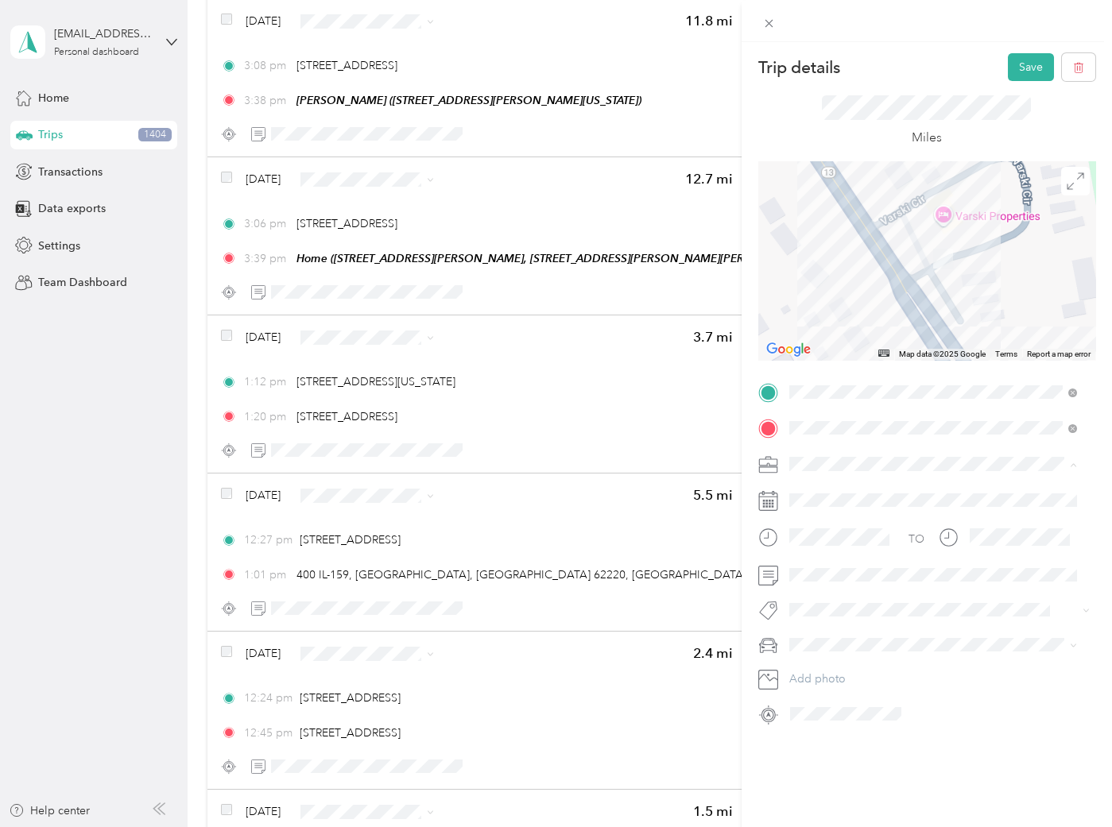
click at [839, 542] on span "JMF Rental" at bounding box center [822, 548] width 55 height 14
click at [831, 513] on span "[STREET_ADDRESS]" at bounding box center [850, 512] width 88 height 14
click at [1009, 66] on button "Save" at bounding box center [1031, 67] width 46 height 28
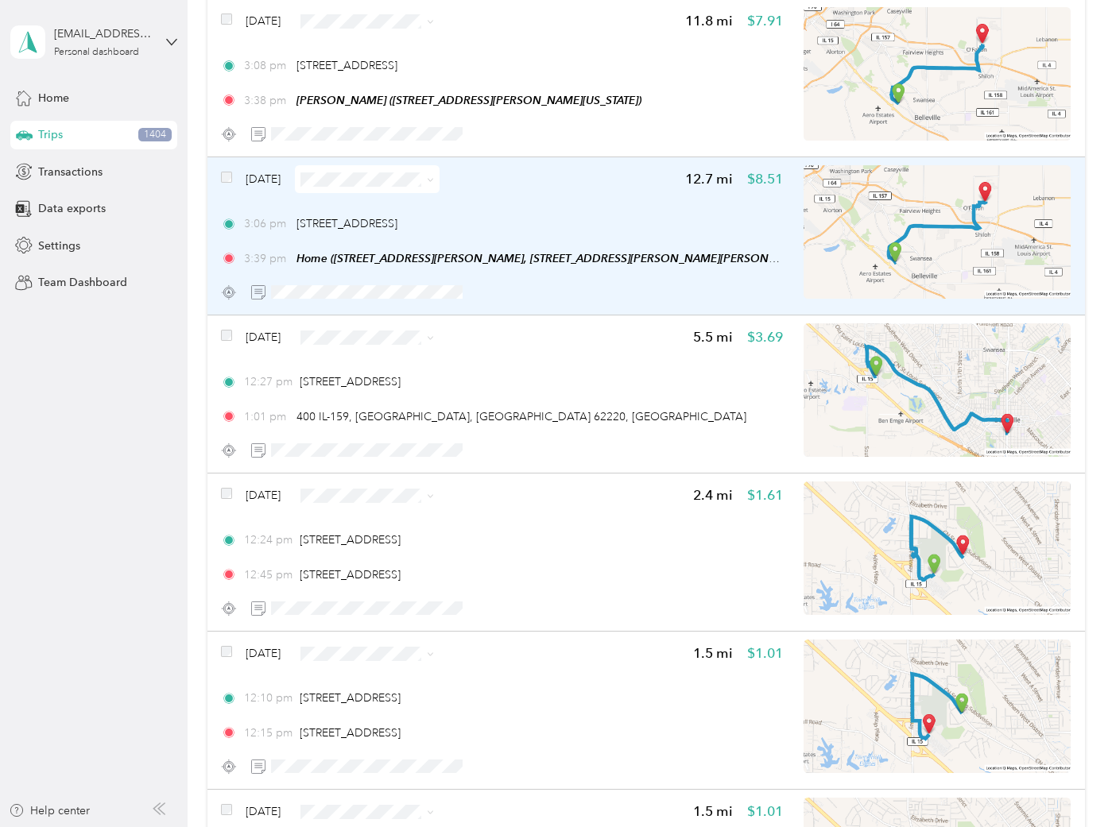
click at [593, 199] on div "Mar 8, 2024 12.7 mi $8.51 3:06 pm 2919 S Belt W, Belleville, IL 62226, USA 3:39…" at bounding box center [502, 235] width 562 height 141
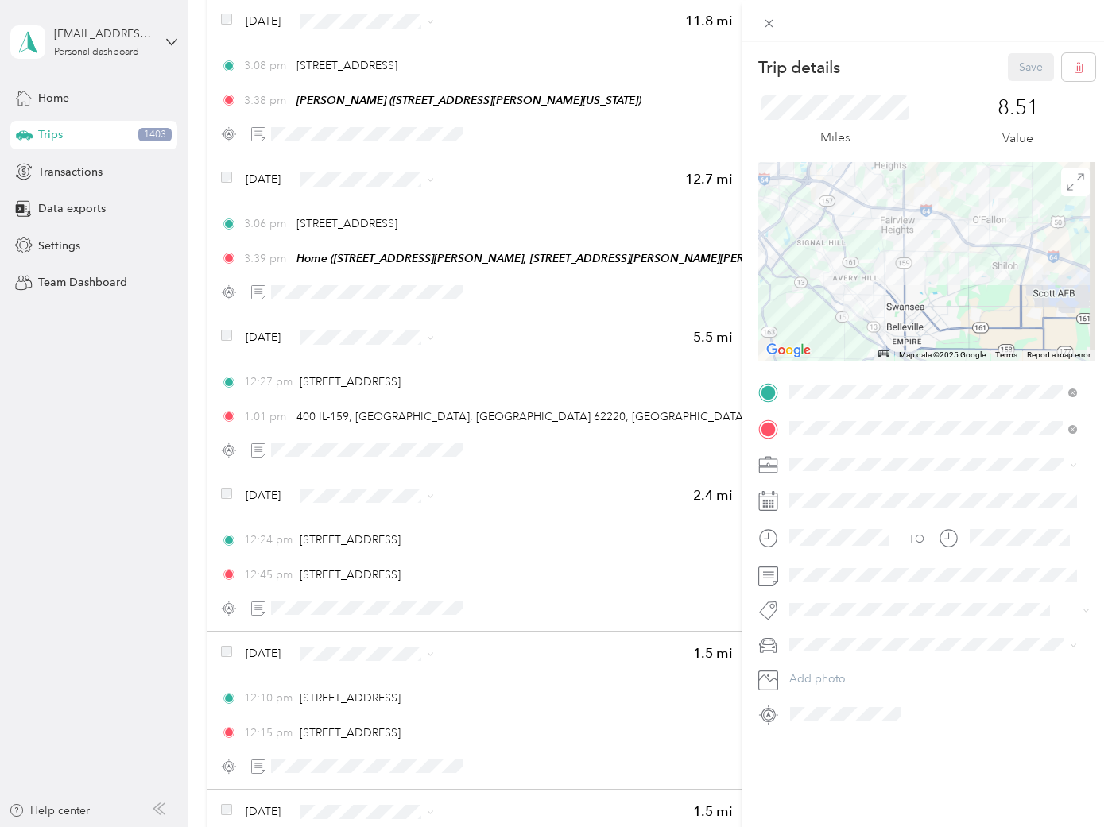
click at [843, 537] on li "JMF Rental" at bounding box center [933, 548] width 299 height 28
click at [814, 619] on span at bounding box center [940, 610] width 312 height 22
click at [835, 514] on button "[STREET_ADDRESS]" at bounding box center [850, 509] width 110 height 20
click at [1009, 76] on button "Save" at bounding box center [1031, 67] width 46 height 28
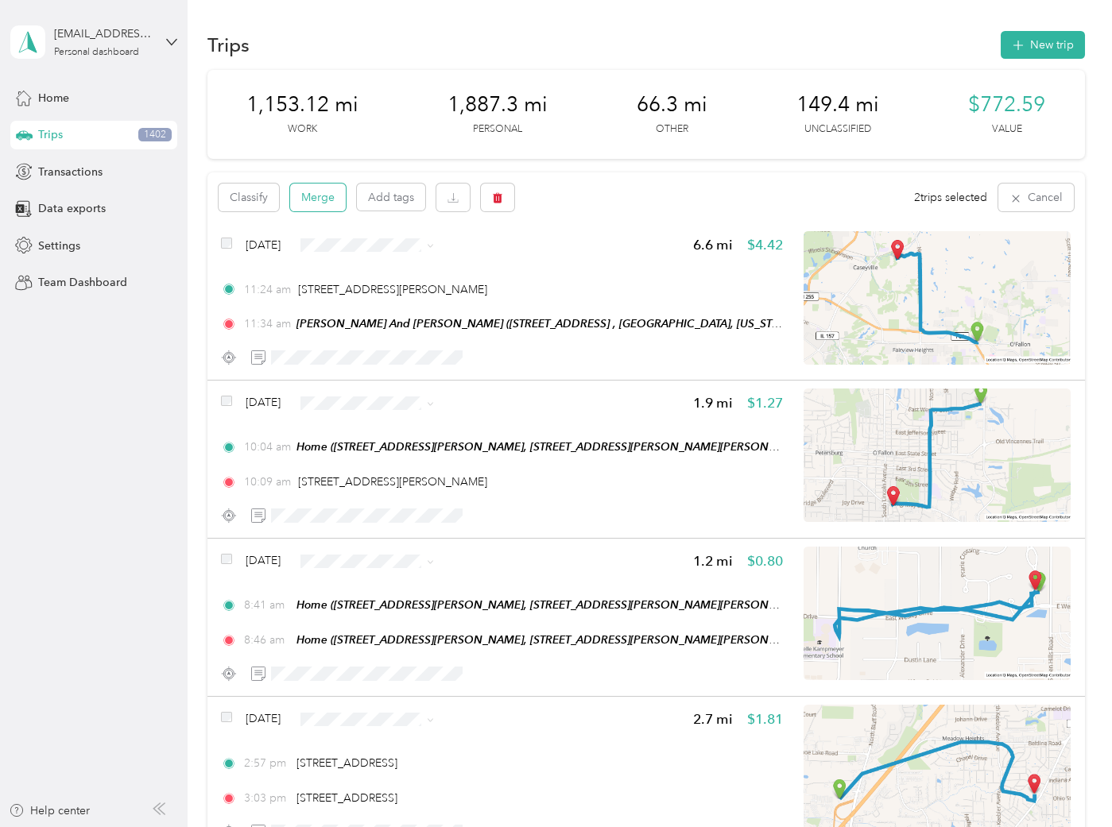
click at [304, 202] on button "Merge" at bounding box center [318, 198] width 56 height 28
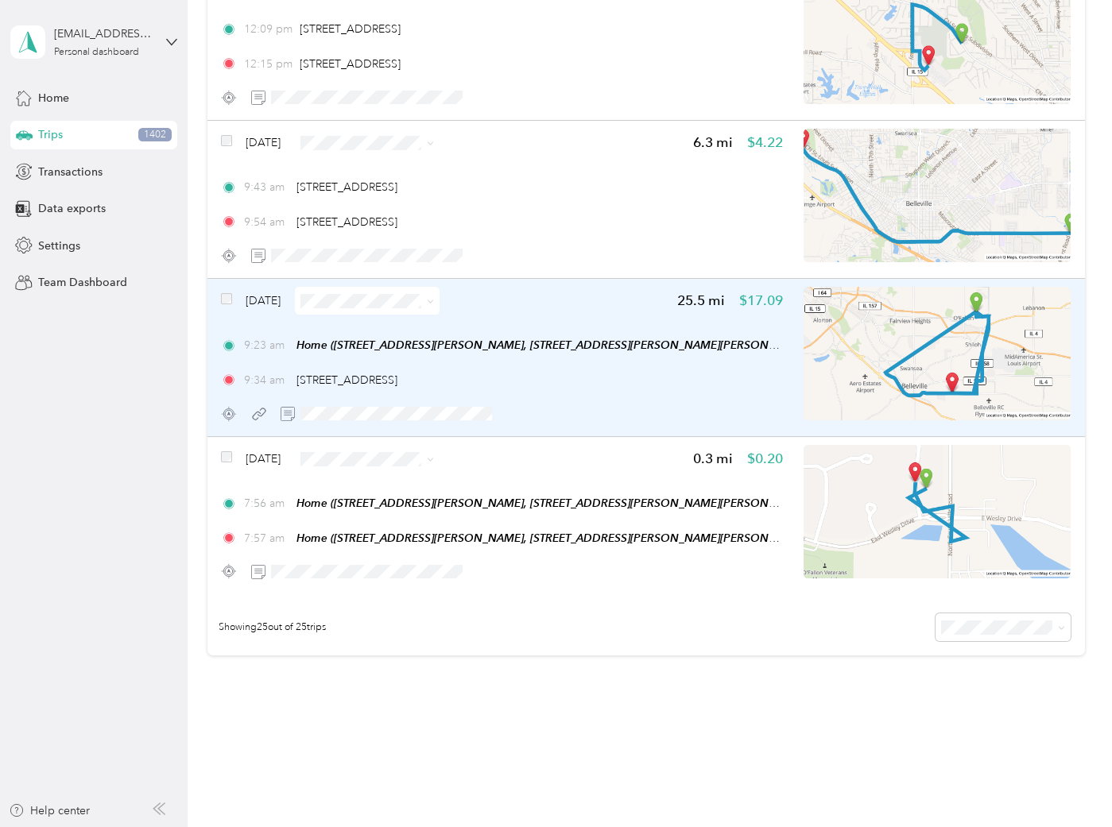
scroll to position [3619, 0]
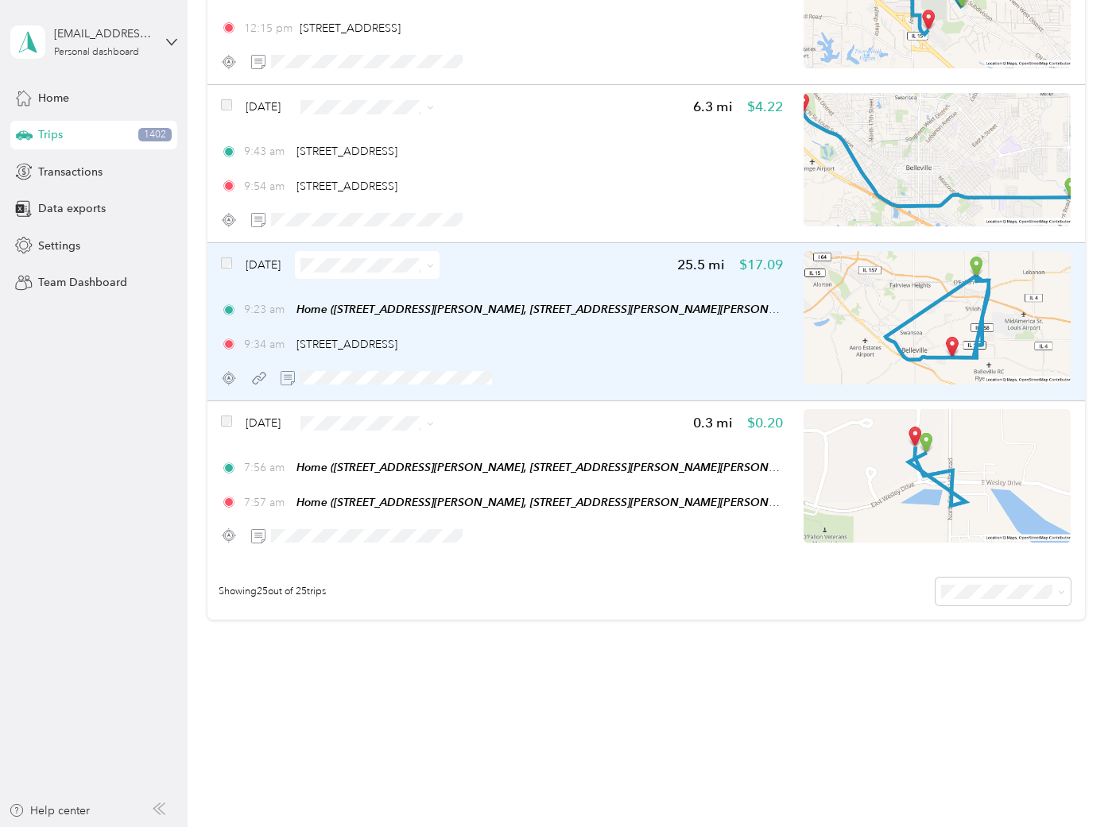
click at [571, 276] on div "Mar 8, 2024 25.5 mi $17.09 9:23 am Home (932 Saint Nicholas Drive, 932 Saint Ni…" at bounding box center [502, 321] width 562 height 141
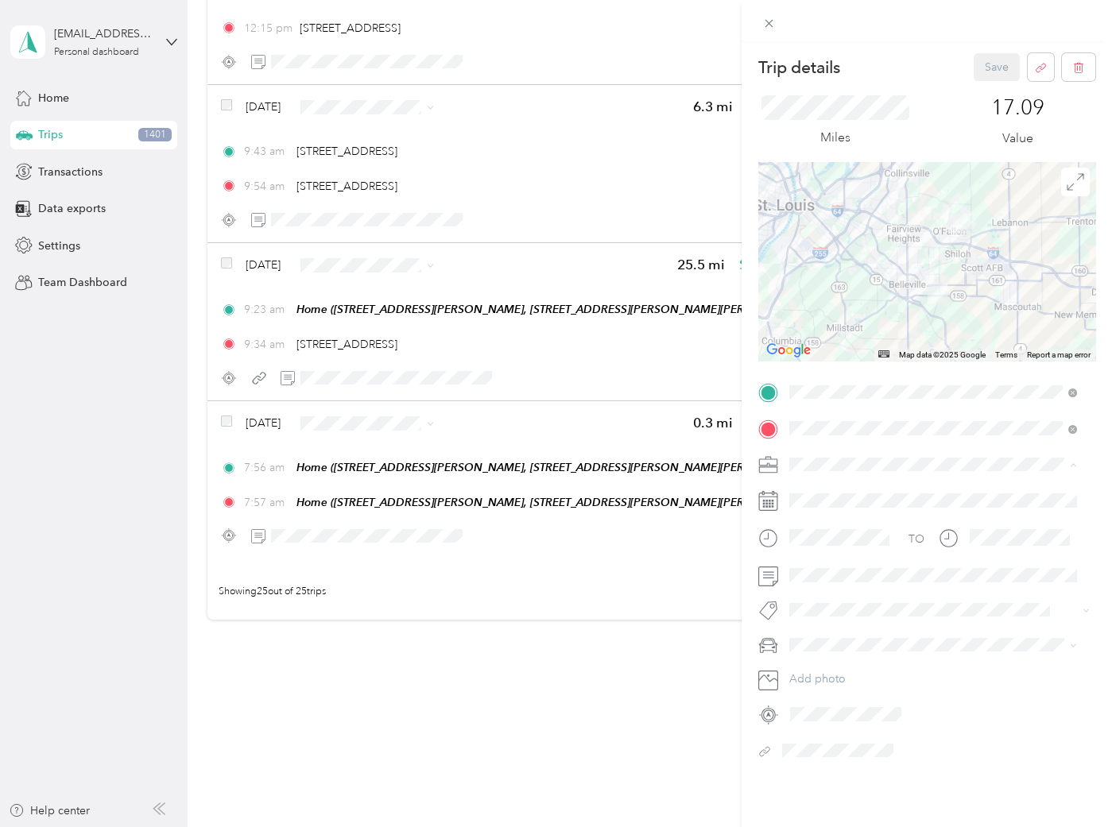
click at [820, 545] on span "JMF Rental" at bounding box center [822, 548] width 55 height 14
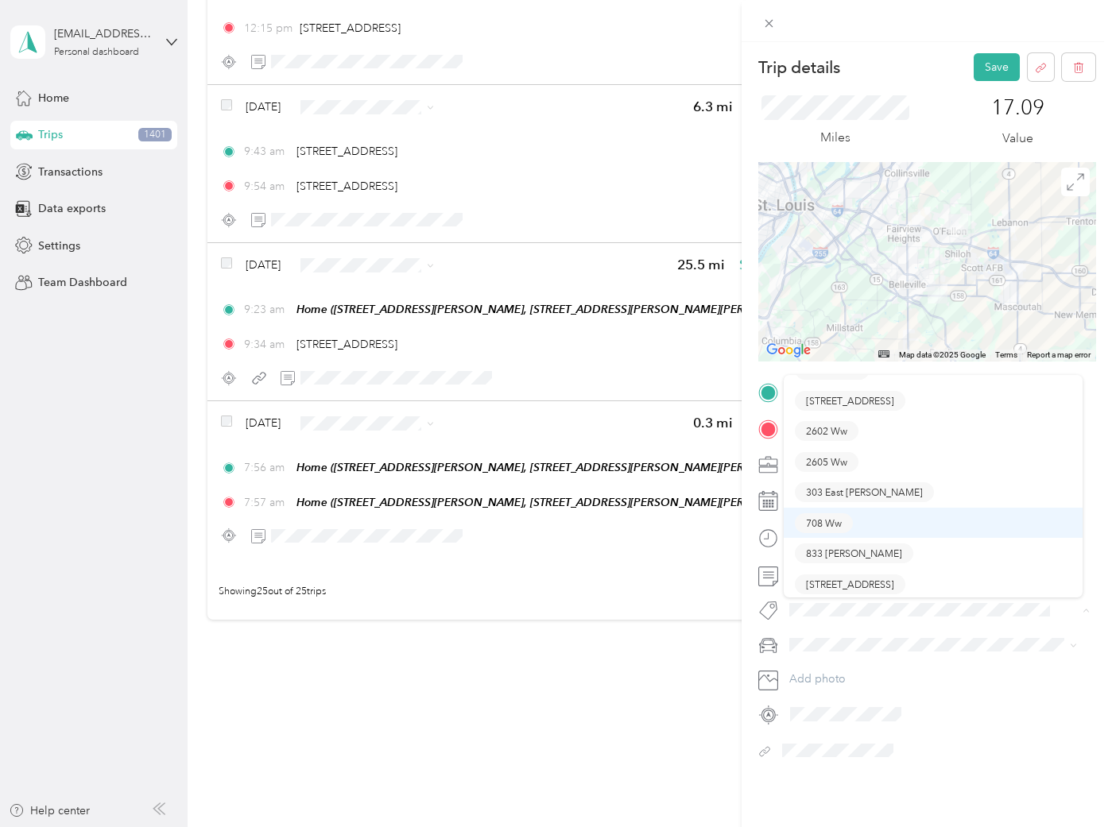
scroll to position [56, 0]
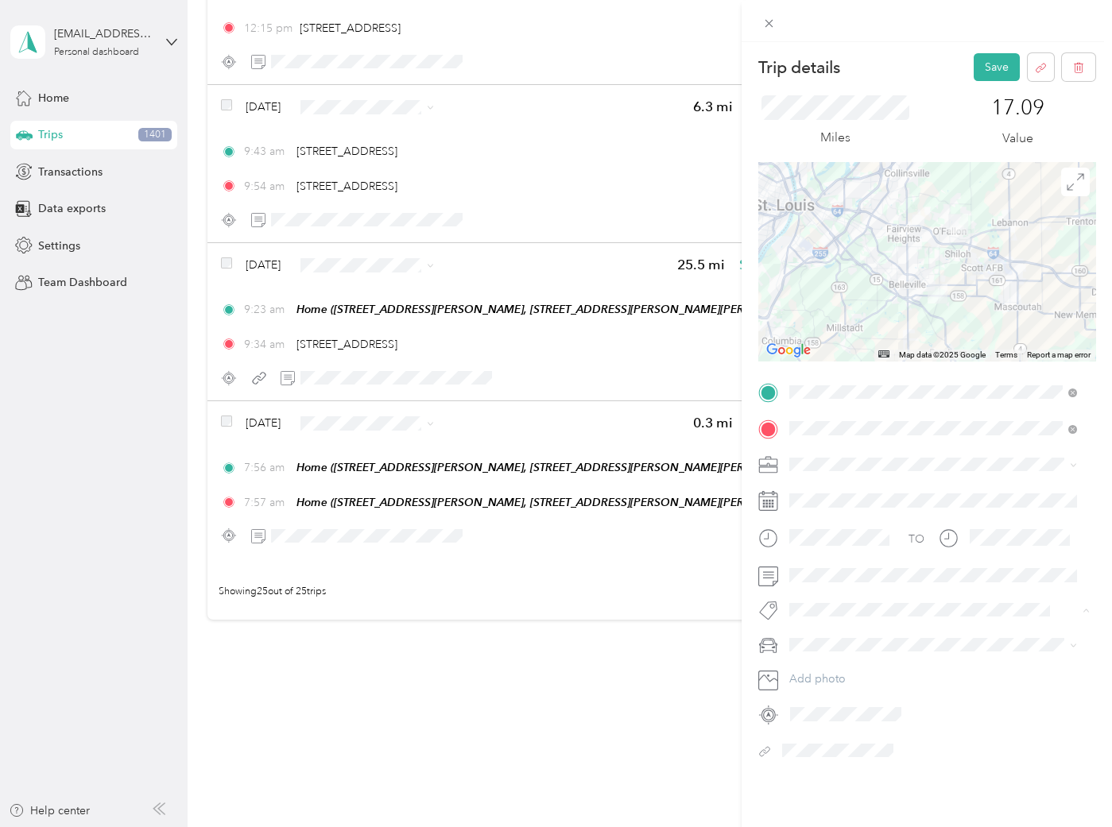
click at [835, 455] on span "[STREET_ADDRESS]" at bounding box center [850, 457] width 88 height 14
click at [983, 69] on button "Save" at bounding box center [997, 67] width 46 height 28
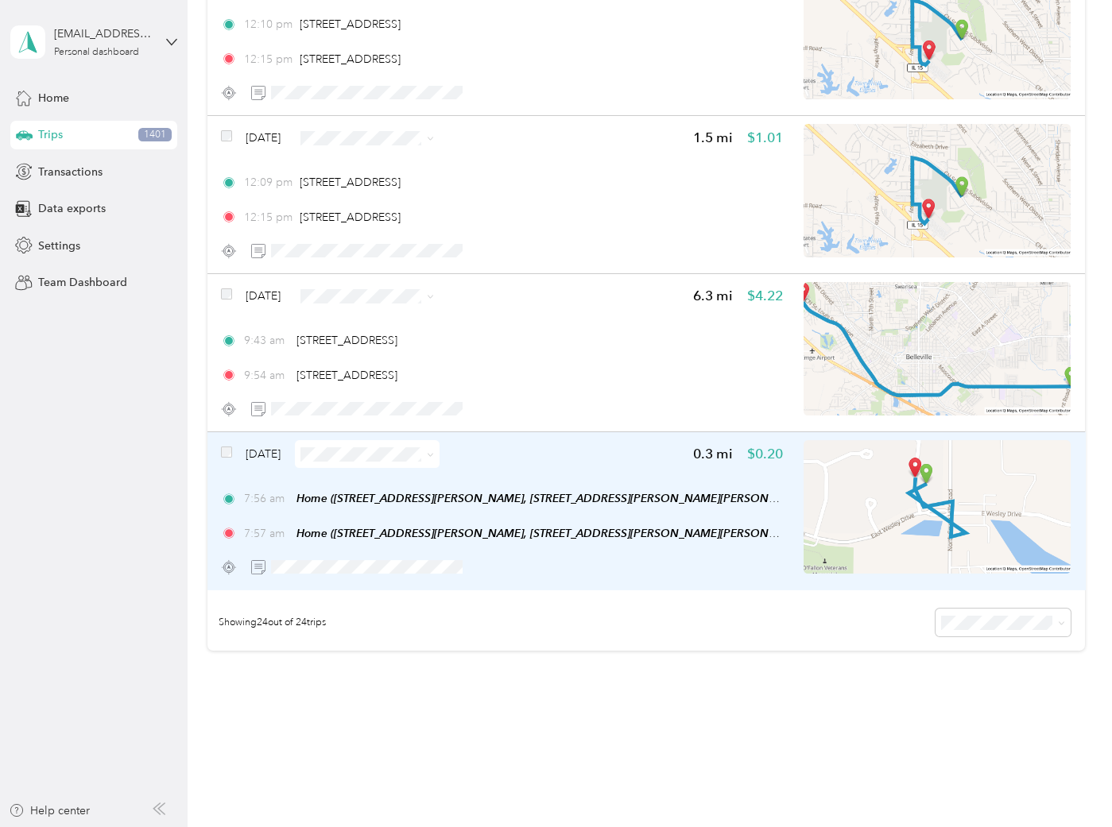
scroll to position [3373, 0]
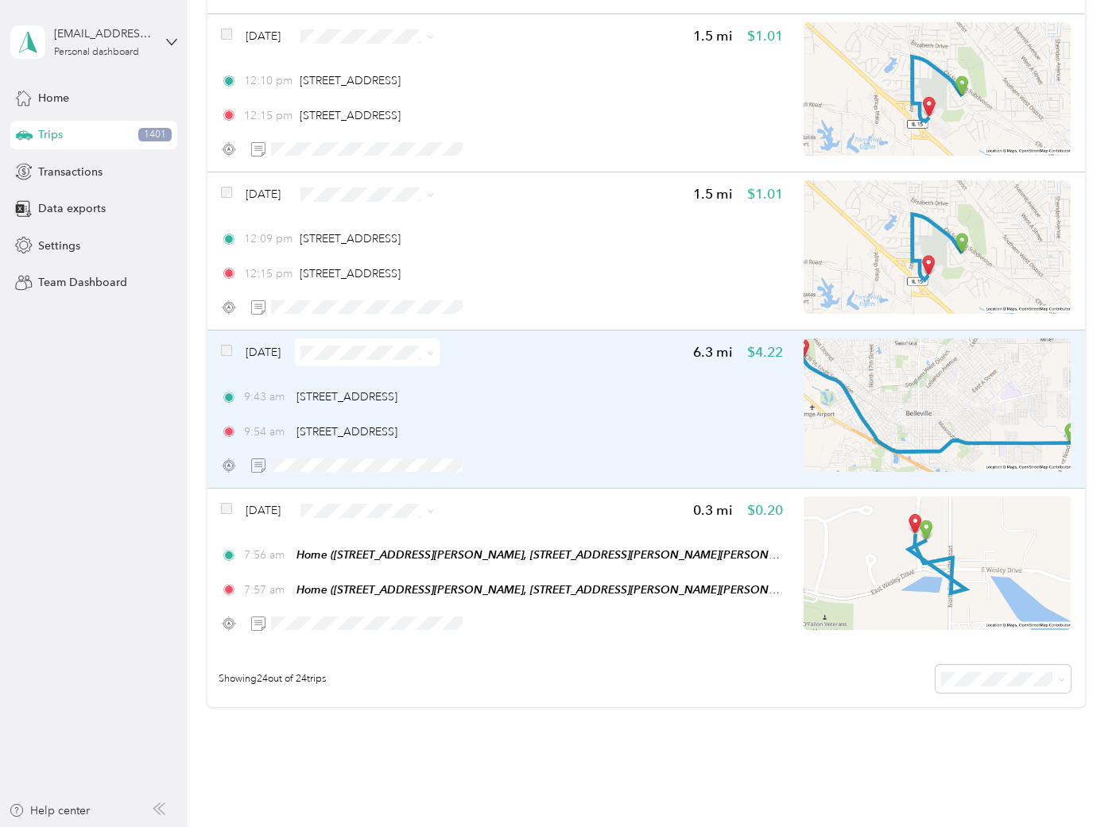
click at [601, 409] on div "9:43 am 300 S Green Mt Rd, Belleville, IL 62221, USA 9:54 am 10 Varski Cir, Bel…" at bounding box center [502, 415] width 562 height 52
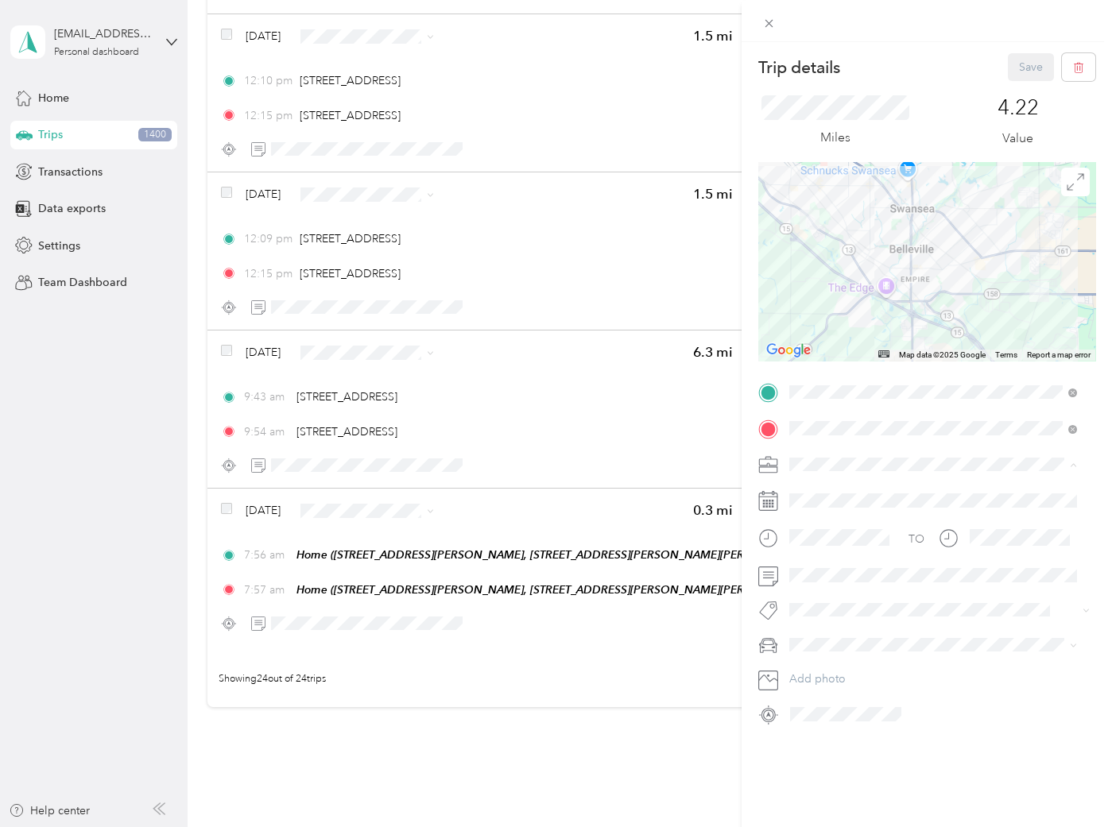
click at [843, 543] on span "JMF Rental" at bounding box center [822, 548] width 55 height 14
click at [829, 513] on button "[STREET_ADDRESS]" at bounding box center [850, 512] width 110 height 20
click at [1015, 65] on button "Save" at bounding box center [1031, 67] width 46 height 28
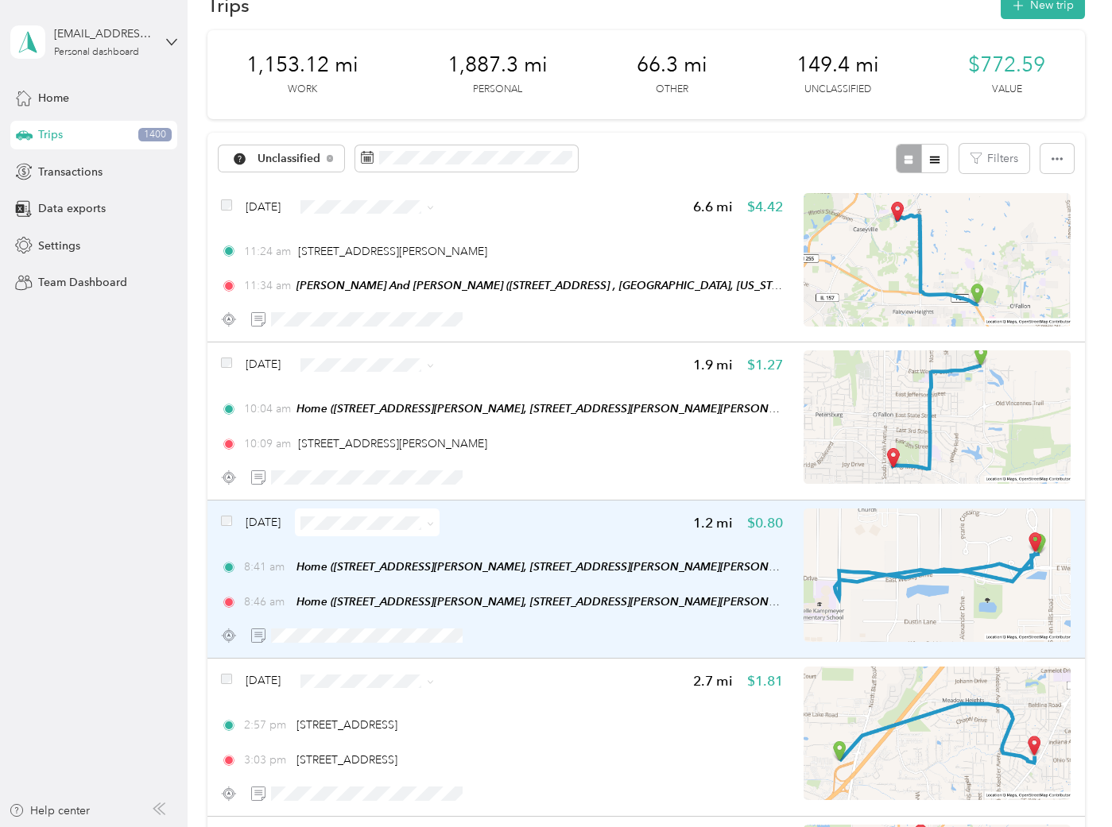
scroll to position [36, 0]
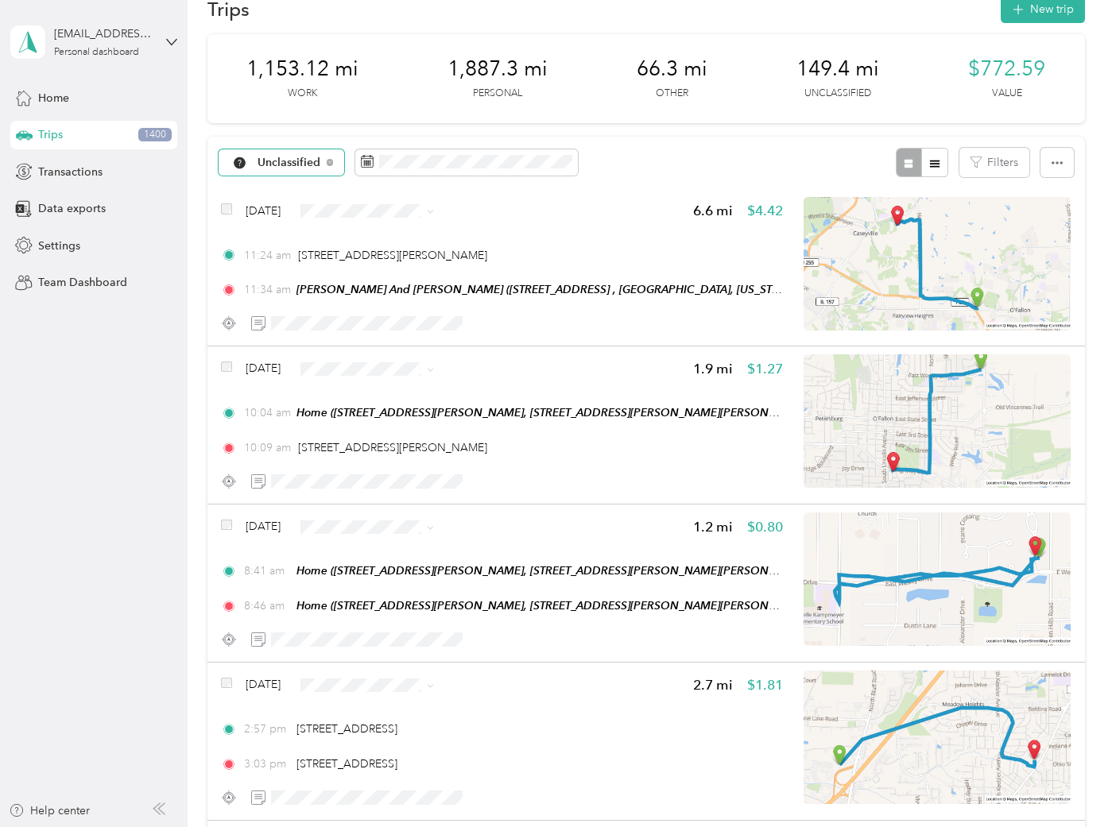
click at [272, 168] on span "Unclassified" at bounding box center [275, 163] width 91 height 13
click at [270, 238] on span "Work" at bounding box center [322, 246] width 129 height 17
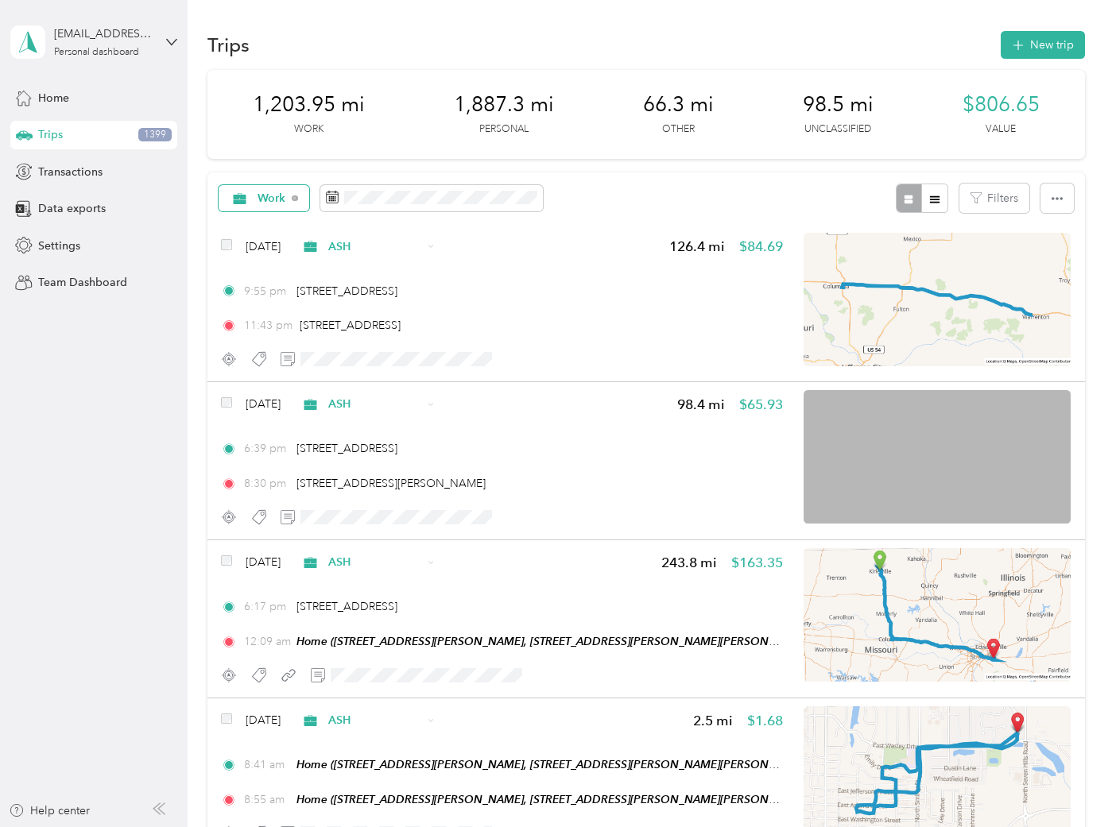
click at [276, 193] on span "Work" at bounding box center [272, 198] width 29 height 11
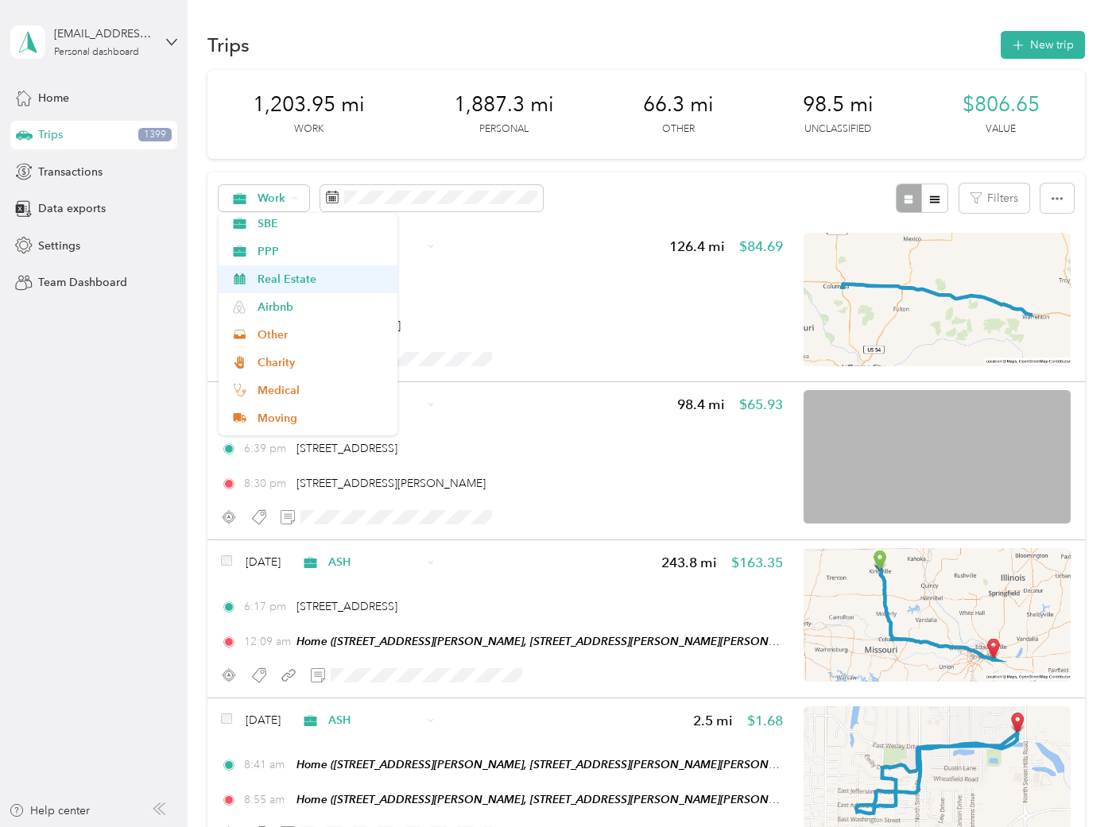
scroll to position [176, 0]
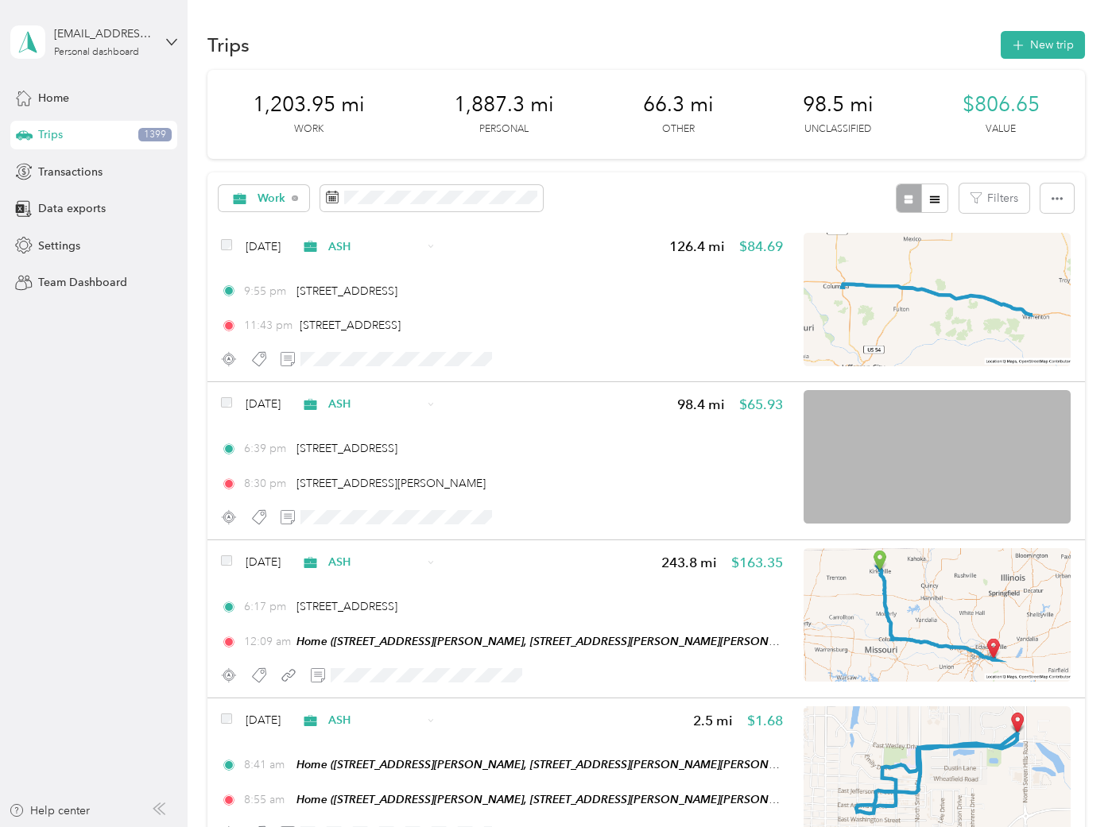
click at [311, 272] on span "Real Estate" at bounding box center [322, 268] width 129 height 17
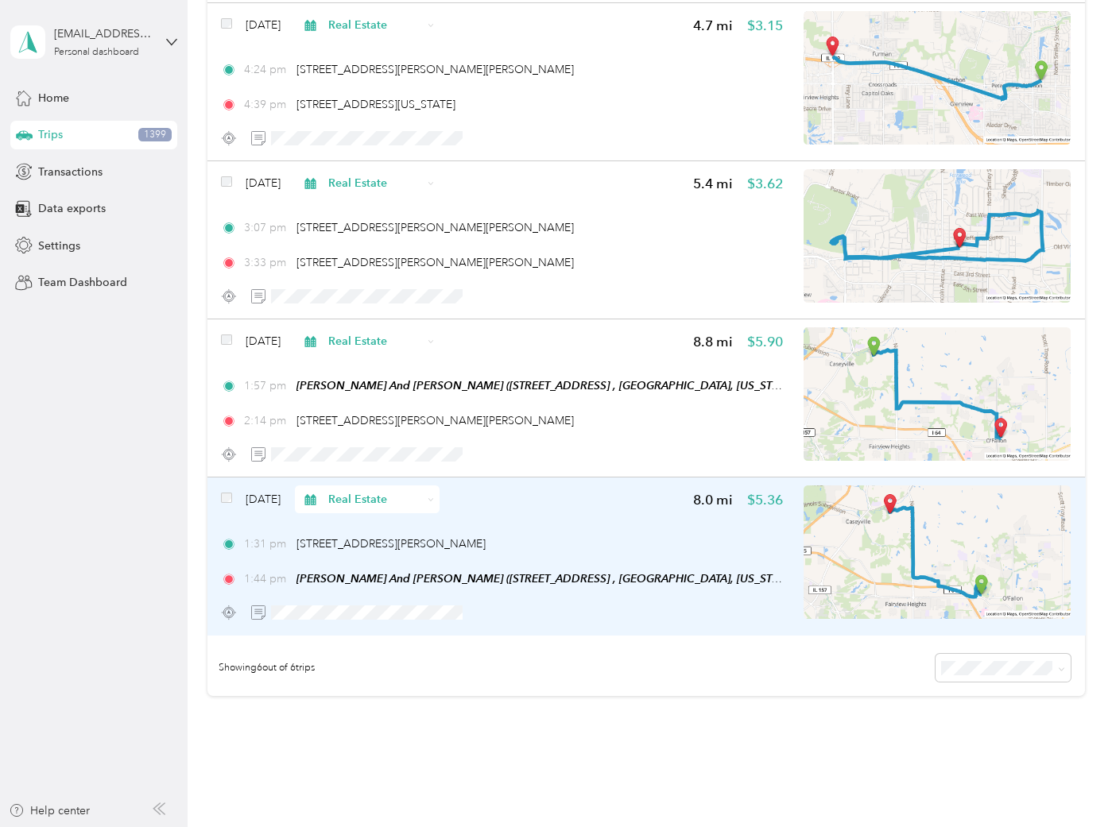
scroll to position [534, 0]
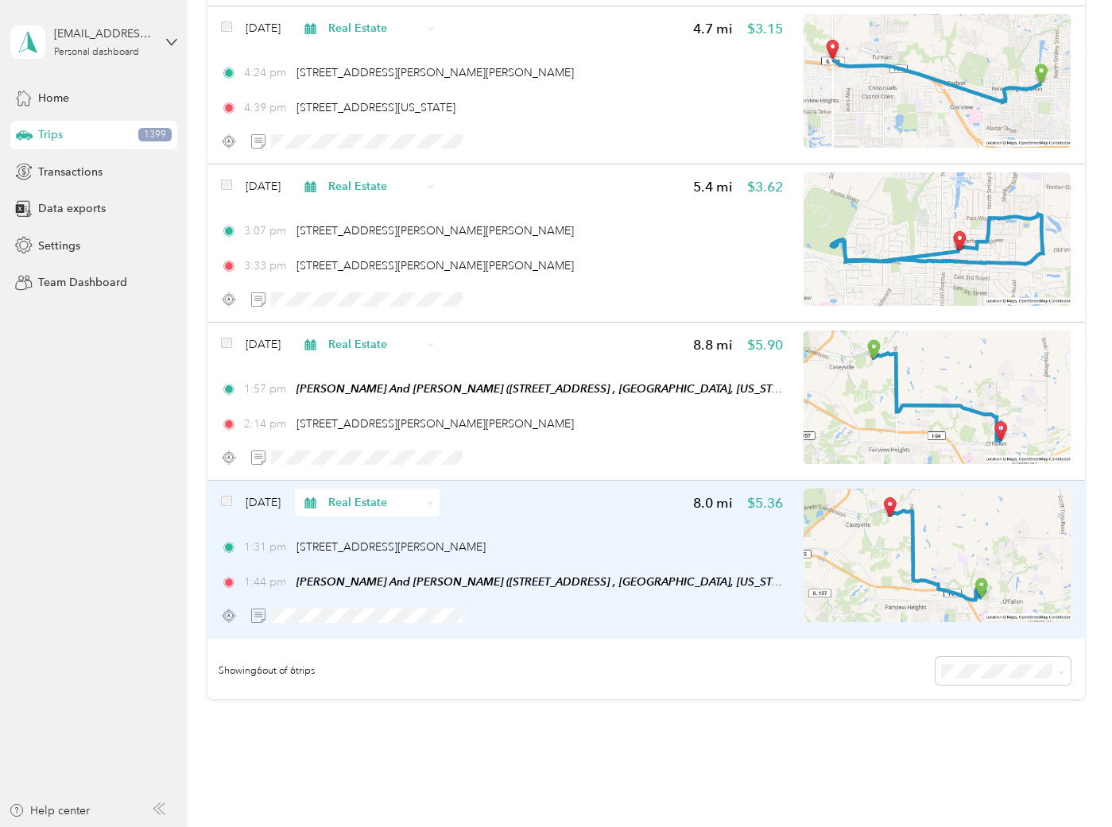
click at [577, 539] on div "1:31 pm 950 Talon Dr, O'Fallon, IL 62269, USA" at bounding box center [502, 547] width 562 height 17
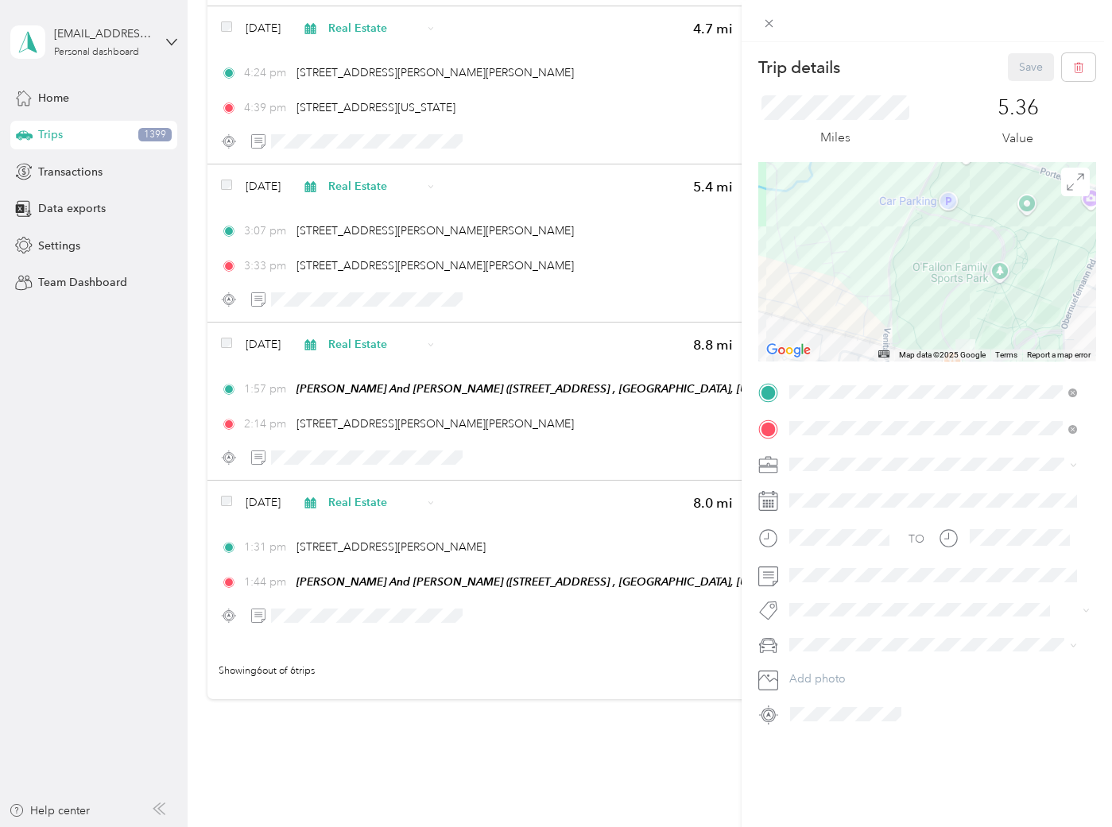
click at [577, 651] on div "Trip details Save This trip cannot be edited because it is either under review,…" at bounding box center [556, 413] width 1112 height 827
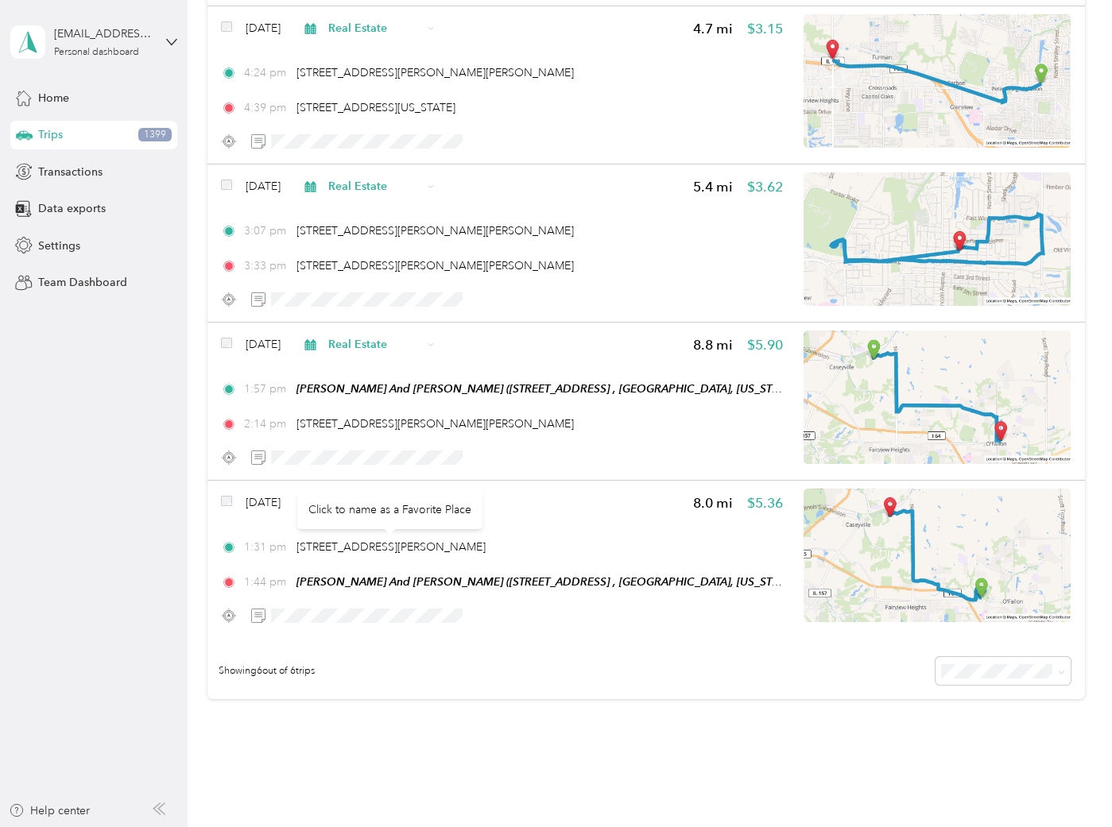
click at [366, 499] on div "Click to name as a Favorite Place" at bounding box center [389, 509] width 185 height 39
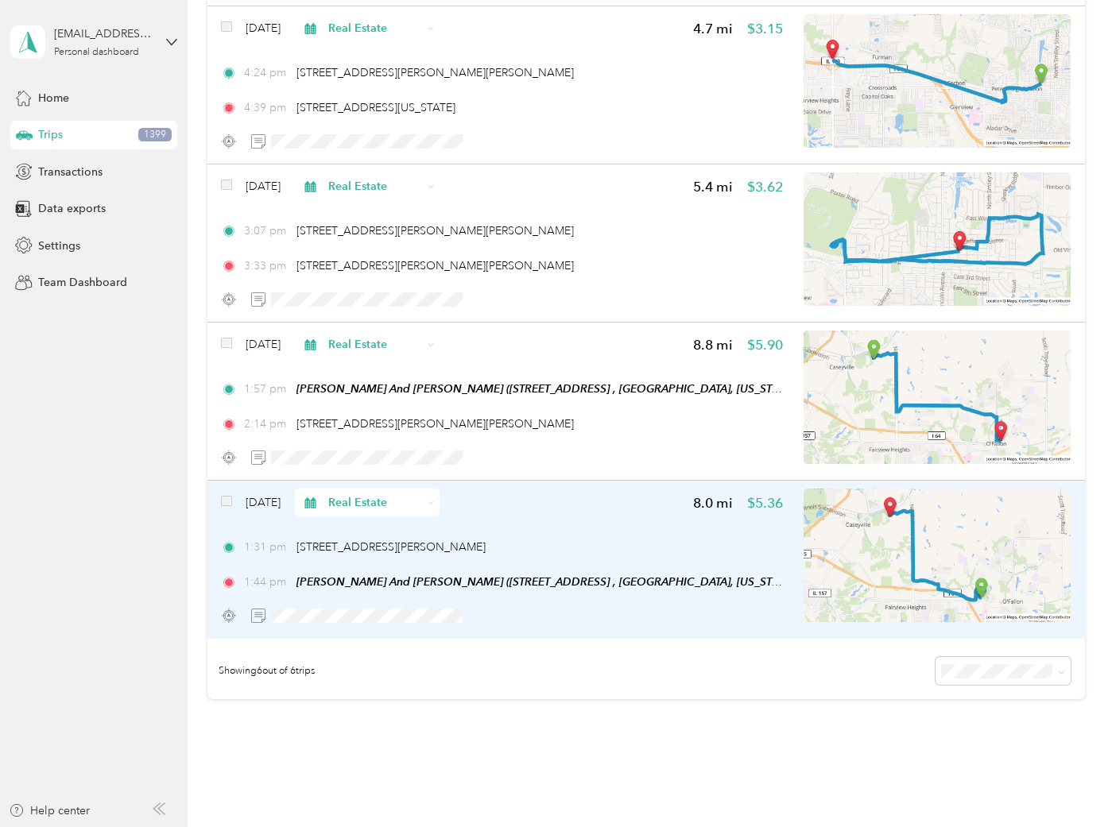
click at [421, 502] on span "Real Estate" at bounding box center [374, 502] width 93 height 17
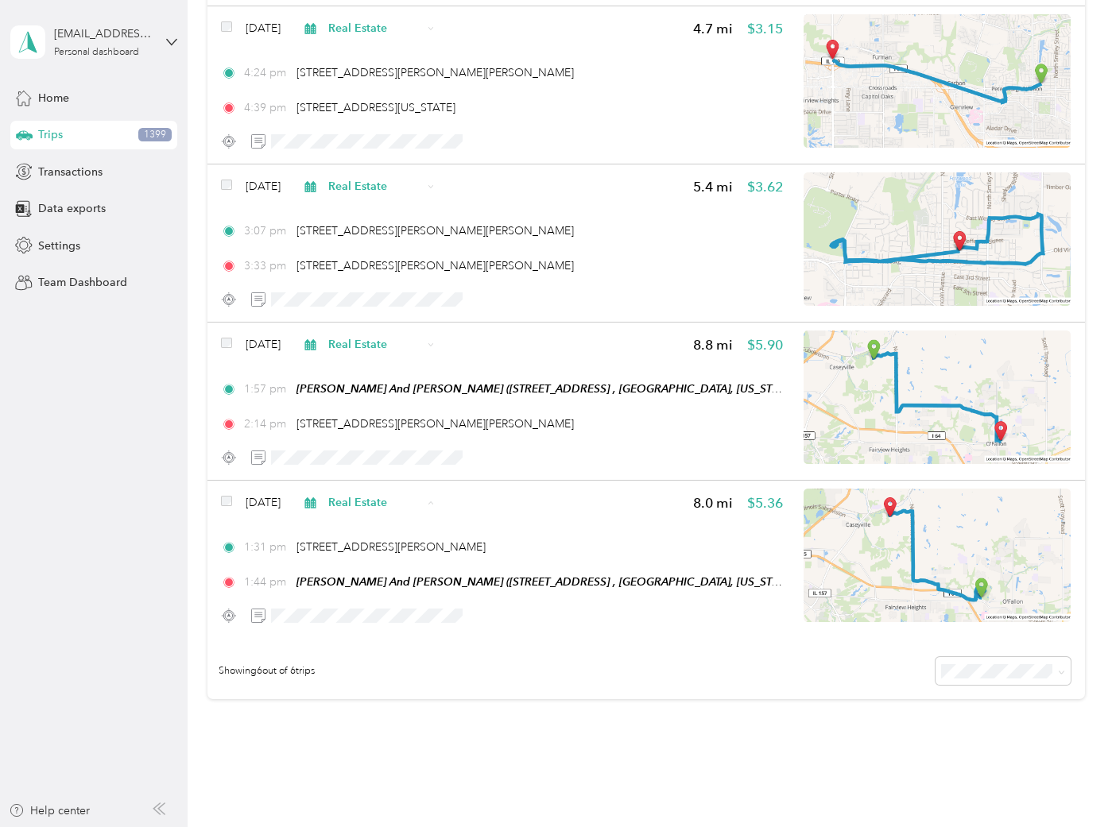
click at [399, 552] on span "Personal" at bounding box center [423, 556] width 129 height 17
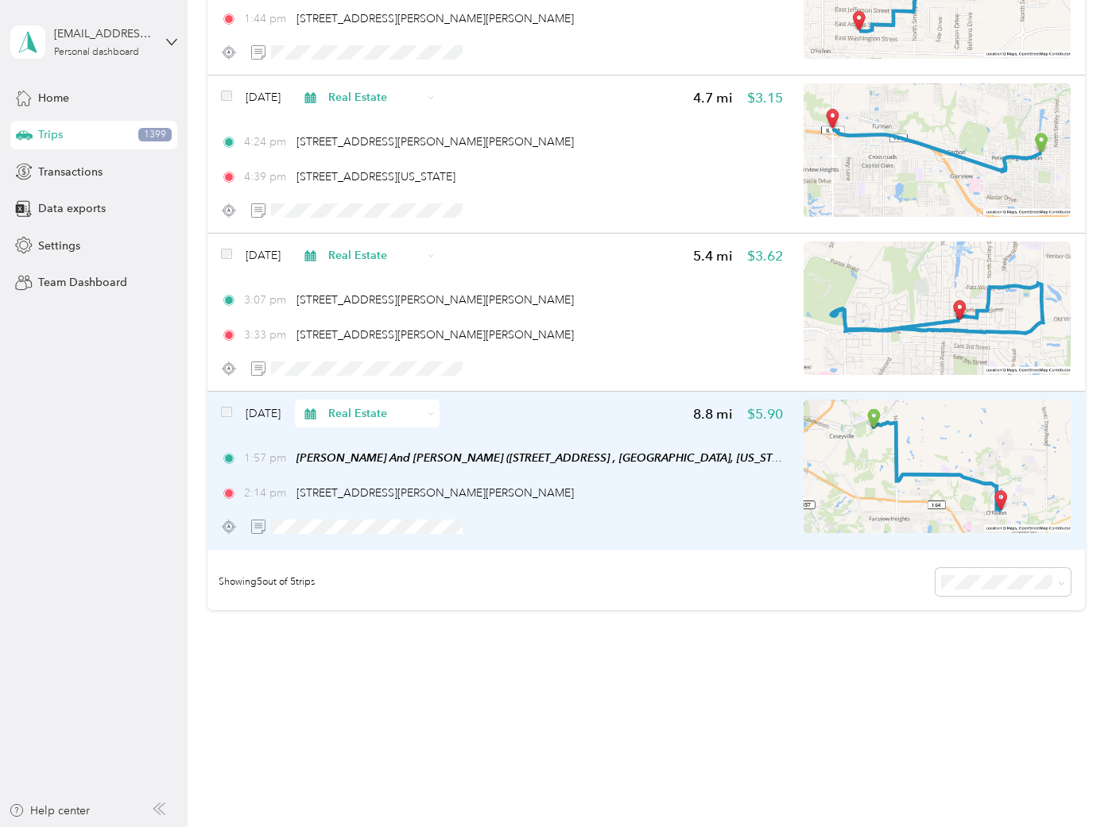
click at [849, 477] on img at bounding box center [937, 467] width 267 height 134
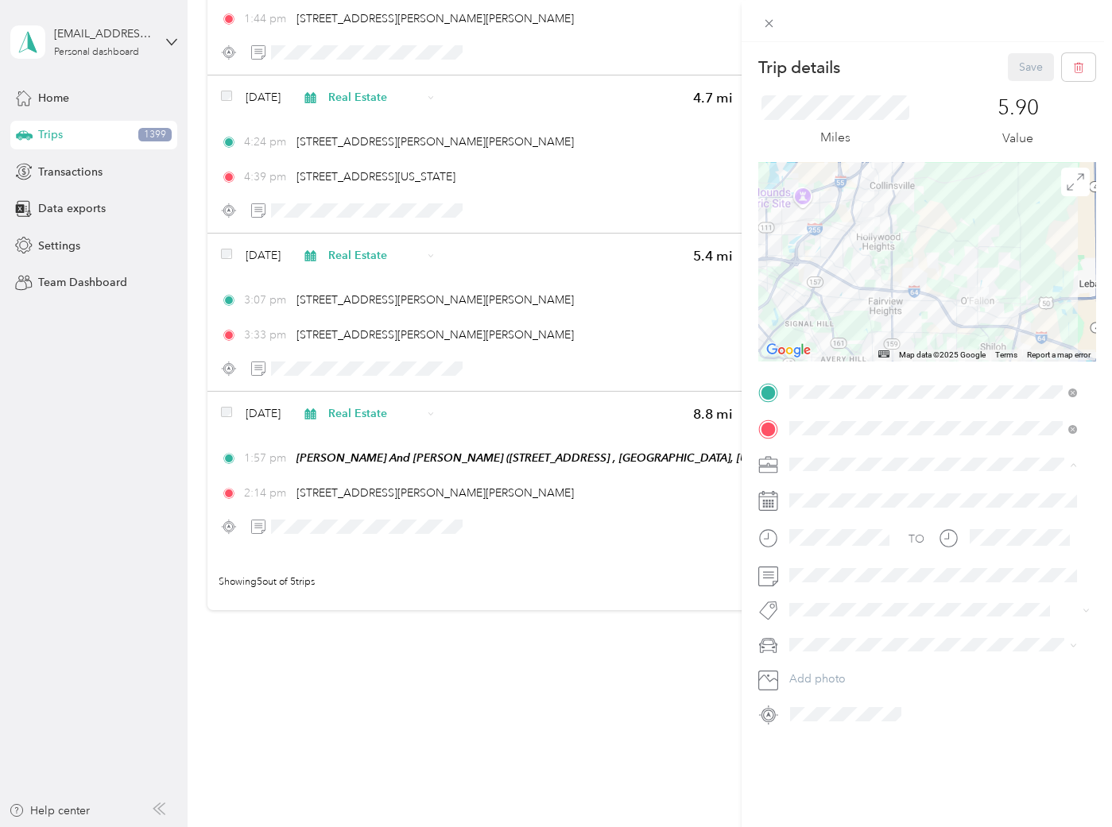
click at [826, 565] on li "ASH" at bounding box center [933, 576] width 299 height 28
click at [1025, 60] on button "Save" at bounding box center [1031, 67] width 46 height 28
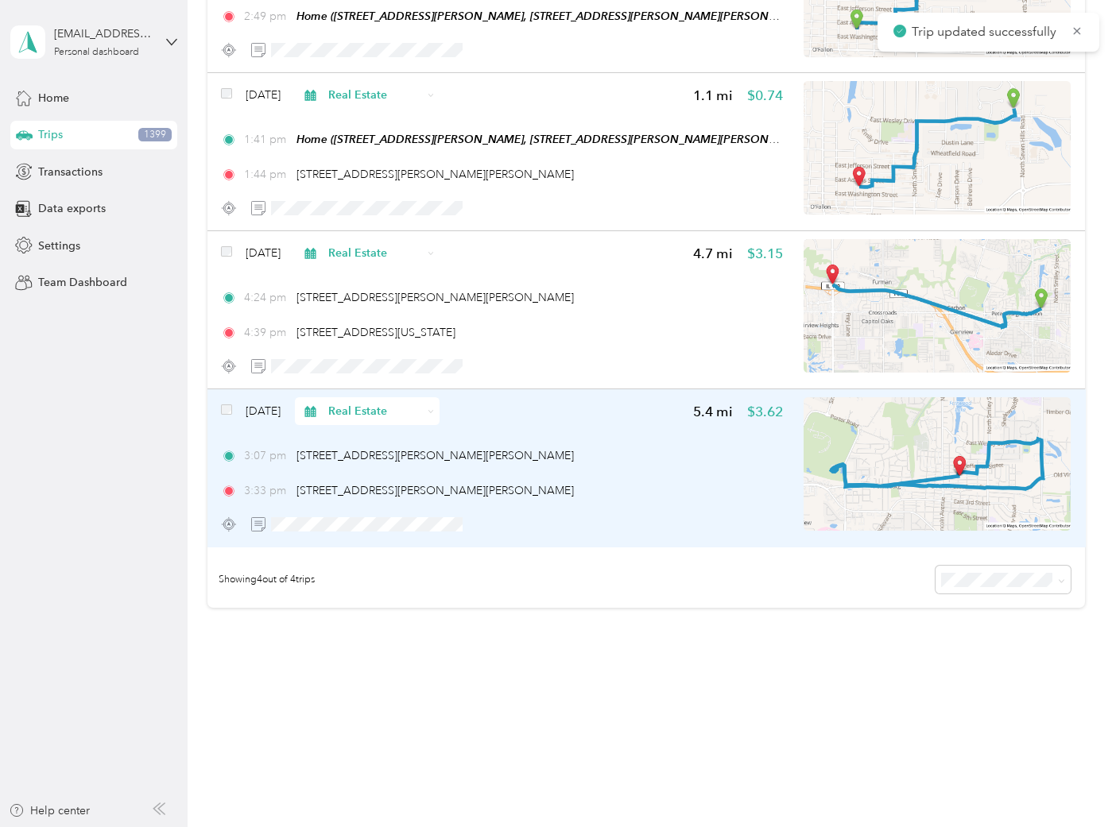
scroll to position [307, 0]
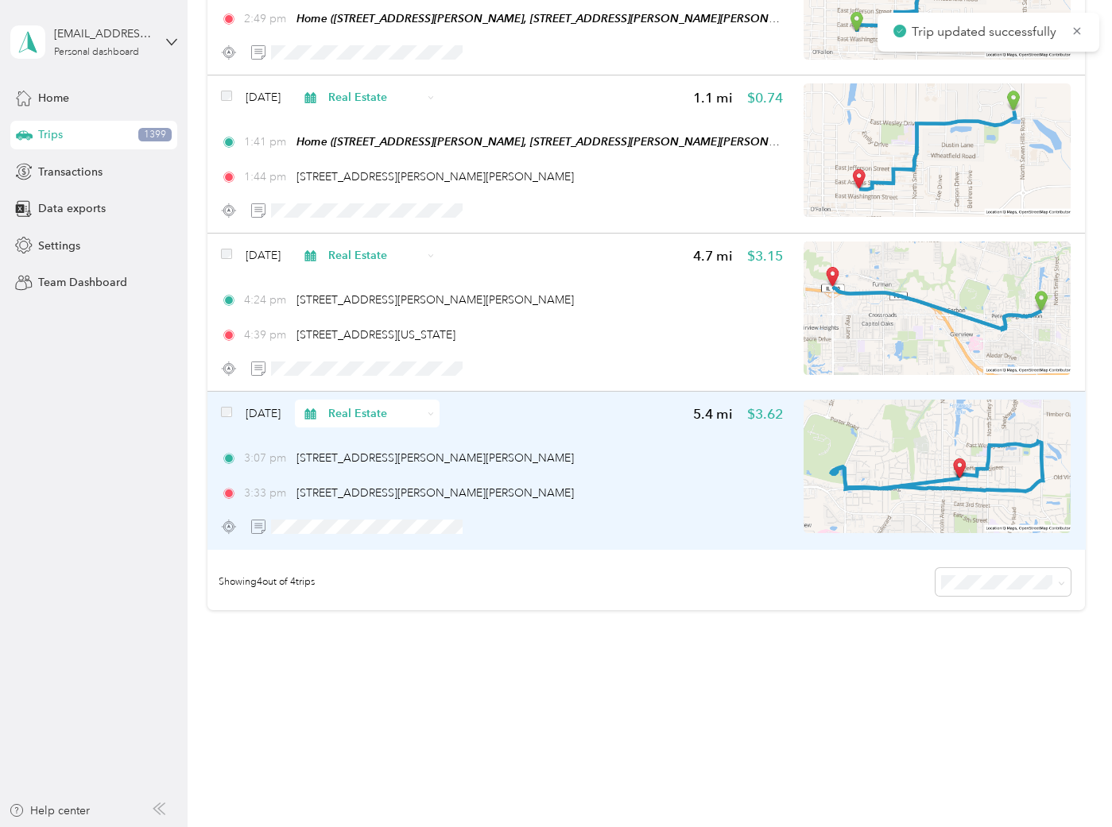
click at [663, 499] on div "Mar 2, 2024 Real Estate 5.4 mi $3.62 3:07 pm 303 E Adams St, O'Fallon, IL 62269…" at bounding box center [502, 470] width 562 height 141
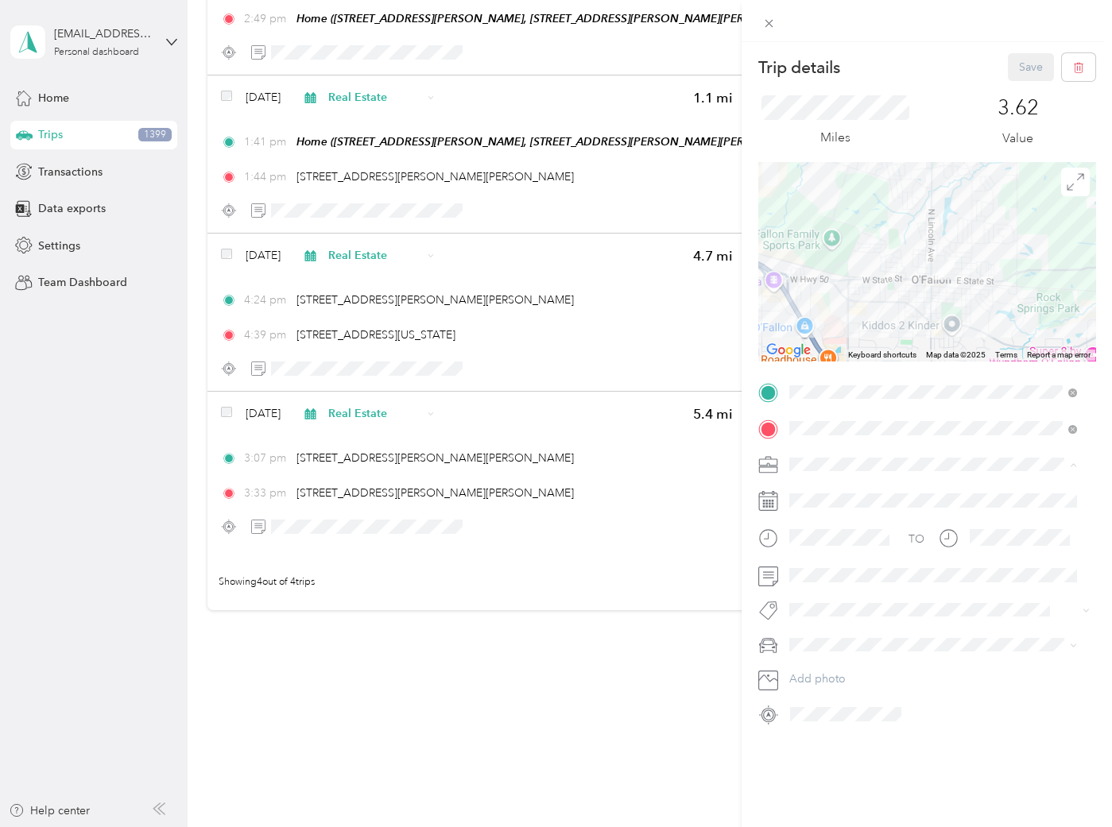
click at [813, 568] on div "ASH" at bounding box center [933, 576] width 277 height 17
click at [1018, 63] on button "Save" at bounding box center [1031, 67] width 46 height 28
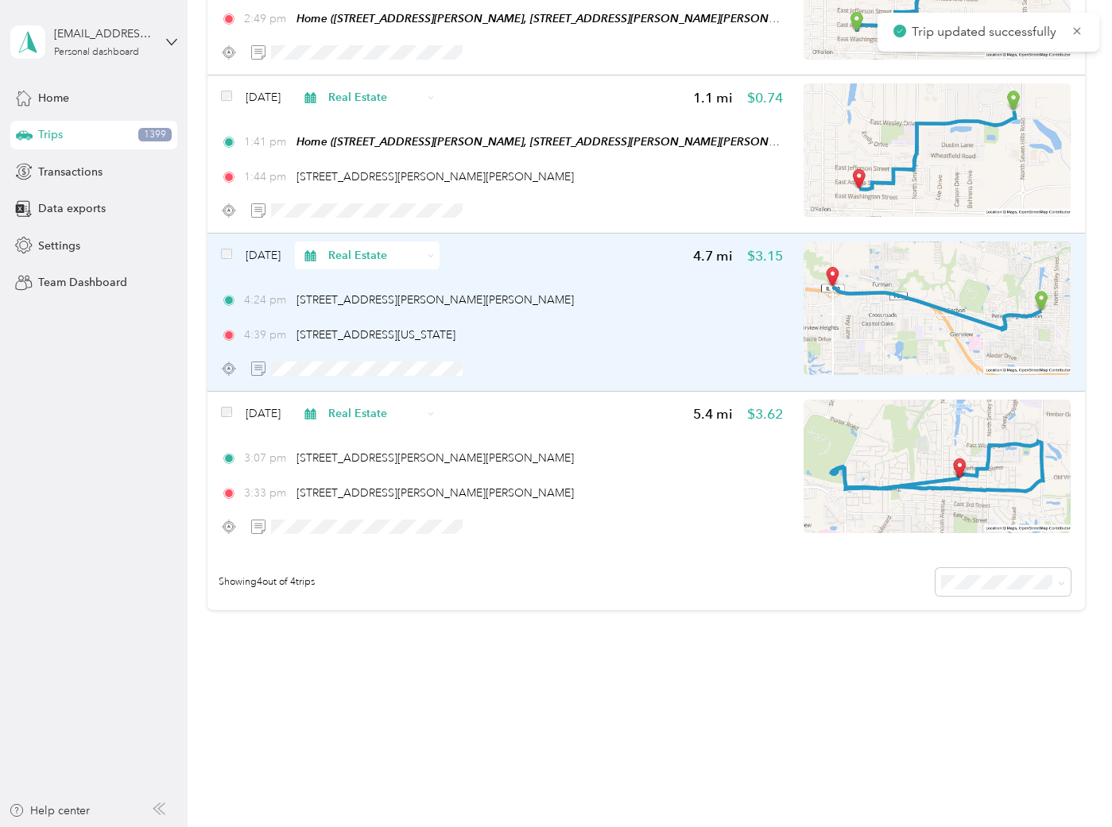
scroll to position [149, 0]
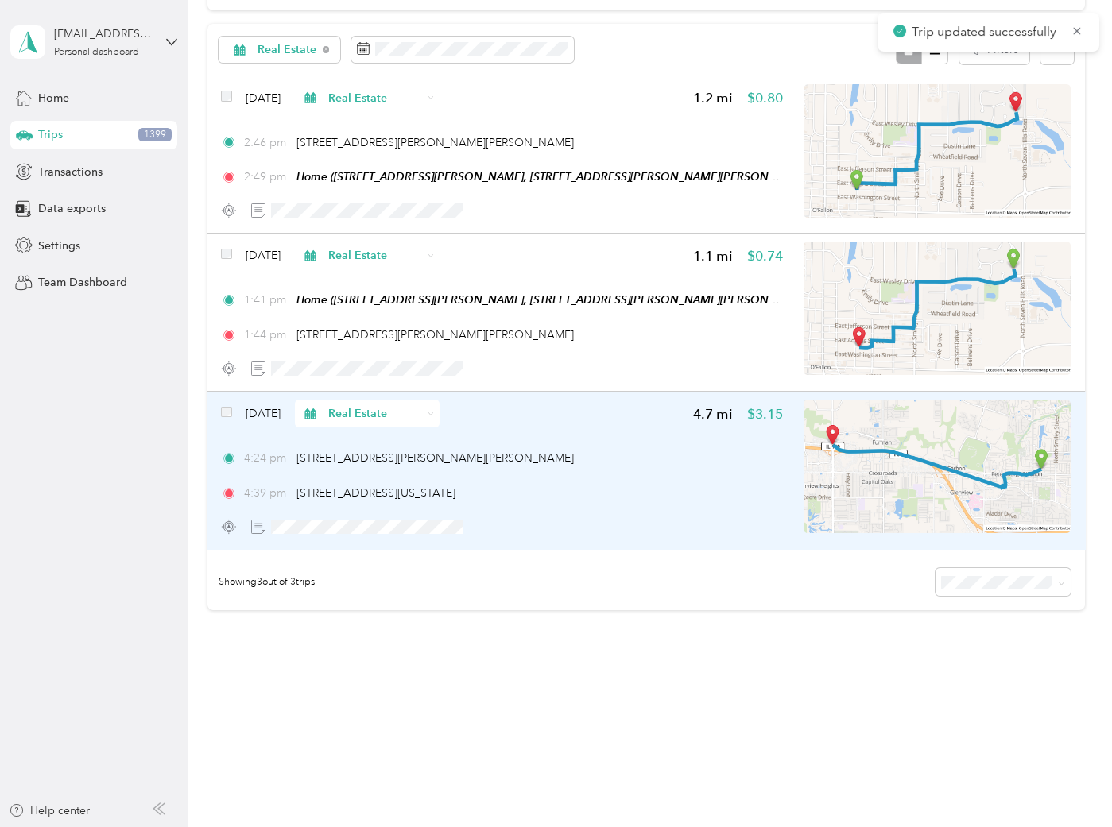
click at [656, 513] on div at bounding box center [502, 527] width 562 height 28
click at [634, 482] on div "4:24 pm 303 E Adams St, O'Fallon, IL 62269, USA 4:39 pm 6900 N Illinois St, Fai…" at bounding box center [502, 476] width 562 height 52
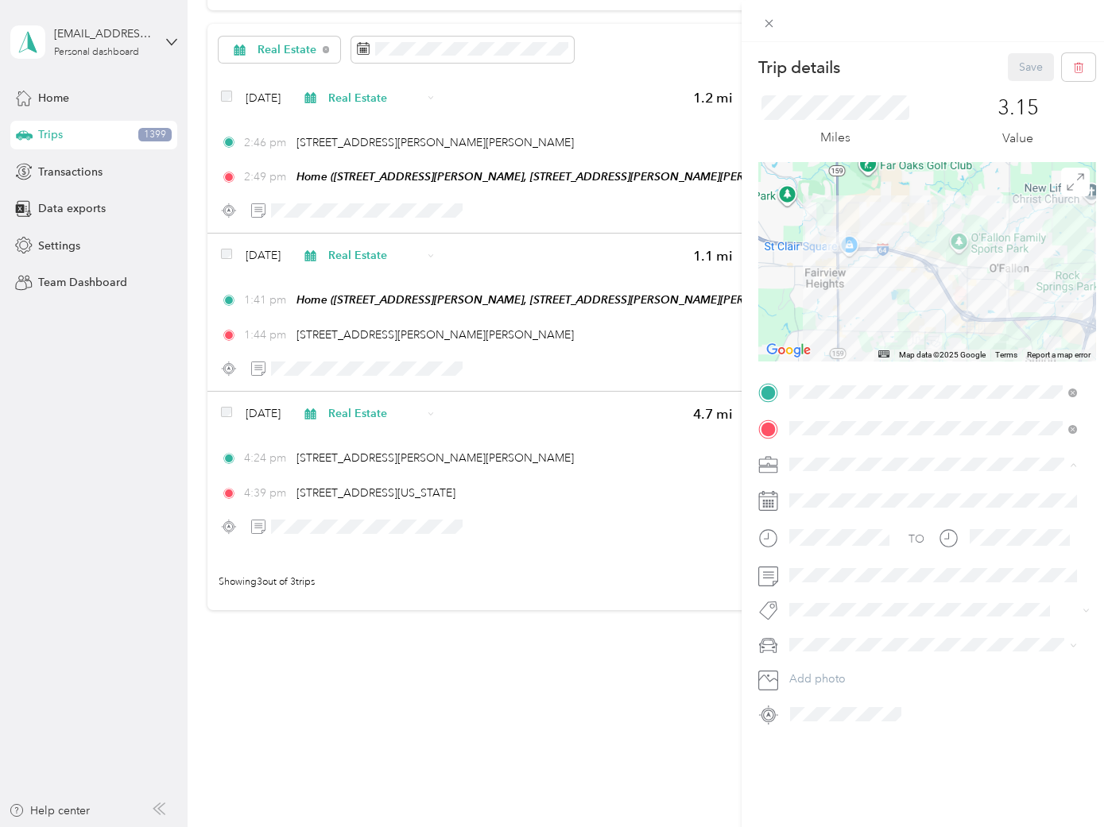
click at [808, 575] on div "ASH" at bounding box center [933, 576] width 277 height 17
click at [1022, 59] on button "Save" at bounding box center [1031, 67] width 46 height 28
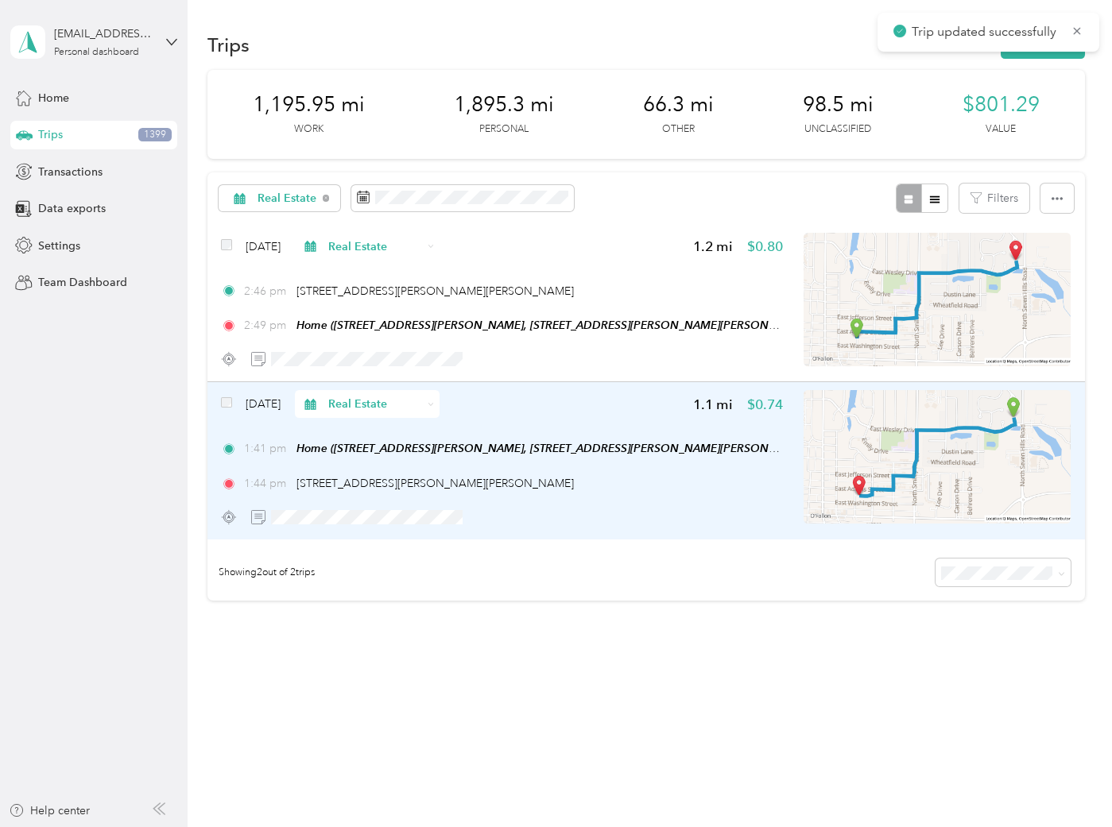
click at [624, 480] on div "1:44 pm 303 E Adams St, O'Fallon, IL 62269, USA" at bounding box center [502, 483] width 562 height 17
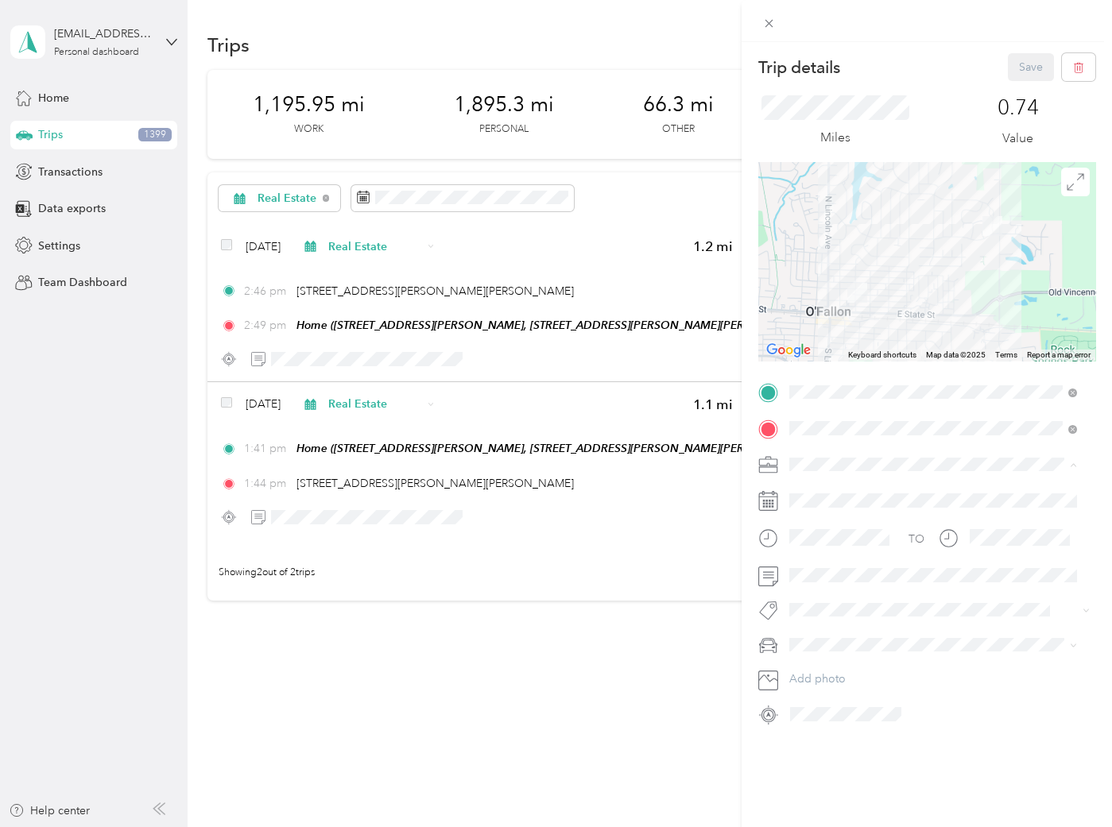
click at [830, 568] on div "ASH" at bounding box center [933, 576] width 277 height 17
click at [1008, 66] on button "Save" at bounding box center [1031, 67] width 46 height 28
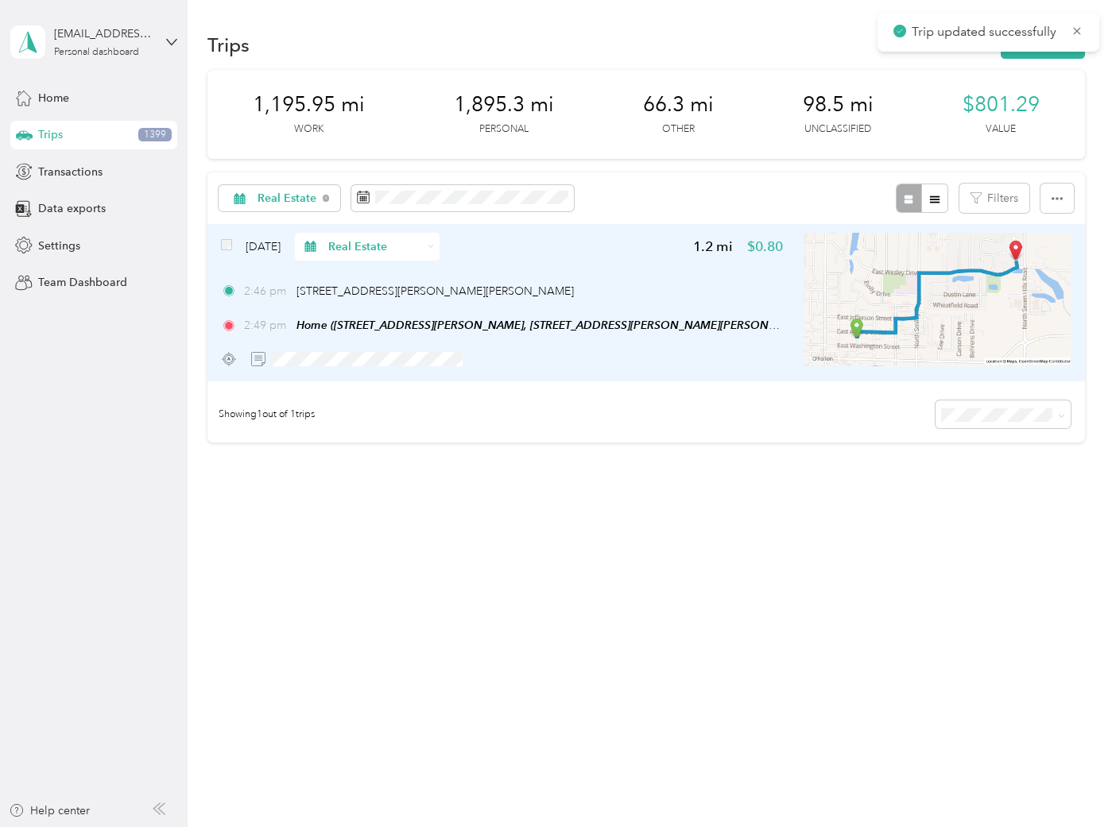
click at [659, 275] on div "Mar 3, 2024 Real Estate 1.2 mi $0.80 2:46 pm 303 E Adams St, O'Fallon, IL 62269…" at bounding box center [502, 303] width 562 height 141
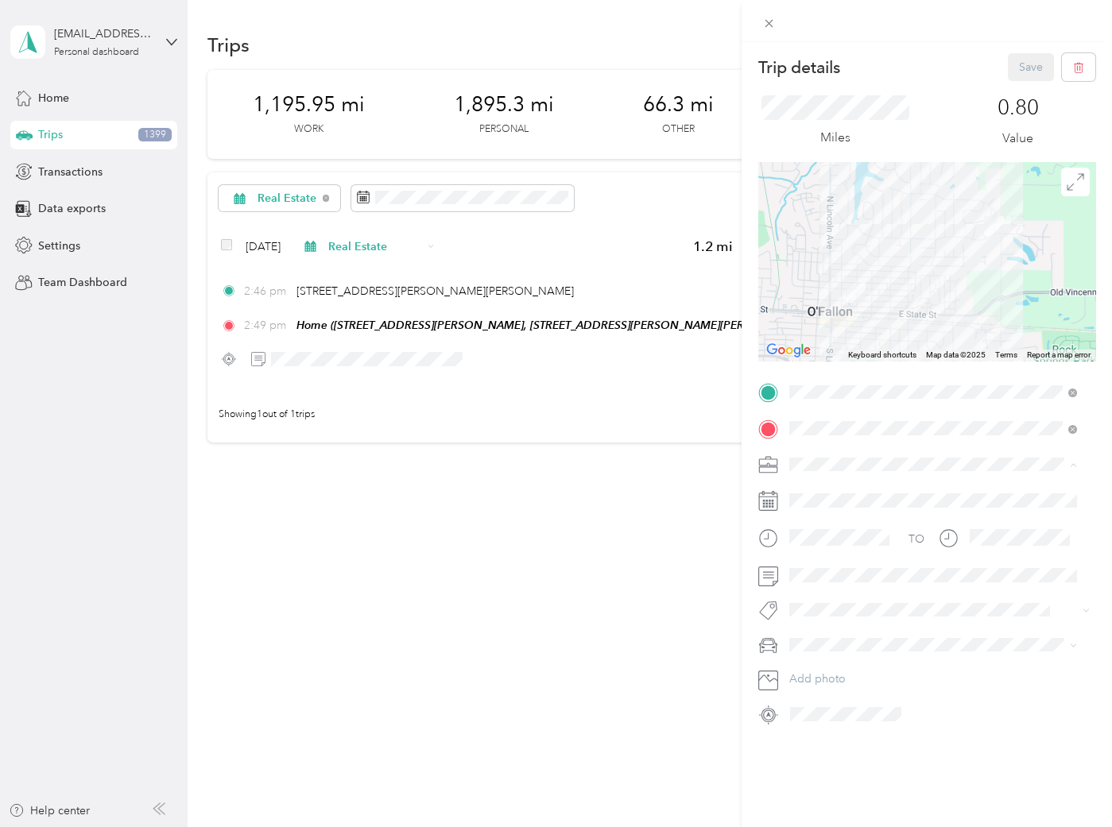
click at [815, 571] on span "ASH" at bounding box center [806, 576] width 22 height 14
click at [819, 617] on span at bounding box center [926, 610] width 285 height 17
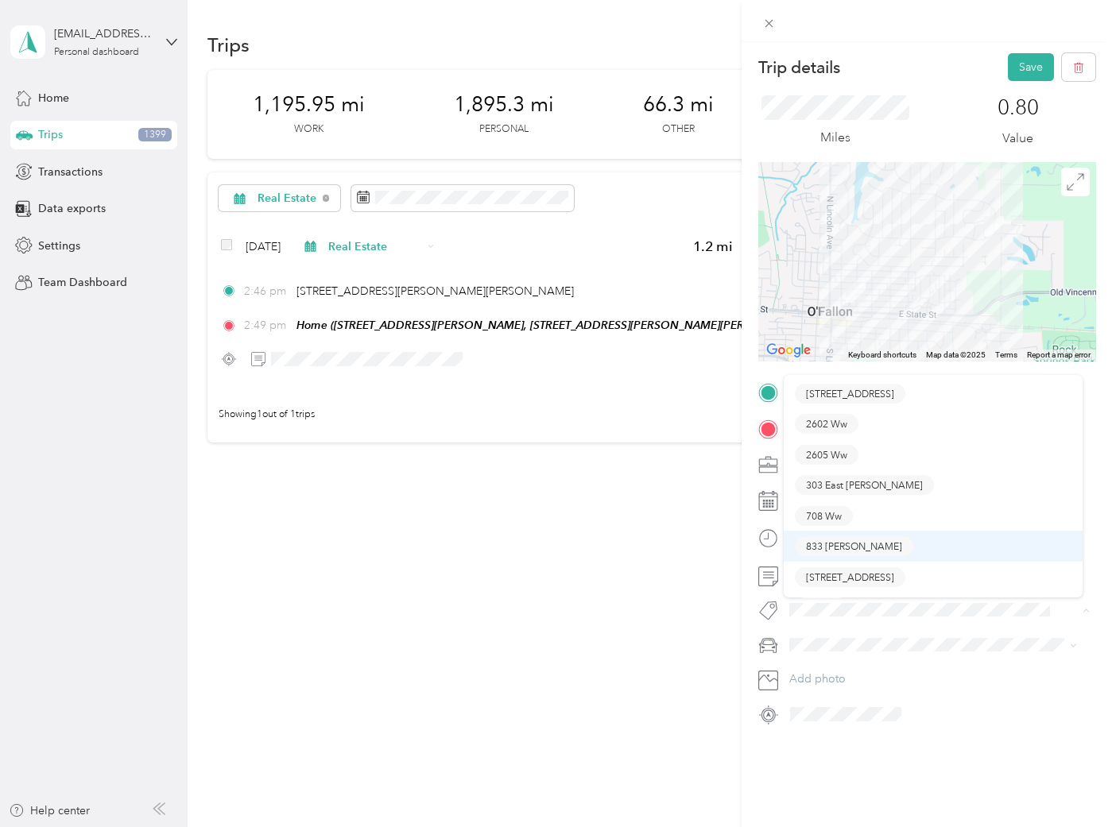
scroll to position [144, 0]
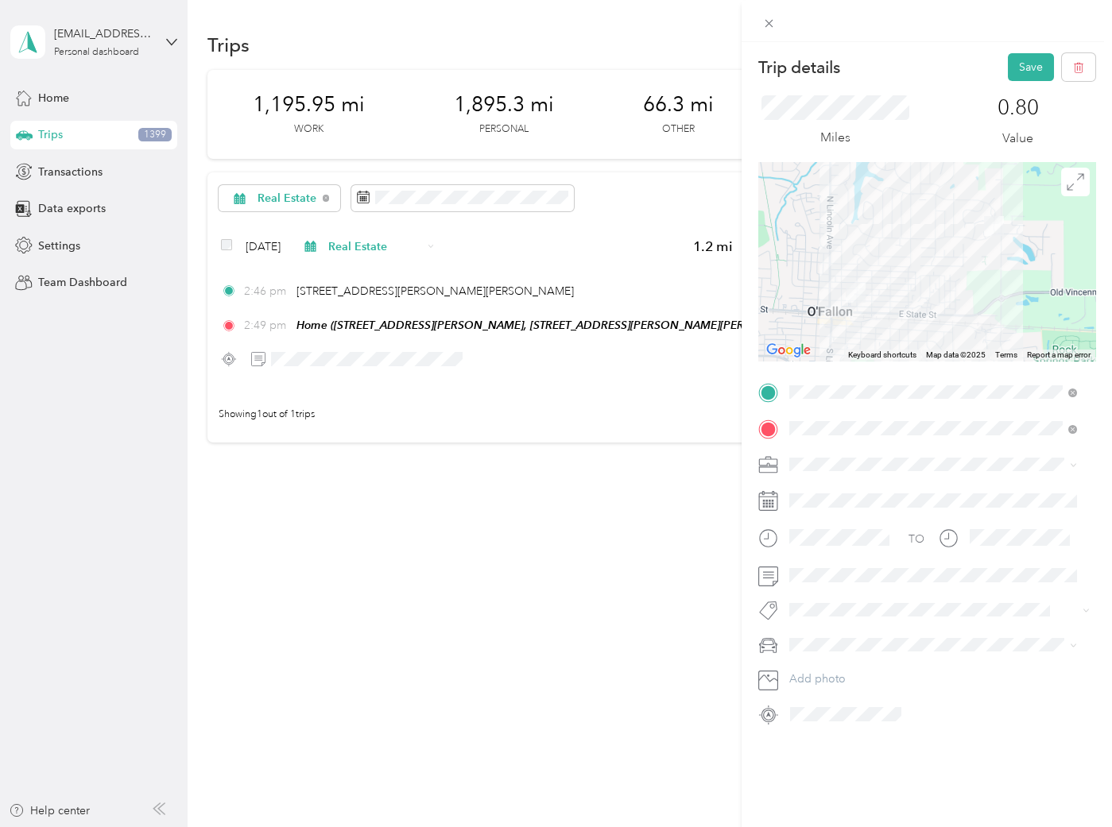
click at [843, 462] on span "303 East [PERSON_NAME]" at bounding box center [864, 458] width 117 height 14
click at [1013, 64] on button "Save" at bounding box center [1031, 67] width 46 height 28
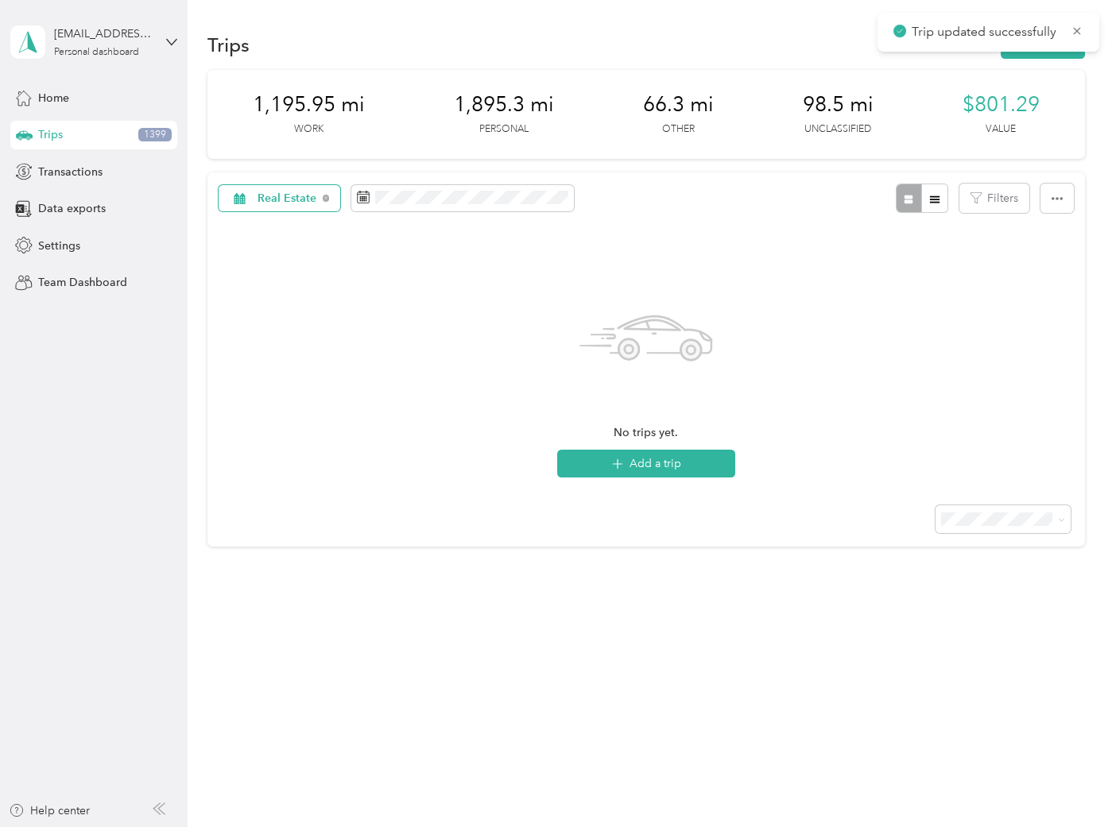
click at [280, 196] on span "Real Estate" at bounding box center [288, 198] width 60 height 11
click at [286, 230] on span "All purposes" at bounding box center [322, 227] width 129 height 17
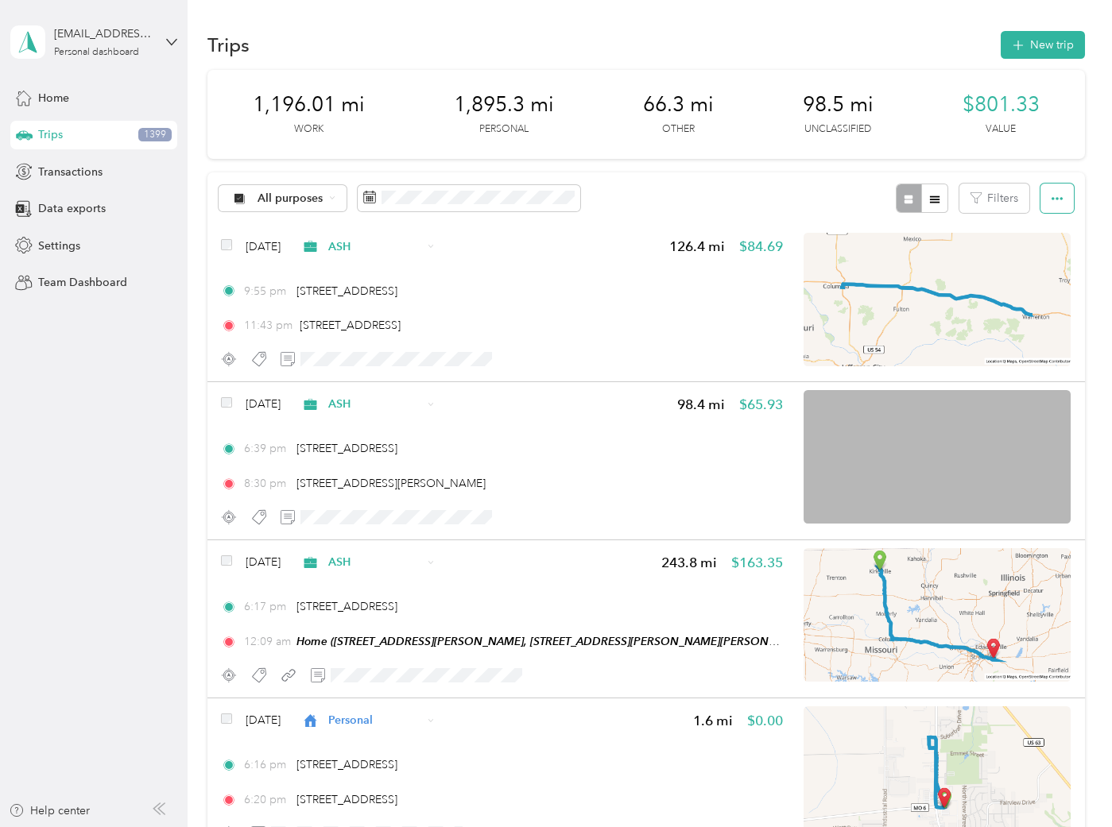
click at [1057, 192] on button "button" at bounding box center [1056, 198] width 33 height 29
click at [1034, 259] on span "Export" at bounding box center [1029, 256] width 33 height 14
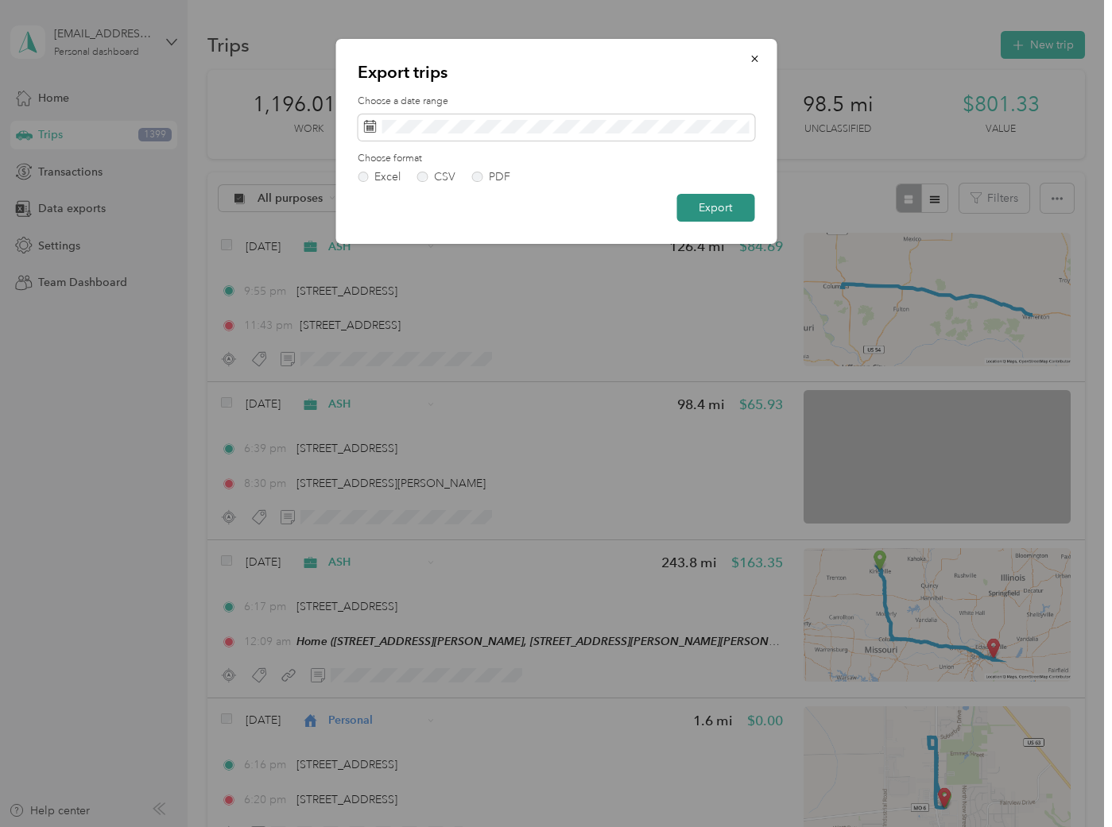
click at [698, 211] on button "Export" at bounding box center [715, 208] width 78 height 28
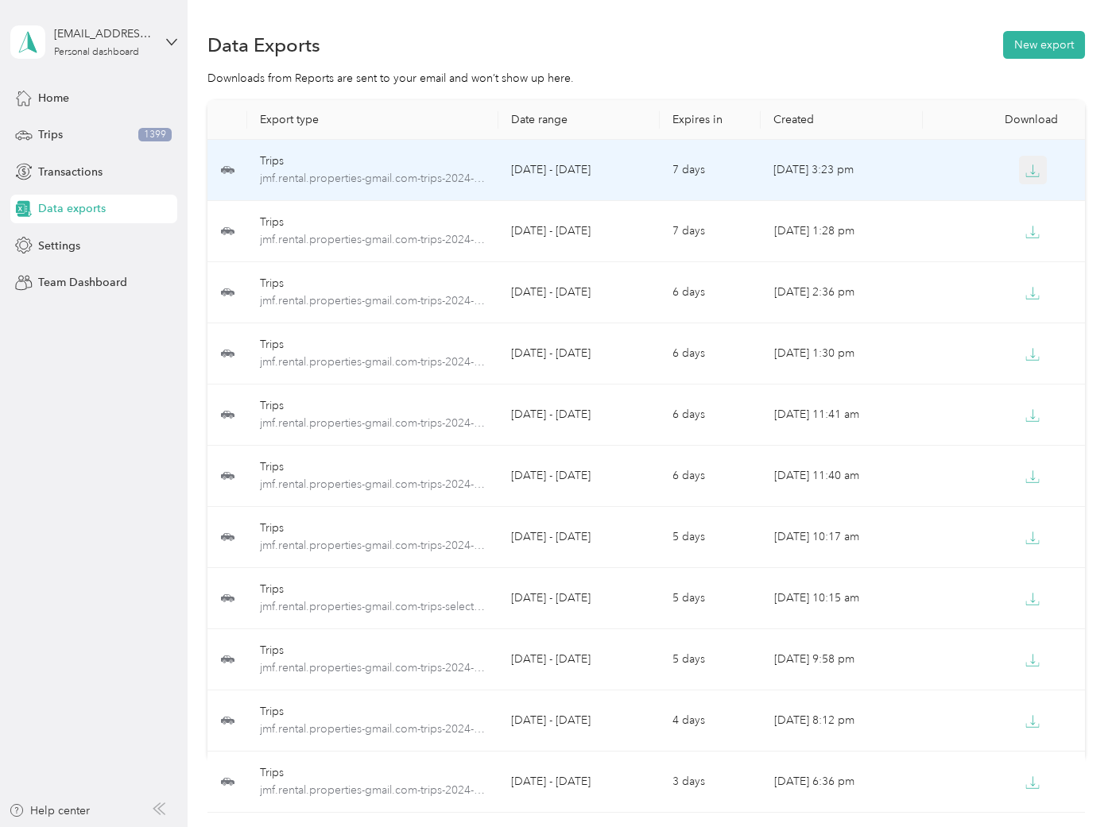
click at [1030, 166] on icon "button" at bounding box center [1032, 171] width 14 height 14
